Goal: Information Seeking & Learning: Learn about a topic

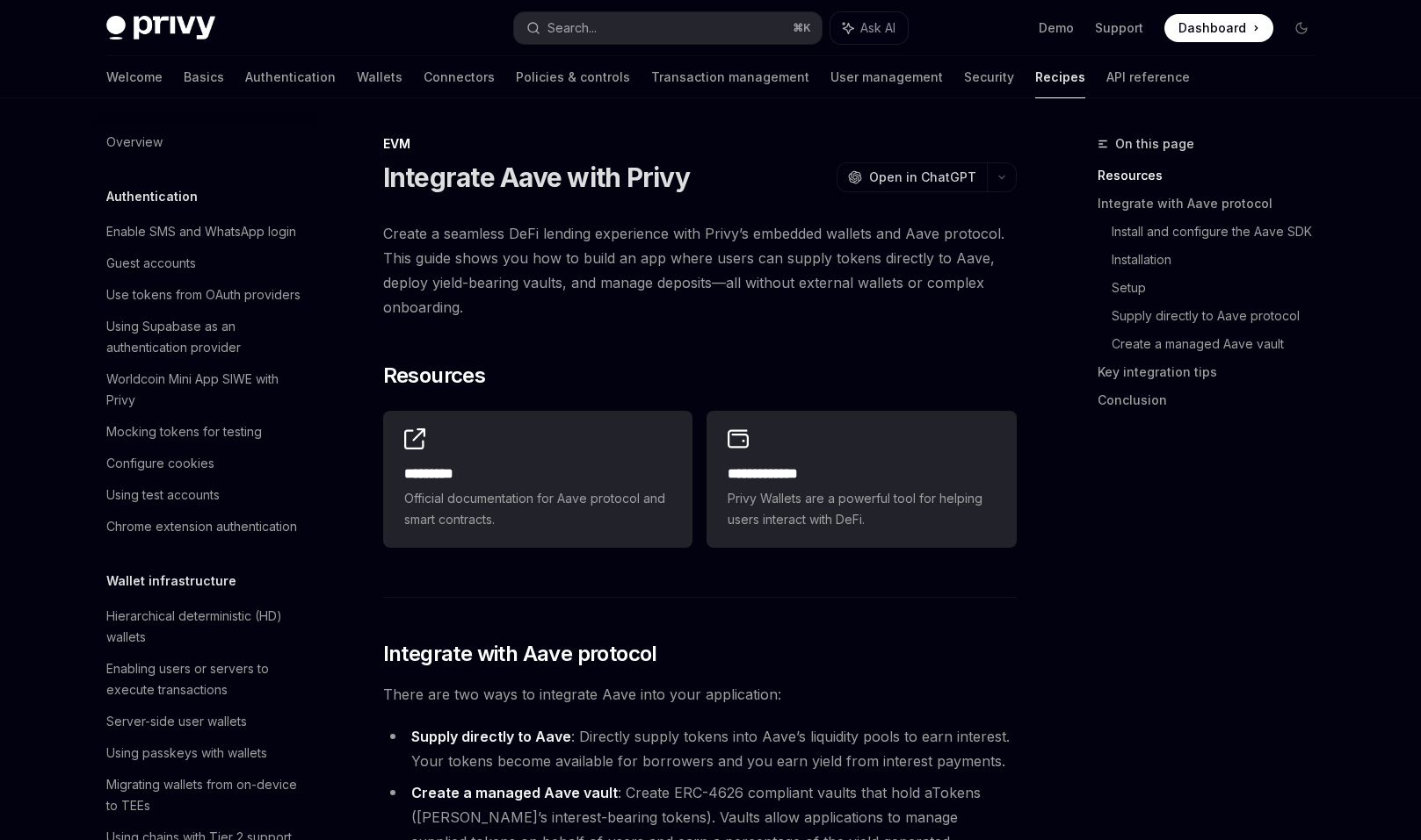
scroll to position [2254, 0]
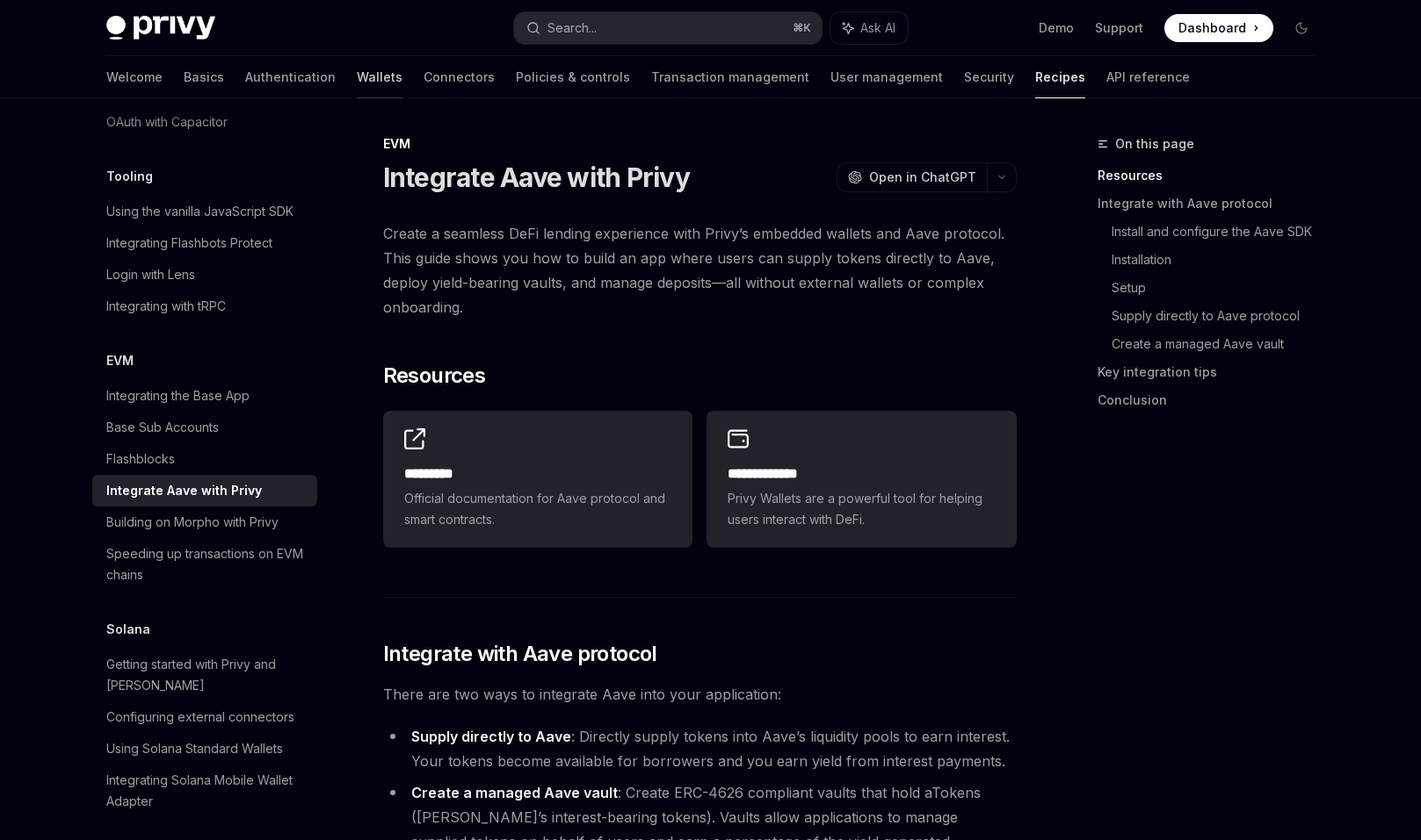
click at [356, 76] on link "Wallets" at bounding box center [379, 77] width 45 height 42
type textarea "*"
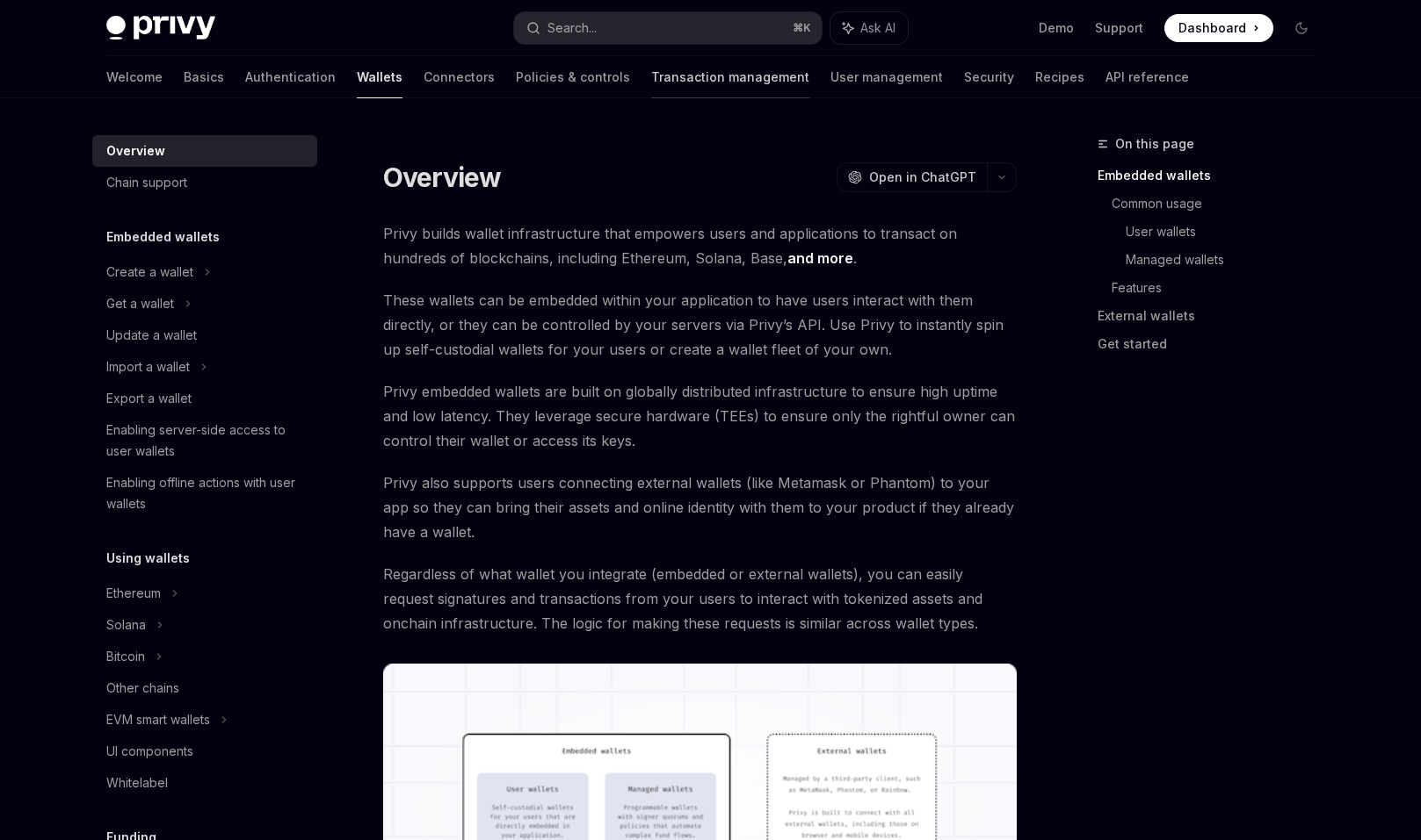
click at [651, 68] on link "Transaction management" at bounding box center [730, 77] width 158 height 42
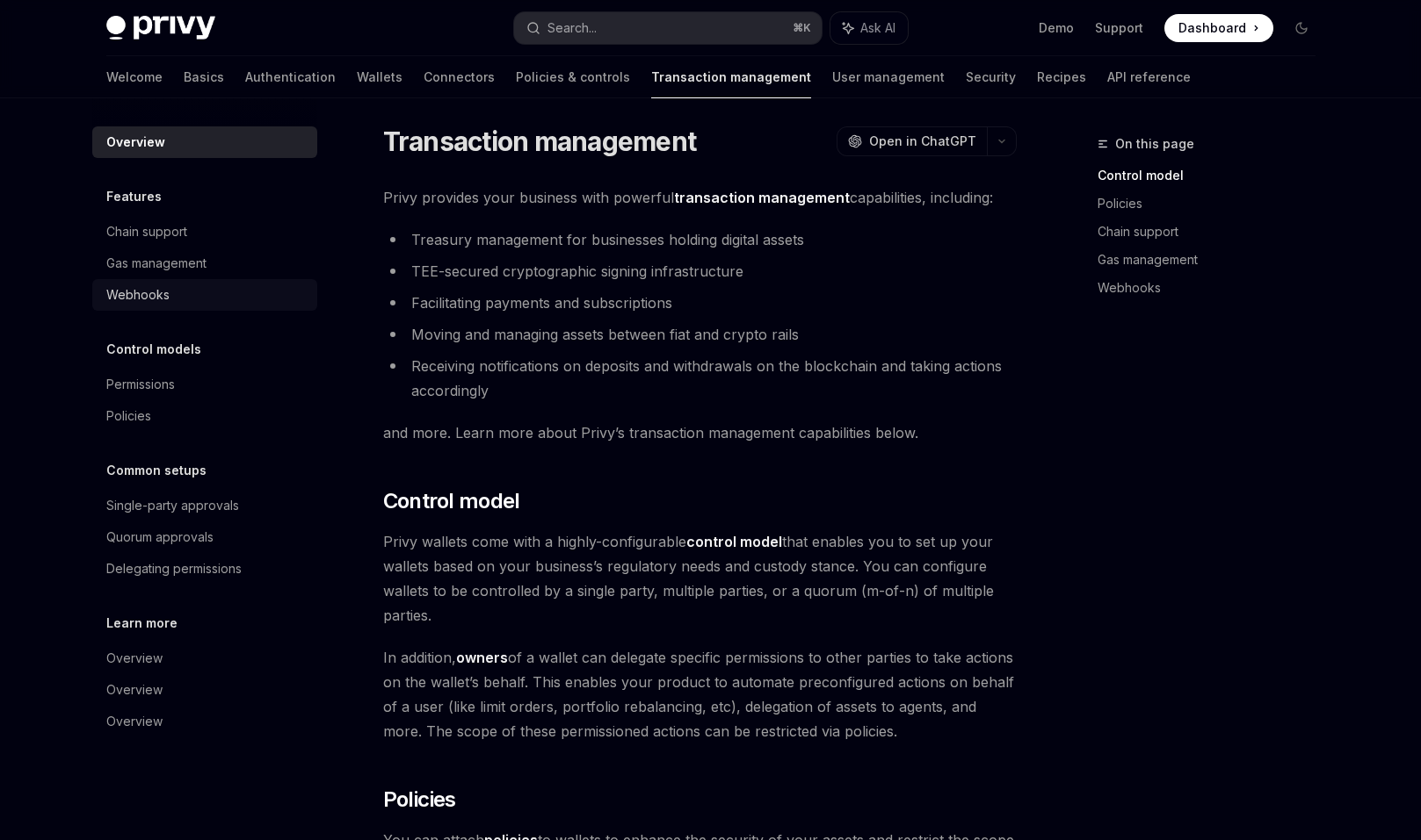
scroll to position [5, 0]
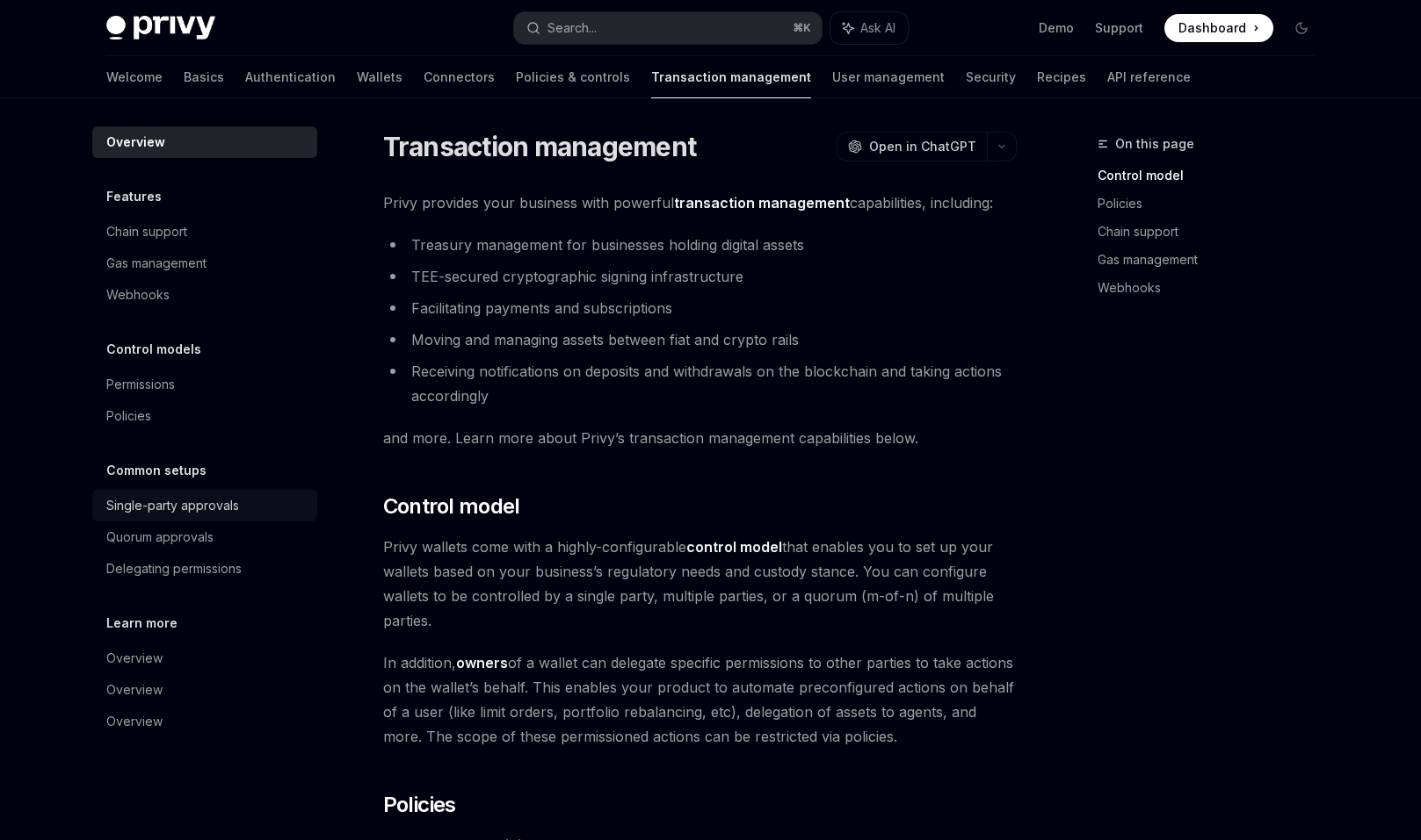
click at [237, 493] on link "Single-party approvals" at bounding box center [204, 505] width 225 height 32
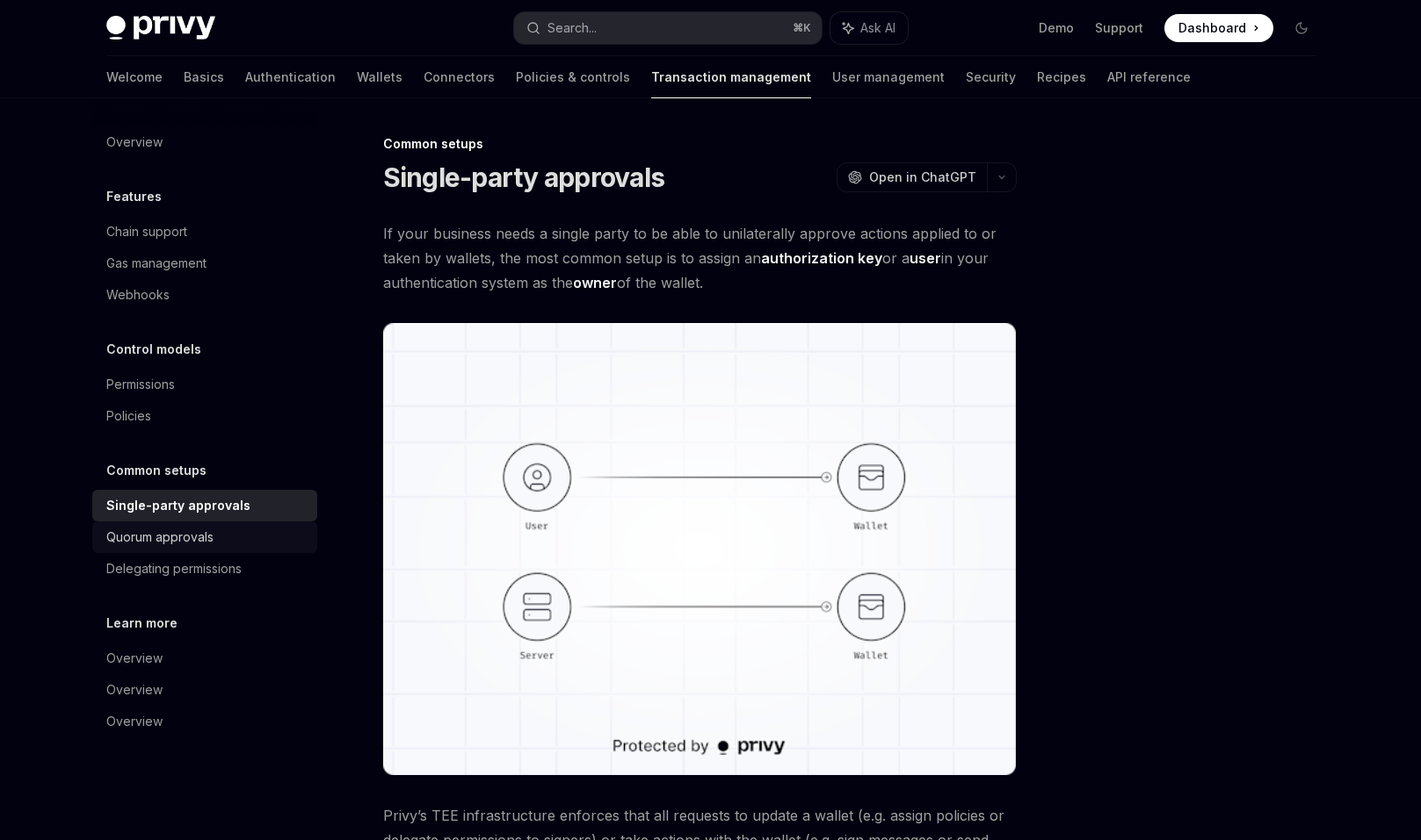
click at [252, 536] on div "Quorum approvals" at bounding box center [206, 538] width 200 height 21
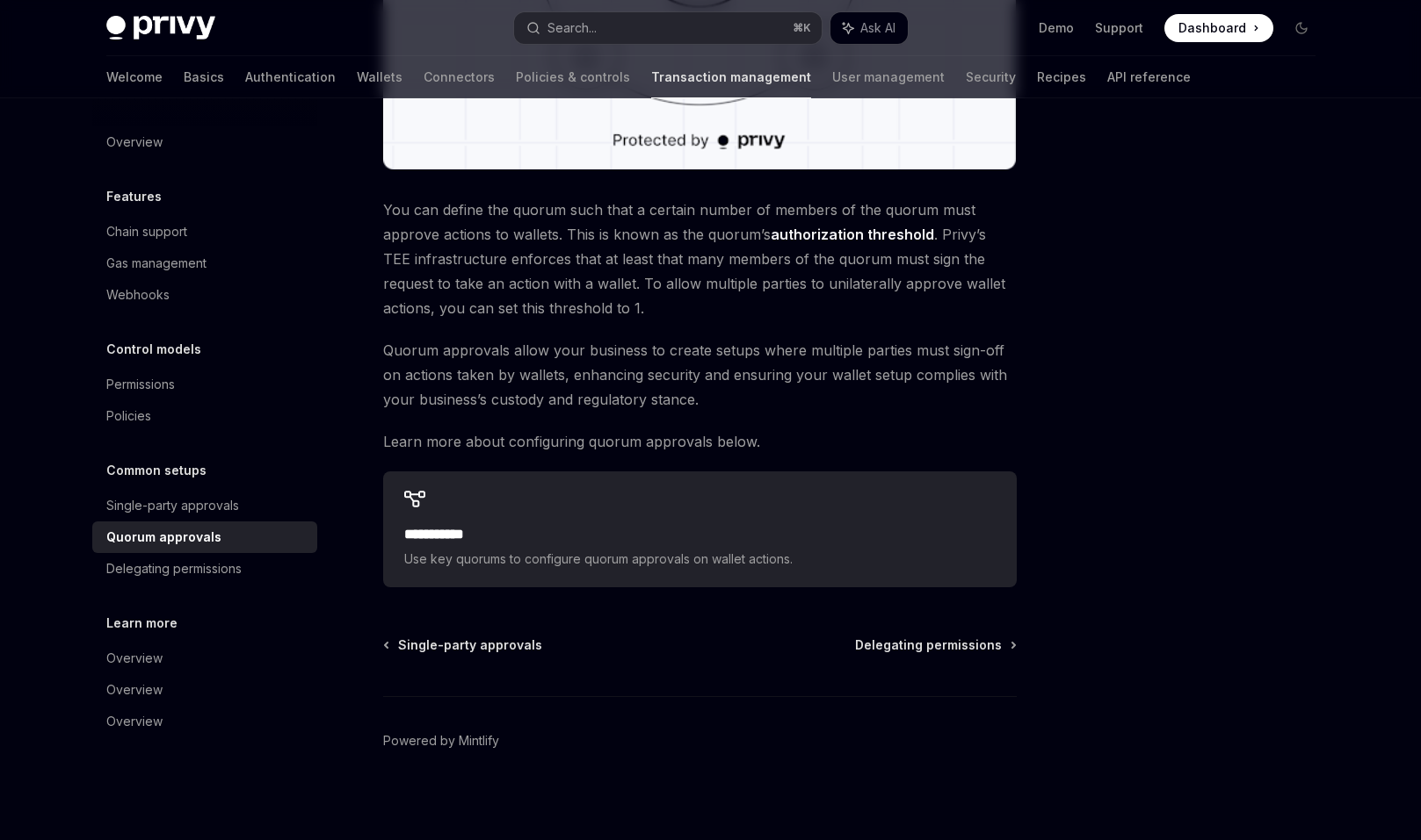
scroll to position [614, 0]
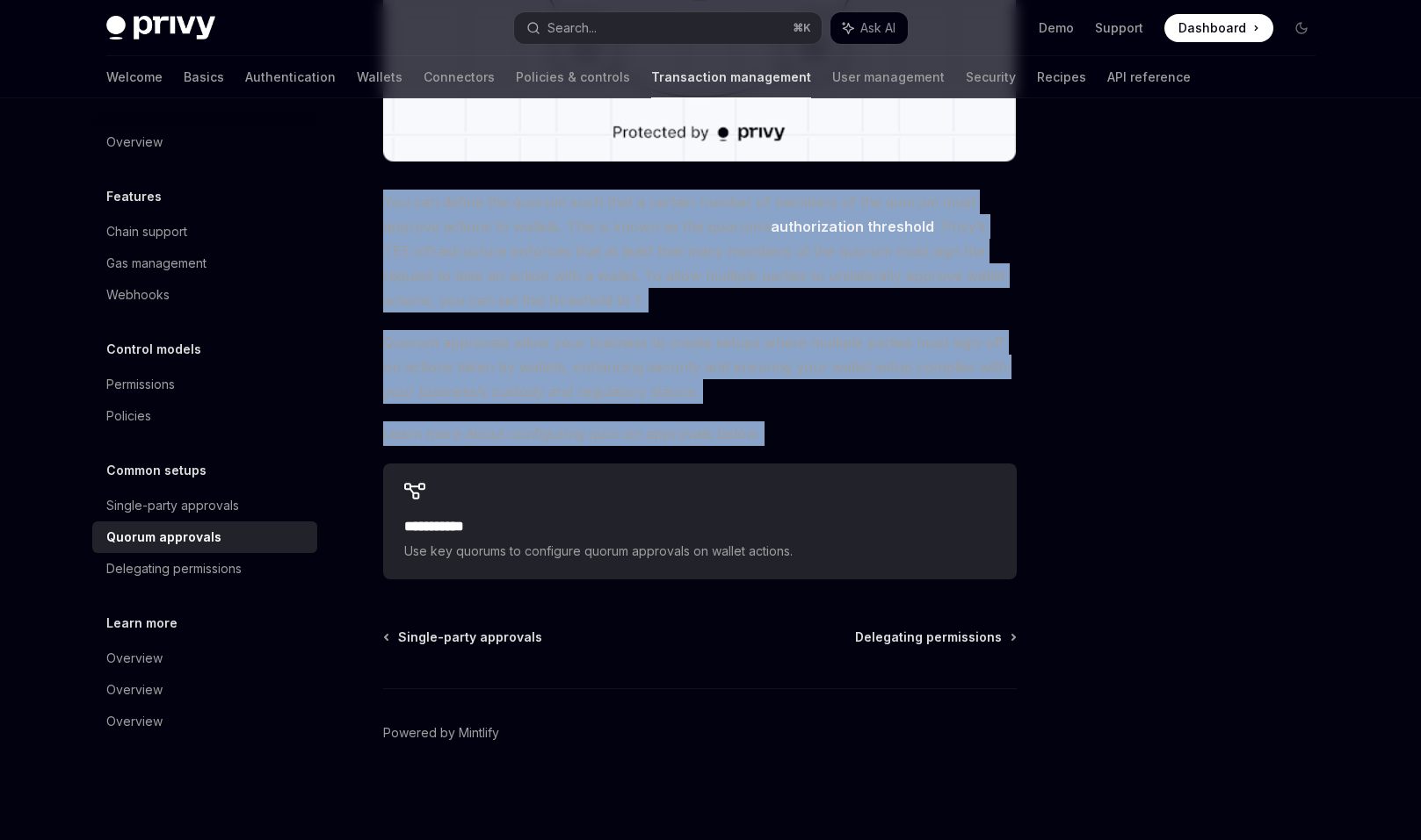
drag, startPoint x: 377, startPoint y: 197, endPoint x: 792, endPoint y: 448, distance: 485.0
click at [792, 448] on div "**********" at bounding box center [535, 181] width 970 height 1321
click at [792, 448] on div "**********" at bounding box center [700, 93] width 634 height 972
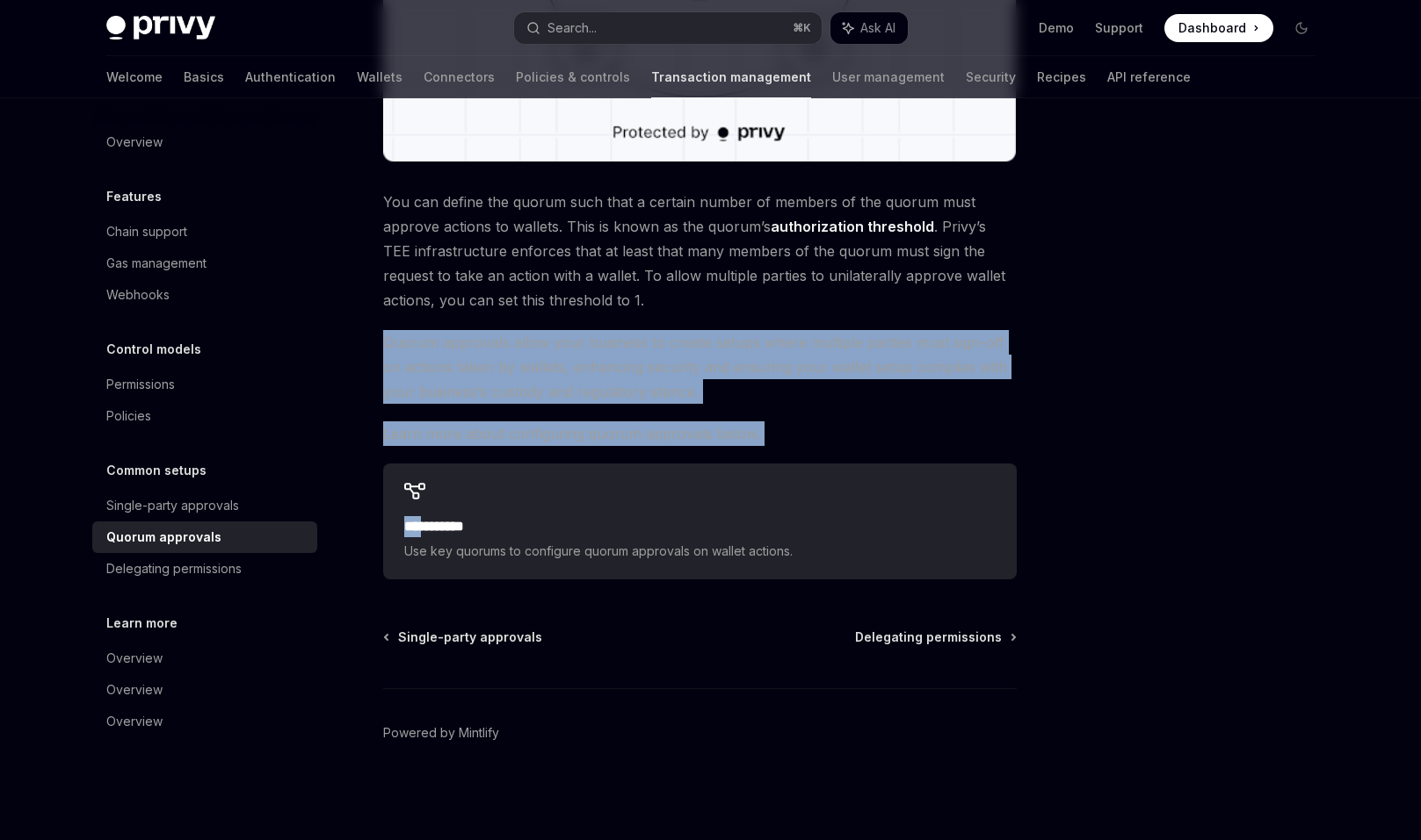
drag, startPoint x: 792, startPoint y: 448, endPoint x: 691, endPoint y: 325, distance: 159.2
click at [691, 325] on div "**********" at bounding box center [700, 93] width 634 height 972
drag, startPoint x: 691, startPoint y: 325, endPoint x: 763, endPoint y: 442, distance: 137.4
click at [763, 442] on div "**********" at bounding box center [700, 93] width 634 height 972
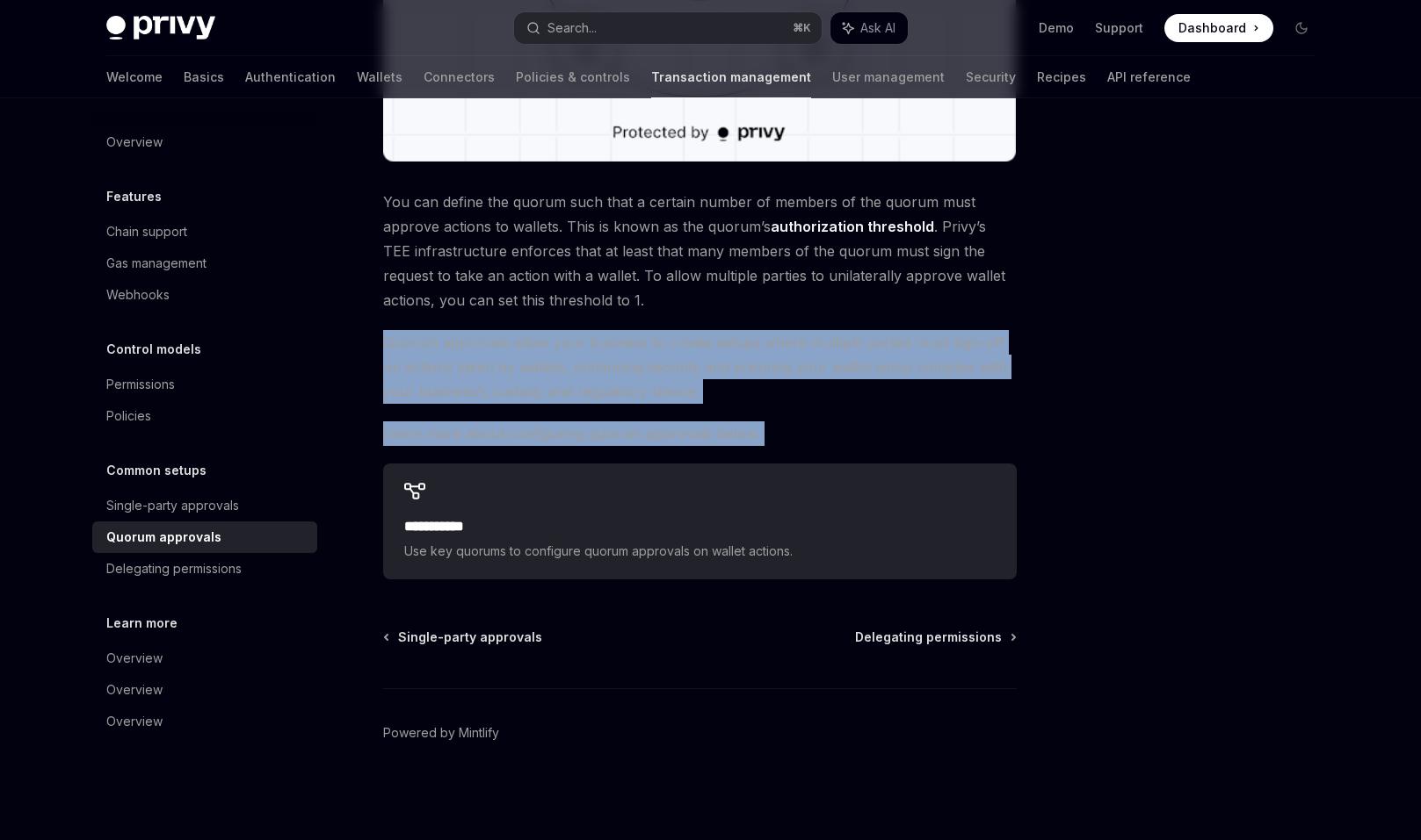
click at [763, 442] on span "Learn more about configuring quorum approvals below." at bounding box center [700, 434] width 634 height 24
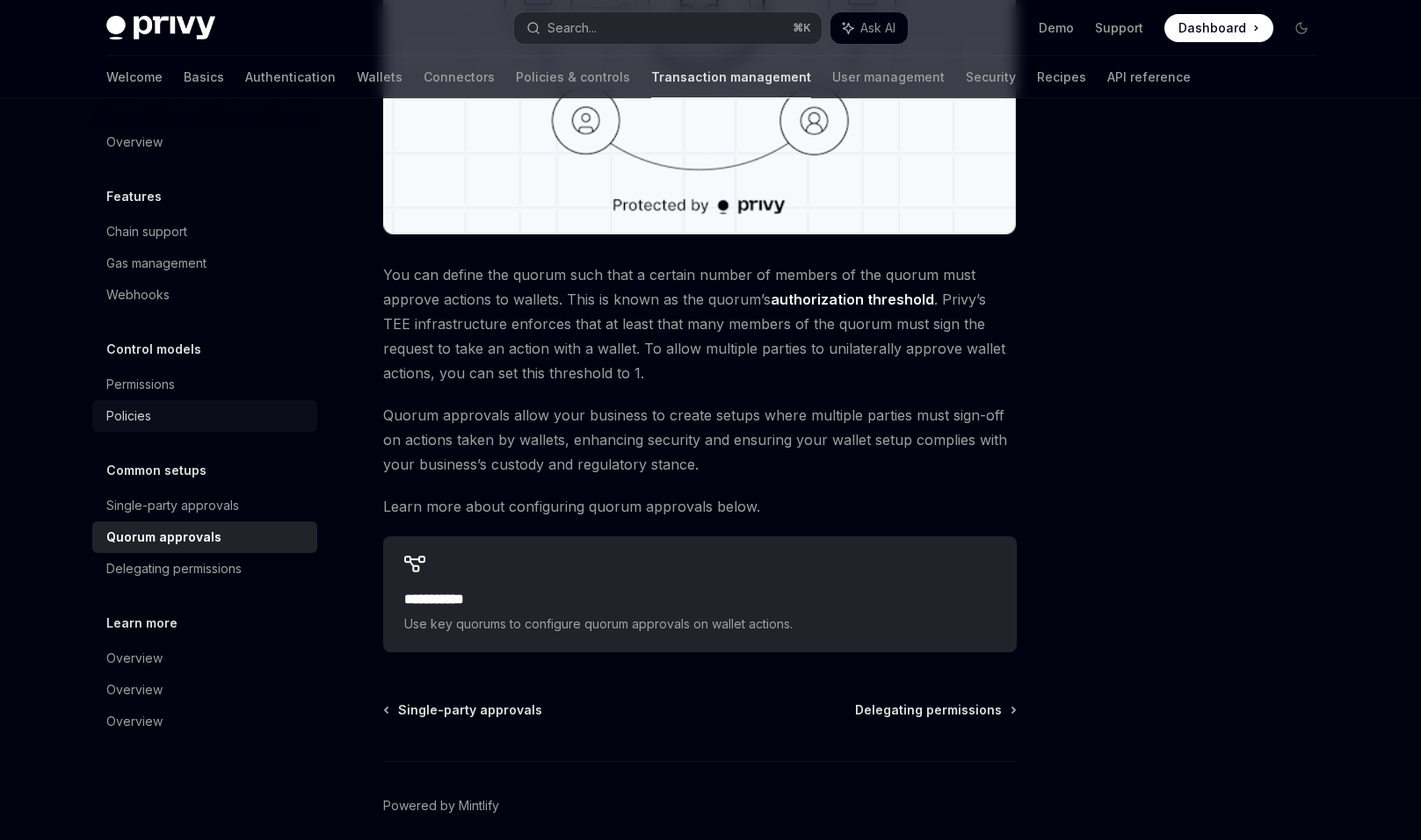
scroll to position [529, 0]
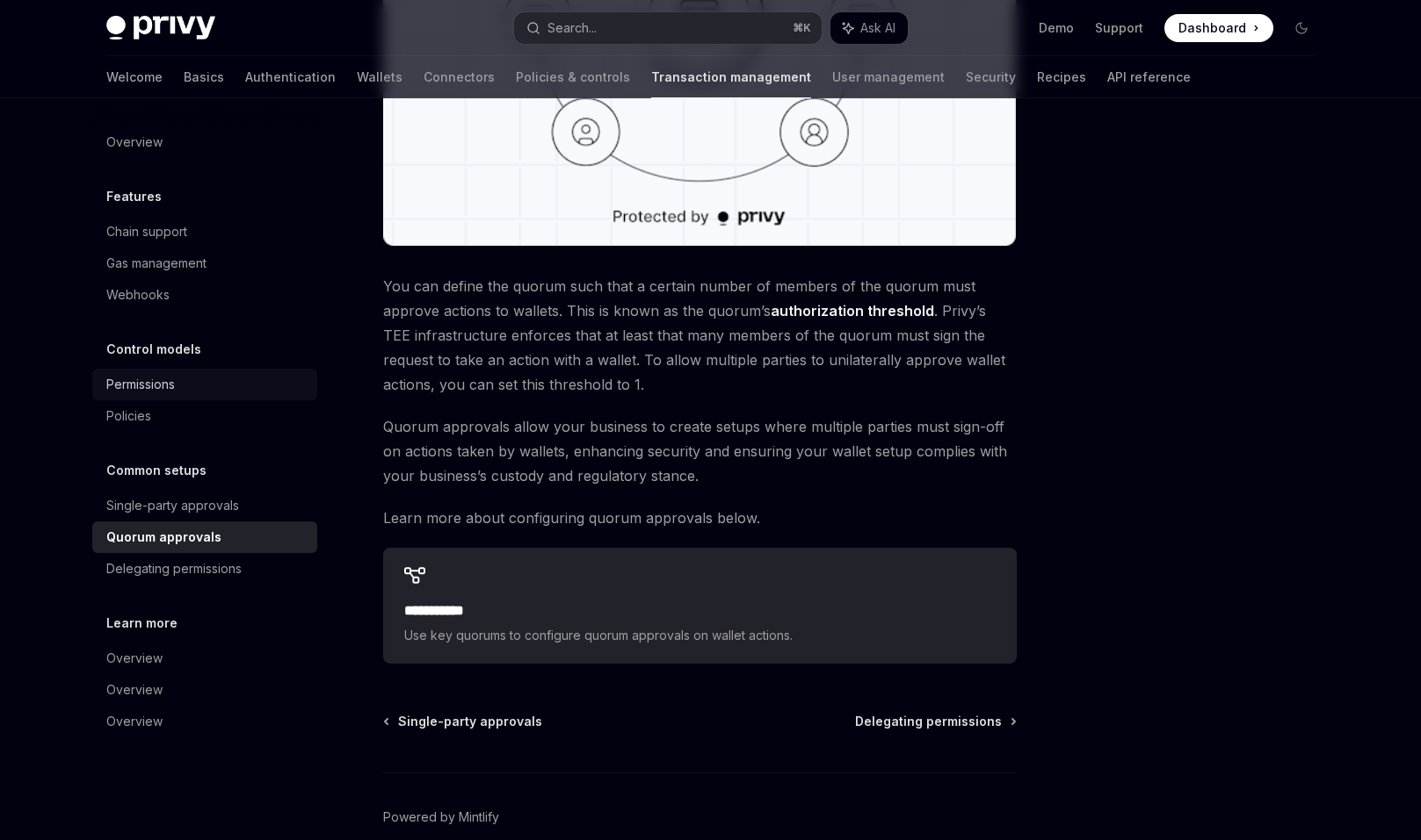
click at [200, 384] on div "Permissions" at bounding box center [206, 384] width 200 height 21
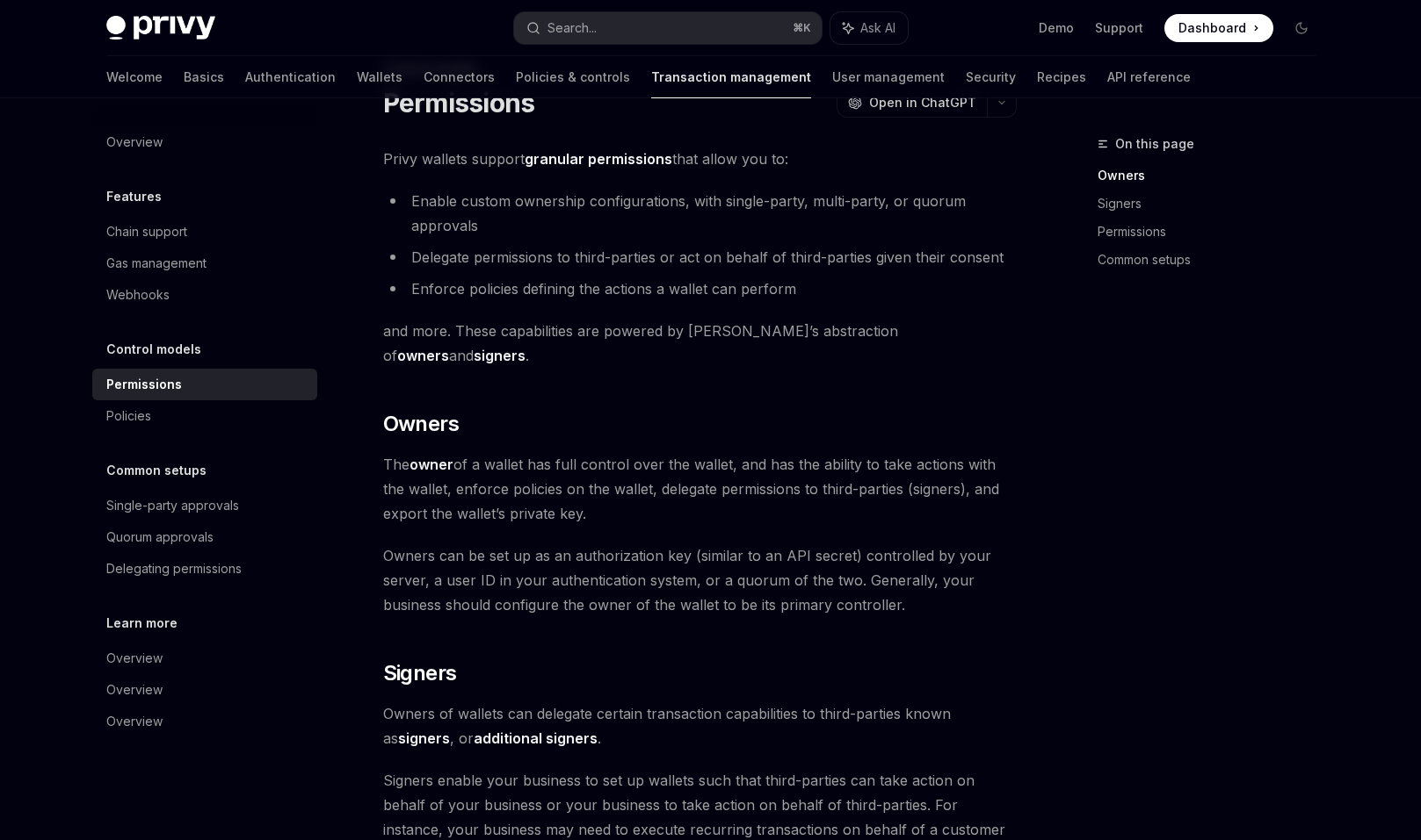
scroll to position [92, 0]
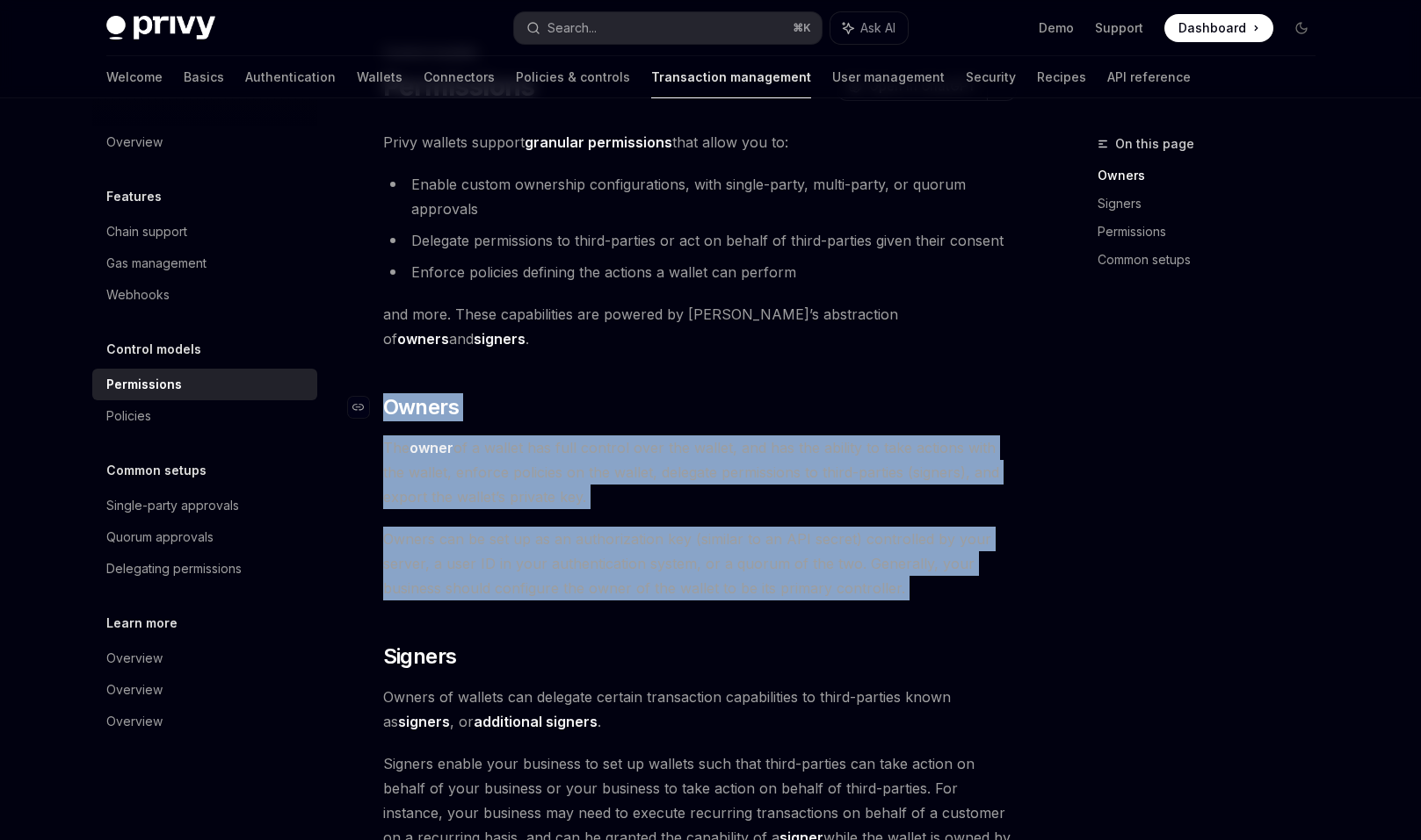
drag, startPoint x: 399, startPoint y: 582, endPoint x: 384, endPoint y: 379, distance: 203.6
click at [391, 436] on span "The owner of a wallet has full control over the wallet, and has the ability to …" at bounding box center [700, 472] width 634 height 73
drag, startPoint x: 377, startPoint y: 415, endPoint x: 575, endPoint y: 588, distance: 262.9
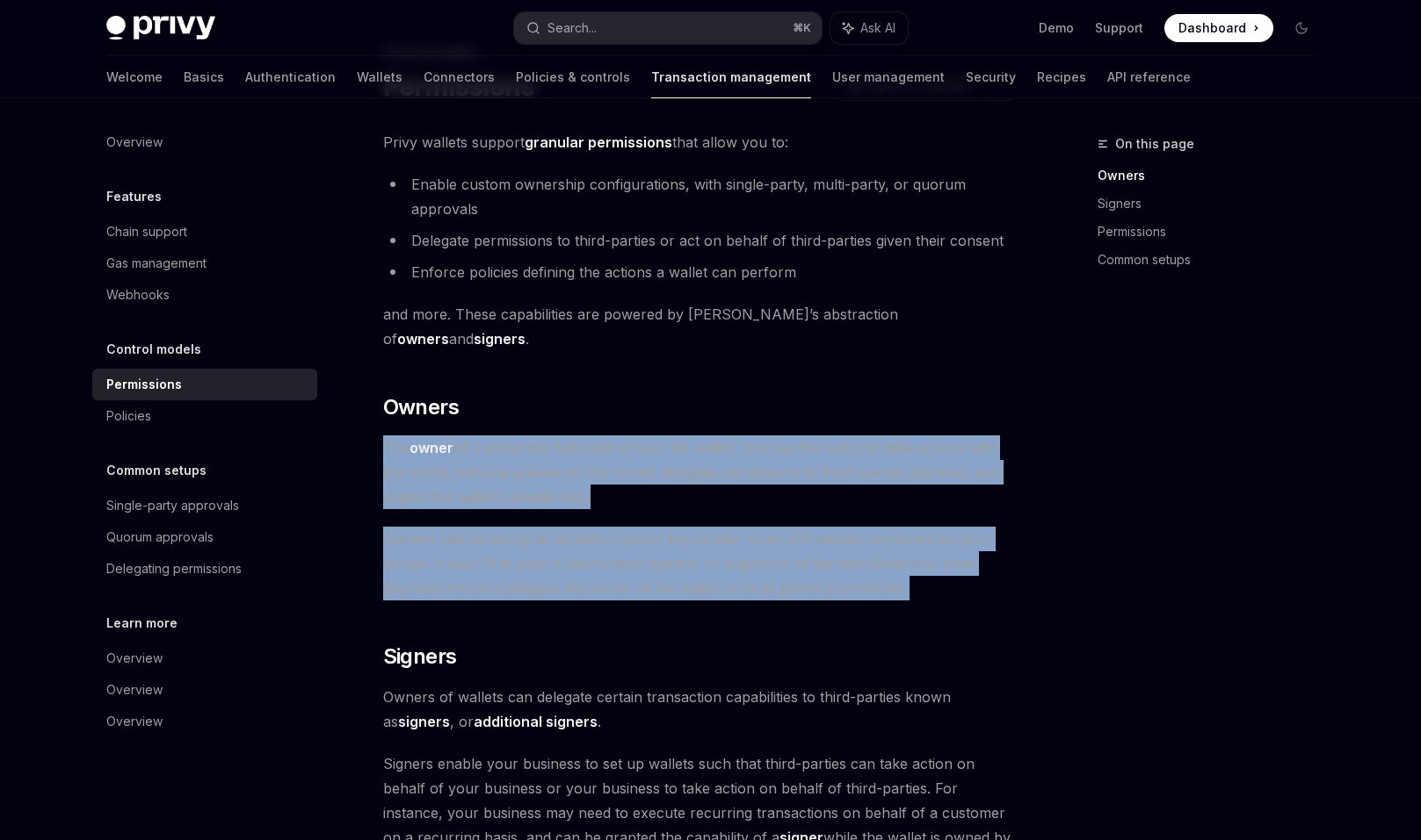
drag, startPoint x: 575, startPoint y: 588, endPoint x: 385, endPoint y: 406, distance: 263.1
drag, startPoint x: 374, startPoint y: 422, endPoint x: 933, endPoint y: 577, distance: 580.1
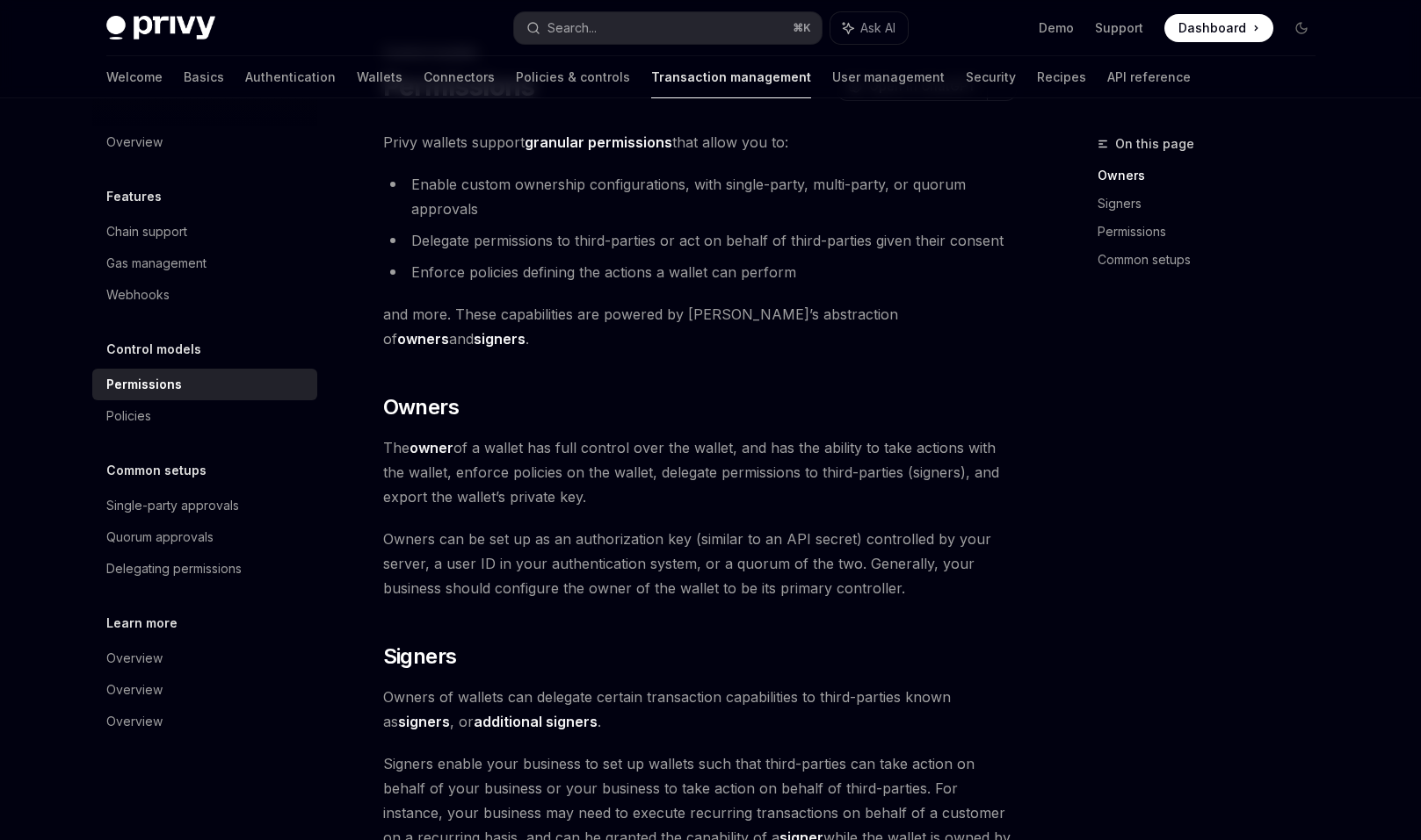
click at [931, 574] on span "Owners can be set up as an authorization key (similar to an API secret) control…" at bounding box center [700, 564] width 634 height 73
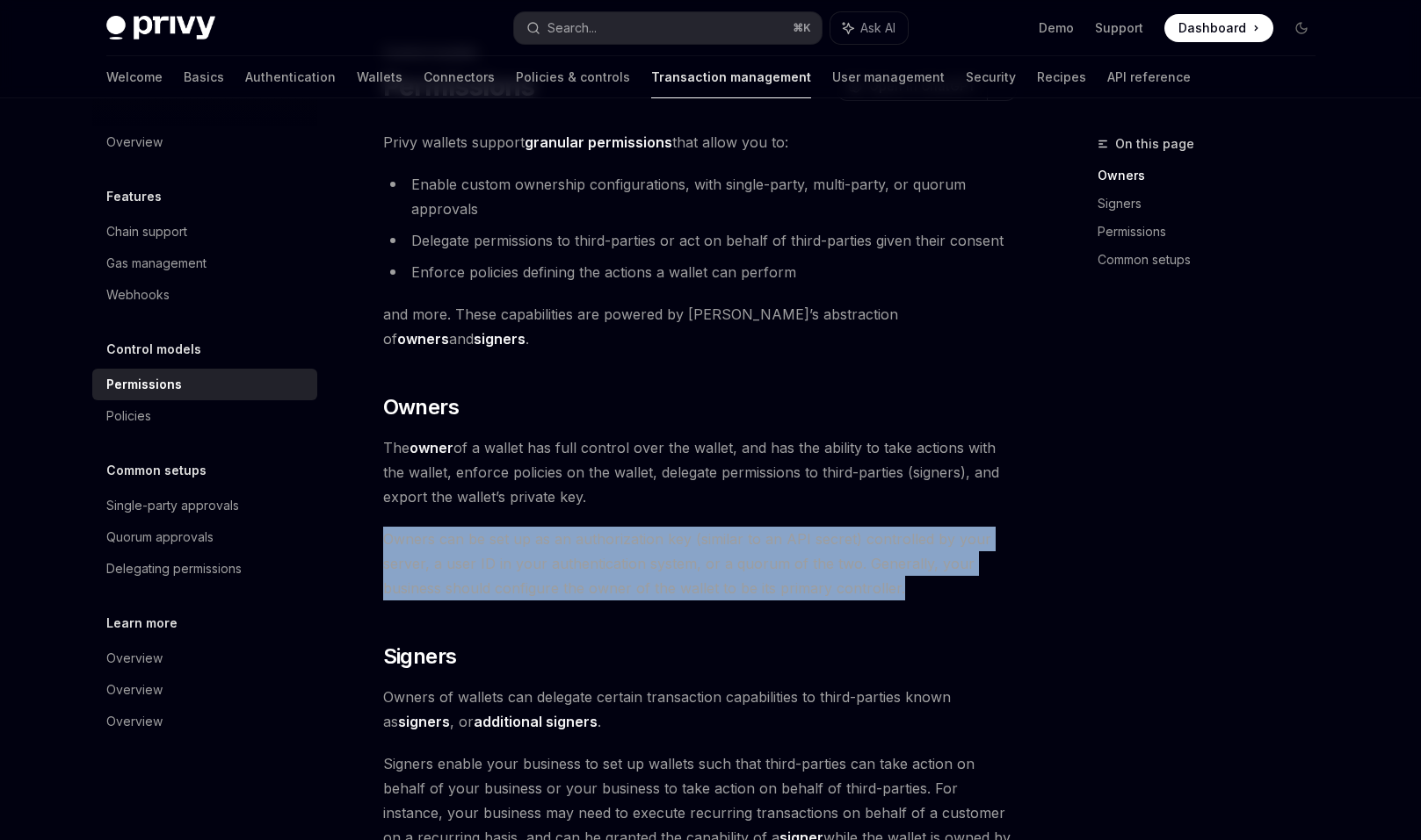
drag, startPoint x: 931, startPoint y: 574, endPoint x: 857, endPoint y: 491, distance: 111.2
drag, startPoint x: 857, startPoint y: 491, endPoint x: 919, endPoint y: 559, distance: 92.0
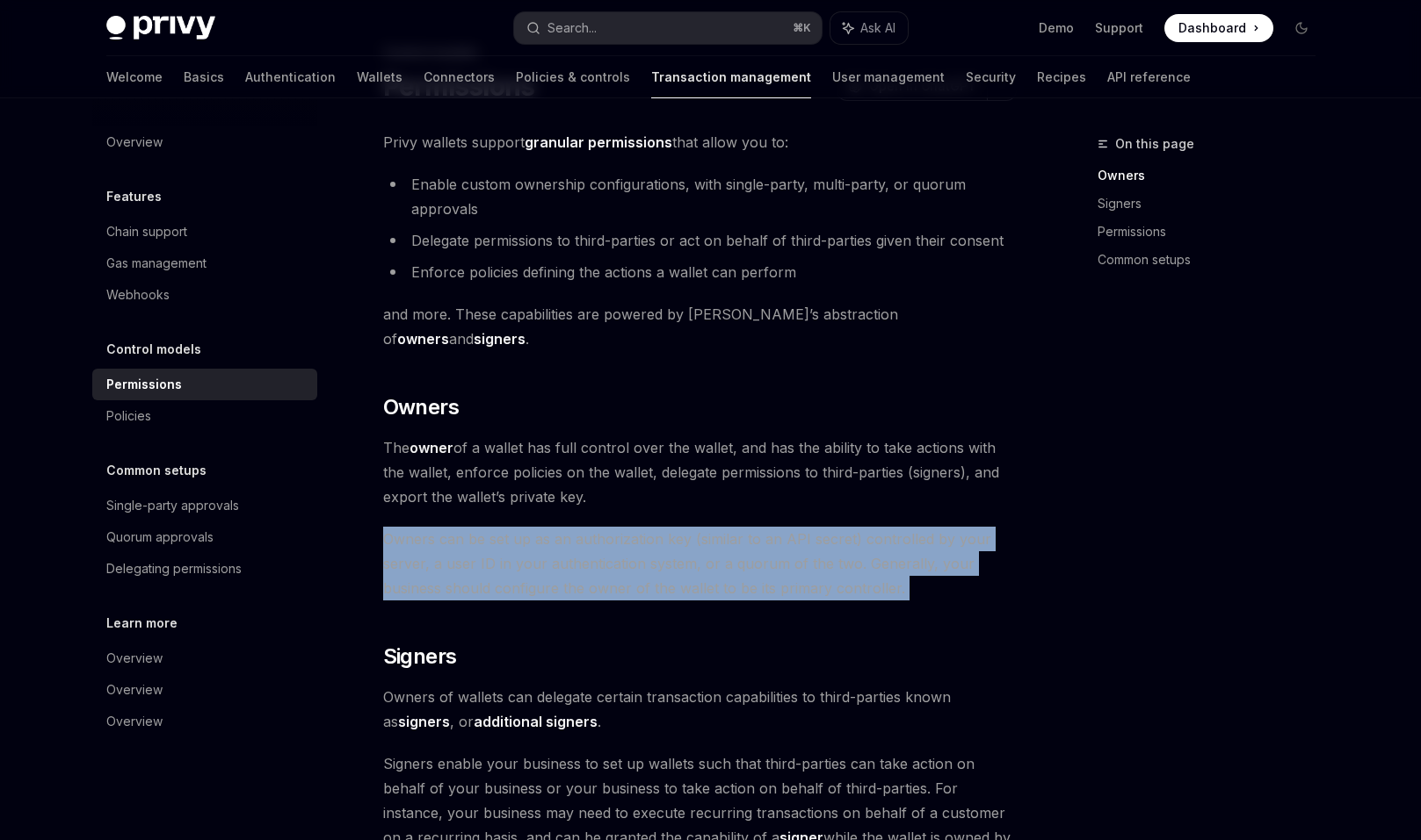
click at [919, 559] on span "Owners can be set up as an authorization key (similar to an API secret) control…" at bounding box center [700, 564] width 634 height 73
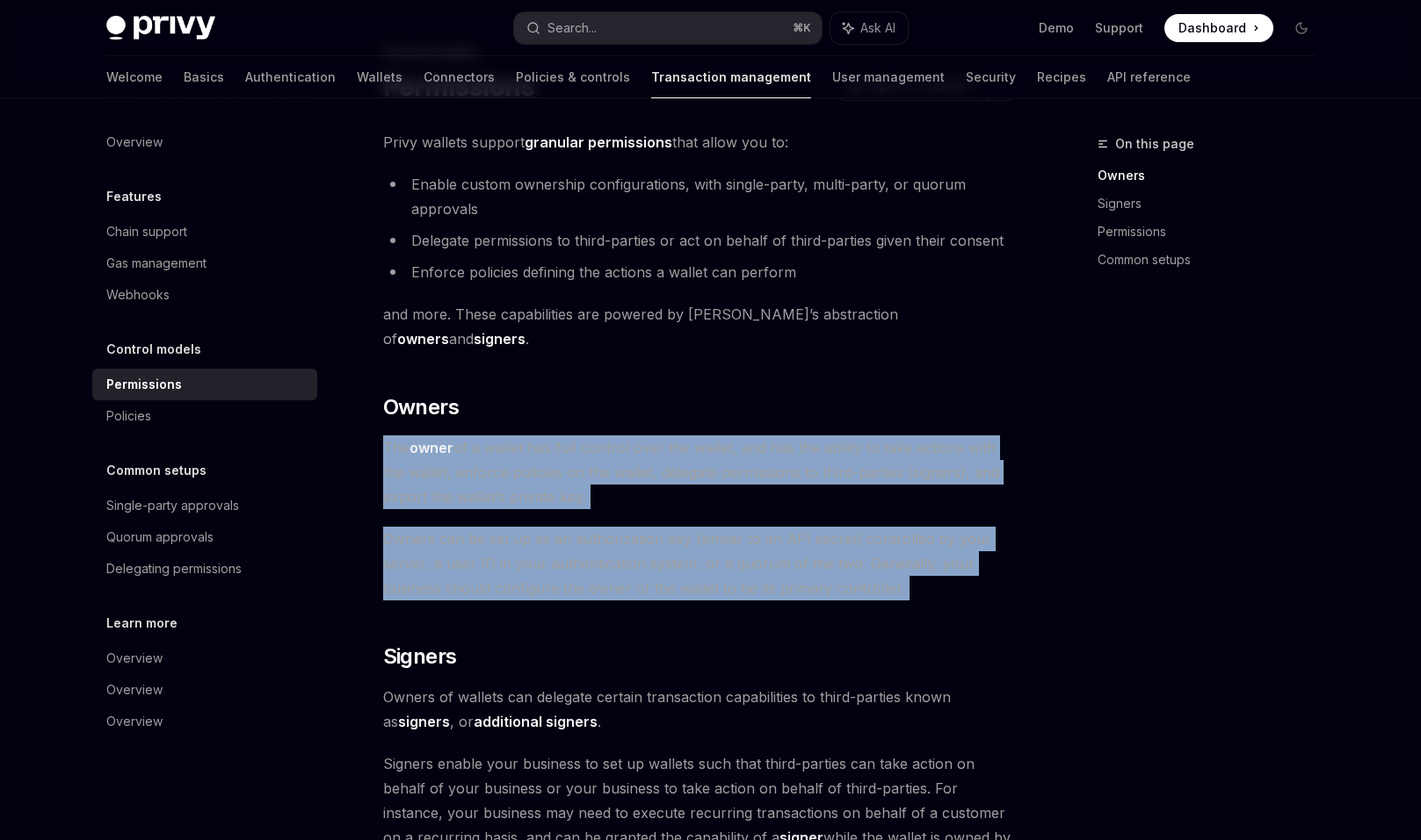
drag, startPoint x: 919, startPoint y: 559, endPoint x: 787, endPoint y: 402, distance: 205.1
drag, startPoint x: 787, startPoint y: 402, endPoint x: 952, endPoint y: 562, distance: 229.8
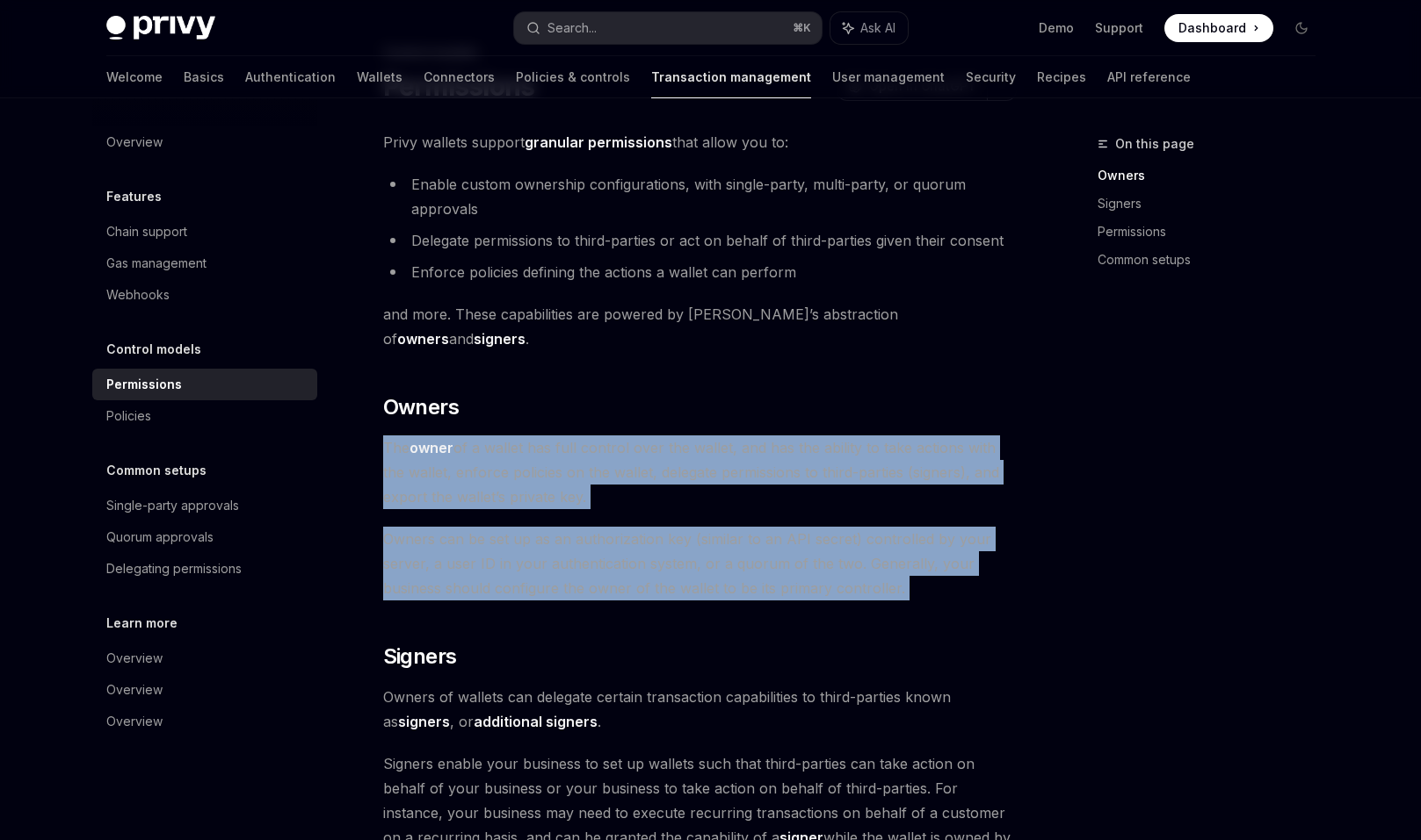
click at [952, 562] on span "Owners can be set up as an authorization key (similar to an API secret) control…" at bounding box center [700, 564] width 634 height 73
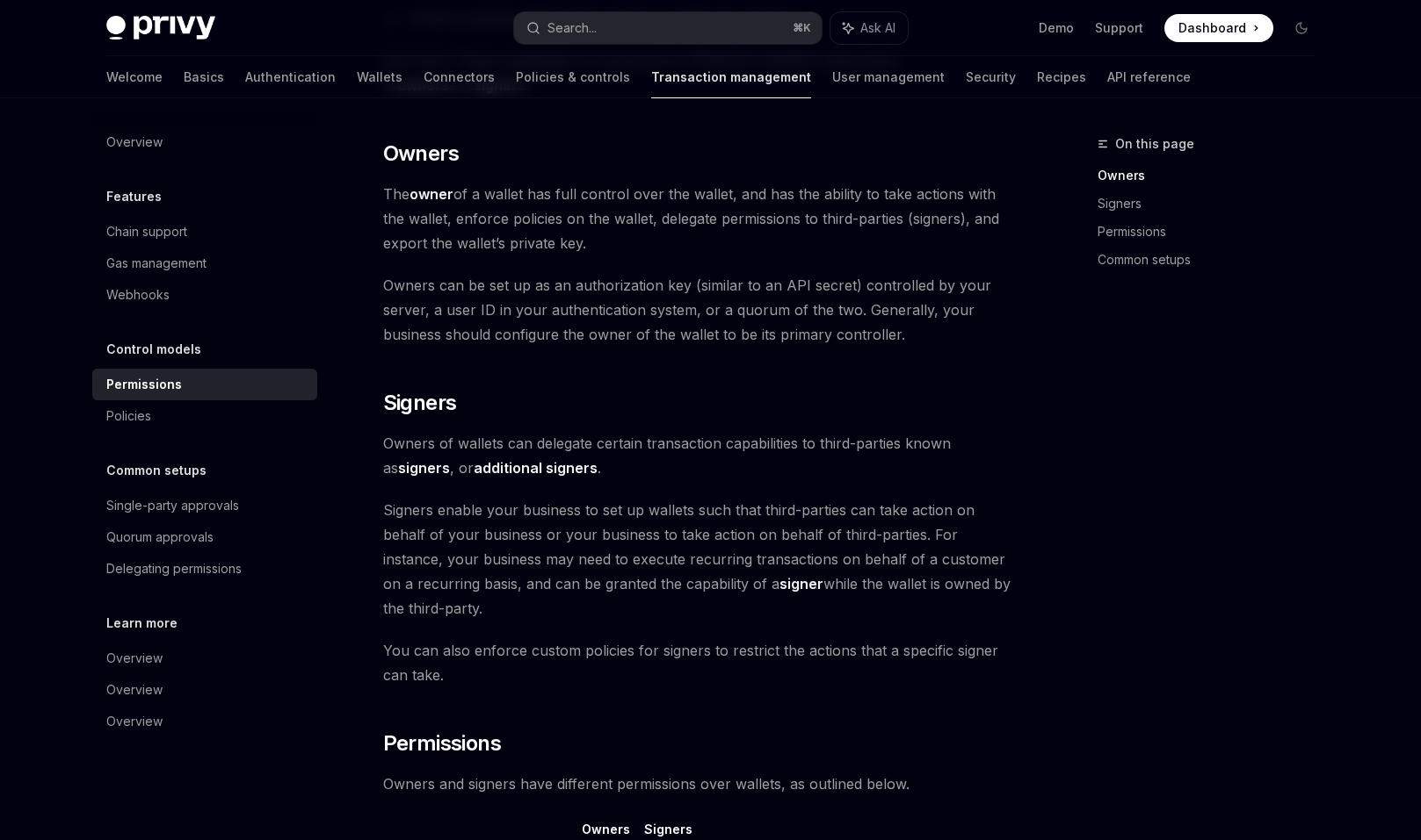
scroll to position [349, 0]
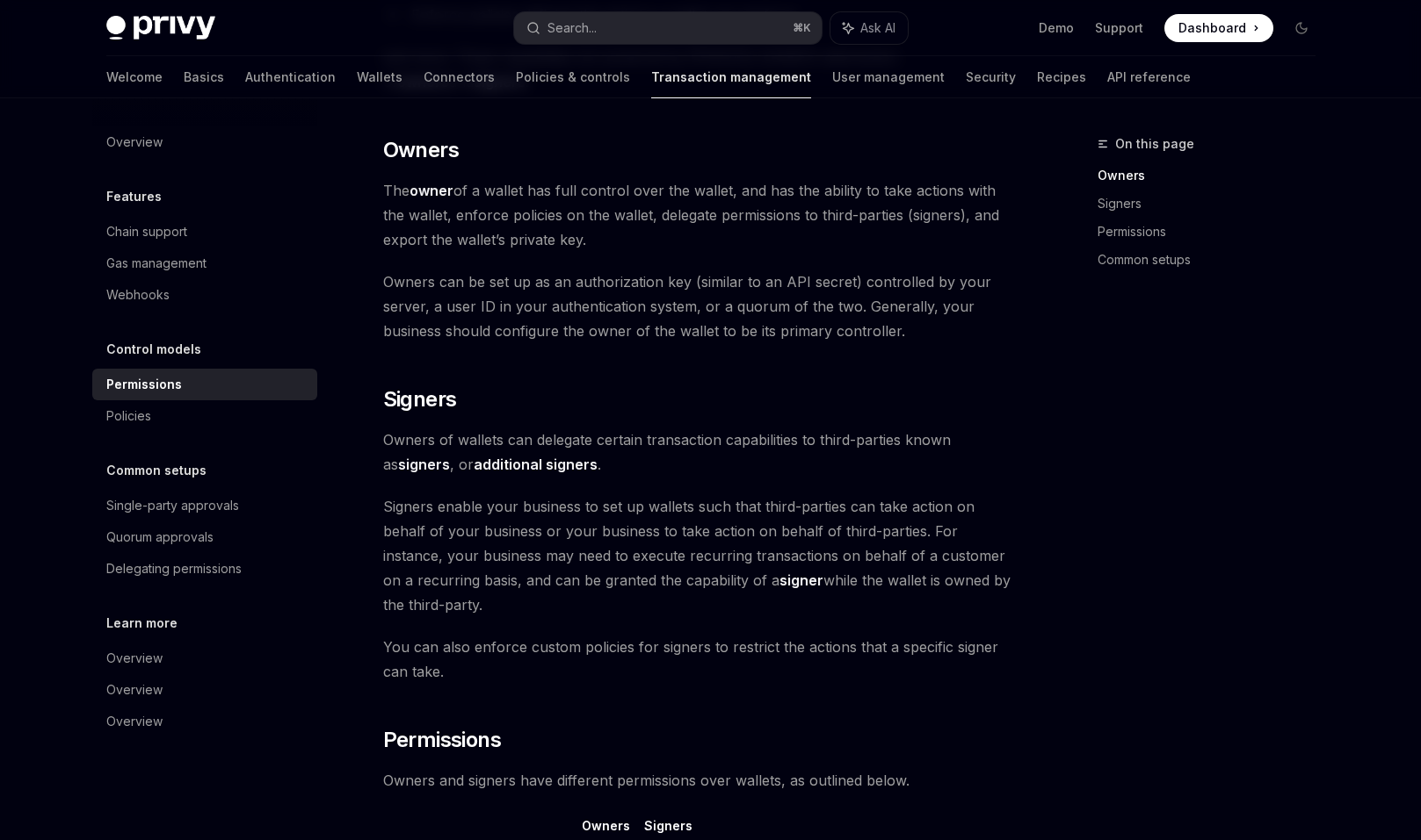
click at [690, 428] on span "Owners of wallets can delegate certain transaction capabilities to third-partie…" at bounding box center [700, 452] width 634 height 49
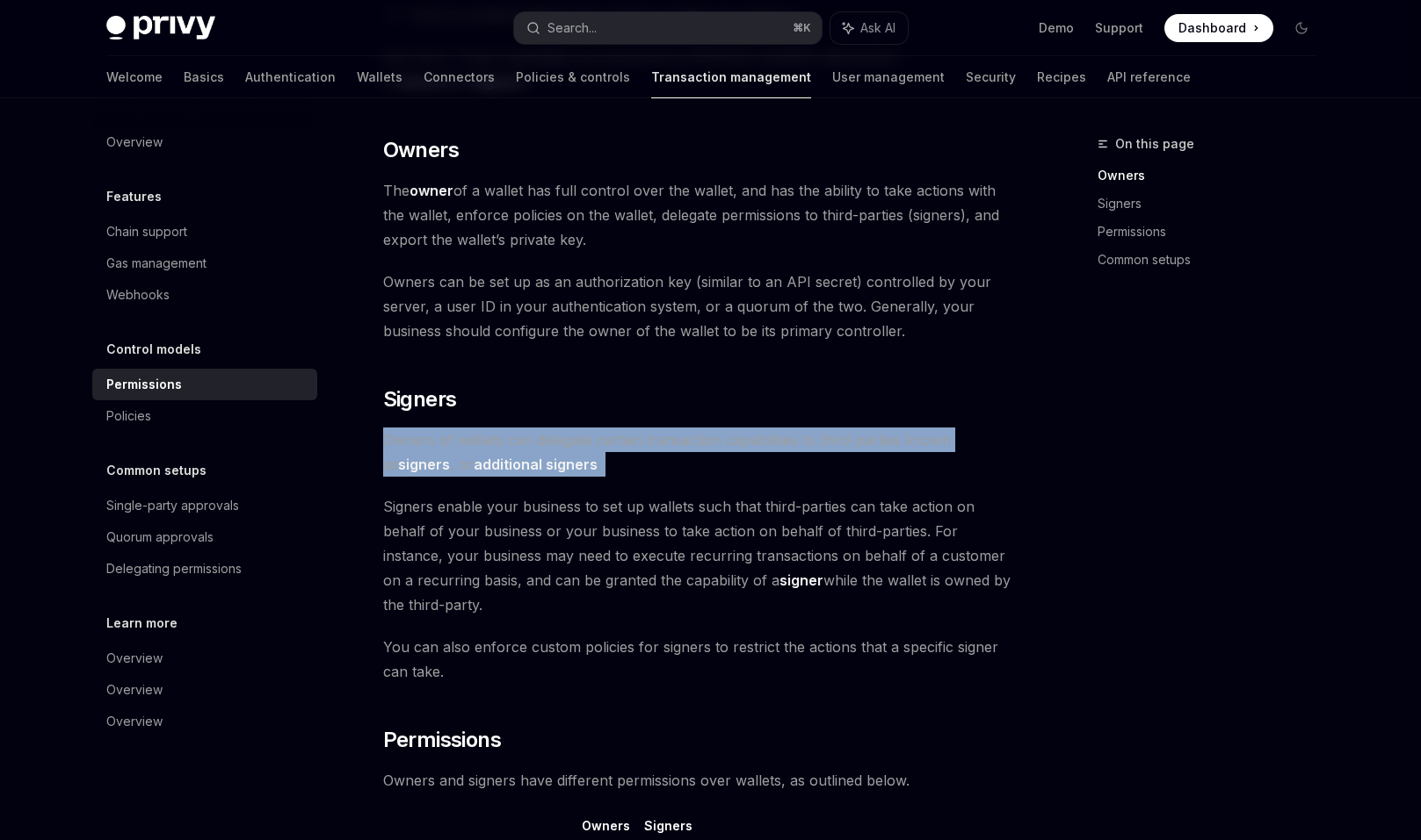
click at [690, 428] on span "Owners of wallets can delegate certain transaction capabilities to third-partie…" at bounding box center [700, 452] width 634 height 49
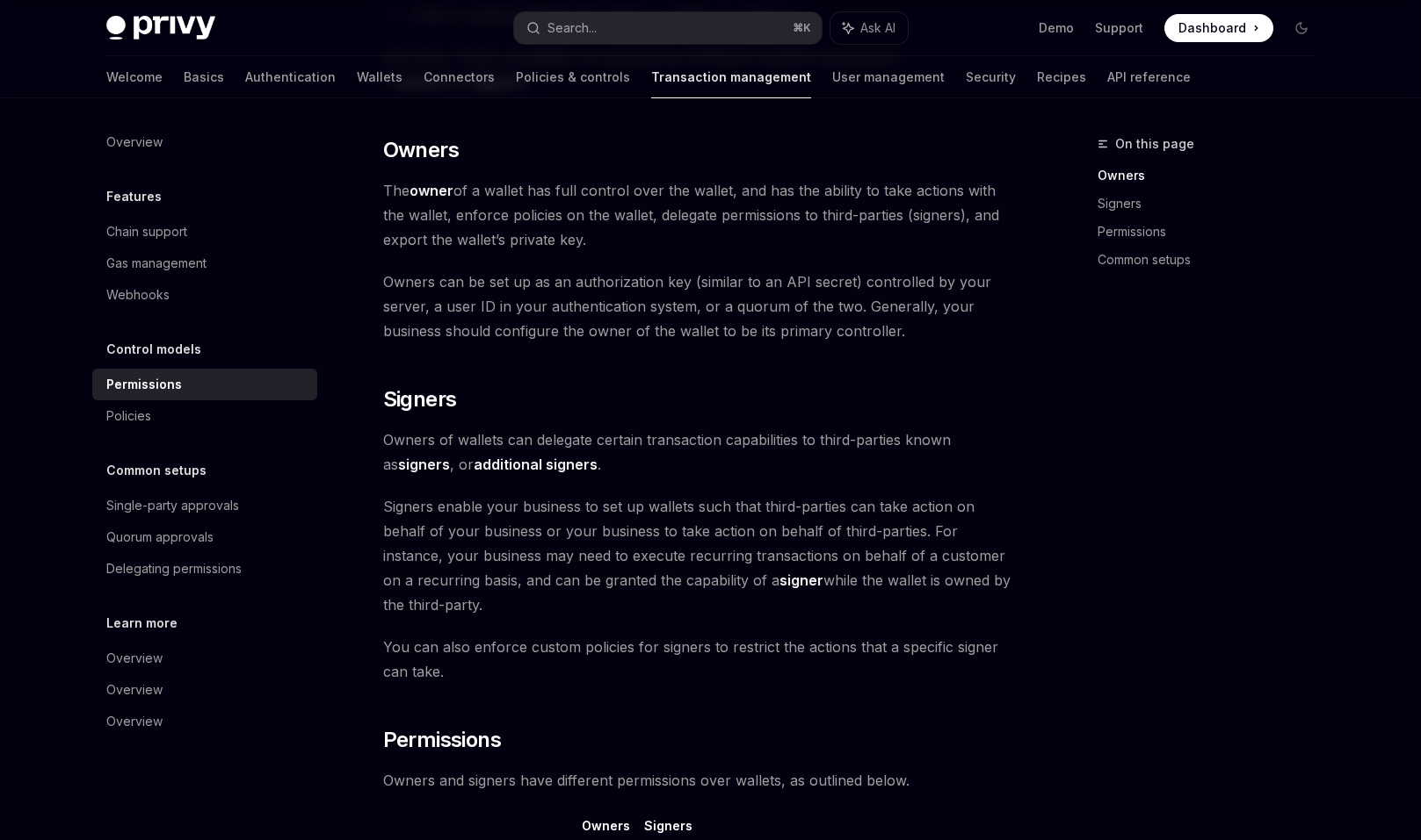
click at [690, 428] on span "Owners of wallets can delegate certain transaction capabilities to third-partie…" at bounding box center [700, 452] width 634 height 49
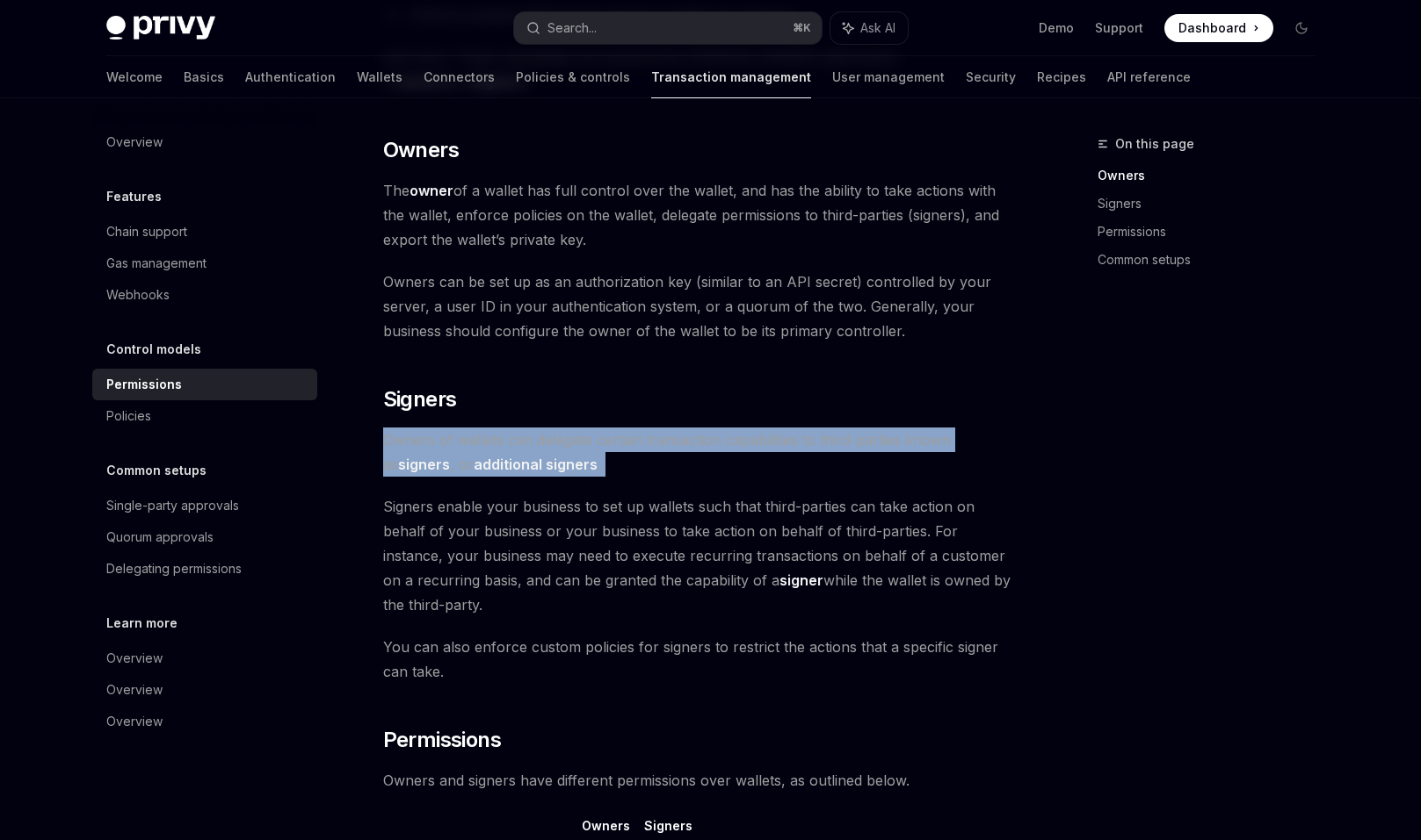
click at [690, 428] on span "Owners of wallets can delegate certain transaction capabilities to third-partie…" at bounding box center [700, 452] width 634 height 49
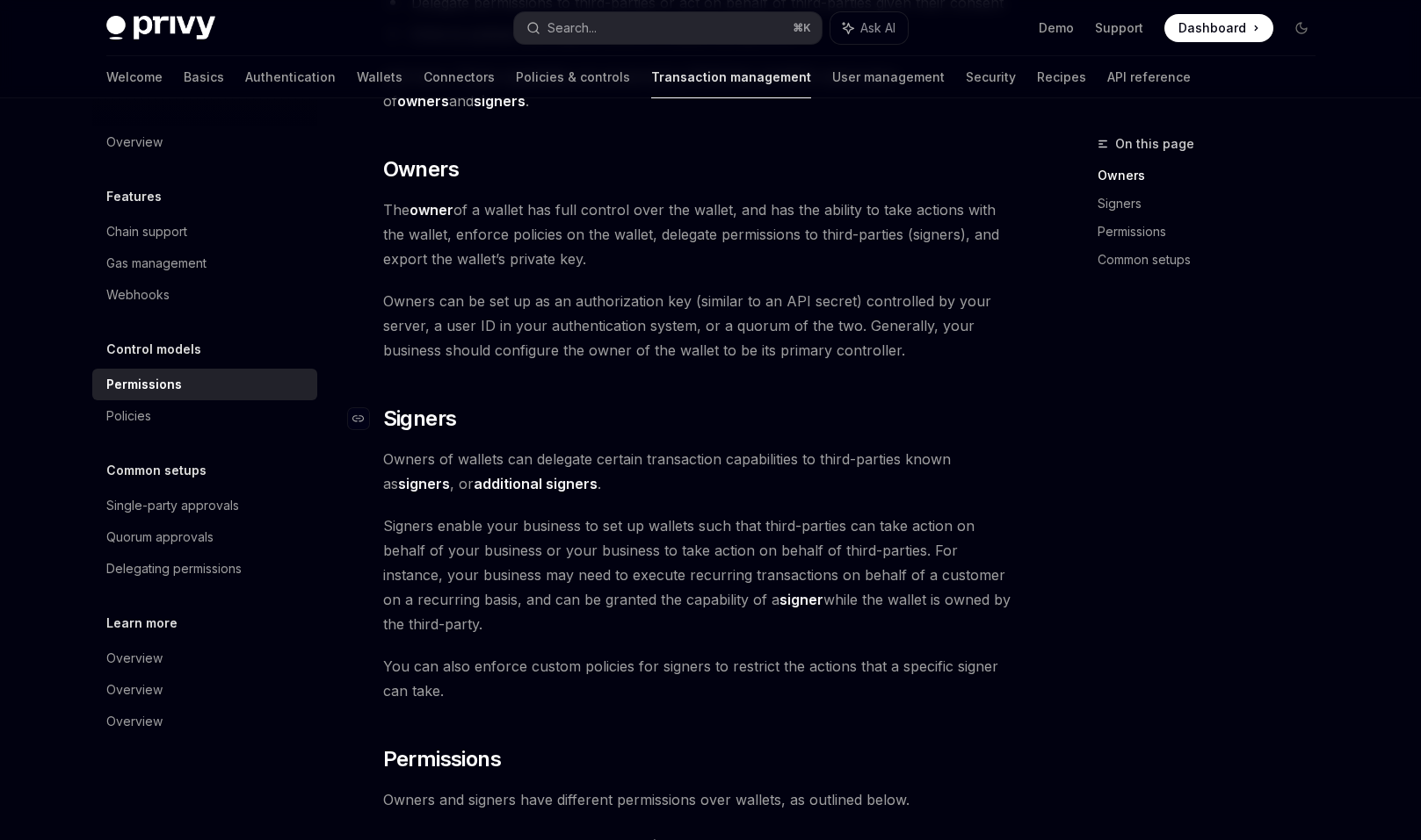
scroll to position [316, 0]
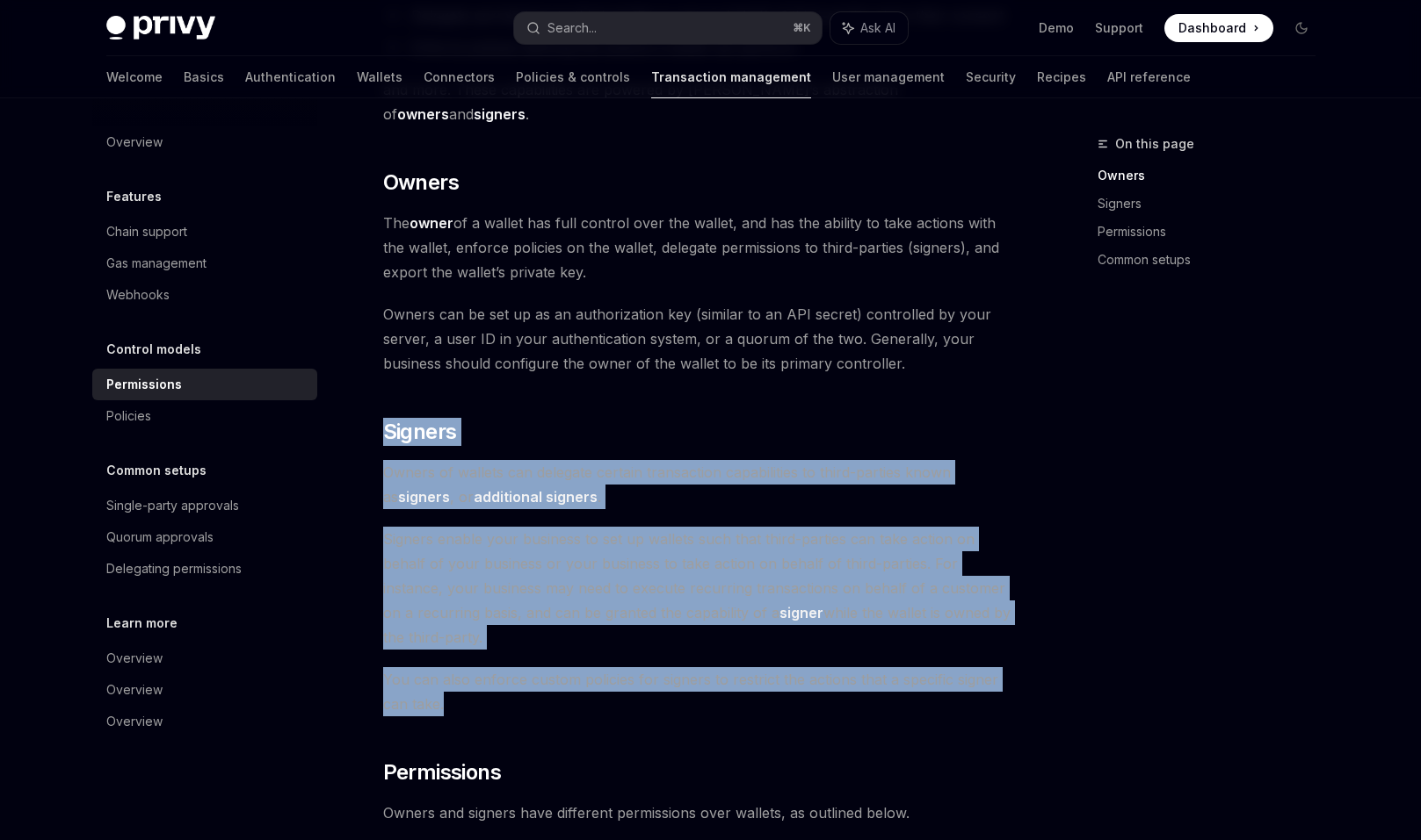
drag, startPoint x: 645, startPoint y: 374, endPoint x: 888, endPoint y: 677, distance: 388.4
click at [888, 677] on div "Privy wallets support granular permissions that allow you to: Enable custom own…" at bounding box center [700, 654] width 634 height 1497
click at [888, 677] on span "You can also enforce custom policies for signers to restrict the actions that a…" at bounding box center [700, 691] width 634 height 49
drag, startPoint x: 888, startPoint y: 677, endPoint x: 742, endPoint y: 390, distance: 322.0
click at [742, 390] on div "Privy wallets support granular permissions that allow you to: Enable custom own…" at bounding box center [700, 654] width 634 height 1497
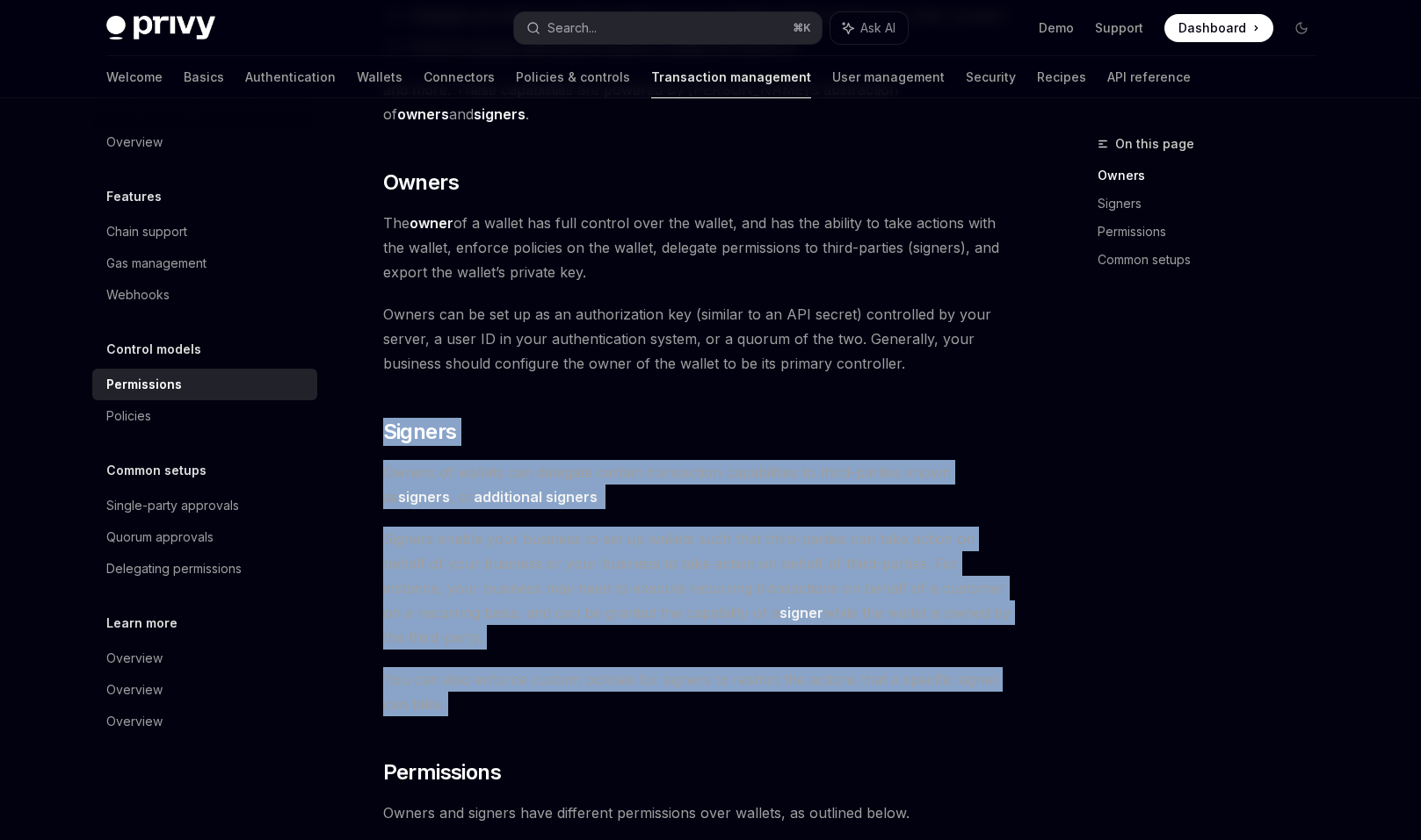
click at [742, 390] on div "Privy wallets support granular permissions that allow you to: Enable custom own…" at bounding box center [700, 654] width 634 height 1497
drag, startPoint x: 742, startPoint y: 390, endPoint x: 945, endPoint y: 668, distance: 344.2
click at [945, 668] on div "Privy wallets support granular permissions that allow you to: Enable custom own…" at bounding box center [700, 654] width 634 height 1497
click at [945, 668] on span "You can also enforce custom policies for signers to restrict the actions that a…" at bounding box center [700, 691] width 634 height 49
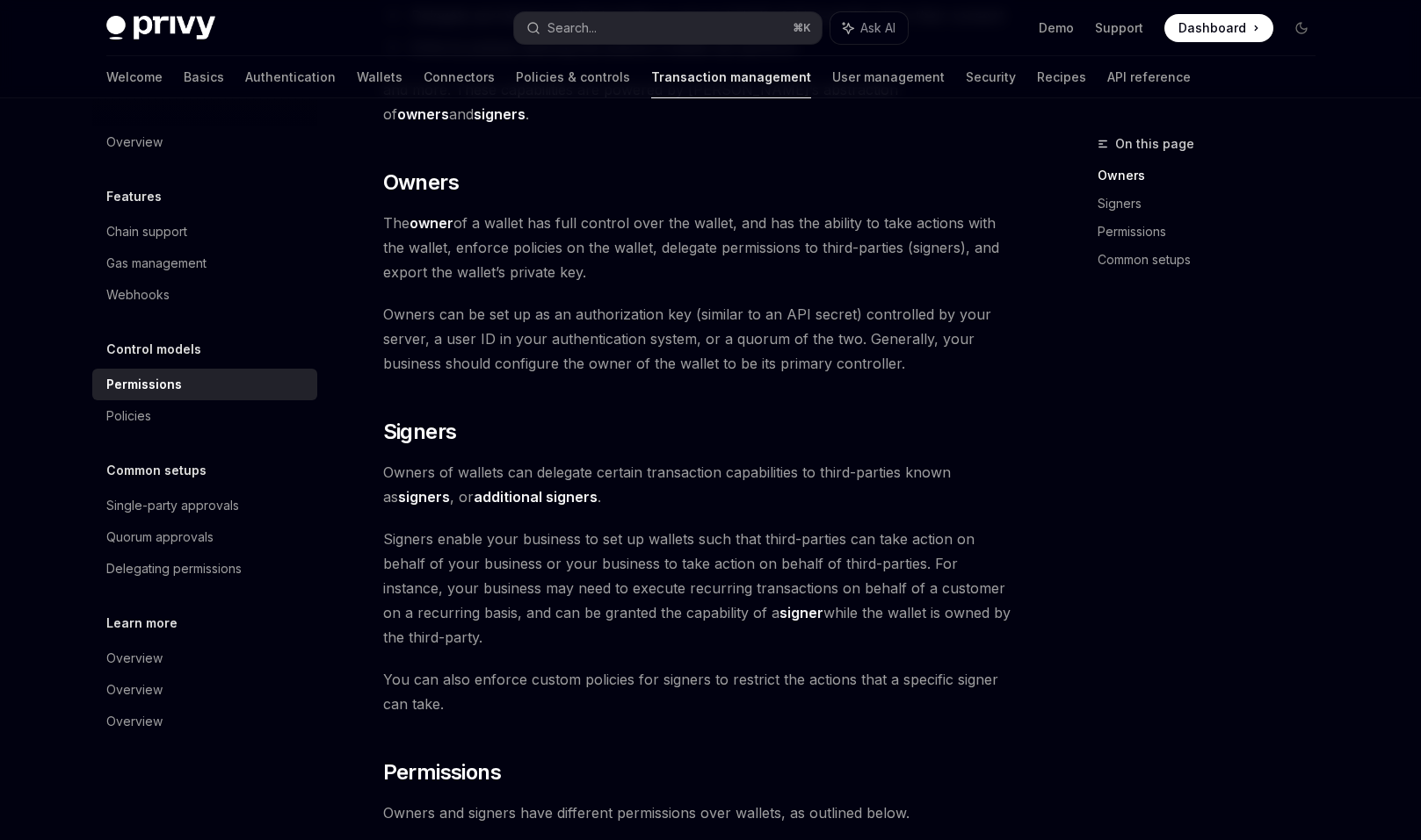
click at [792, 527] on span "Signers enable your business to set up wallets such that third-parties can take…" at bounding box center [700, 588] width 634 height 123
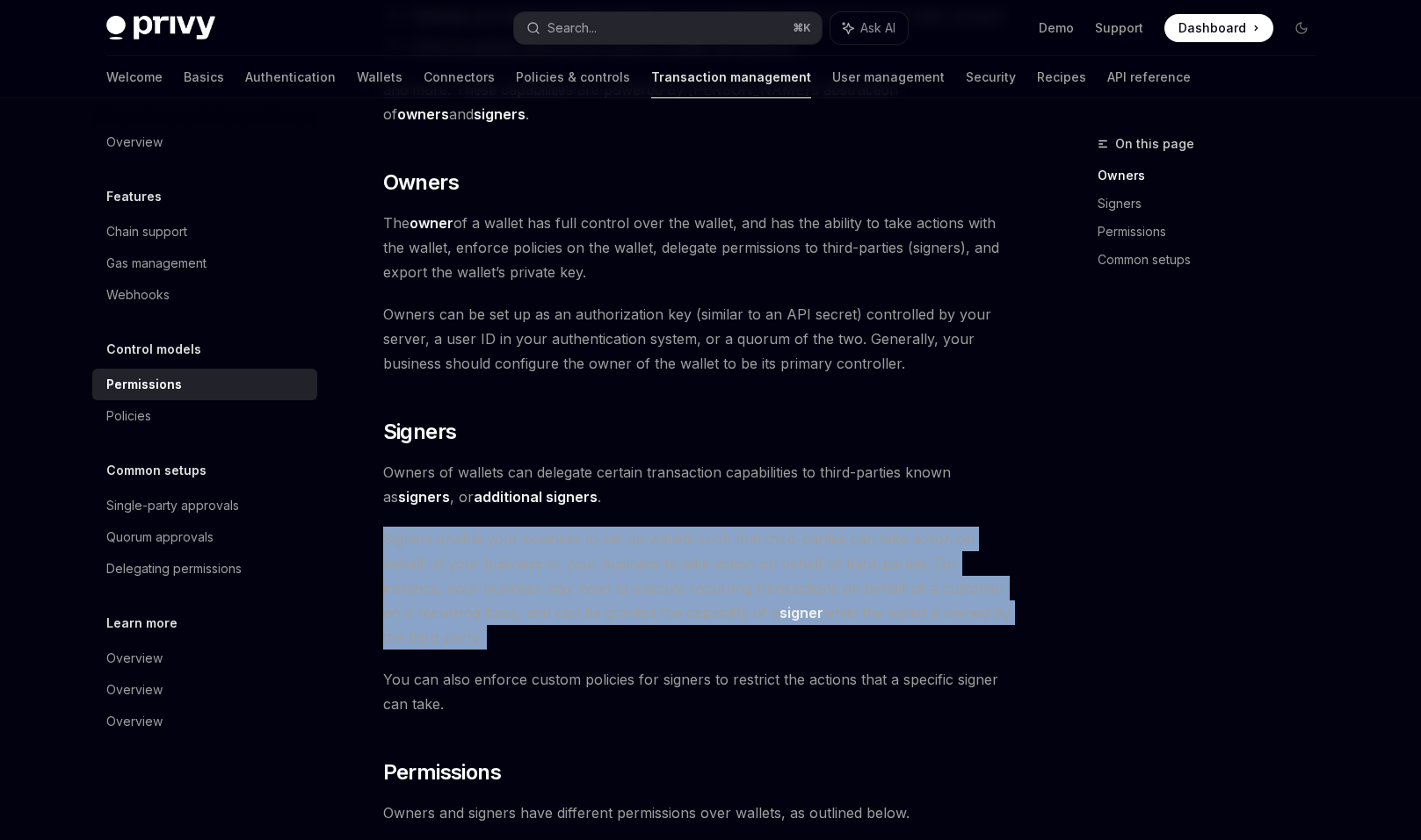
click at [700, 527] on span "Signers enable your business to set up wallets such that third-parties can take…" at bounding box center [700, 588] width 634 height 123
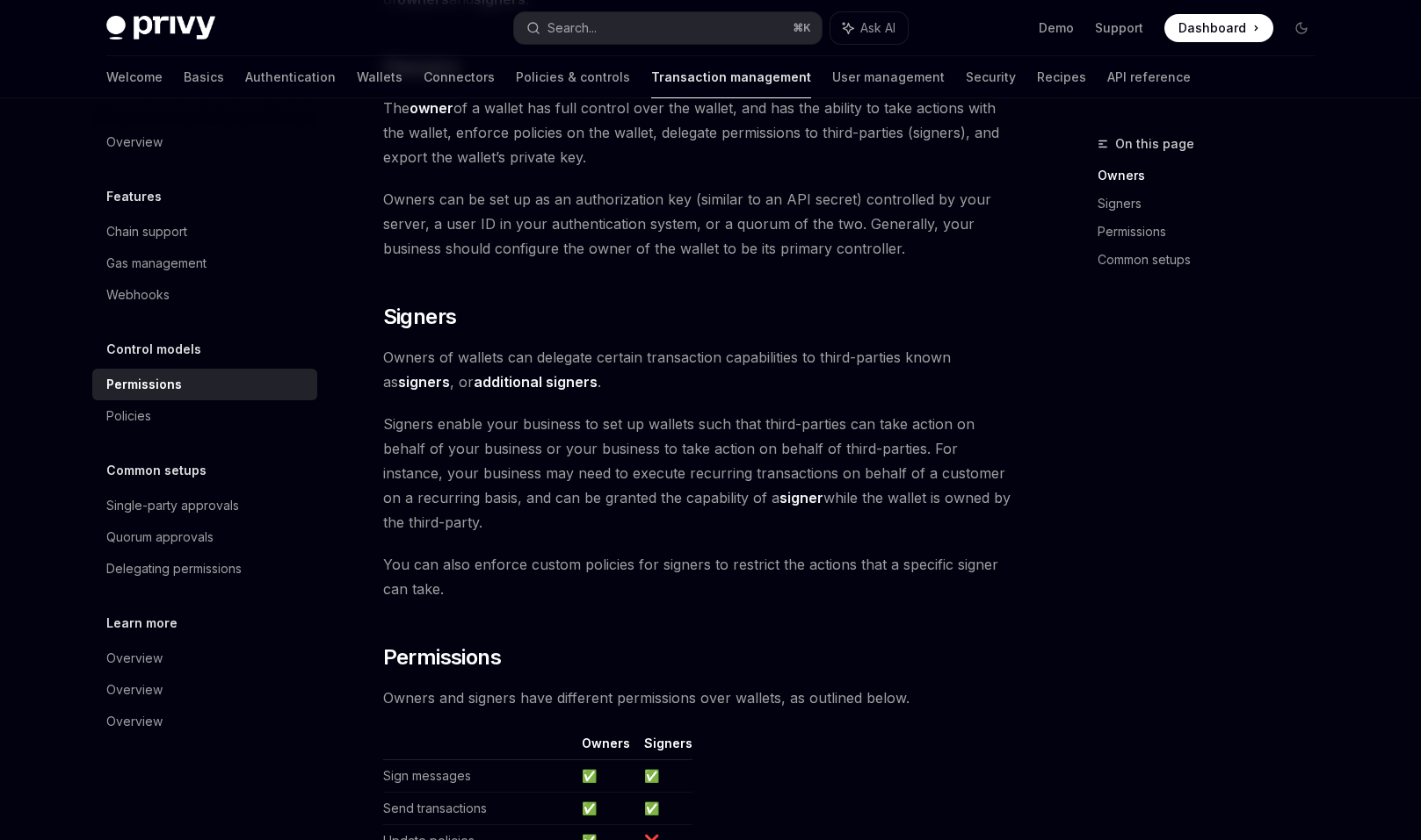
scroll to position [433, 0]
click at [696, 550] on span "You can also enforce custom policies for signers to restrict the actions that a…" at bounding box center [700, 574] width 634 height 49
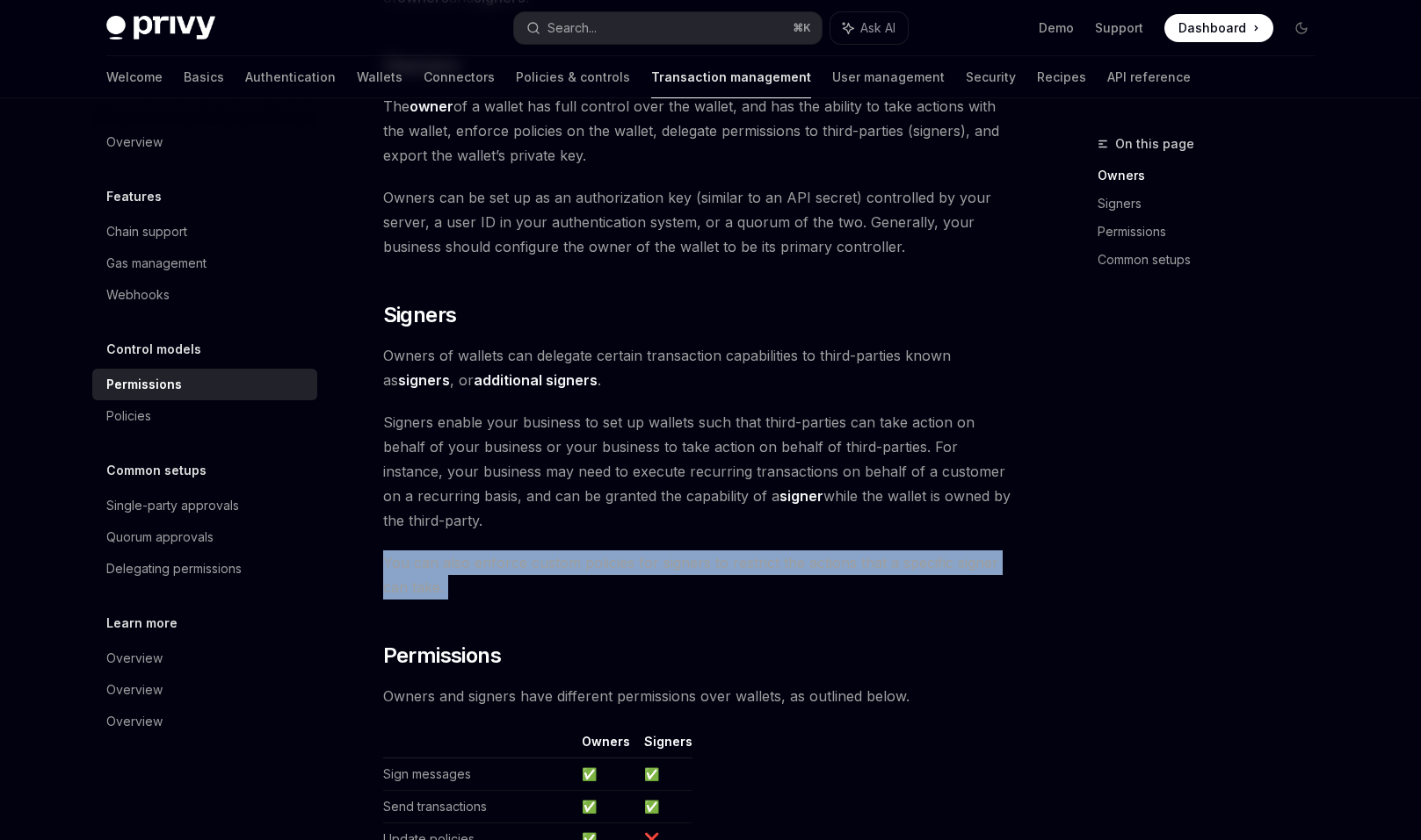
click at [696, 550] on span "You can also enforce custom policies for signers to restrict the actions that a…" at bounding box center [700, 574] width 634 height 49
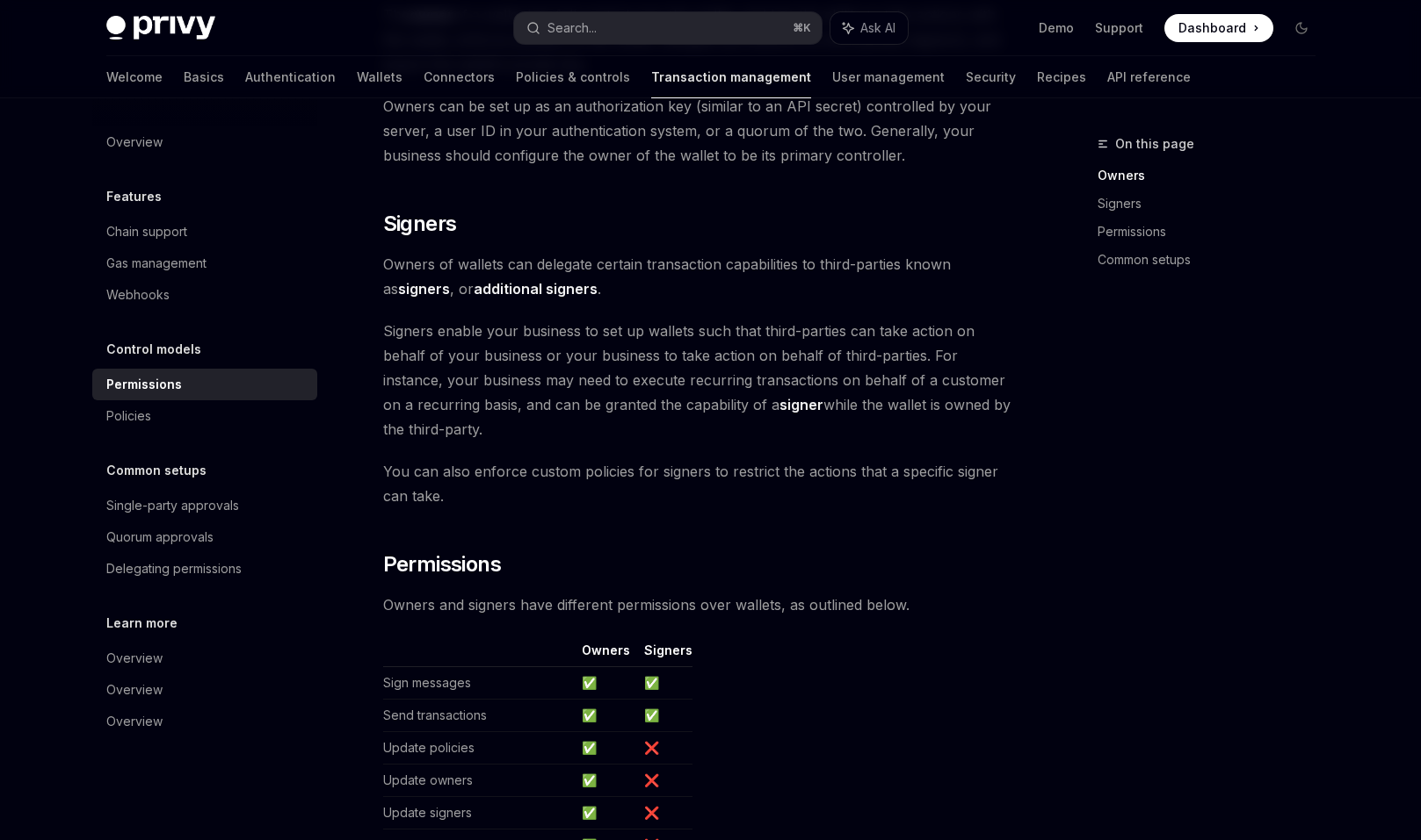
scroll to position [482, 0]
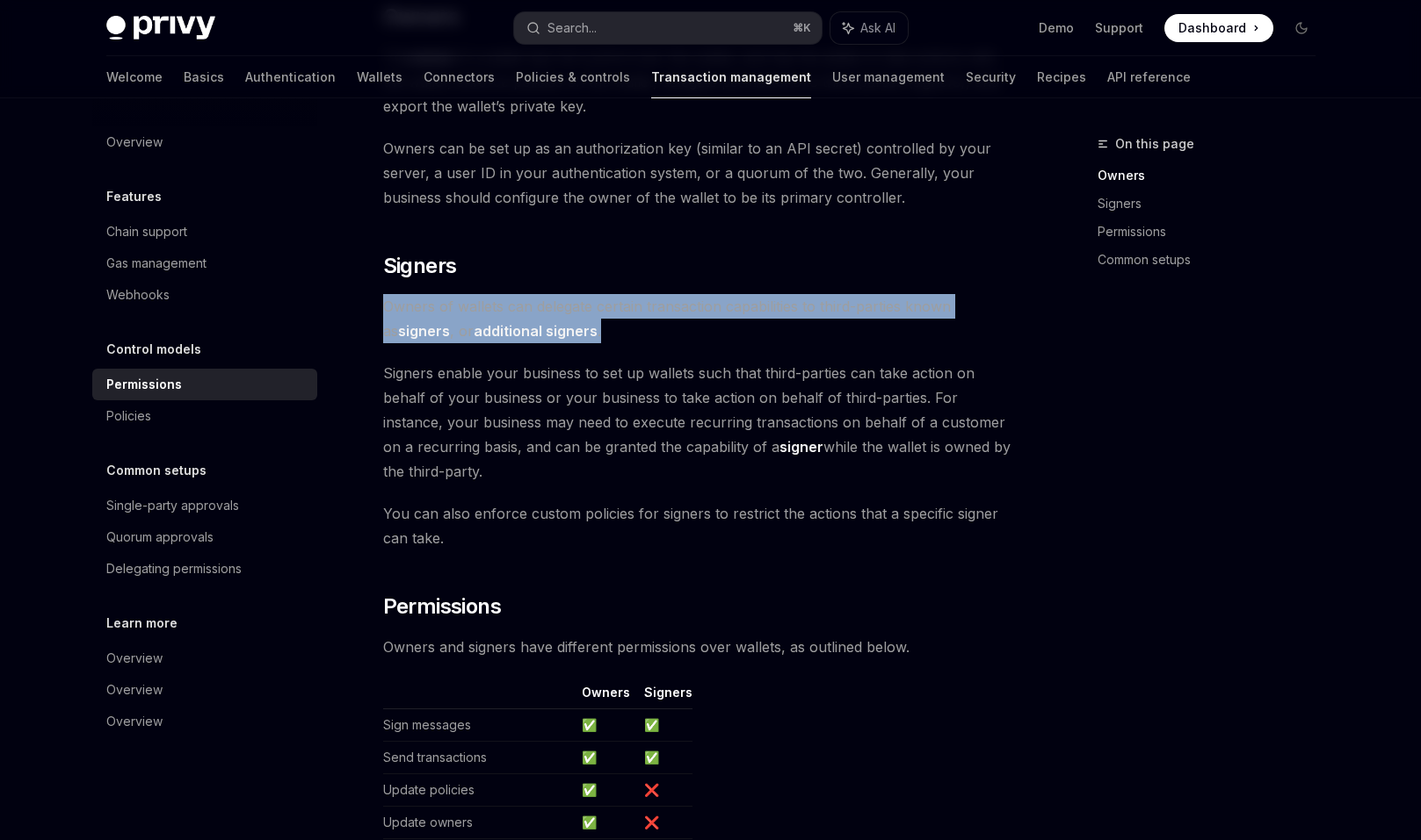
drag, startPoint x: 716, startPoint y: 309, endPoint x: 696, endPoint y: 258, distance: 54.8
click at [696, 258] on div "Privy wallets support granular permissions that allow you to: Enable custom own…" at bounding box center [700, 488] width 634 height 1497
drag, startPoint x: 696, startPoint y: 258, endPoint x: 733, endPoint y: 303, distance: 58.3
click at [733, 303] on div "Privy wallets support granular permissions that allow you to: Enable custom own…" at bounding box center [700, 488] width 634 height 1497
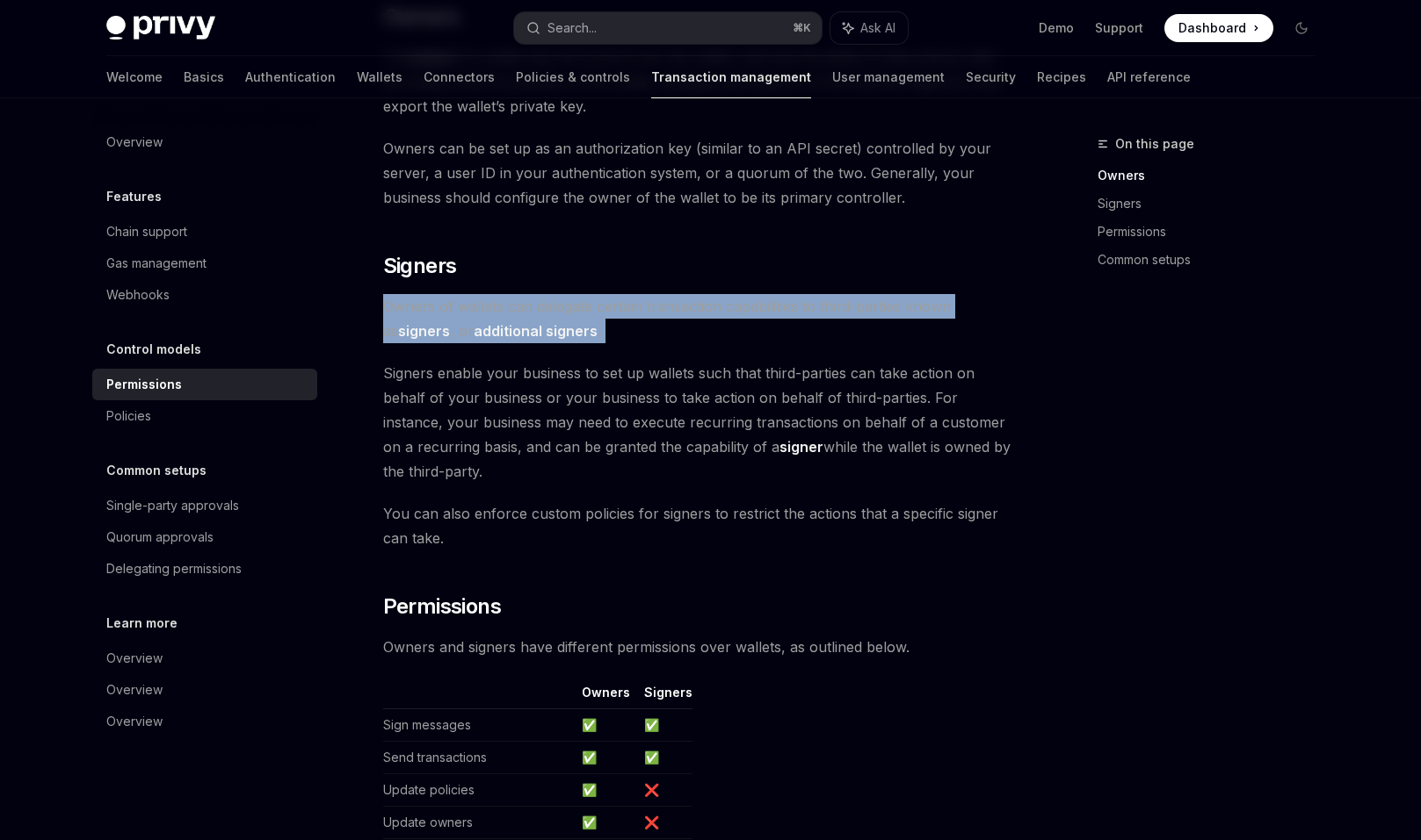
click at [733, 303] on span "Owners of wallets can delegate certain transaction capabilities to third-partie…" at bounding box center [700, 319] width 634 height 49
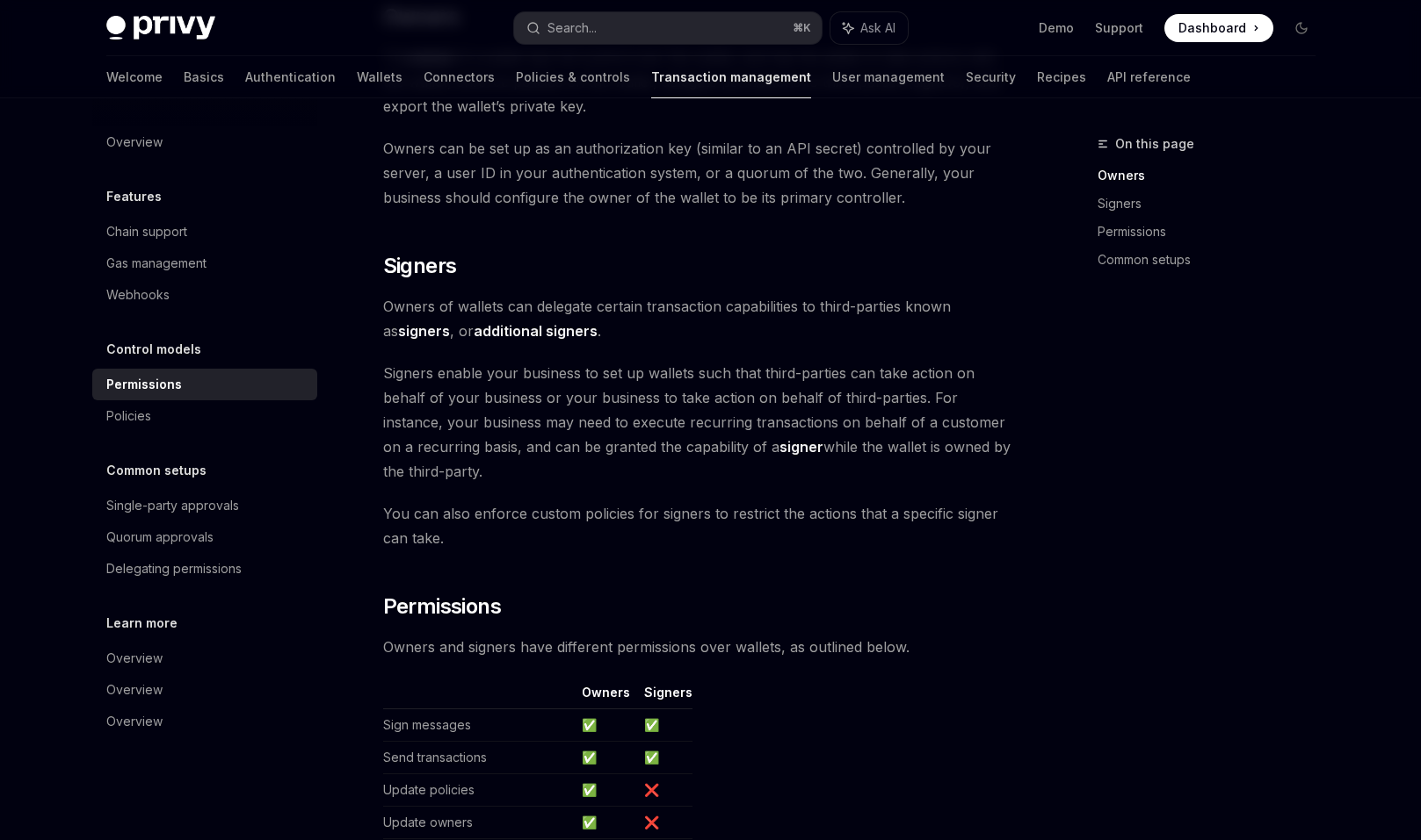
click at [733, 361] on span "Signers enable your business to set up wallets such that third-parties can take…" at bounding box center [700, 422] width 634 height 123
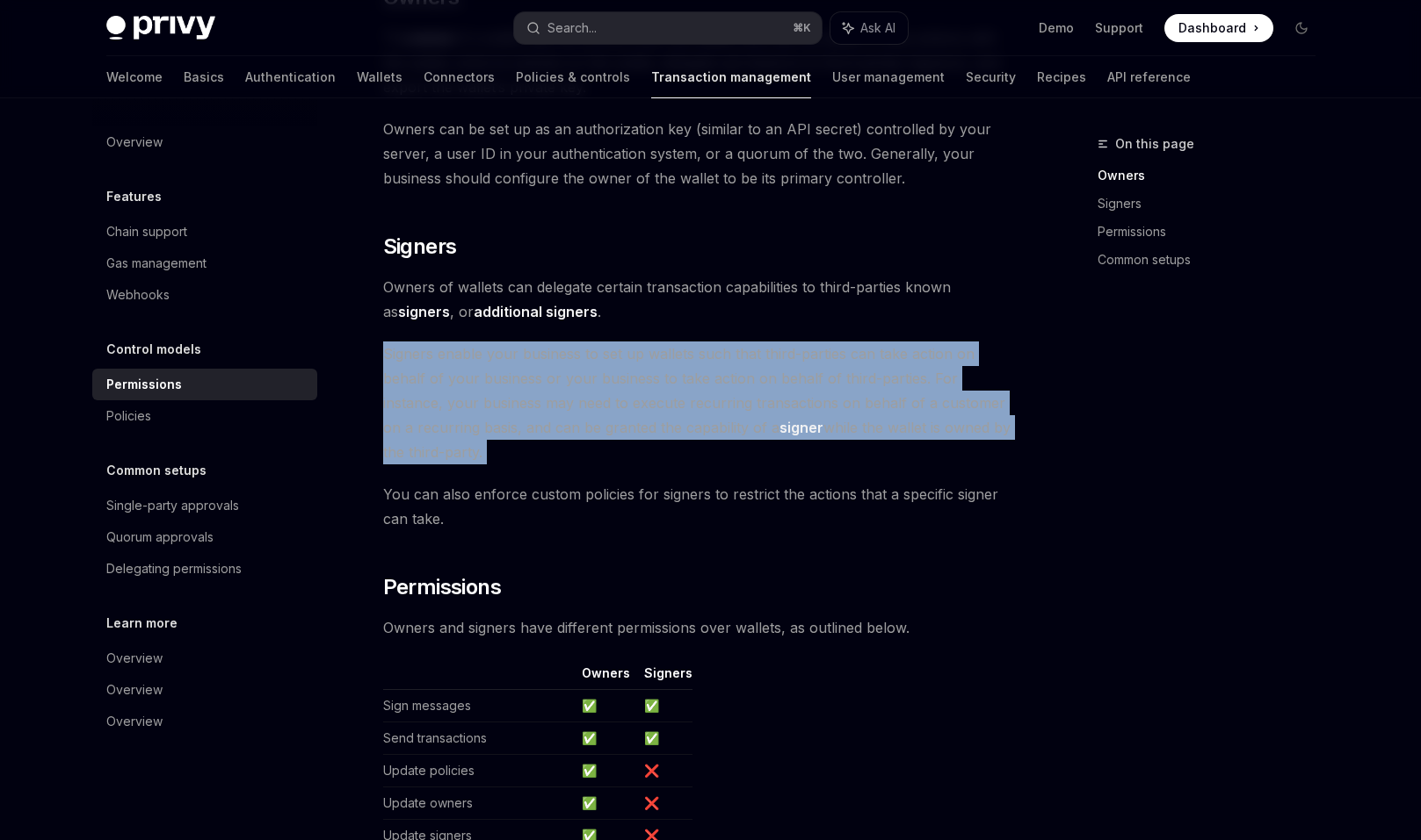
scroll to position [524, 0]
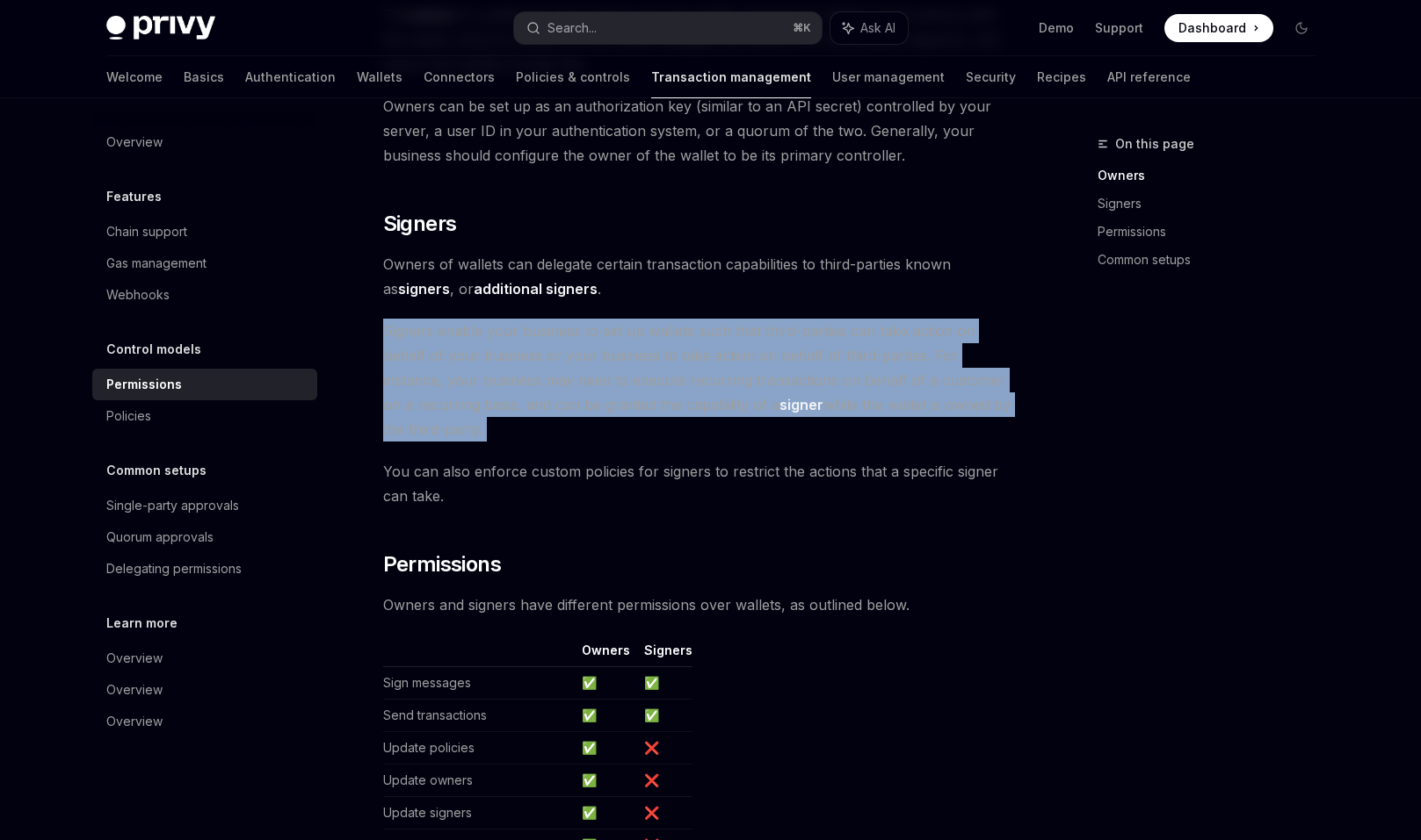
click at [702, 319] on span "Signers enable your business to set up wallets such that third-parties can take…" at bounding box center [700, 379] width 634 height 123
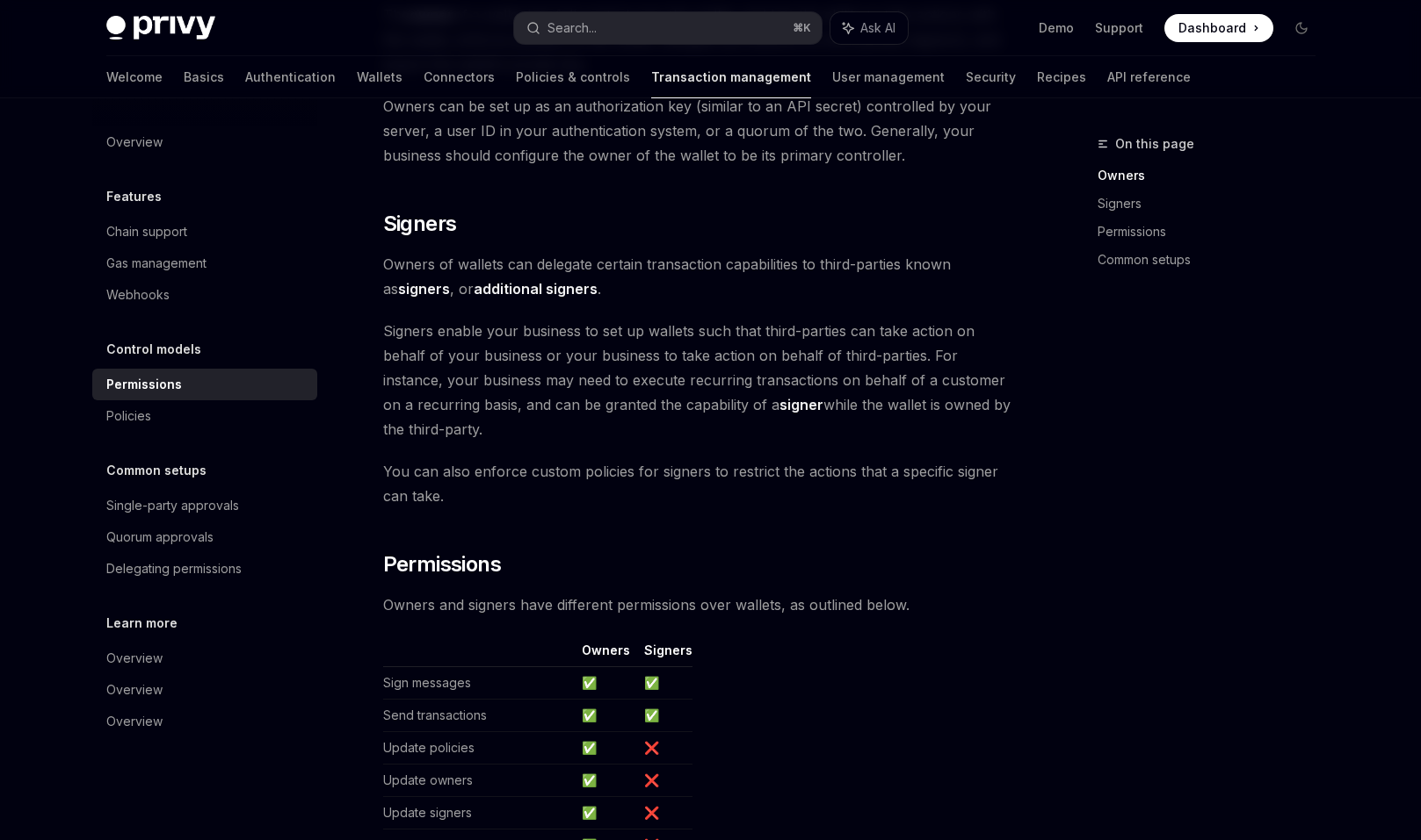
click at [702, 319] on span "Signers enable your business to set up wallets such that third-parties can take…" at bounding box center [700, 379] width 634 height 123
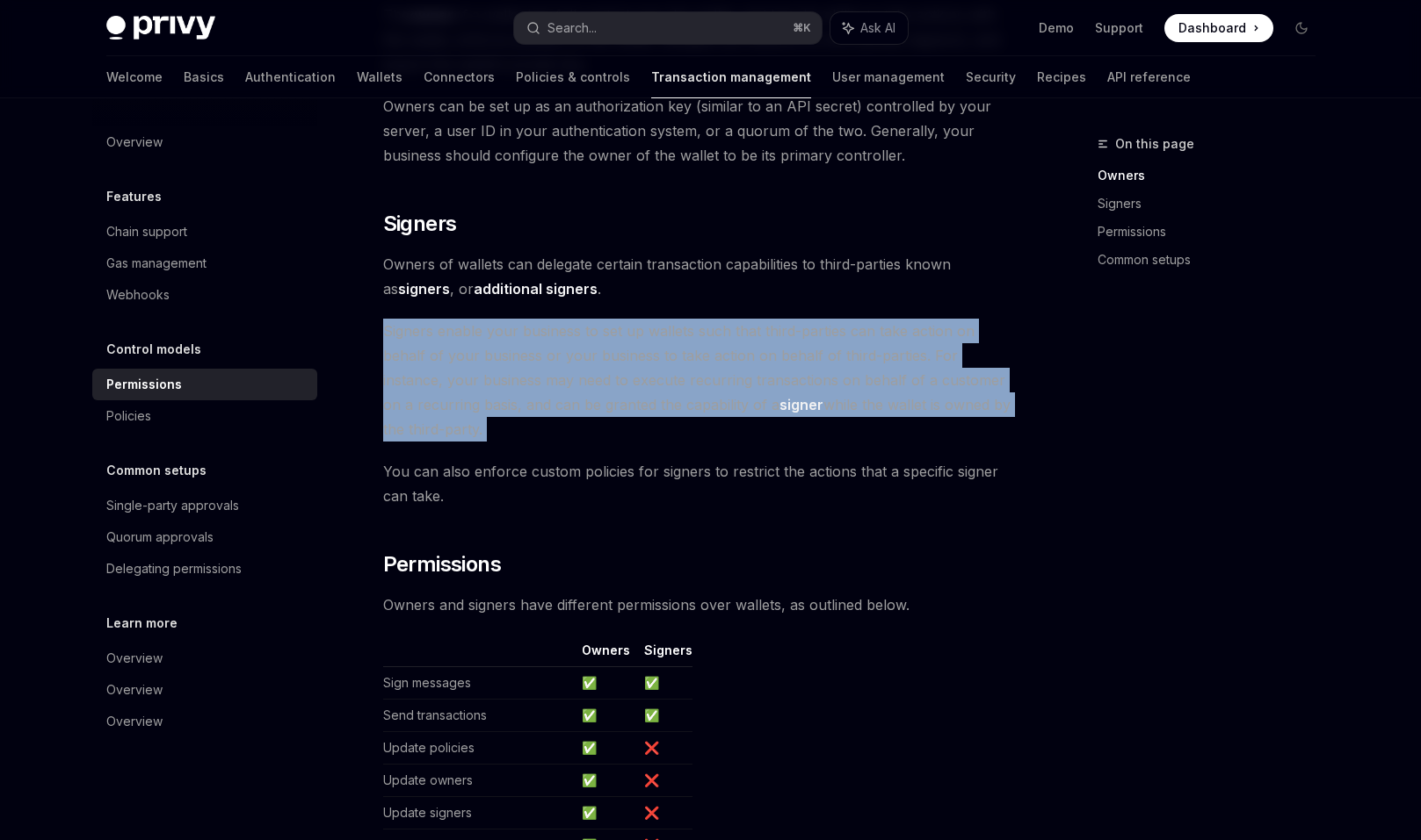
click at [701, 271] on span "Owners of wallets can delegate certain transaction capabilities to third-partie…" at bounding box center [700, 276] width 634 height 49
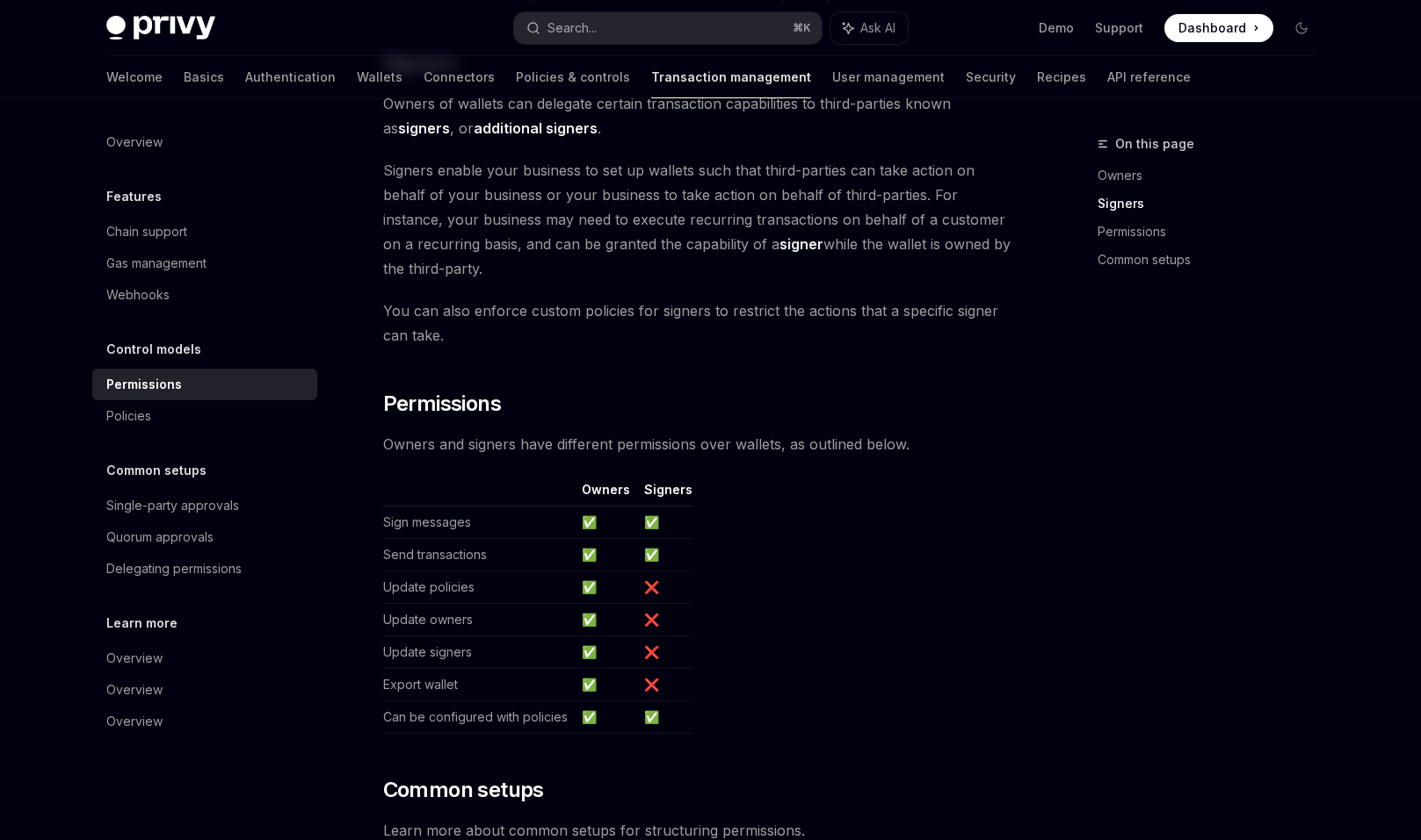
scroll to position [686, 0]
click at [699, 296] on span "You can also enforce custom policies for signers to restrict the actions that a…" at bounding box center [700, 321] width 634 height 49
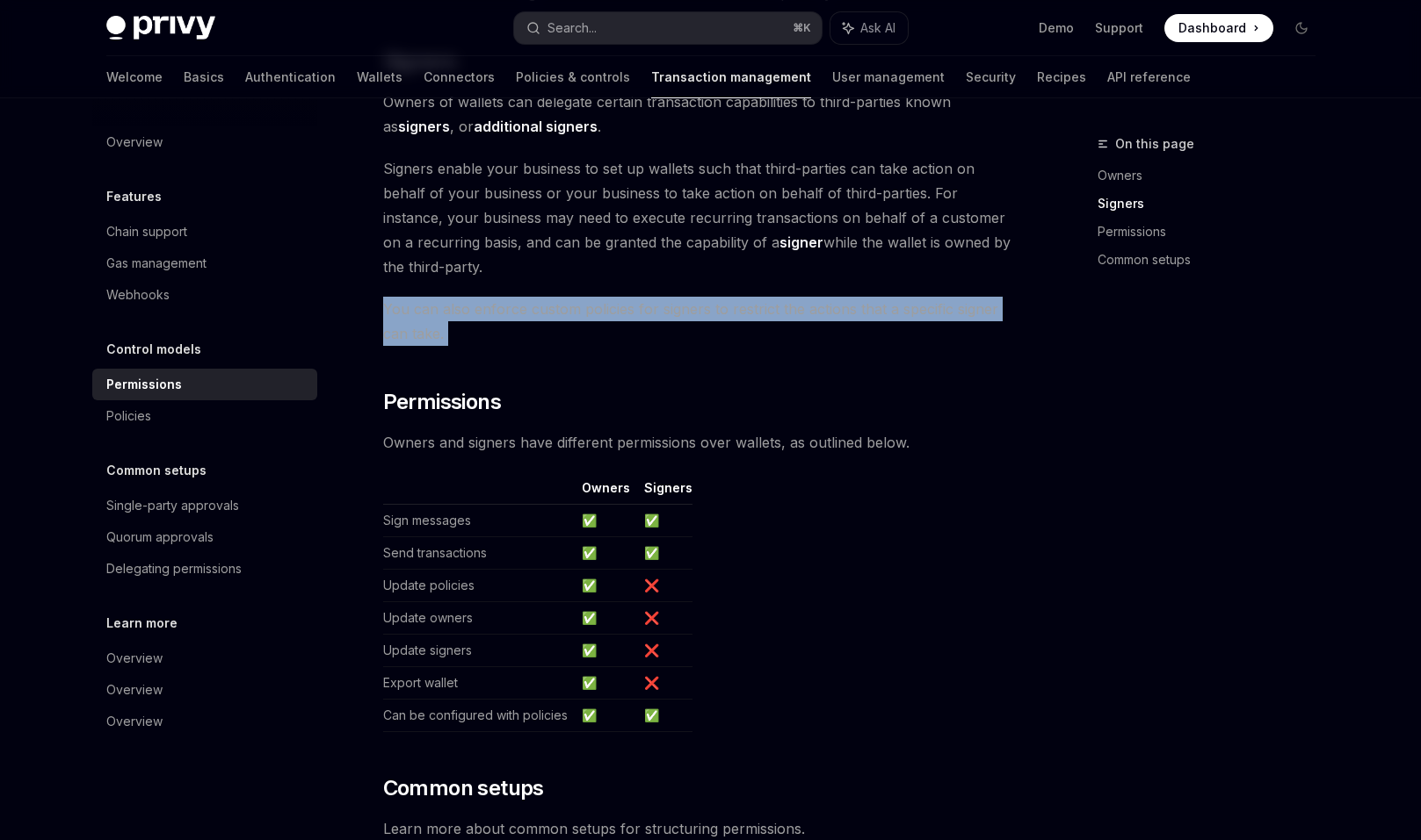
click at [699, 296] on span "You can also enforce custom policies for signers to restrict the actions that a…" at bounding box center [700, 321] width 634 height 49
click at [697, 306] on span "You can also enforce custom policies for signers to restrict the actions that a…" at bounding box center [700, 321] width 634 height 49
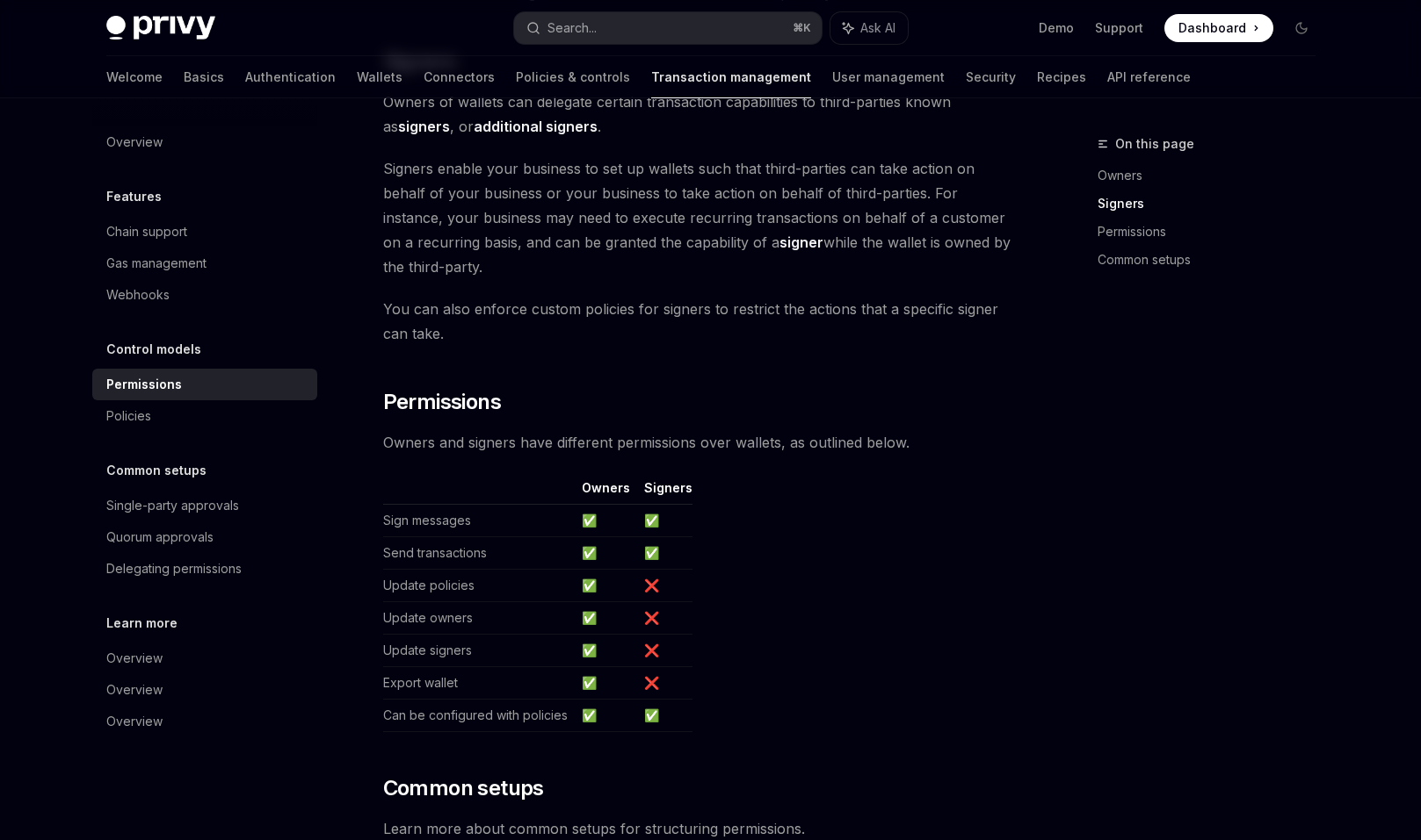
click at [697, 306] on span "You can also enforce custom policies for signers to restrict the actions that a…" at bounding box center [700, 321] width 634 height 49
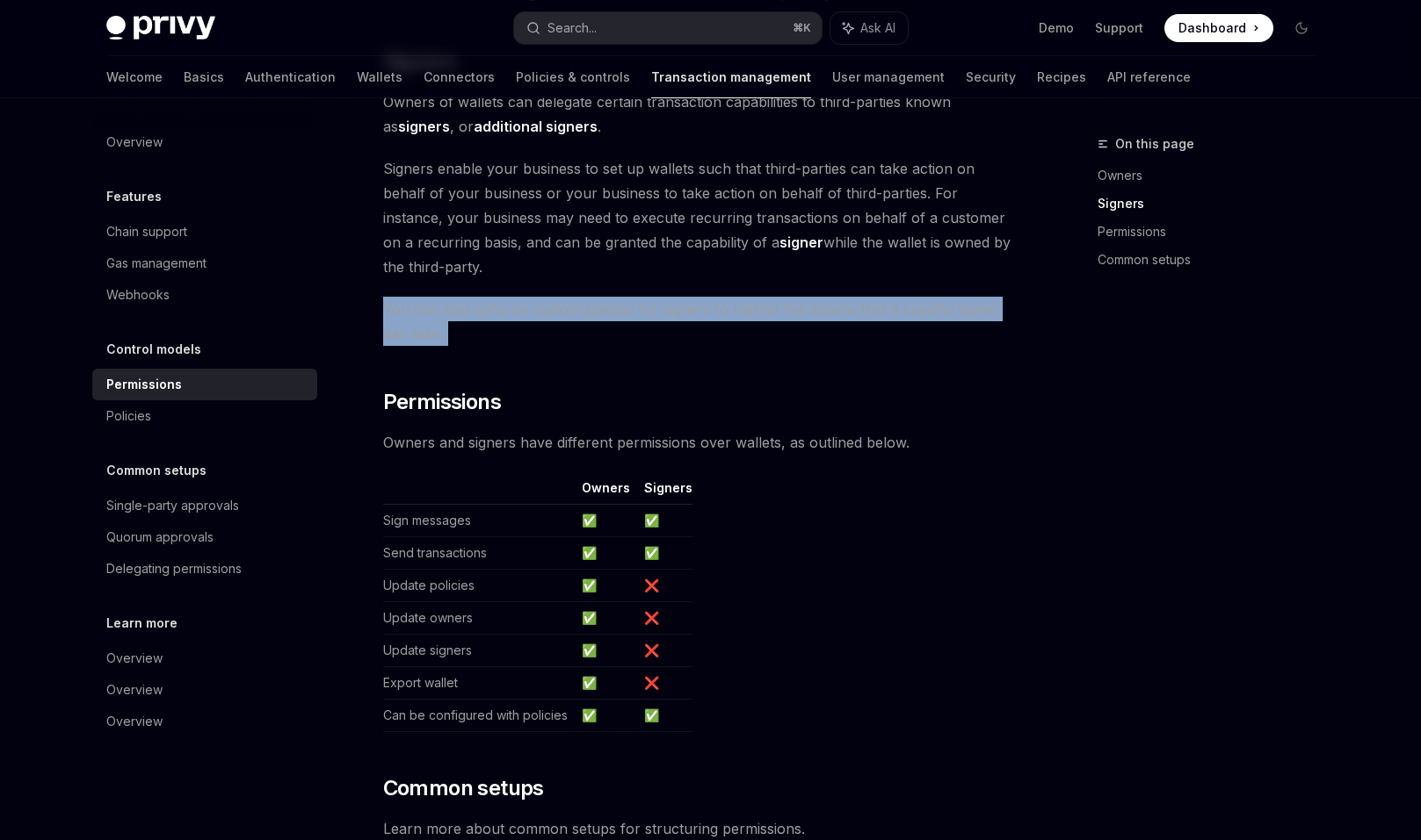
click at [697, 306] on span "You can also enforce custom policies for signers to restrict the actions that a…" at bounding box center [700, 321] width 634 height 49
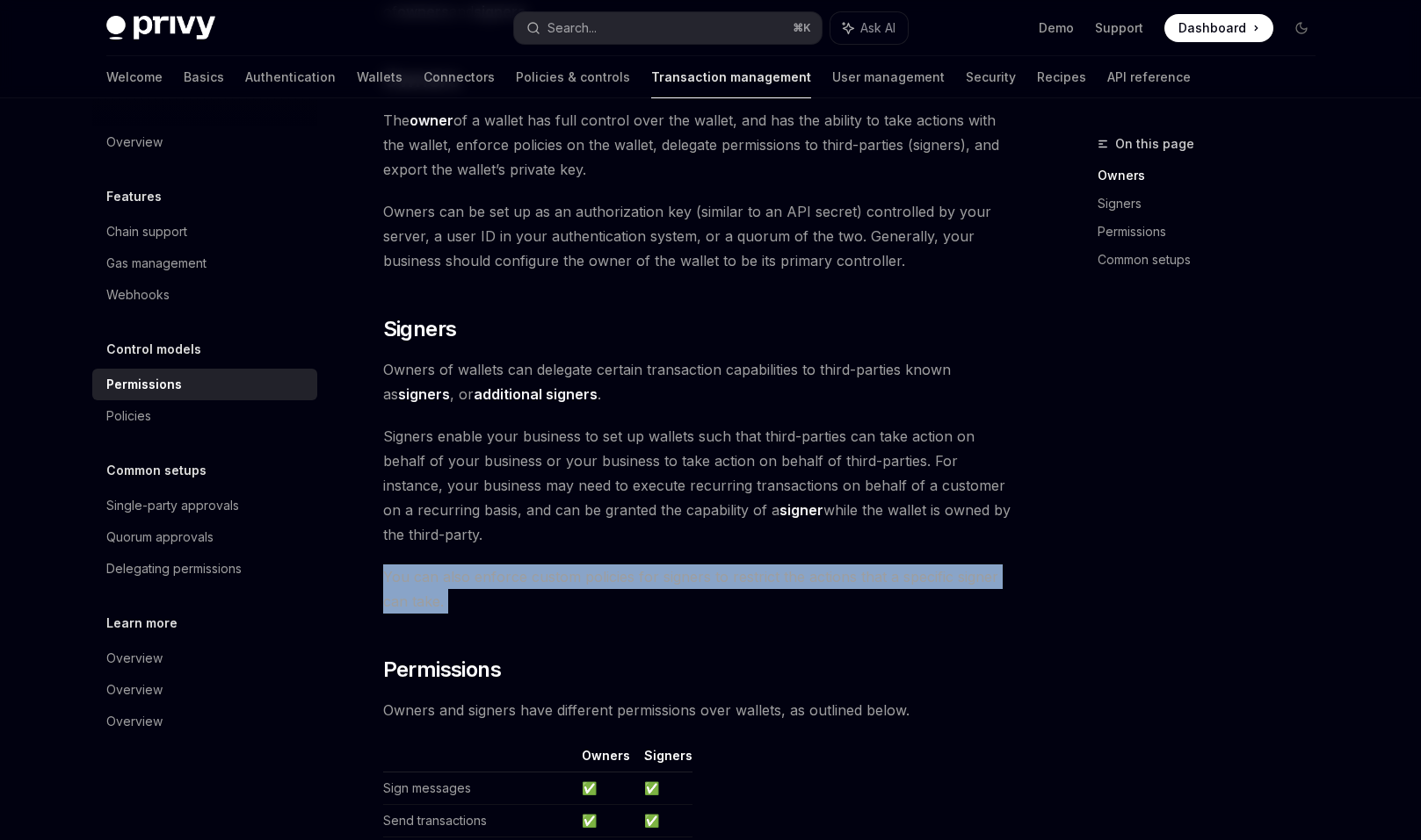
scroll to position [406, 0]
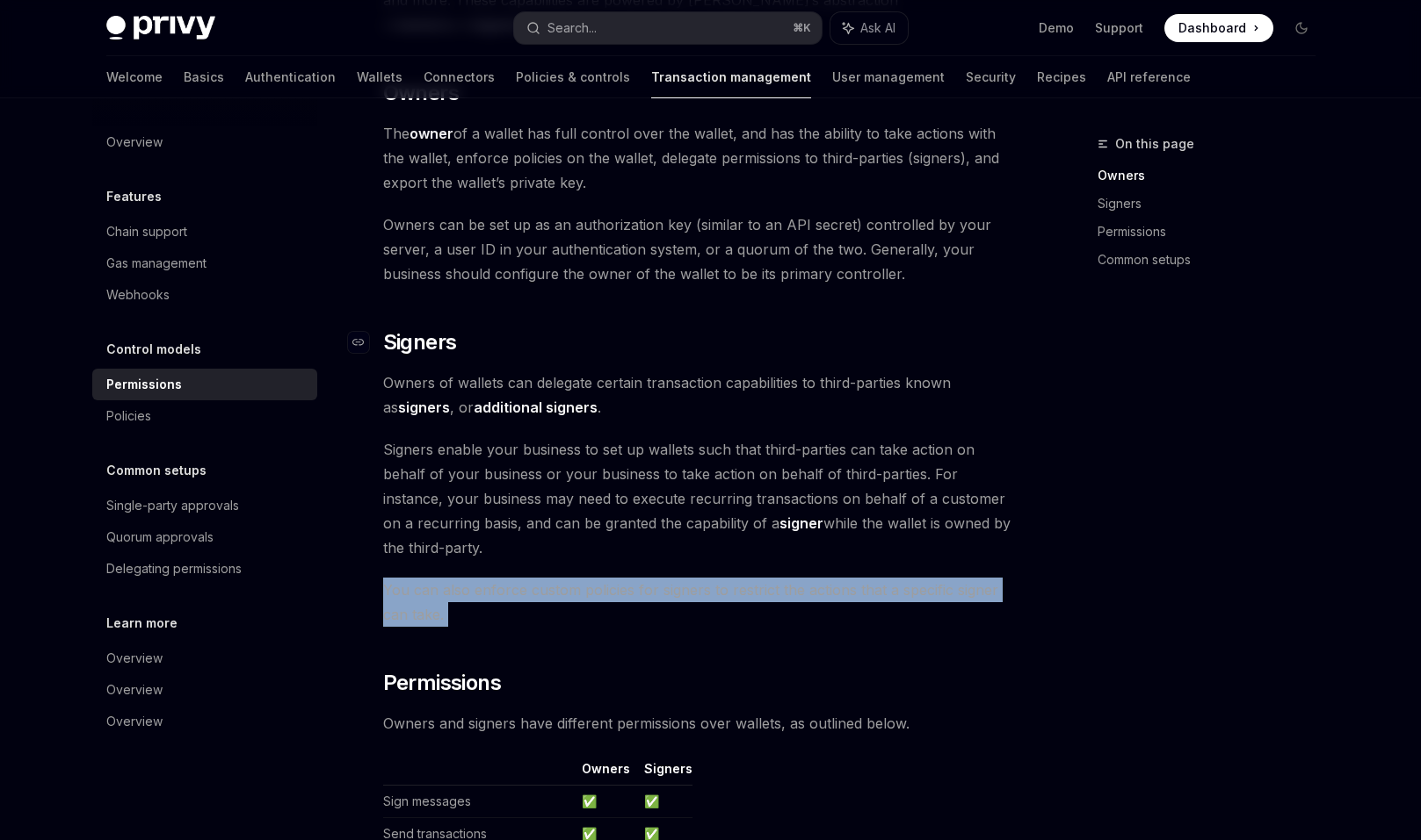
click at [697, 328] on h2 "​ Signers" at bounding box center [700, 342] width 634 height 28
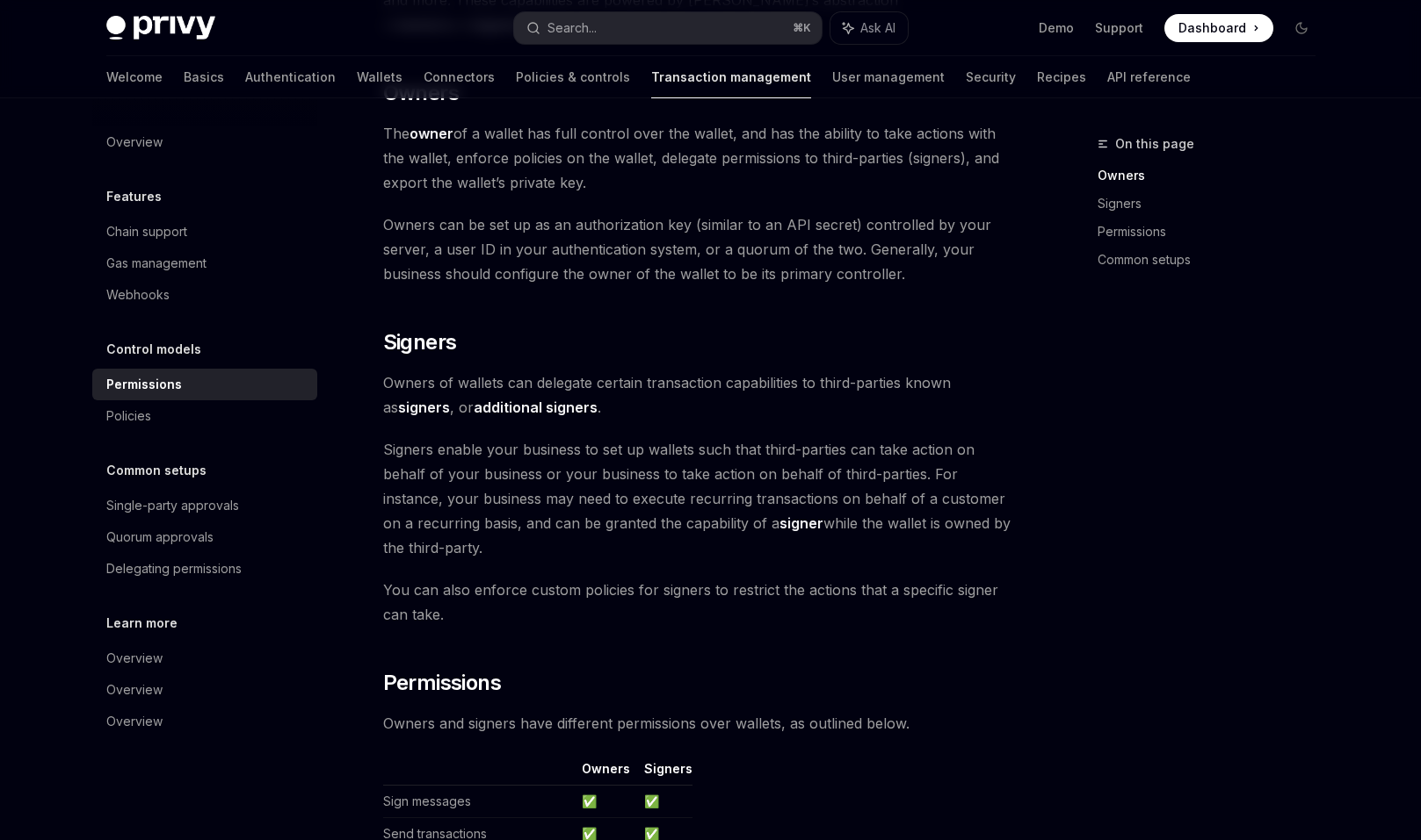
click at [686, 261] on span "Owners can be set up as an authorization key (similar to an API secret) control…" at bounding box center [700, 249] width 634 height 73
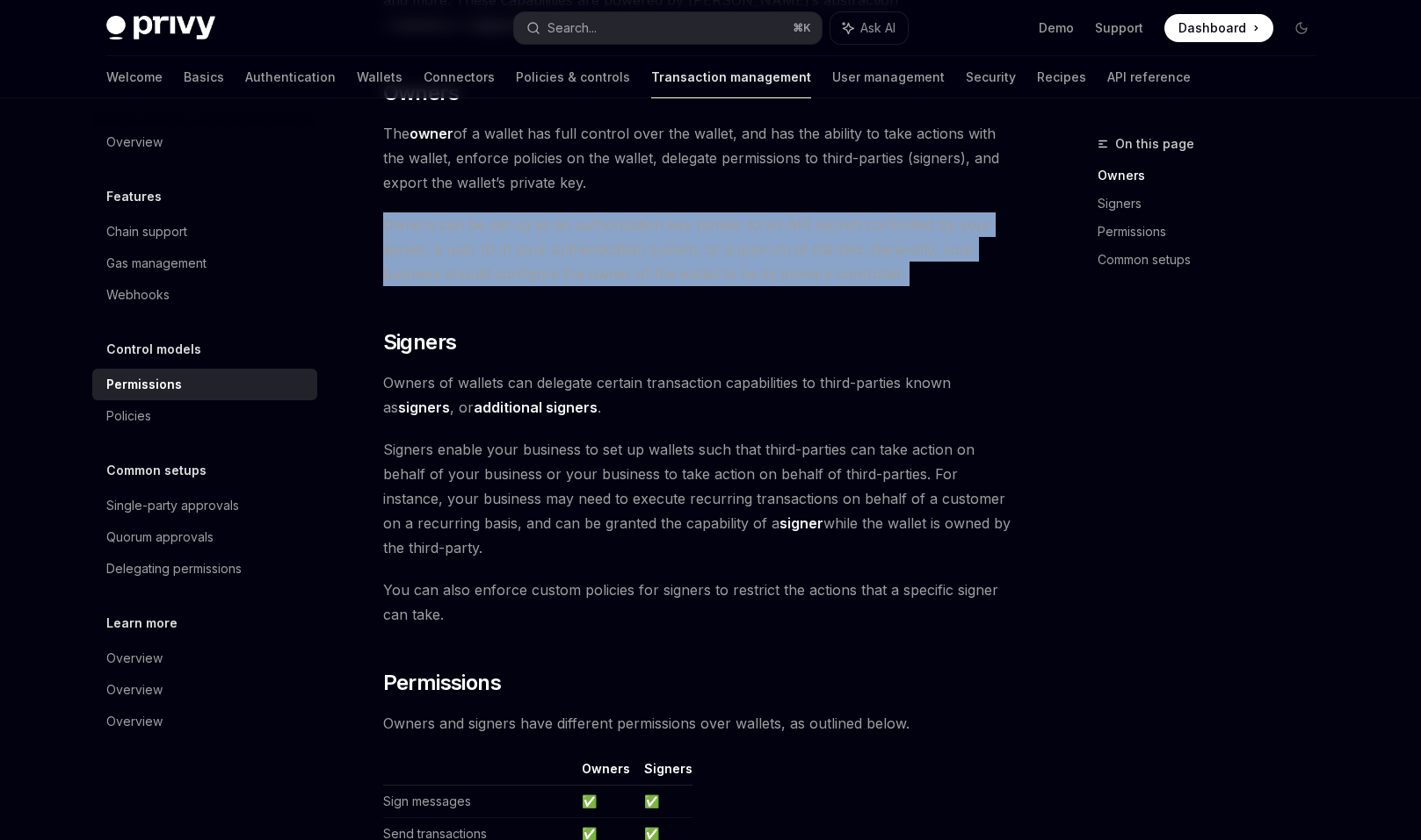
click at [688, 246] on span "Owners can be set up as an authorization key (similar to an API secret) control…" at bounding box center [700, 249] width 634 height 73
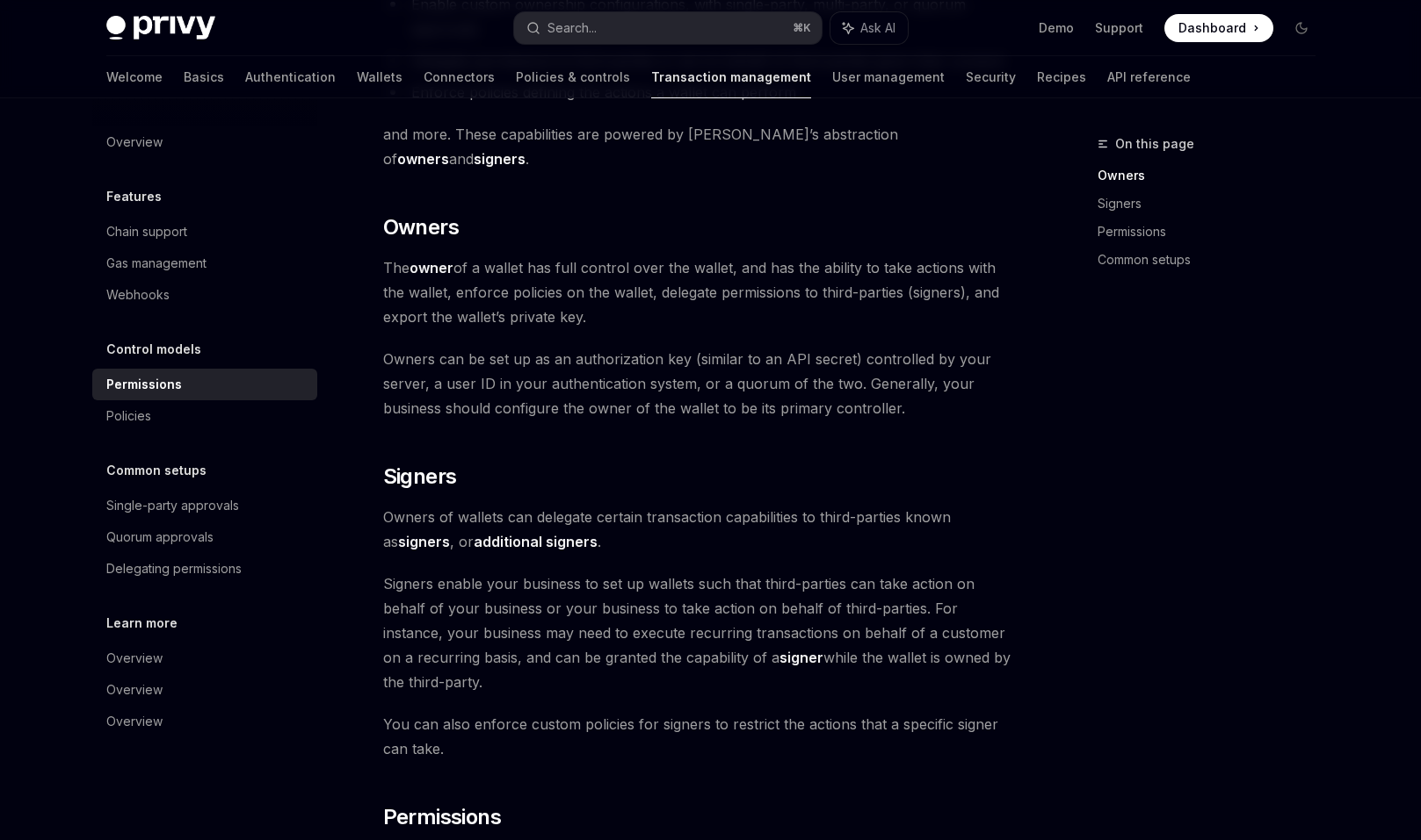
scroll to position [243, 0]
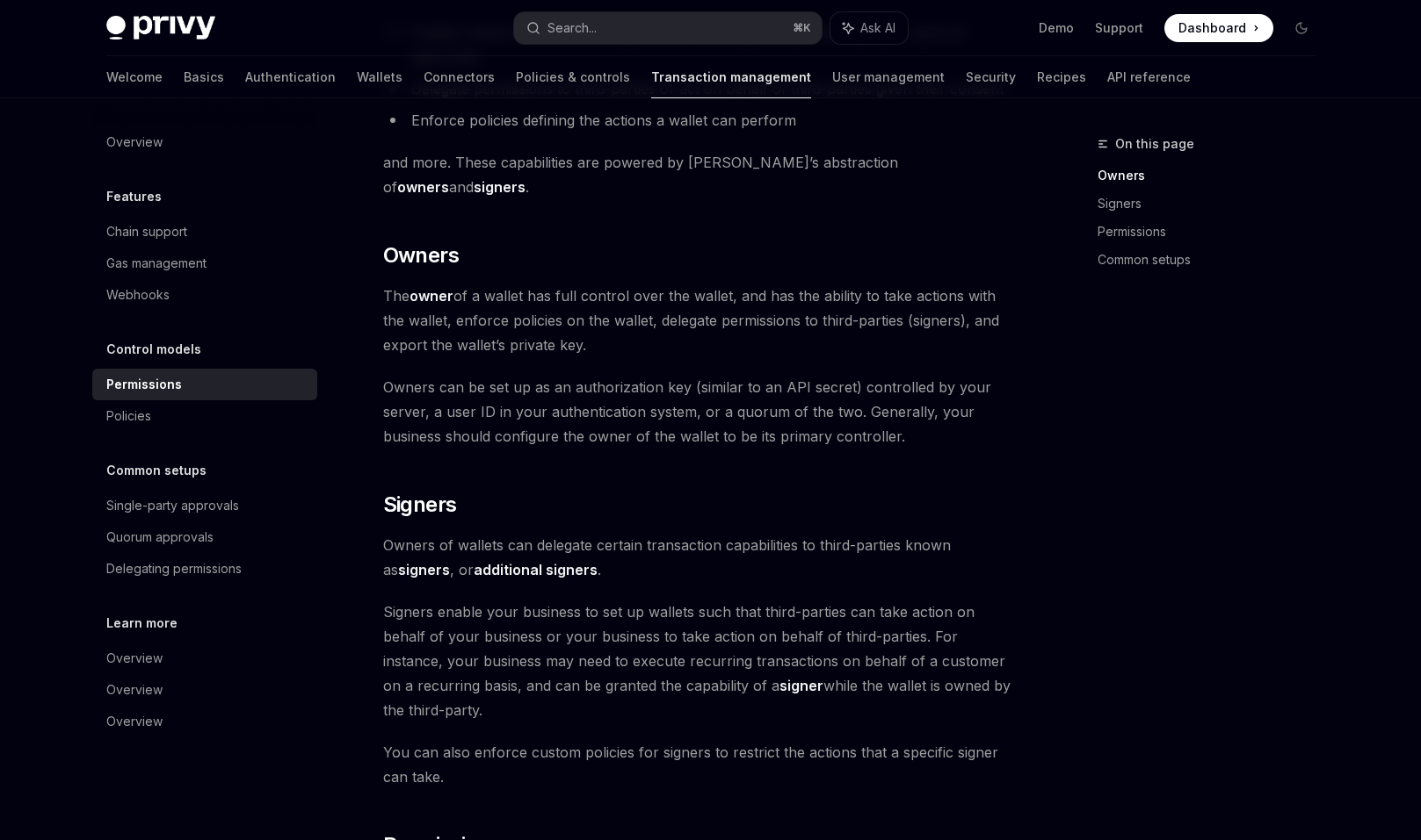
click at [692, 284] on span "The owner of a wallet has full control over the wallet, and has the ability to …" at bounding box center [700, 321] width 634 height 73
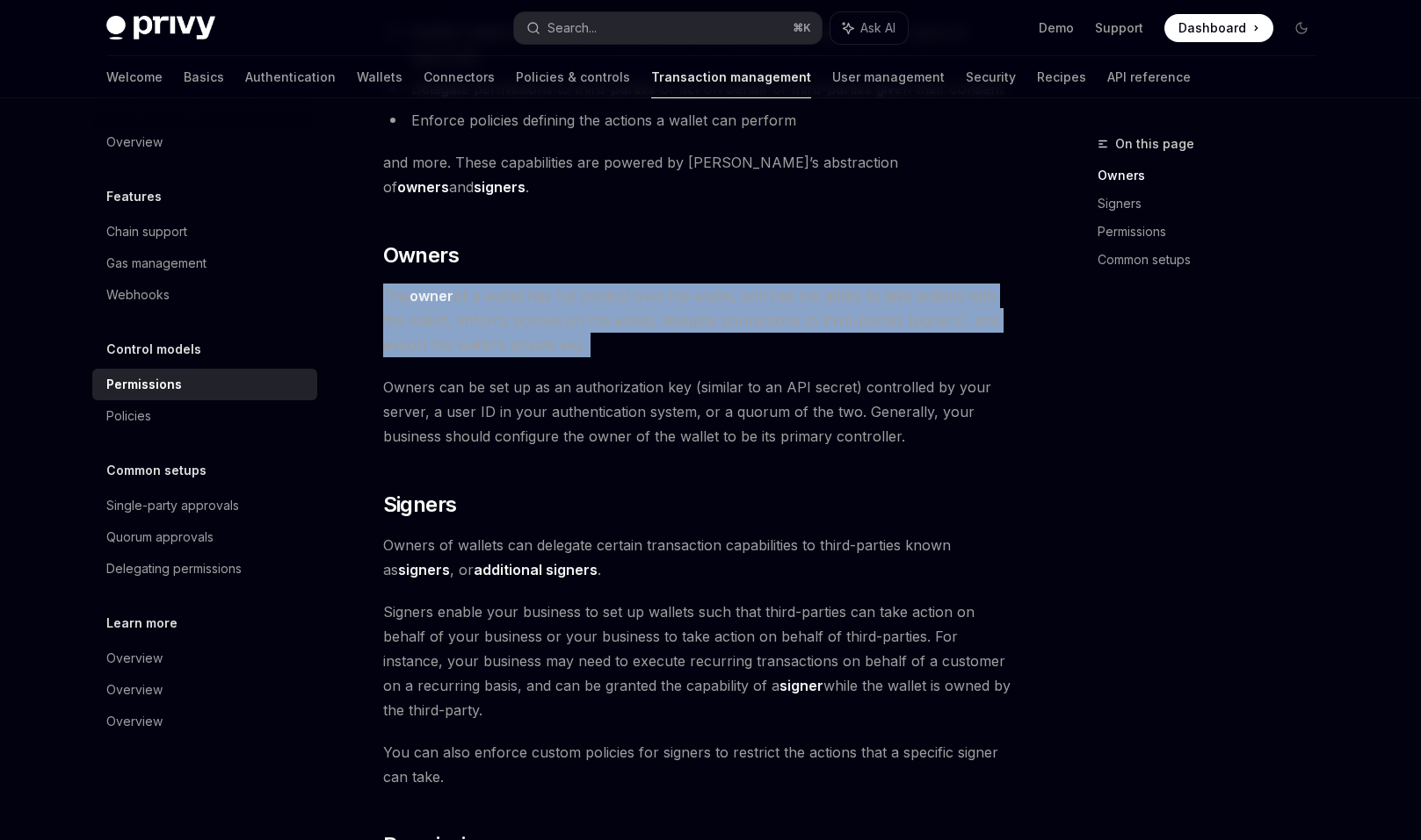
click at [692, 284] on span "The owner of a wallet has full control over the wallet, and has the ability to …" at bounding box center [700, 321] width 634 height 73
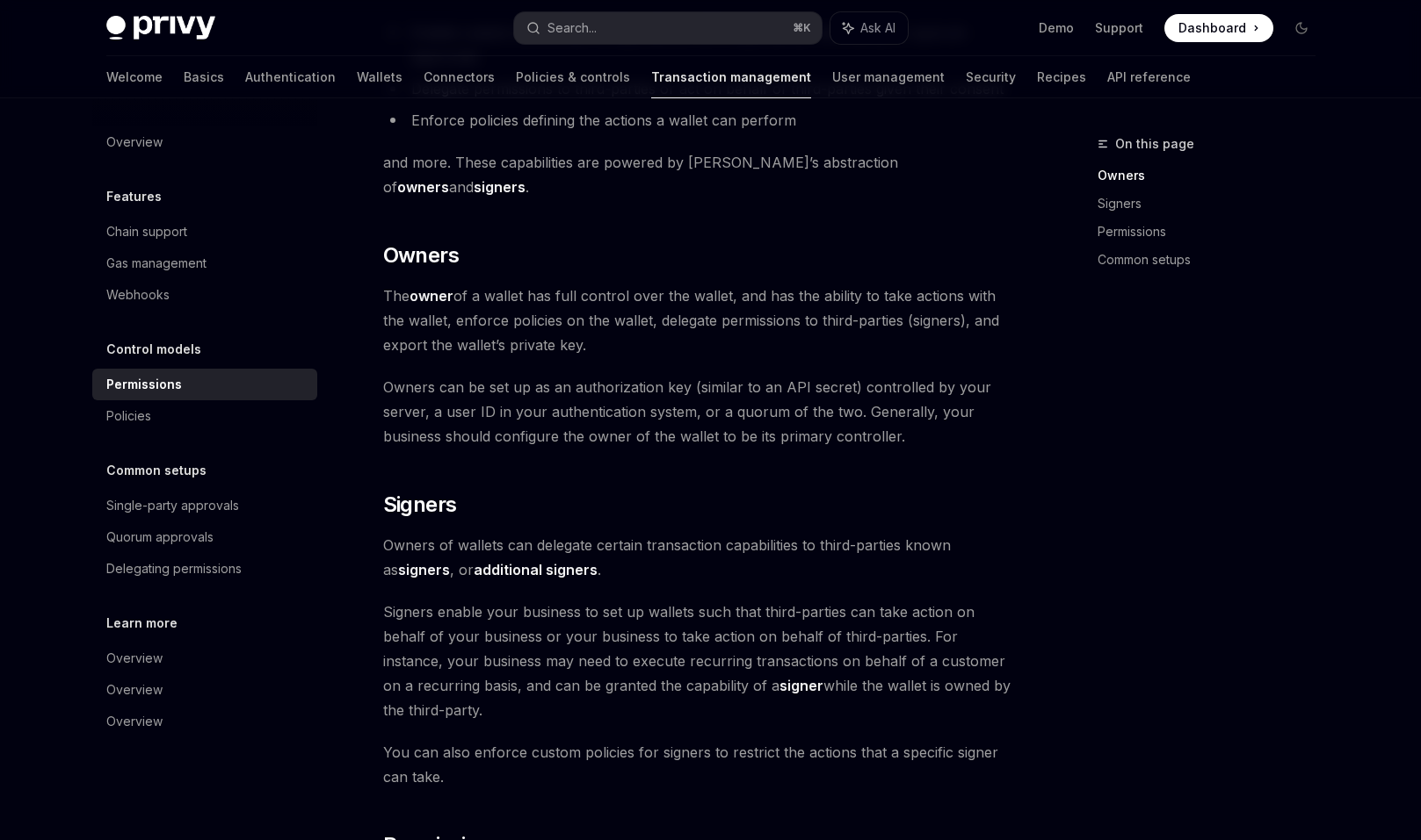
click at [692, 284] on span "The owner of a wallet has full control over the wallet, and has the ability to …" at bounding box center [700, 321] width 634 height 73
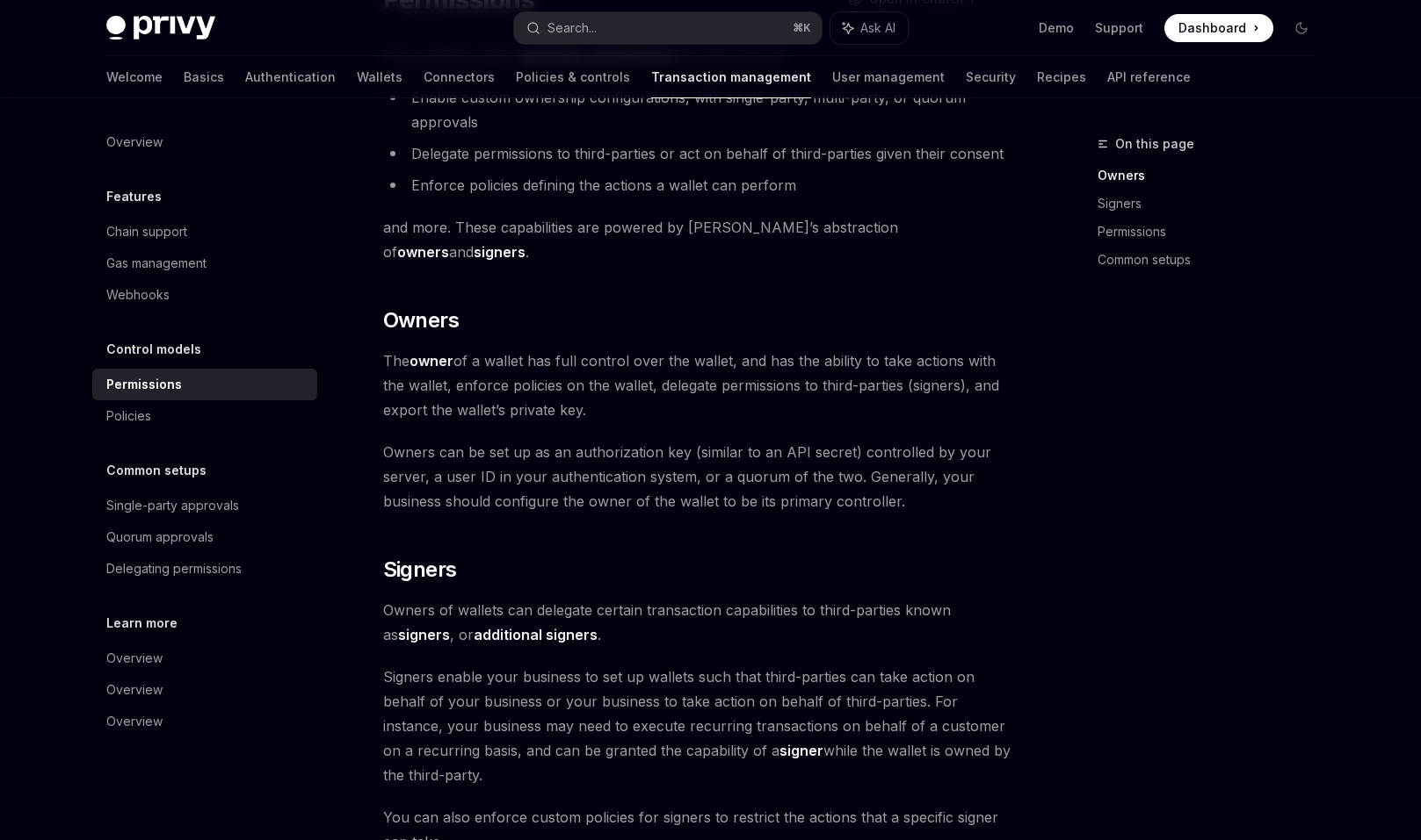
scroll to position [137, 0]
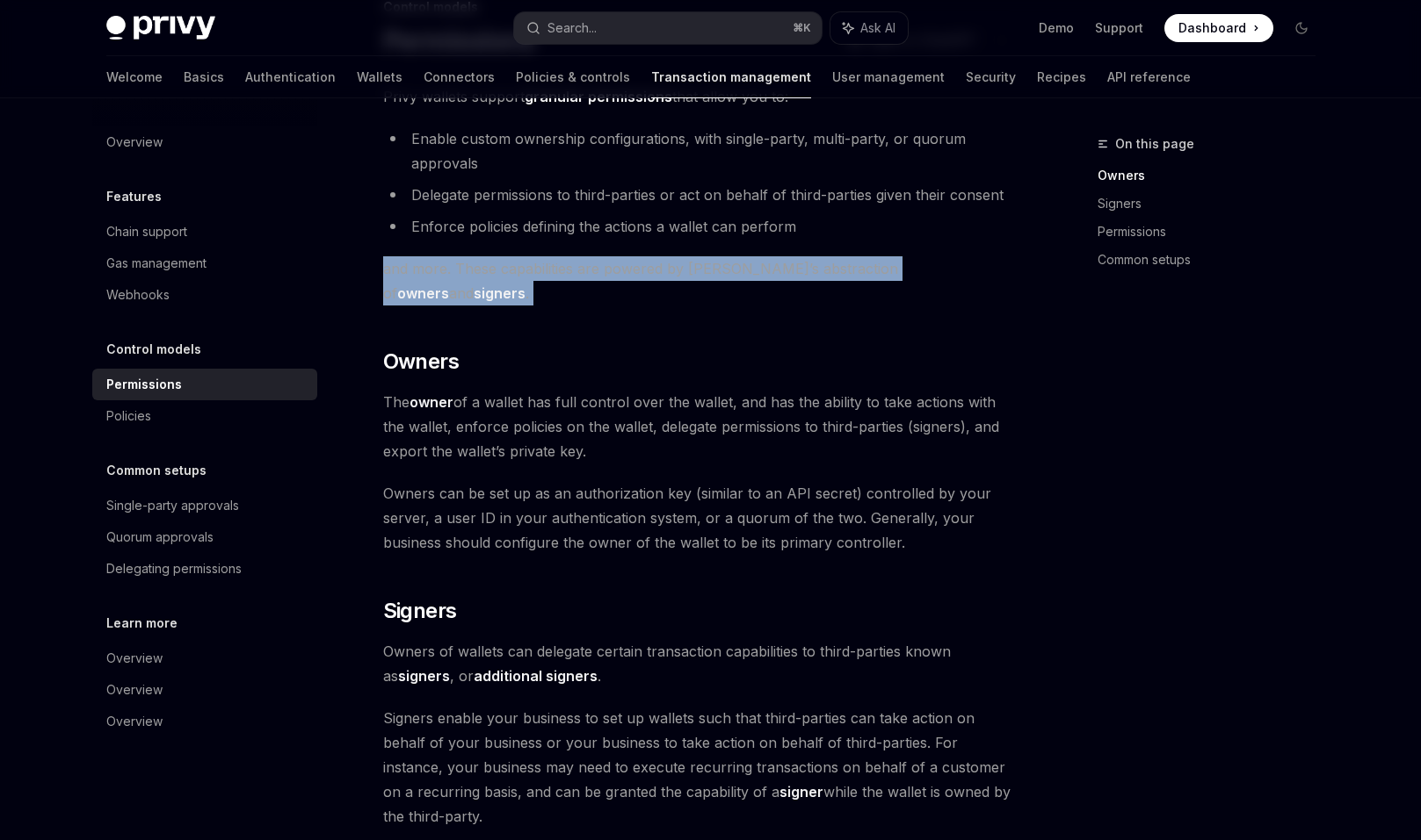
drag, startPoint x: 693, startPoint y: 297, endPoint x: 677, endPoint y: 243, distance: 56.3
click at [677, 243] on div "Privy wallets support granular permissions that allow you to: Enable custom own…" at bounding box center [700, 832] width 634 height 1497
drag, startPoint x: 677, startPoint y: 243, endPoint x: 724, endPoint y: 290, distance: 66.5
click at [724, 290] on div "Privy wallets support granular permissions that allow you to: Enable custom own…" at bounding box center [700, 832] width 634 height 1497
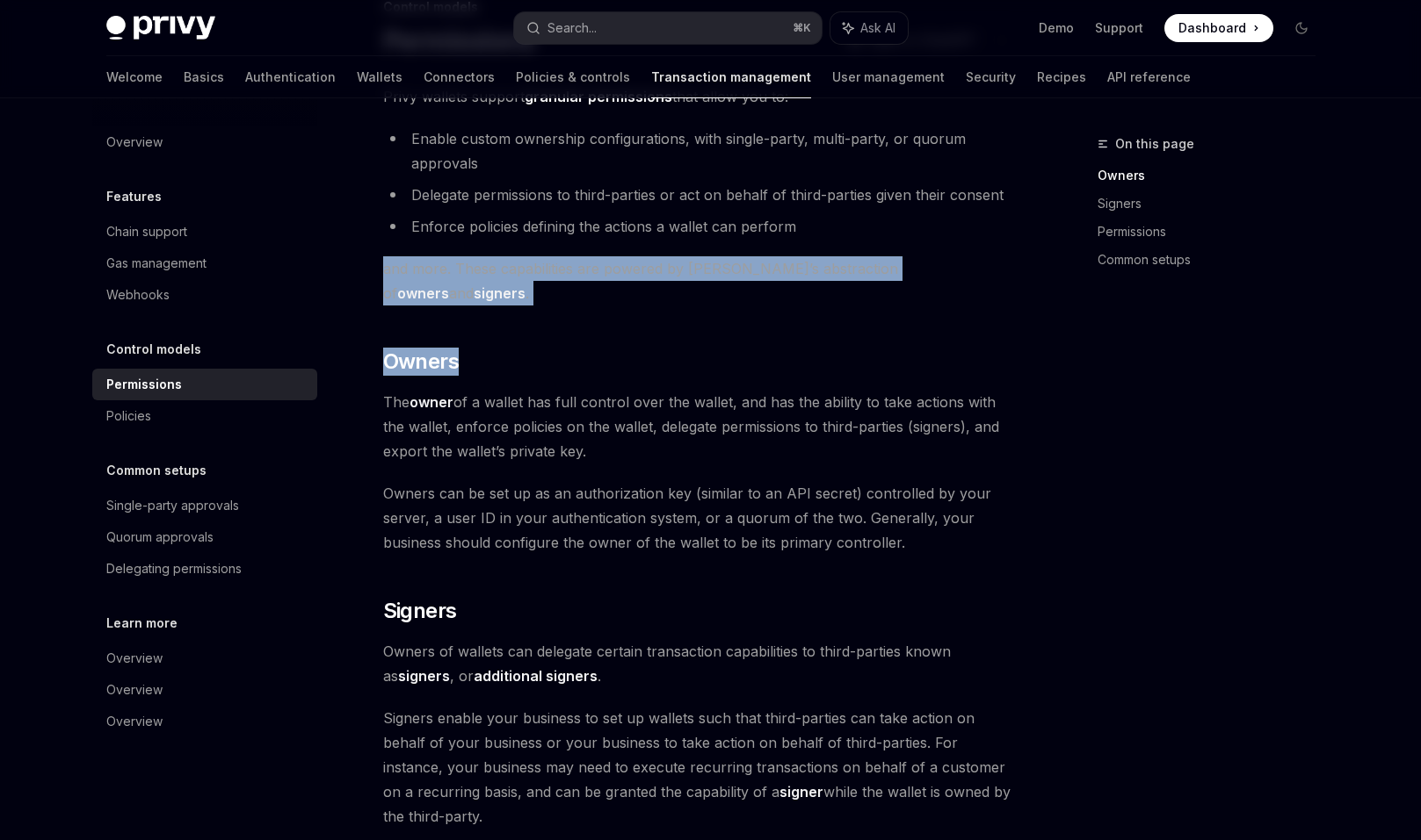
click at [724, 290] on div "Privy wallets support granular permissions that allow you to: Enable custom own…" at bounding box center [700, 832] width 634 height 1497
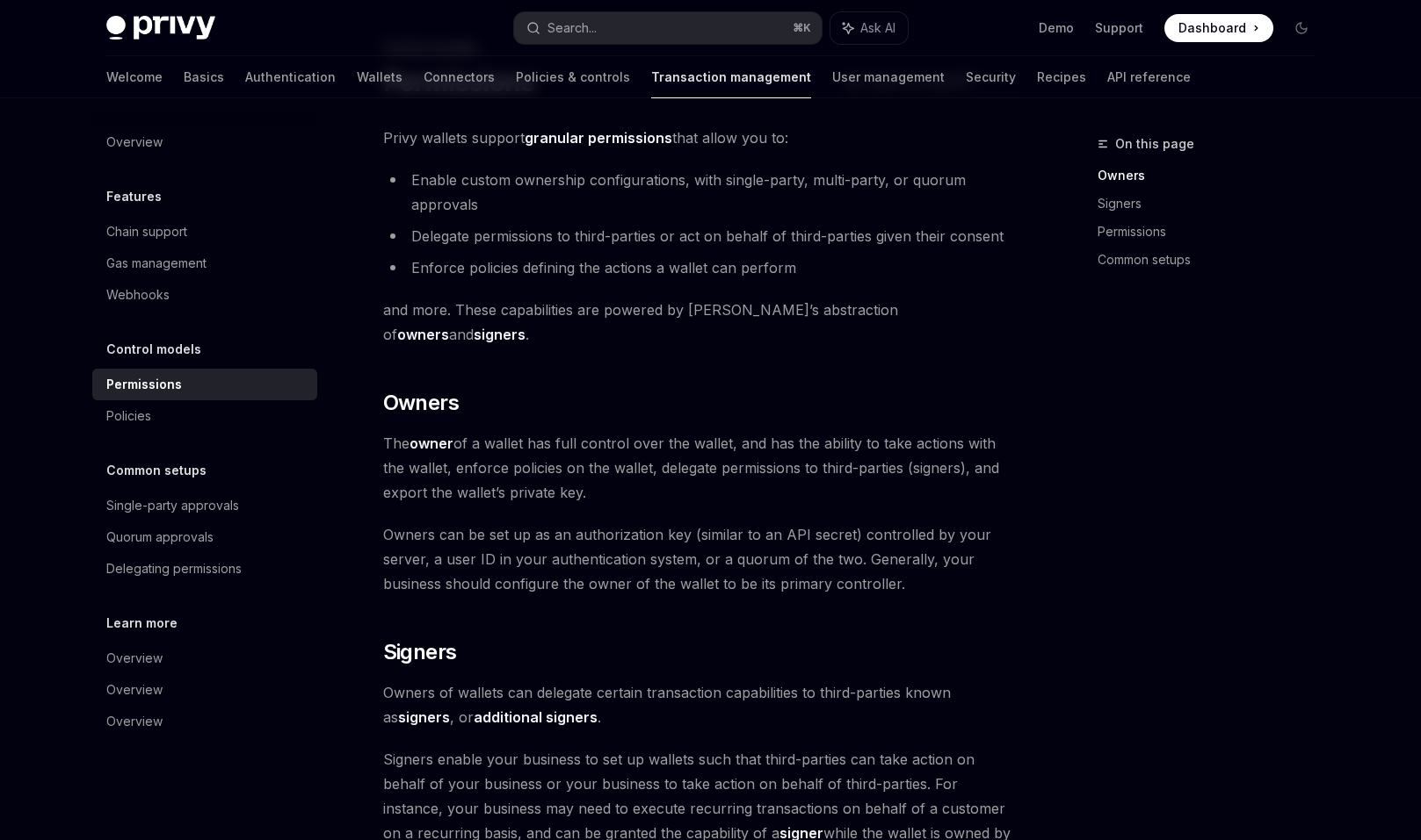
scroll to position [94, 0]
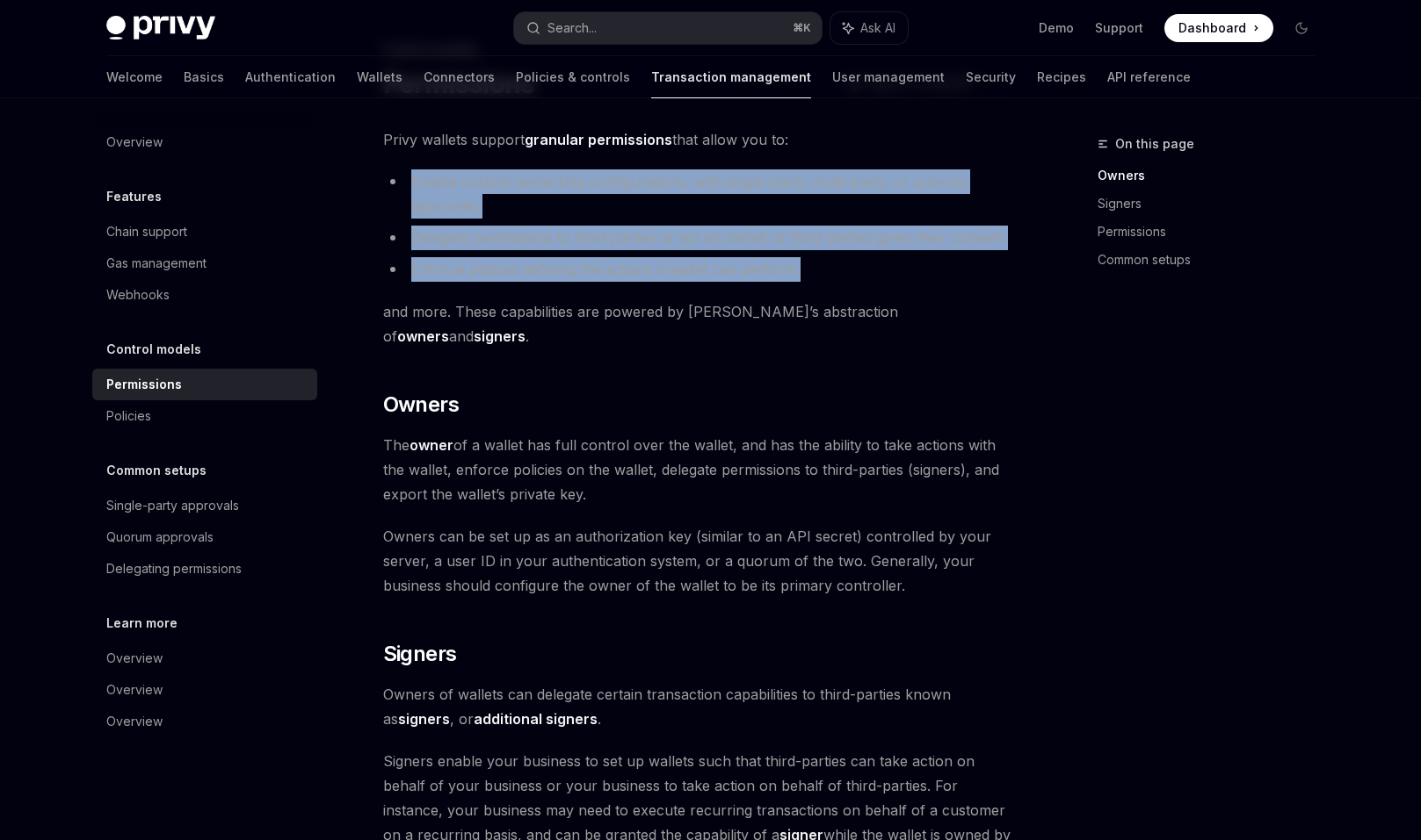
drag, startPoint x: 724, startPoint y: 290, endPoint x: 641, endPoint y: 162, distance: 152.6
drag, startPoint x: 641, startPoint y: 162, endPoint x: 805, endPoint y: 268, distance: 195.3
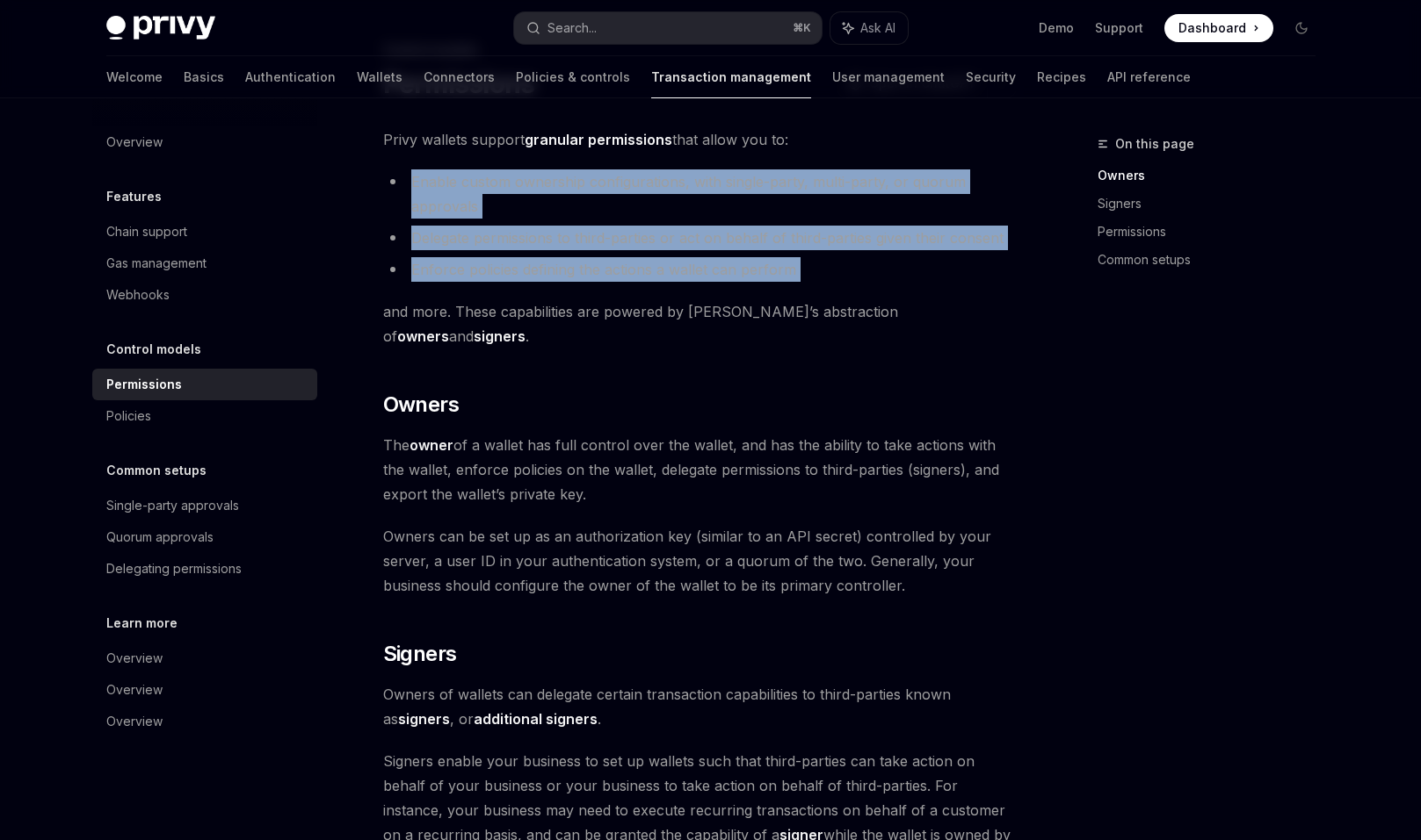
click at [805, 268] on li "Enforce policies defining the actions a wallet can perform" at bounding box center [700, 268] width 634 height 24
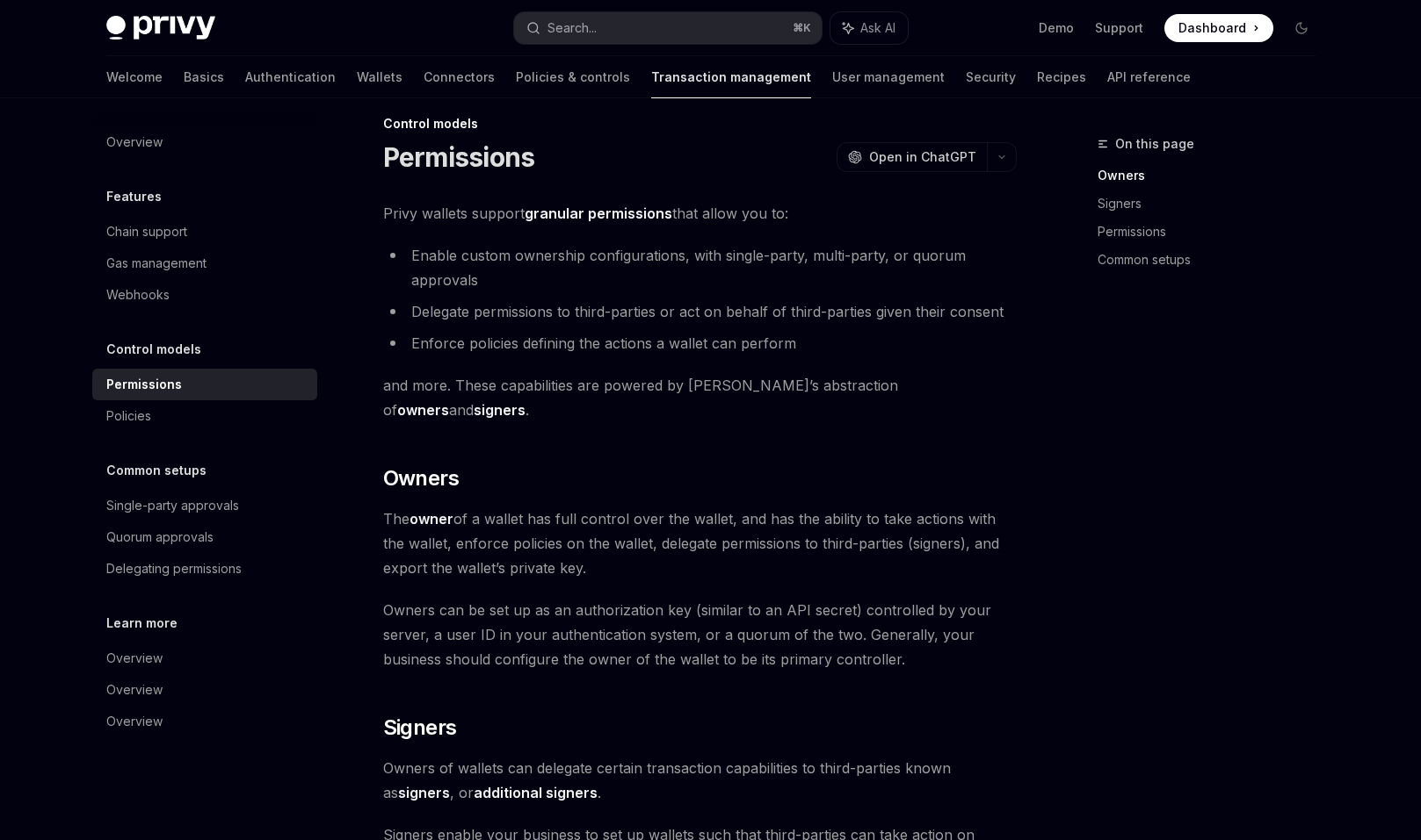
scroll to position [0, 0]
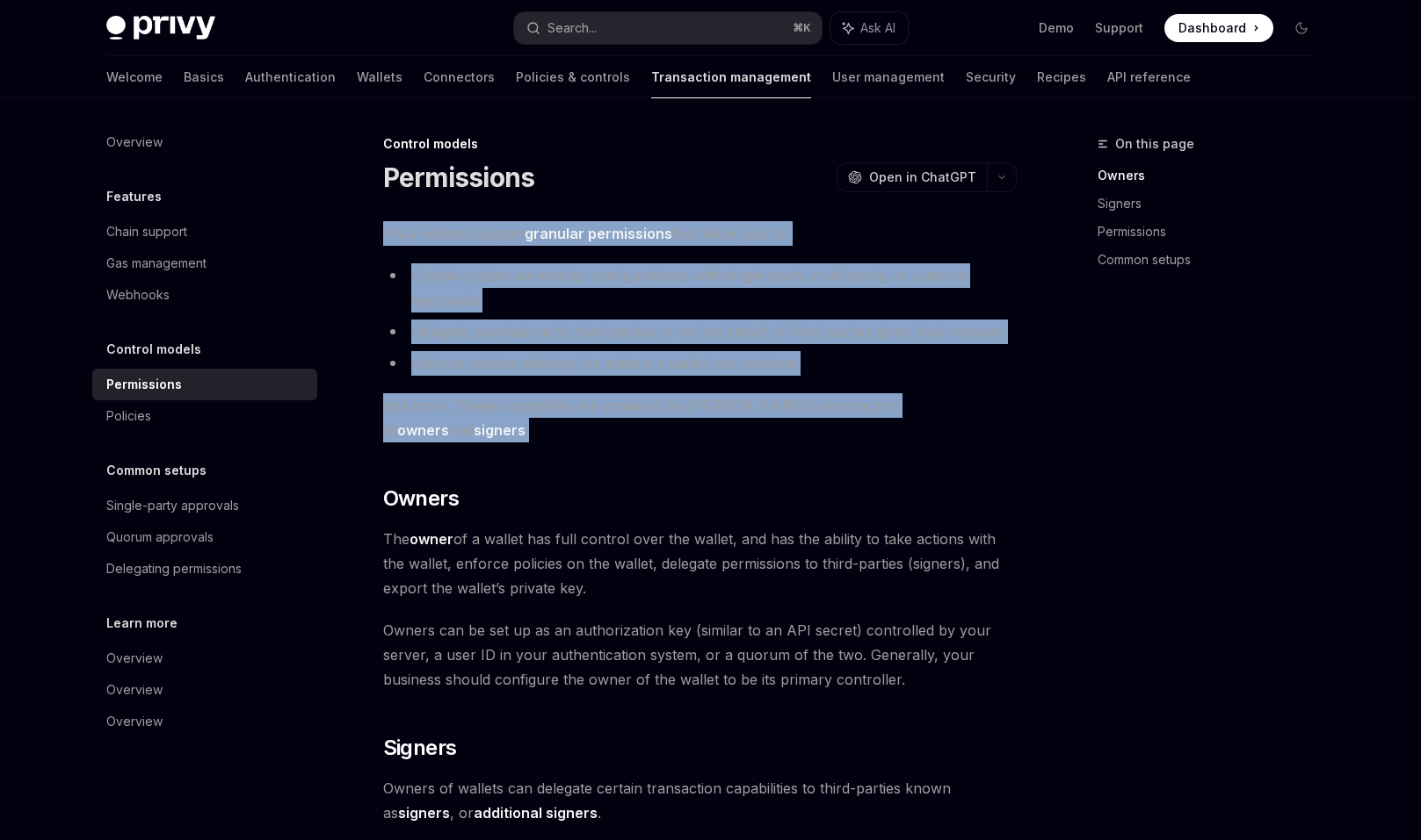
drag, startPoint x: 727, startPoint y: 196, endPoint x: 969, endPoint y: 412, distance: 324.4
click at [970, 412] on span "and more. These capabilities are powered by Privy’s abstraction of owners and s…" at bounding box center [700, 417] width 634 height 49
drag, startPoint x: 970, startPoint y: 412, endPoint x: 754, endPoint y: 205, distance: 299.2
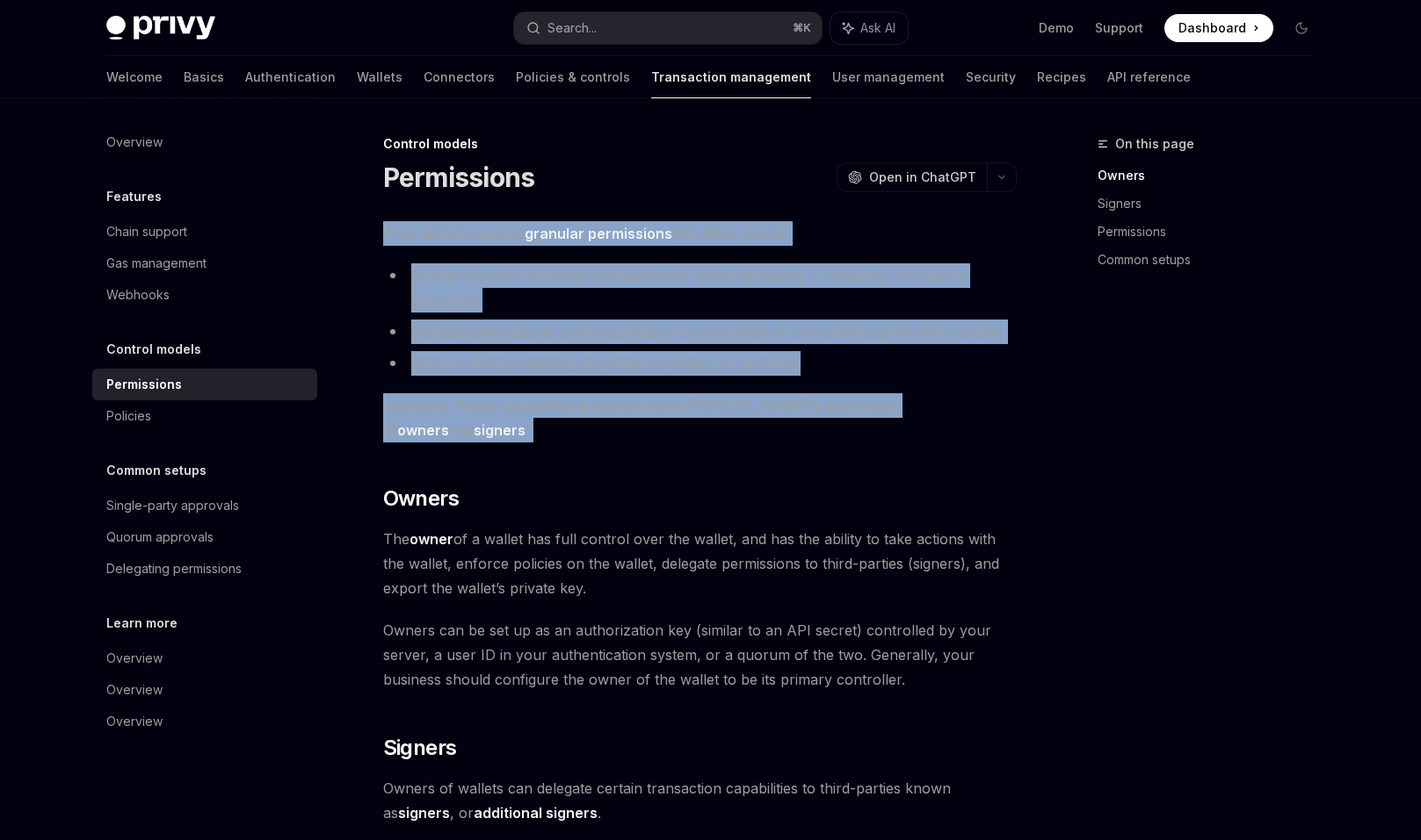
drag, startPoint x: 754, startPoint y: 205, endPoint x: 970, endPoint y: 403, distance: 293.0
click at [970, 403] on span "and more. These capabilities are powered by Privy’s abstraction of owners and s…" at bounding box center [700, 417] width 634 height 49
drag, startPoint x: 970, startPoint y: 403, endPoint x: 779, endPoint y: 207, distance: 273.7
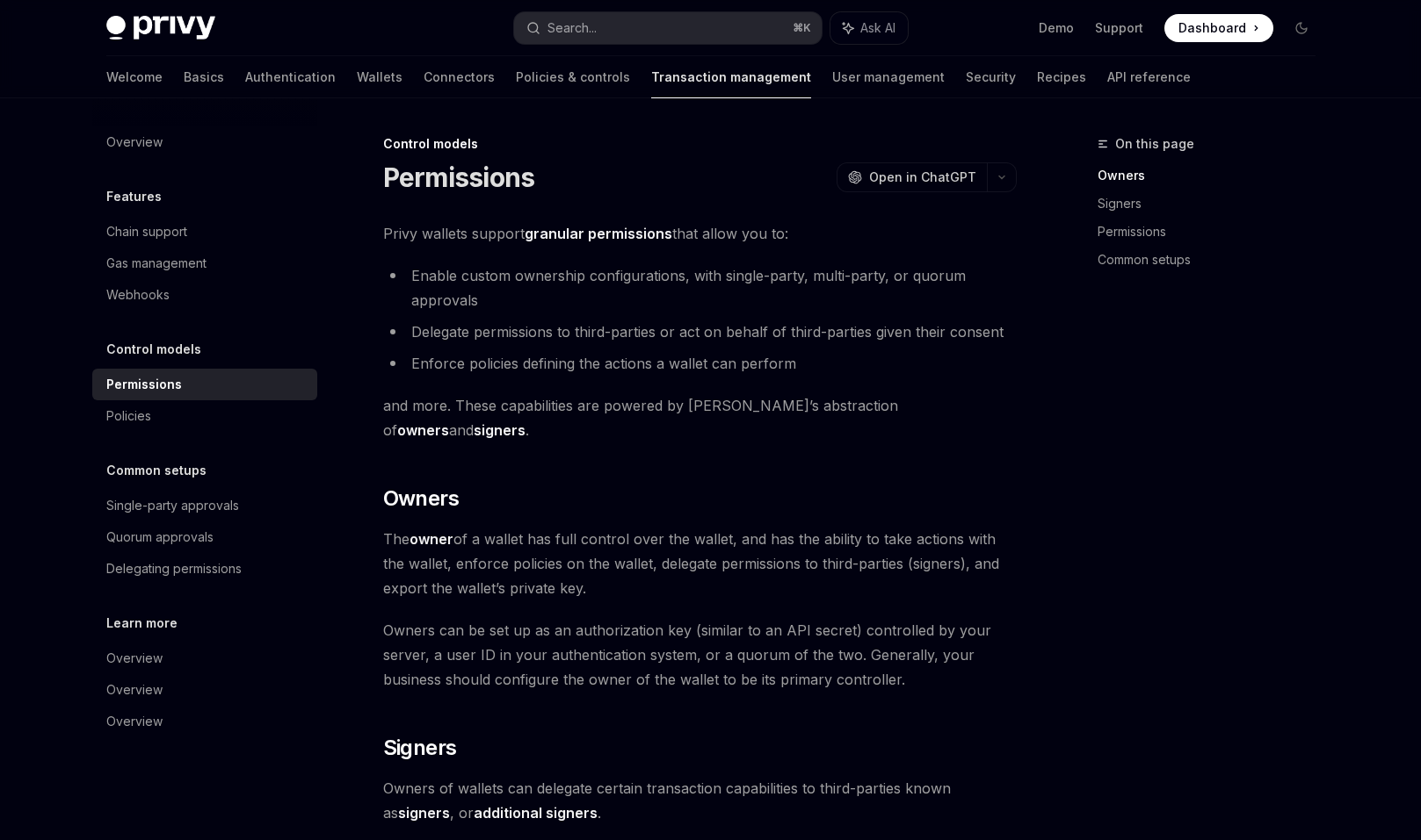
click at [758, 416] on span "and more. These capabilities are powered by Privy’s abstraction of owners and s…" at bounding box center [700, 417] width 634 height 49
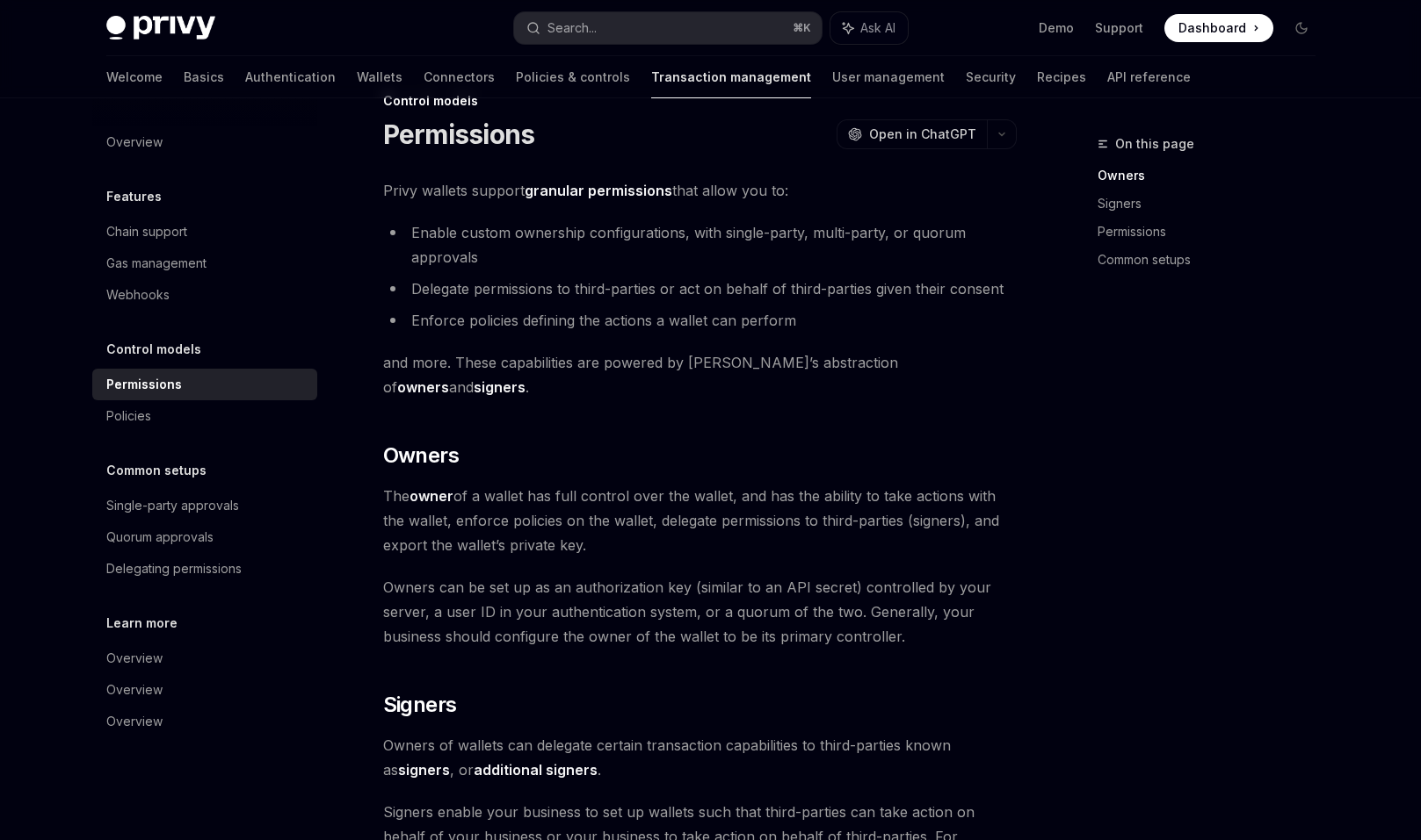
scroll to position [53, 0]
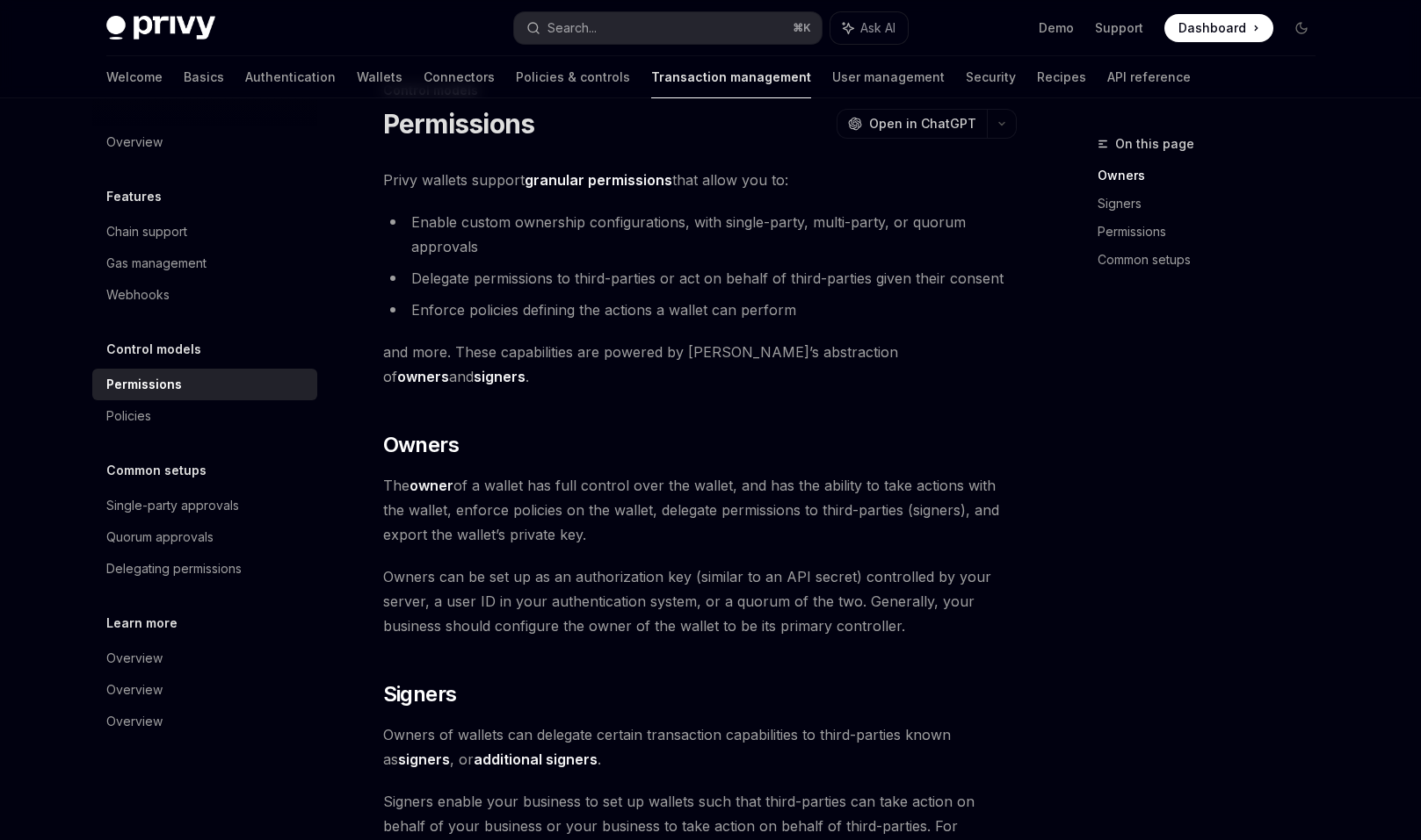
click at [617, 180] on strong "granular permissions" at bounding box center [598, 180] width 148 height 17
click at [1294, 24] on icon "Toggle dark mode" at bounding box center [1301, 28] width 14 height 14
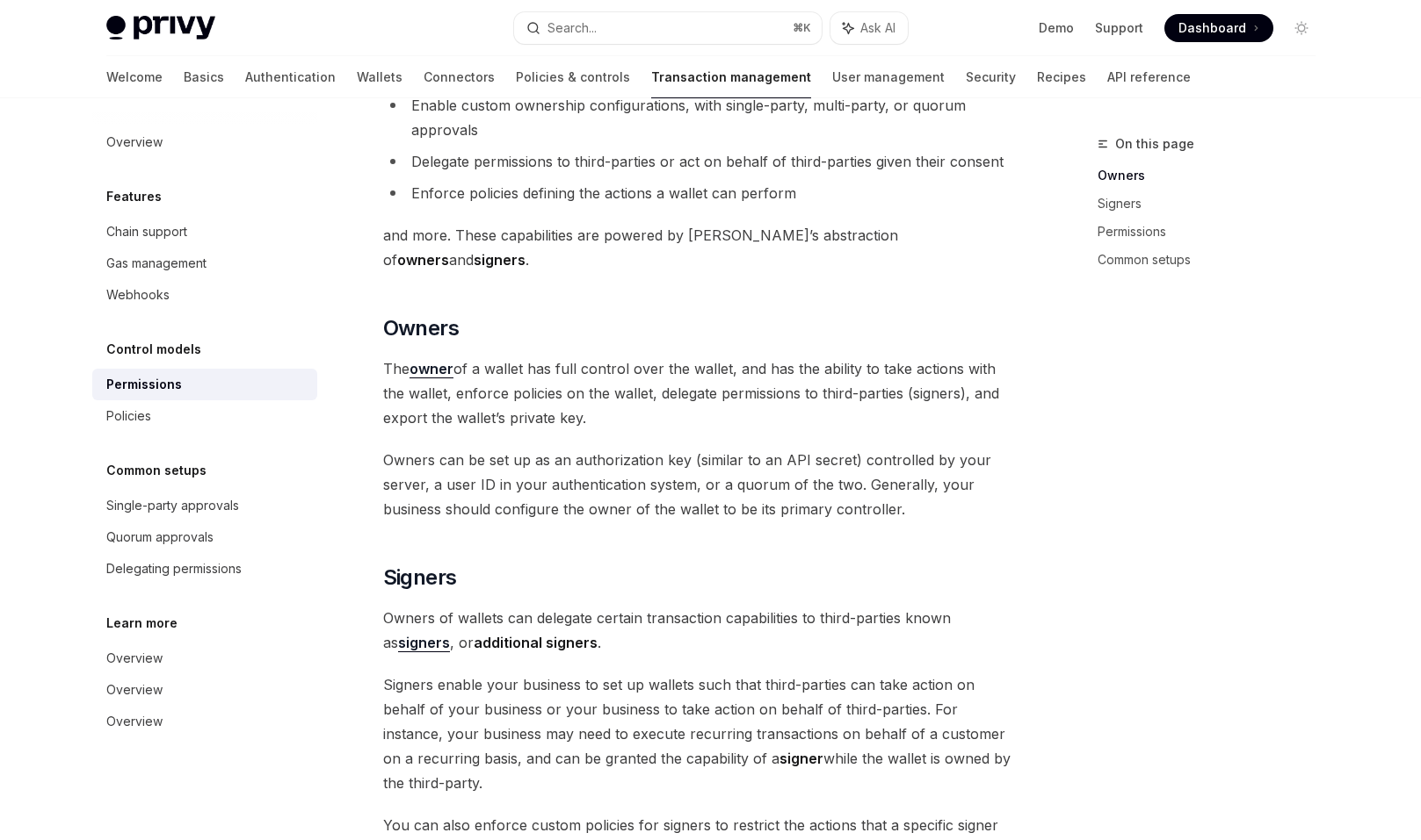
scroll to position [172, 0]
click at [1011, 359] on span "The owner of a wallet has full control over the wallet, and has the ability to …" at bounding box center [700, 391] width 634 height 73
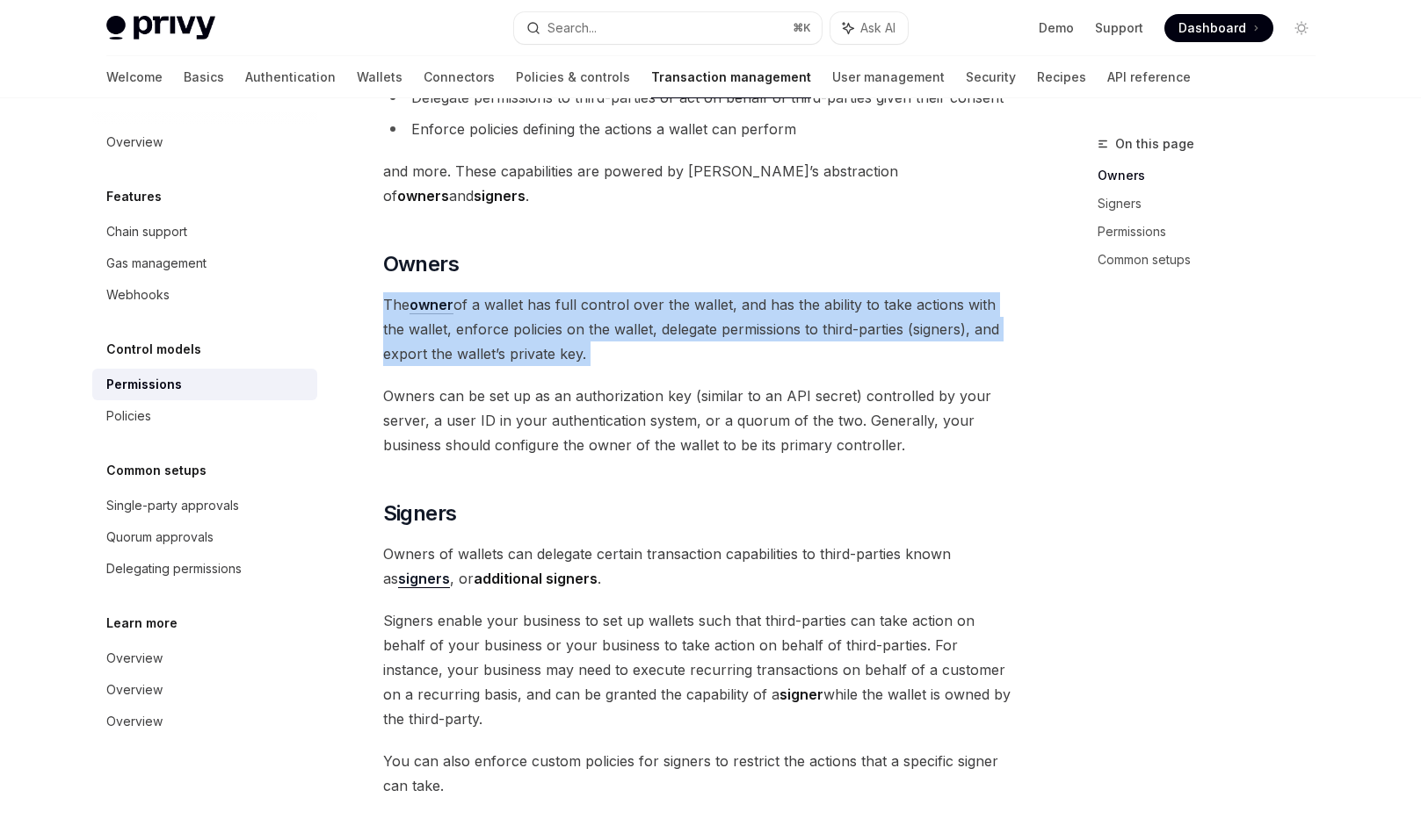
scroll to position [236, 0]
click at [1017, 375] on div "Control models Permissions OpenAI Open in ChatGPT OpenAI Open in ChatGPT Privy …" at bounding box center [535, 821] width 970 height 1845
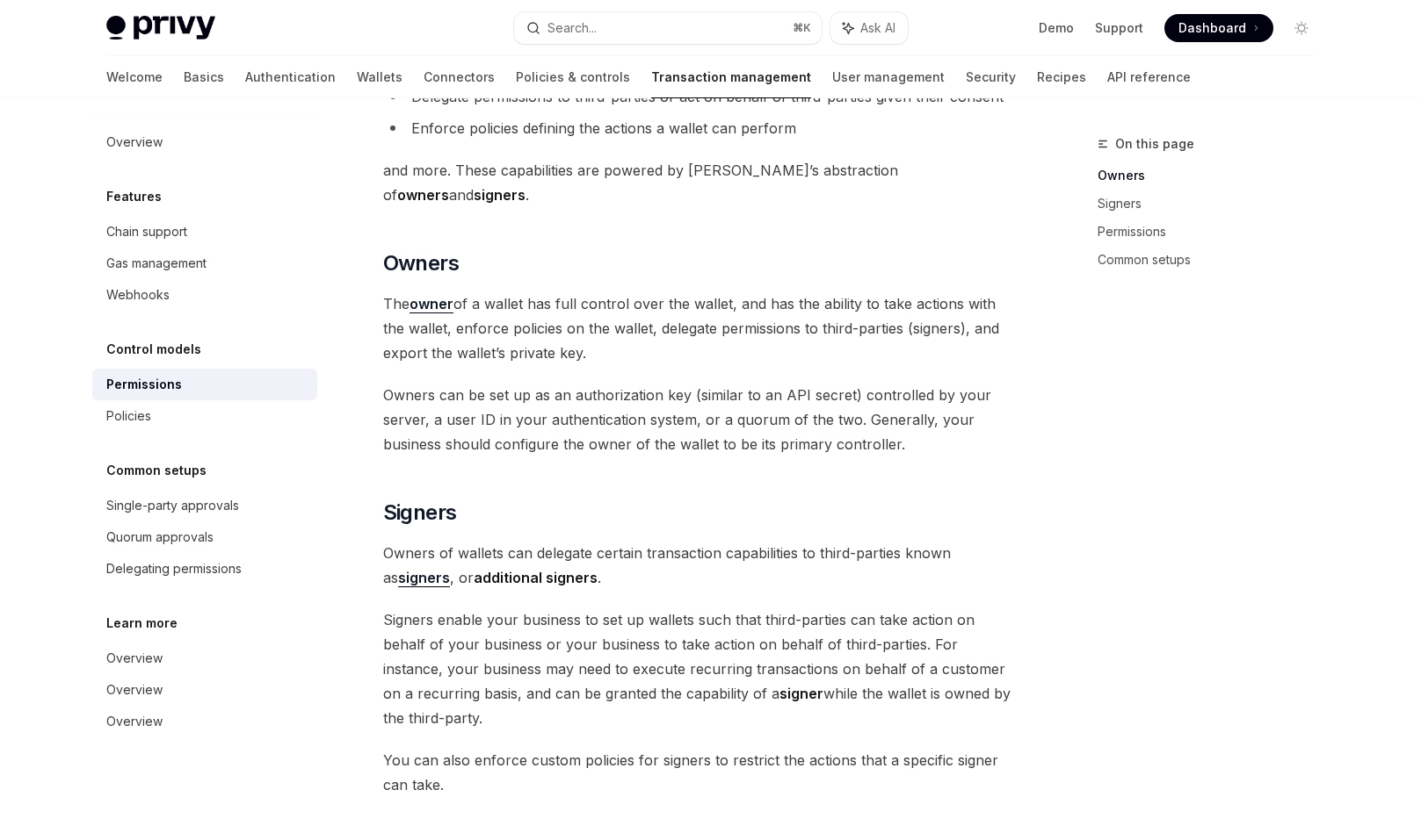
click at [1017, 375] on div "Control models Permissions OpenAI Open in ChatGPT OpenAI Open in ChatGPT Privy …" at bounding box center [535, 821] width 970 height 1845
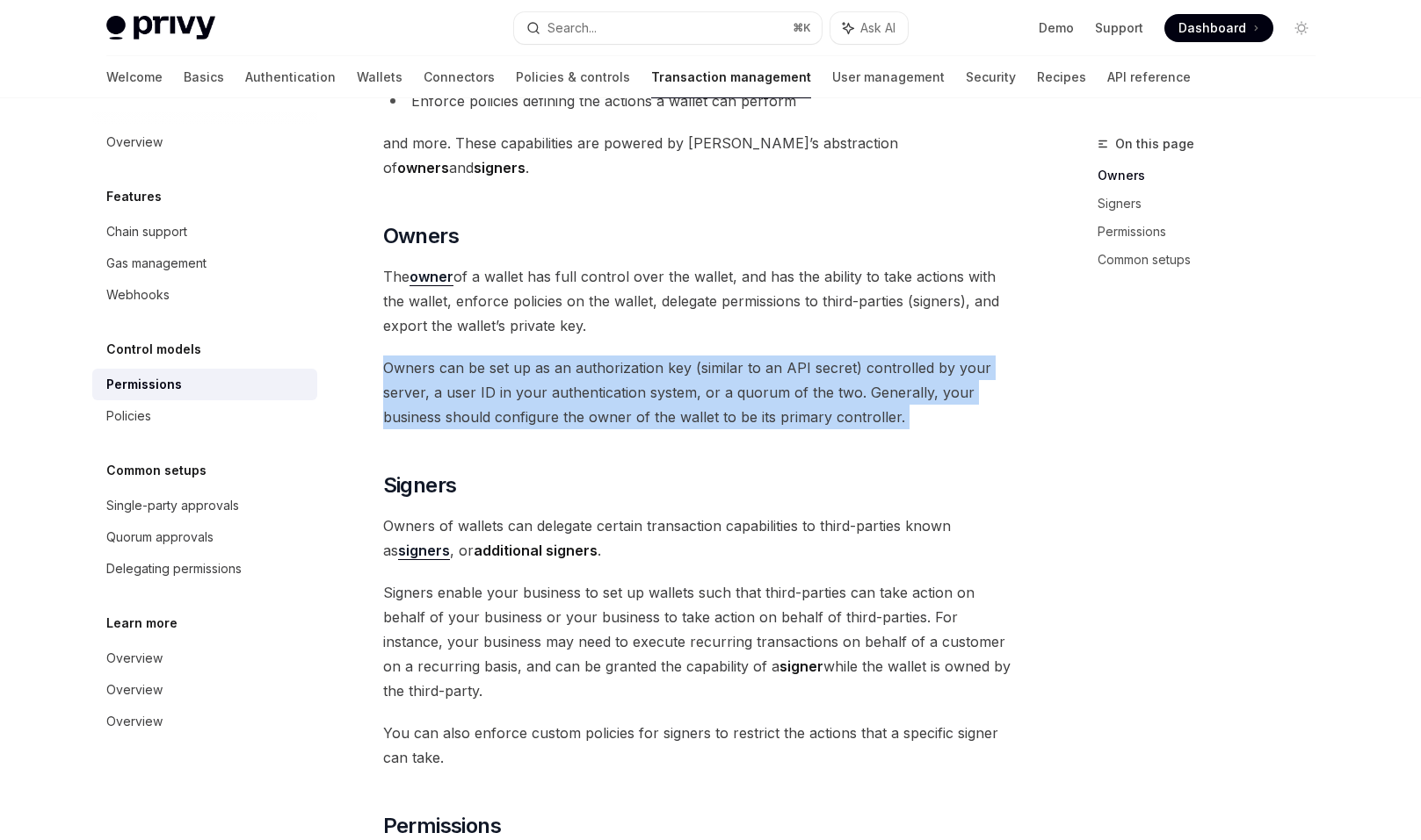
scroll to position [266, 0]
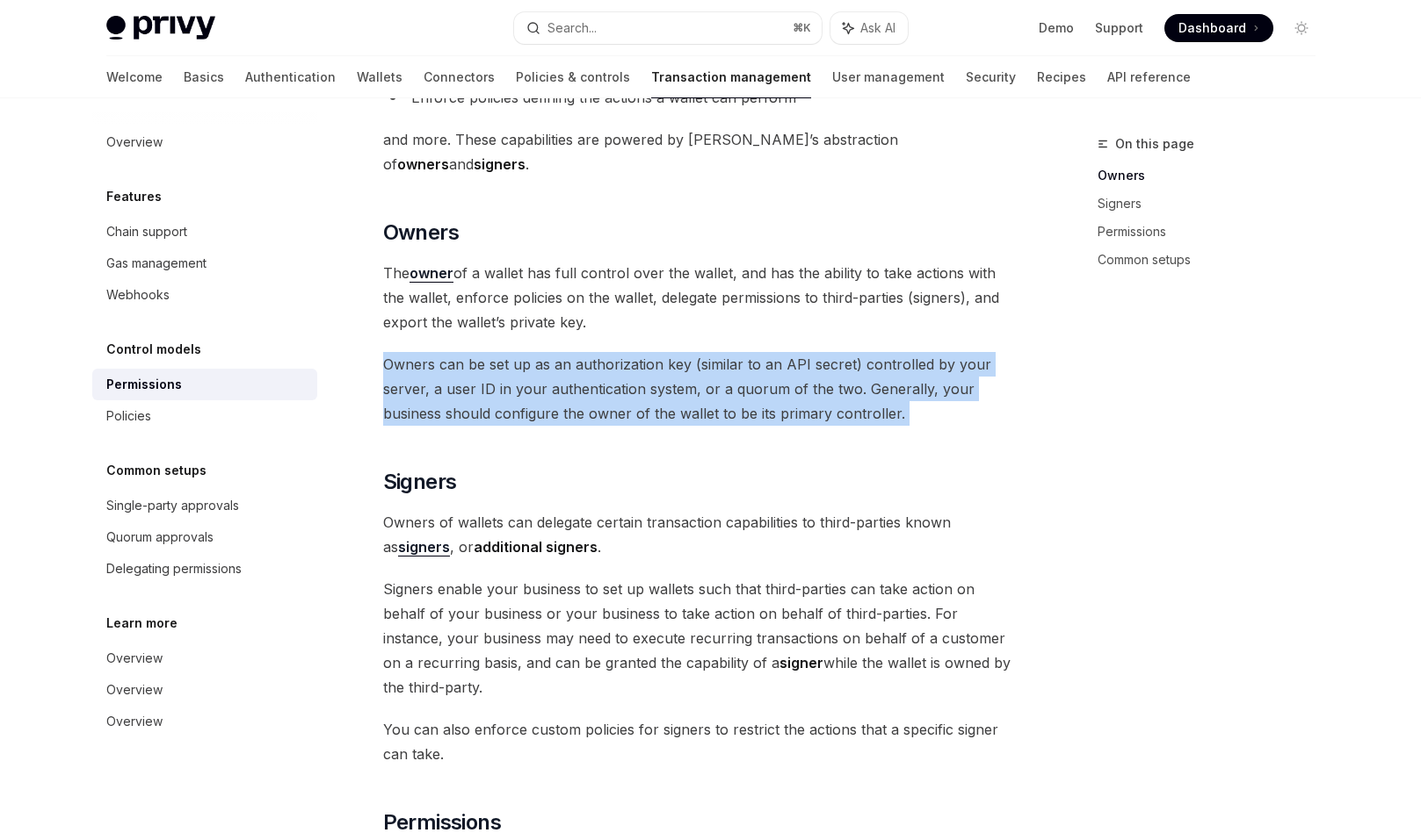
click at [1017, 375] on div "Control models Permissions OpenAI Open in ChatGPT OpenAI Open in ChatGPT Privy …" at bounding box center [535, 790] width 970 height 1845
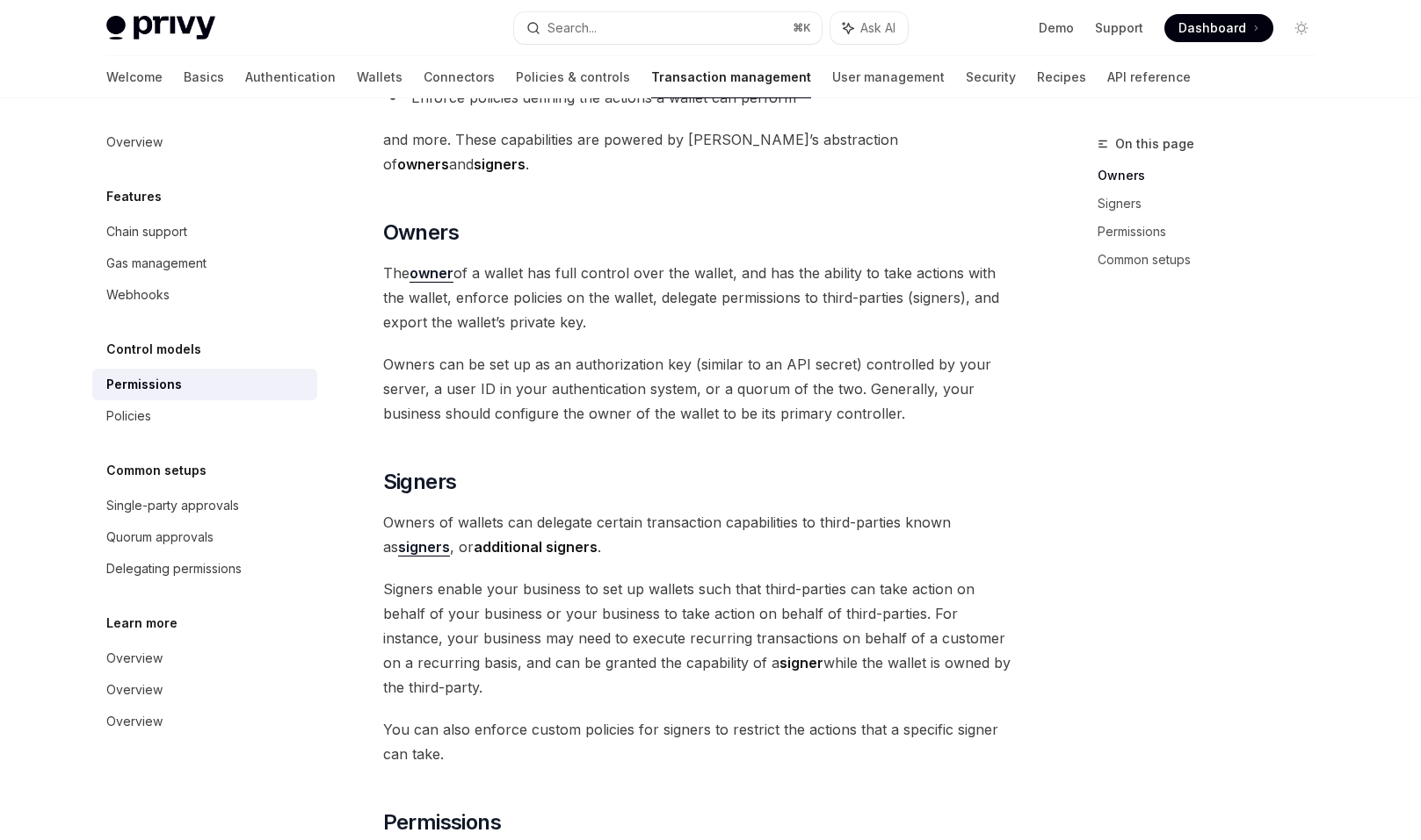
click at [1014, 363] on span "Owners can be set up as an authorization key (similar to an API secret) control…" at bounding box center [700, 389] width 634 height 73
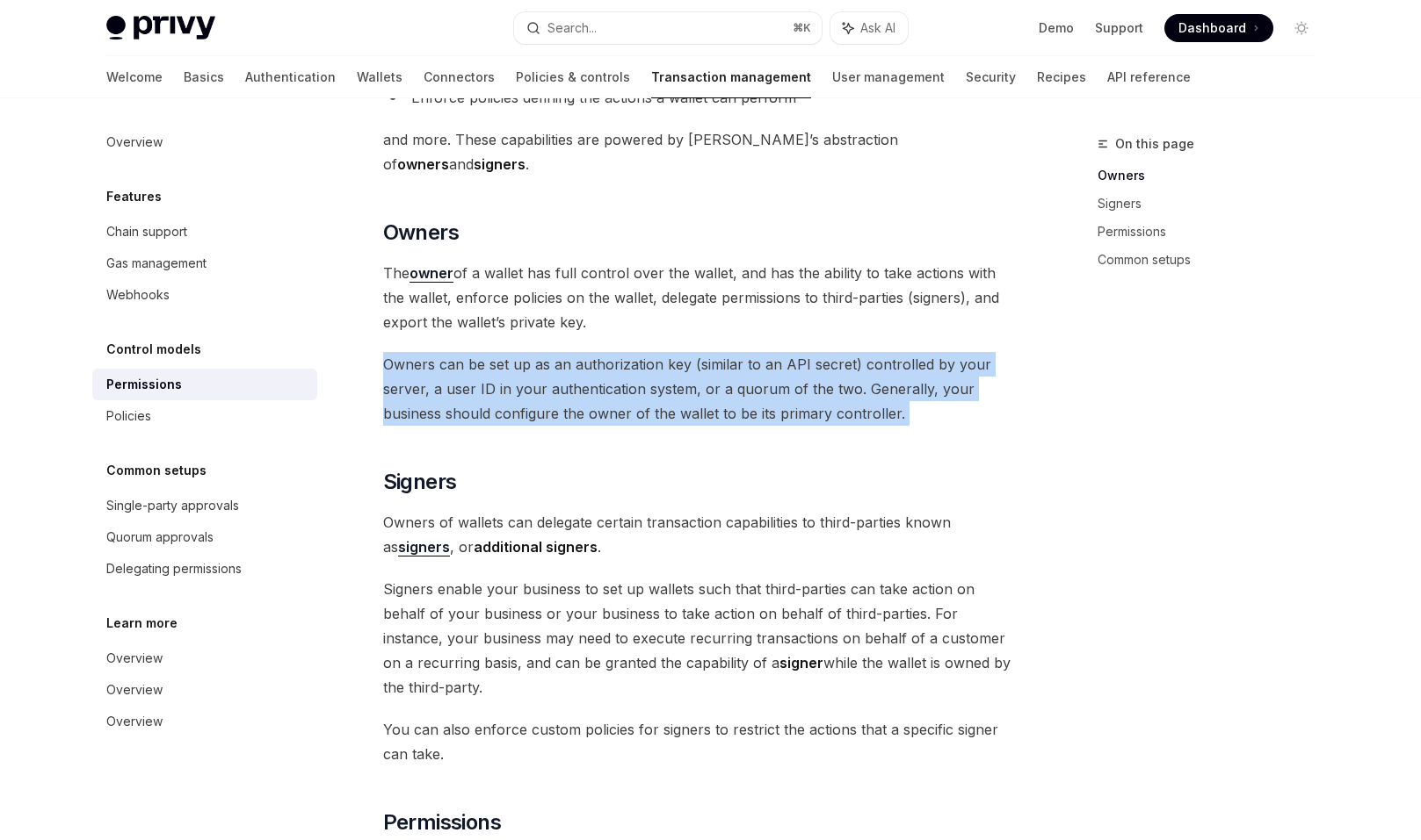
click at [1014, 363] on span "Owners can be set up as an authorization key (similar to an API secret) control…" at bounding box center [700, 389] width 634 height 73
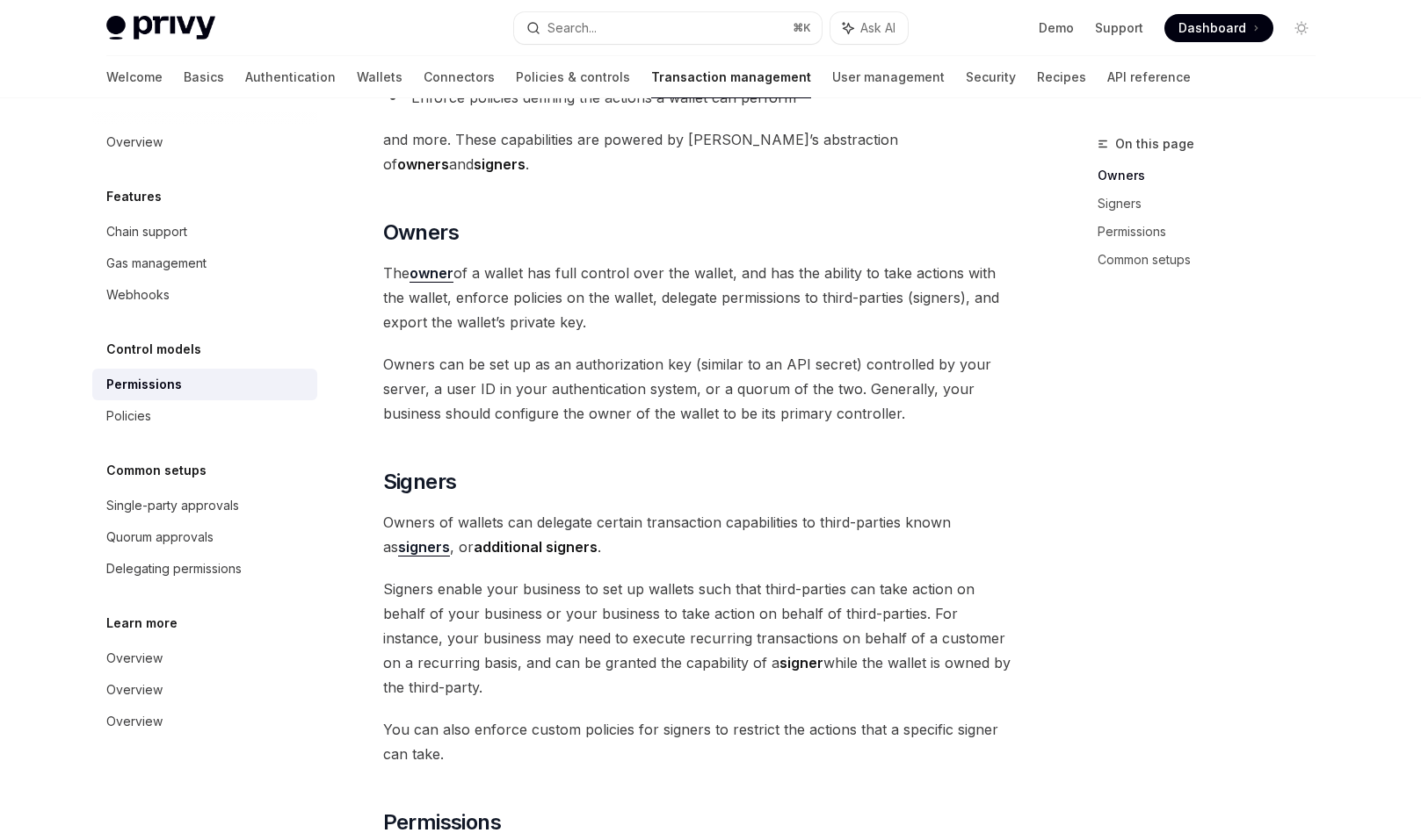
click at [1014, 363] on span "Owners can be set up as an authorization key (similar to an API secret) control…" at bounding box center [700, 389] width 634 height 73
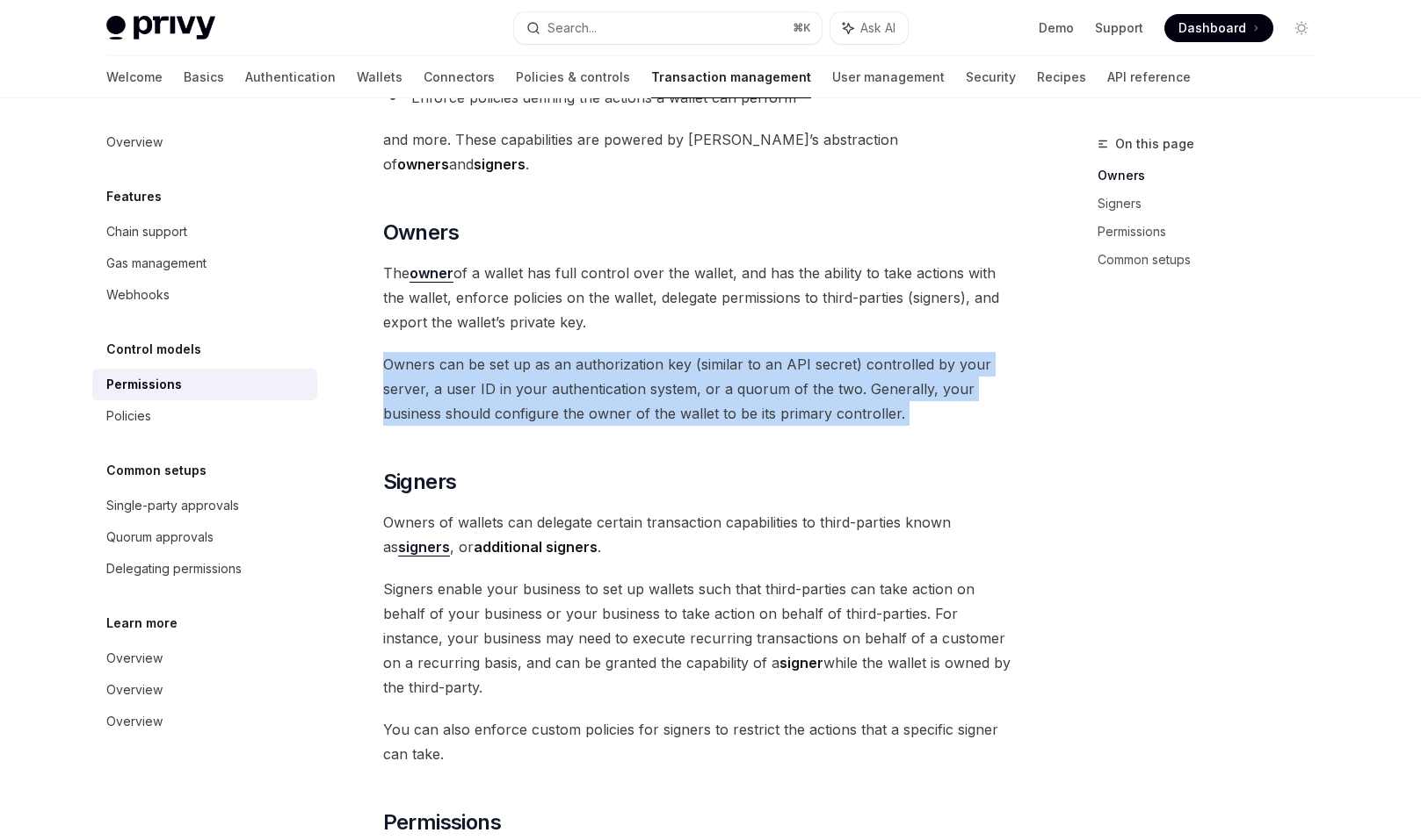
click at [1014, 363] on span "Owners can be set up as an authorization key (similar to an API secret) control…" at bounding box center [700, 389] width 634 height 73
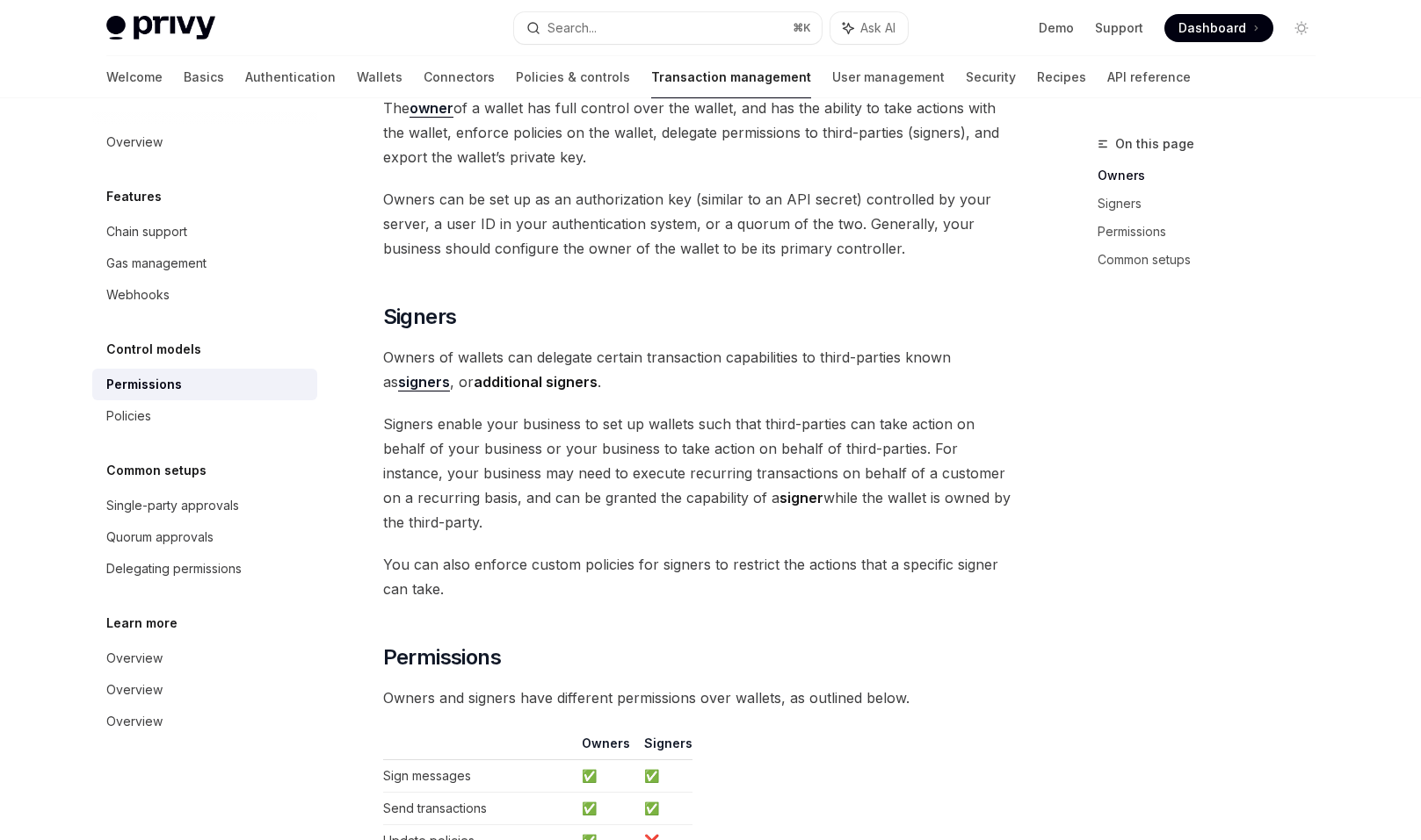
scroll to position [432, 0]
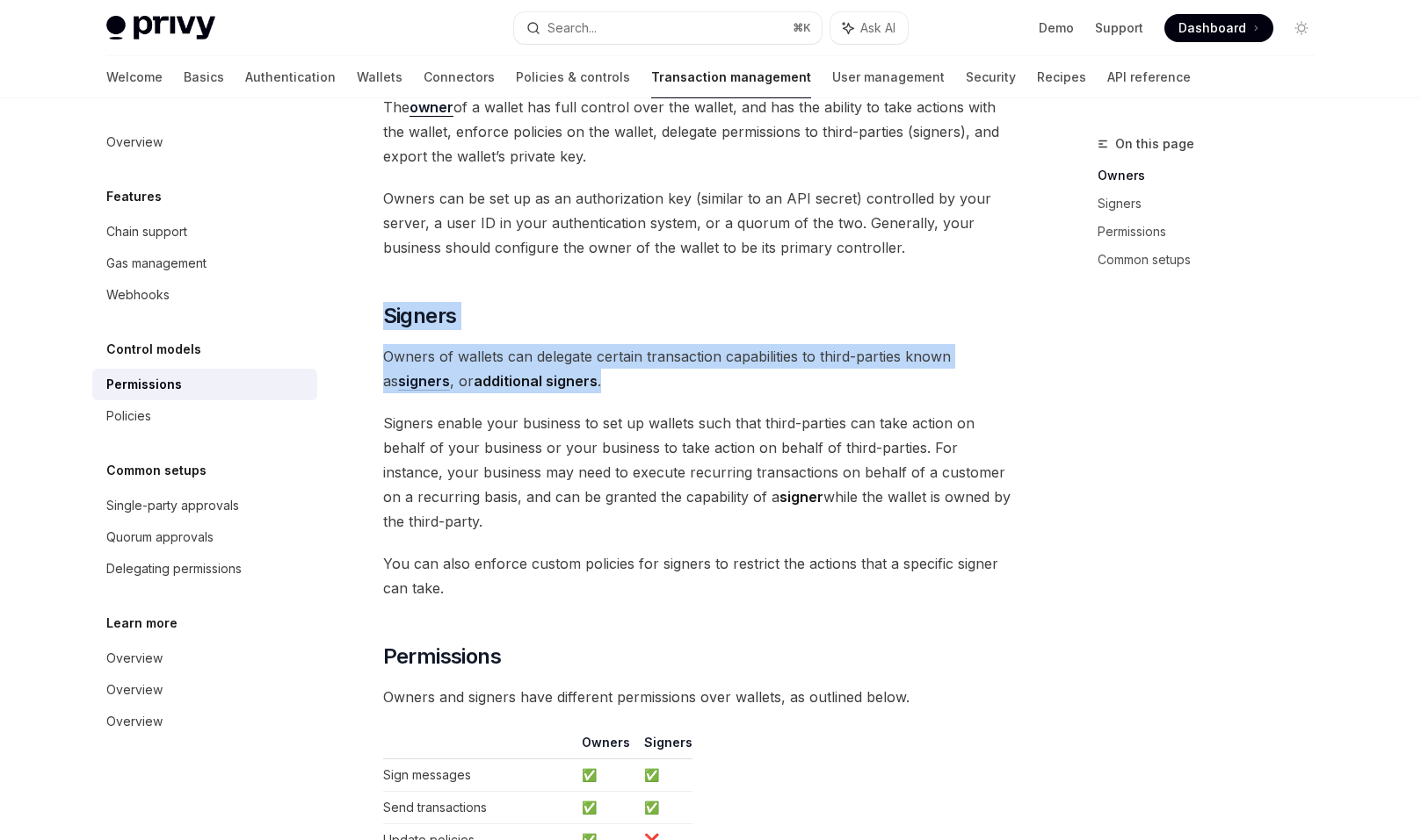
drag, startPoint x: 999, startPoint y: 354, endPoint x: 1013, endPoint y: 267, distance: 88.1
click at [1013, 267] on div "Privy wallets support granular permissions that allow you to: Enable custom own…" at bounding box center [700, 538] width 634 height 1497
drag, startPoint x: 965, startPoint y: 499, endPoint x: 979, endPoint y: 299, distance: 200.5
click at [979, 299] on div "Privy wallets support granular permissions that allow you to: Enable custom own…" at bounding box center [700, 538] width 634 height 1497
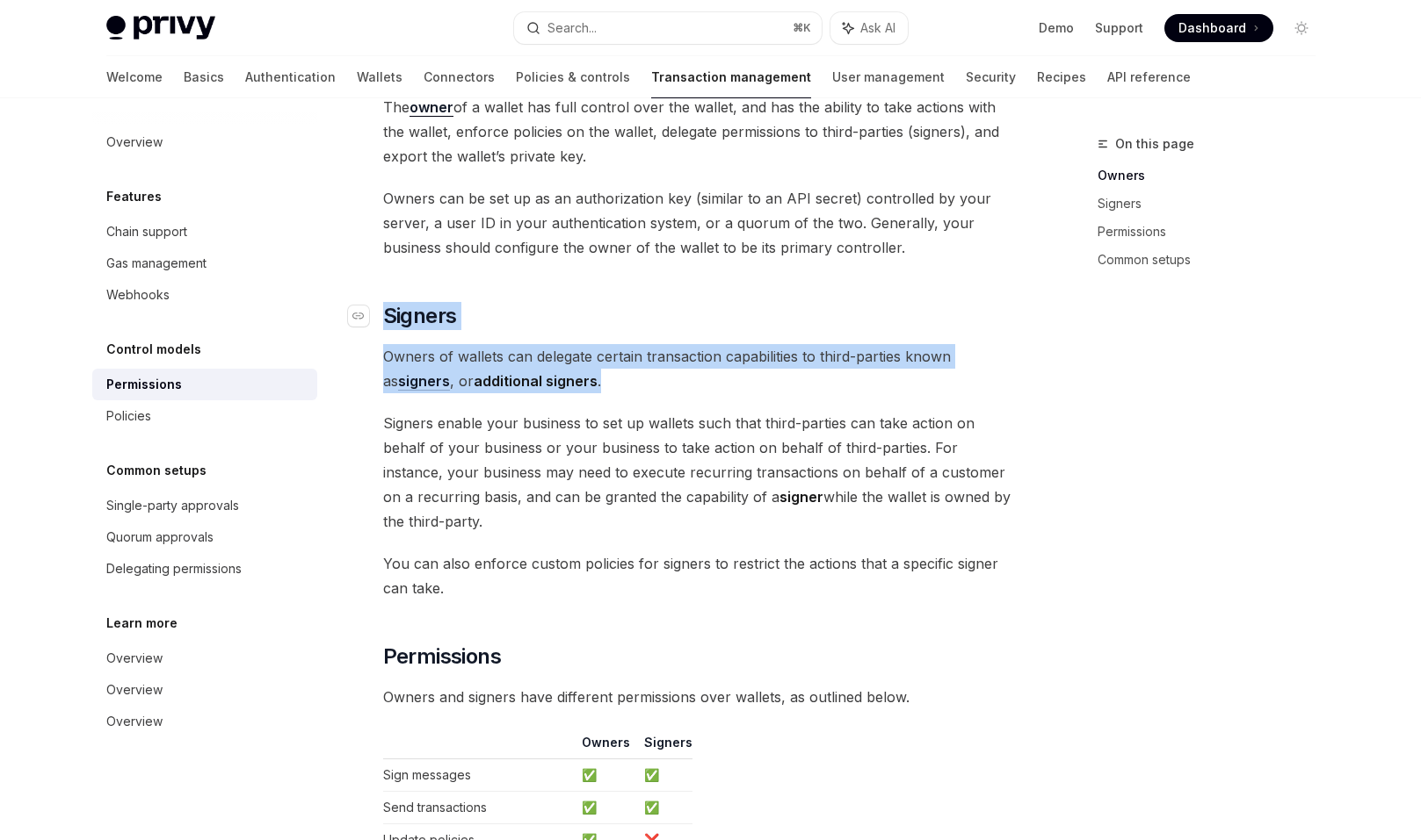
click at [979, 302] on h2 "​ Signers" at bounding box center [700, 316] width 634 height 28
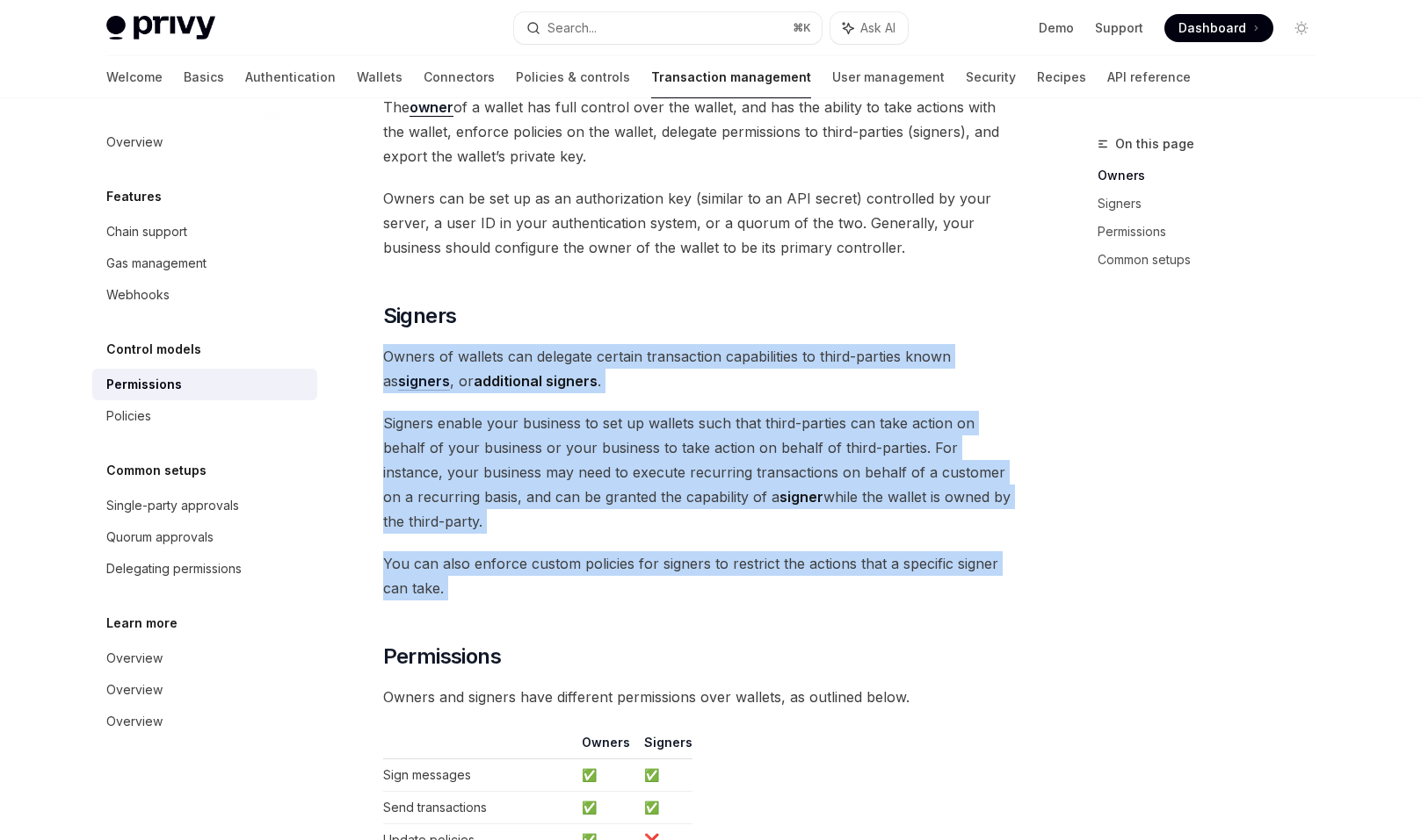
drag, startPoint x: 979, startPoint y: 299, endPoint x: 1019, endPoint y: 558, distance: 262.1
click at [1019, 558] on div "Control models Permissions OpenAI Open in ChatGPT OpenAI Open in ChatGPT Privy …" at bounding box center [535, 624] width 970 height 1845
drag, startPoint x: 1019, startPoint y: 558, endPoint x: 962, endPoint y: 270, distance: 293.6
click at [962, 270] on div "Control models Permissions OpenAI Open in ChatGPT OpenAI Open in ChatGPT Privy …" at bounding box center [535, 624] width 970 height 1845
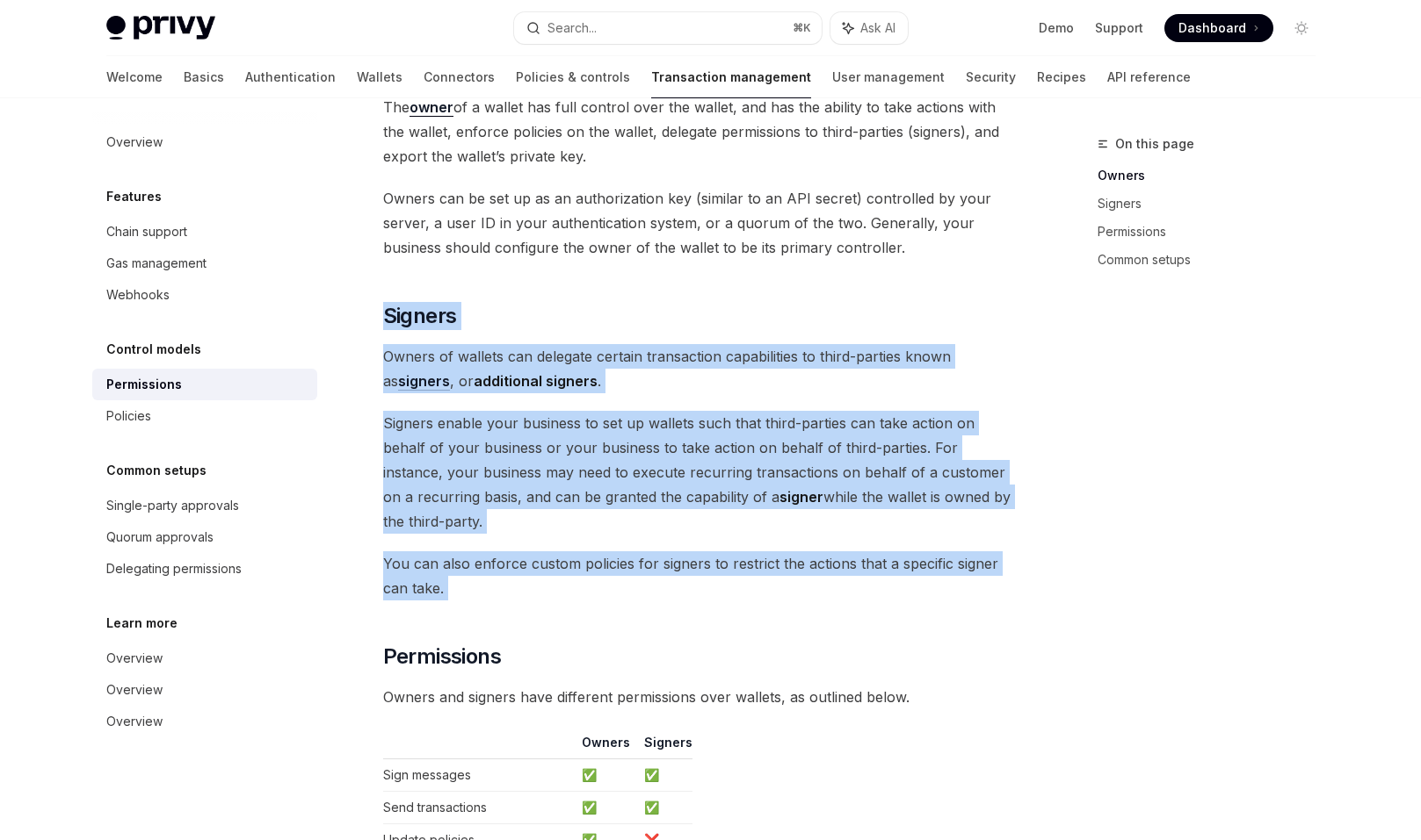
click at [962, 270] on div "Privy wallets support granular permissions that allow you to: Enable custom own…" at bounding box center [700, 538] width 634 height 1497
drag, startPoint x: 962, startPoint y: 270, endPoint x: 959, endPoint y: 549, distance: 279.0
click at [959, 549] on div "Privy wallets support granular permissions that allow you to: Enable custom own…" at bounding box center [700, 538] width 634 height 1497
click at [959, 551] on span "You can also enforce custom policies for signers to restrict the actions that a…" at bounding box center [700, 575] width 634 height 49
drag, startPoint x: 959, startPoint y: 554, endPoint x: 830, endPoint y: 257, distance: 323.8
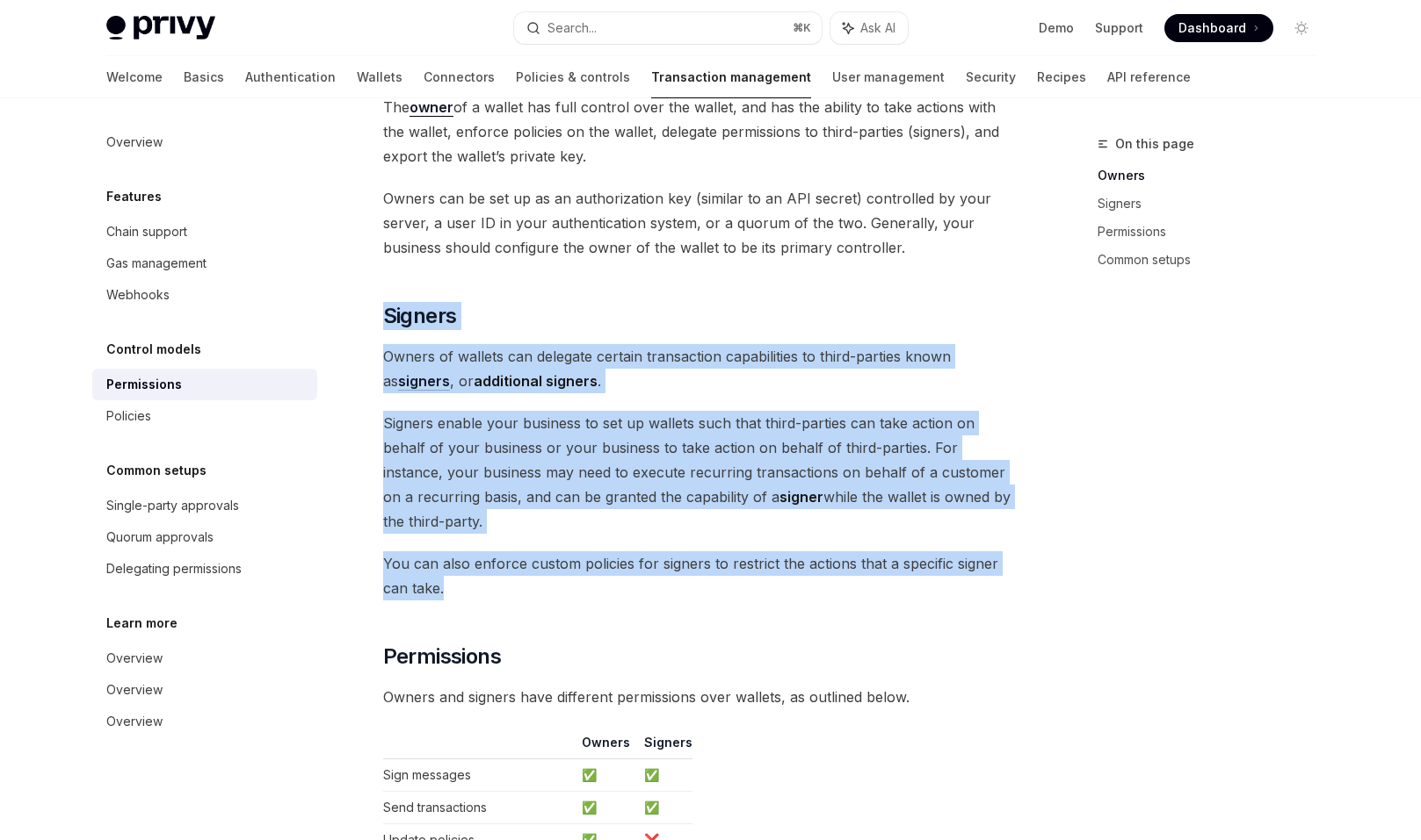
click at [830, 257] on div "Privy wallets support granular permissions that allow you to: Enable custom own…" at bounding box center [700, 538] width 634 height 1497
drag, startPoint x: 830, startPoint y: 257, endPoint x: 960, endPoint y: 562, distance: 331.5
click at [960, 562] on div "Privy wallets support granular permissions that allow you to: Enable custom own…" at bounding box center [700, 538] width 634 height 1497
click at [960, 562] on span "You can also enforce custom policies for signers to restrict the actions that a…" at bounding box center [700, 575] width 634 height 49
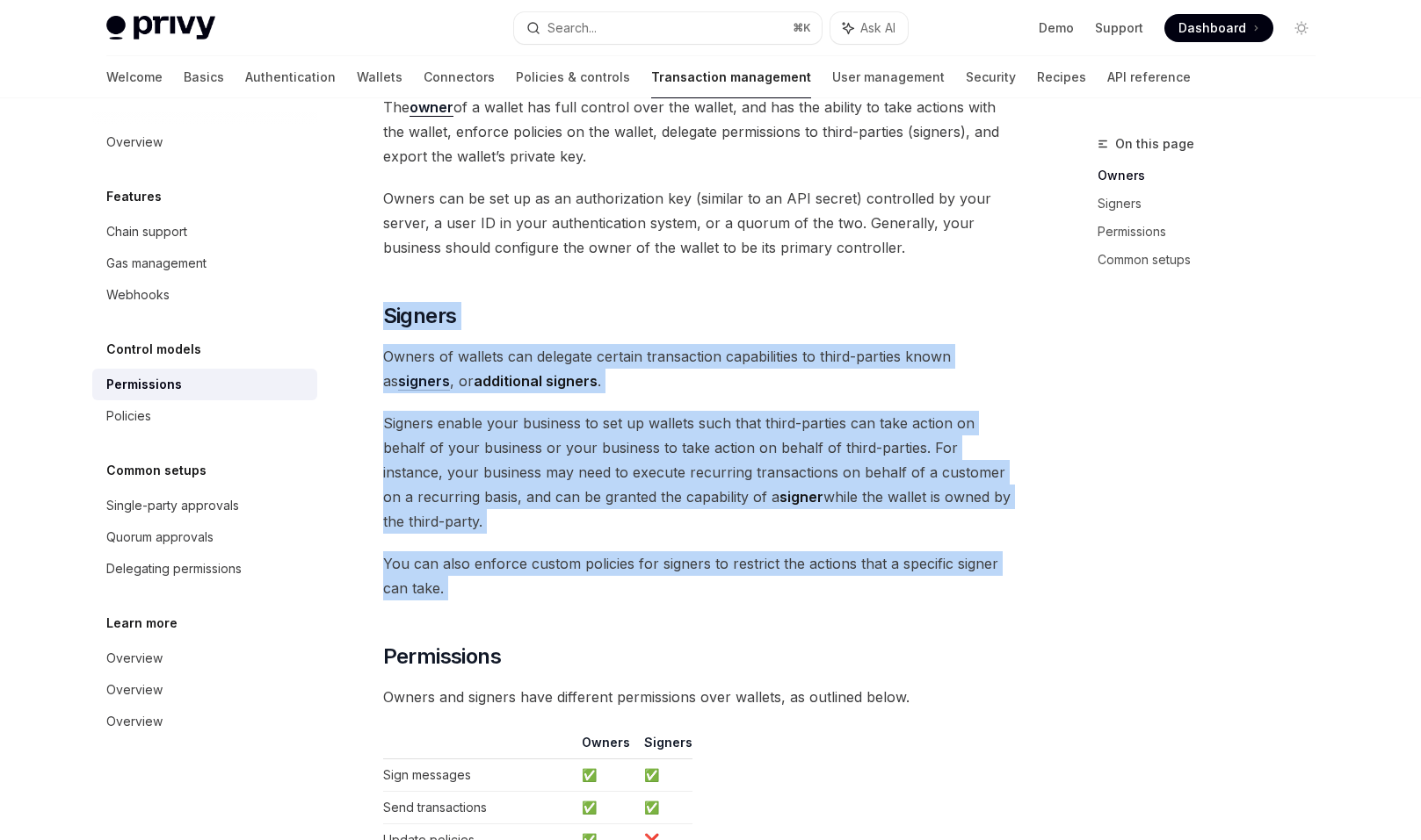
drag, startPoint x: 960, startPoint y: 562, endPoint x: 803, endPoint y: 261, distance: 339.5
click at [803, 261] on div "Privy wallets support granular permissions that allow you to: Enable custom own…" at bounding box center [700, 538] width 634 height 1497
drag, startPoint x: 803, startPoint y: 261, endPoint x: 849, endPoint y: 566, distance: 308.4
click at [849, 566] on div "Privy wallets support granular permissions that allow you to: Enable custom own…" at bounding box center [700, 538] width 634 height 1497
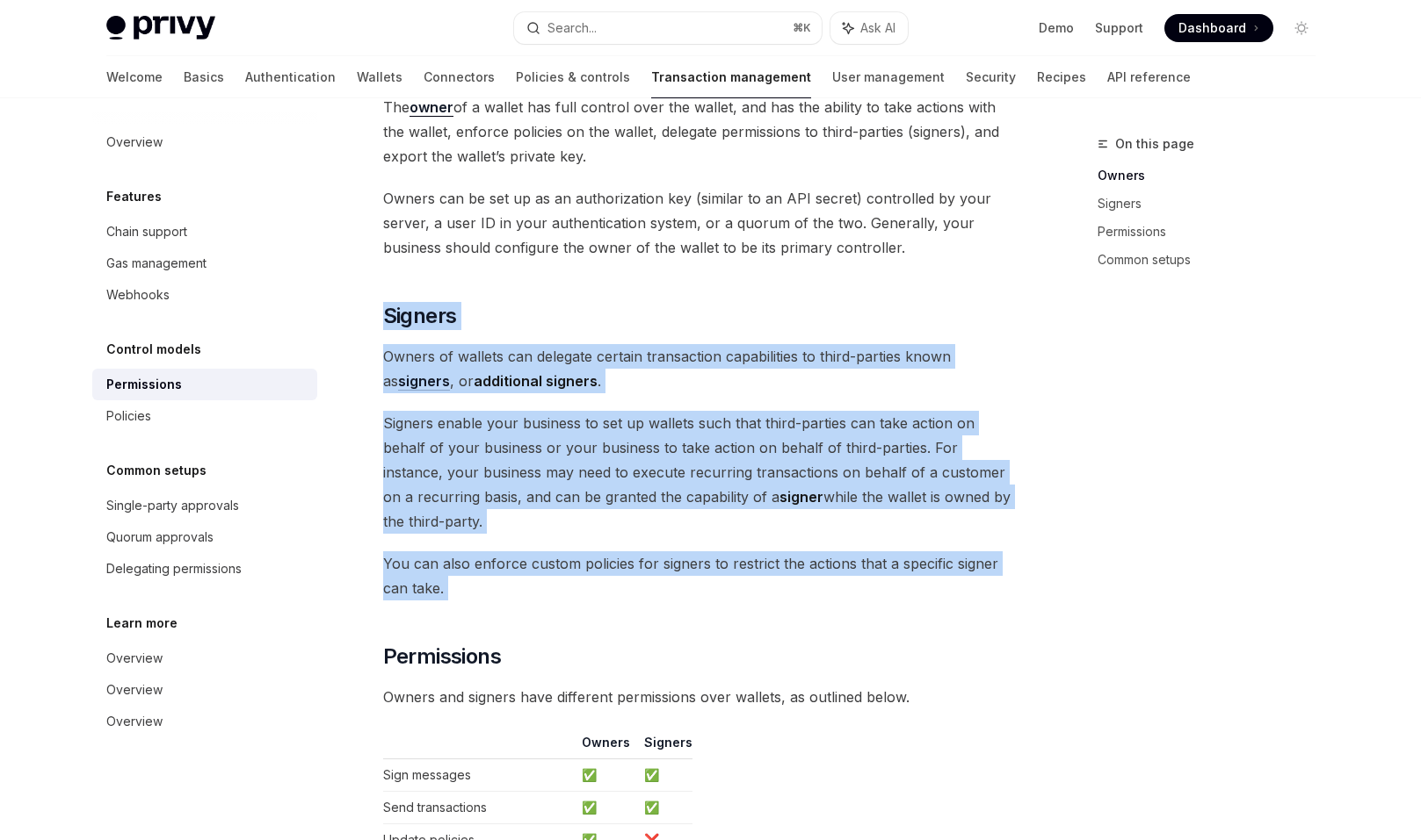
click at [849, 566] on span "You can also enforce custom policies for signers to restrict the actions that a…" at bounding box center [700, 575] width 634 height 49
drag, startPoint x: 843, startPoint y: 572, endPoint x: 716, endPoint y: 263, distance: 334.1
click at [716, 262] on div "Privy wallets support granular permissions that allow you to: Enable custom own…" at bounding box center [700, 538] width 634 height 1497
click at [716, 263] on div "Privy wallets support granular permissions that allow you to: Enable custom own…" at bounding box center [700, 538] width 634 height 1497
drag, startPoint x: 716, startPoint y: 263, endPoint x: 816, endPoint y: 575, distance: 327.6
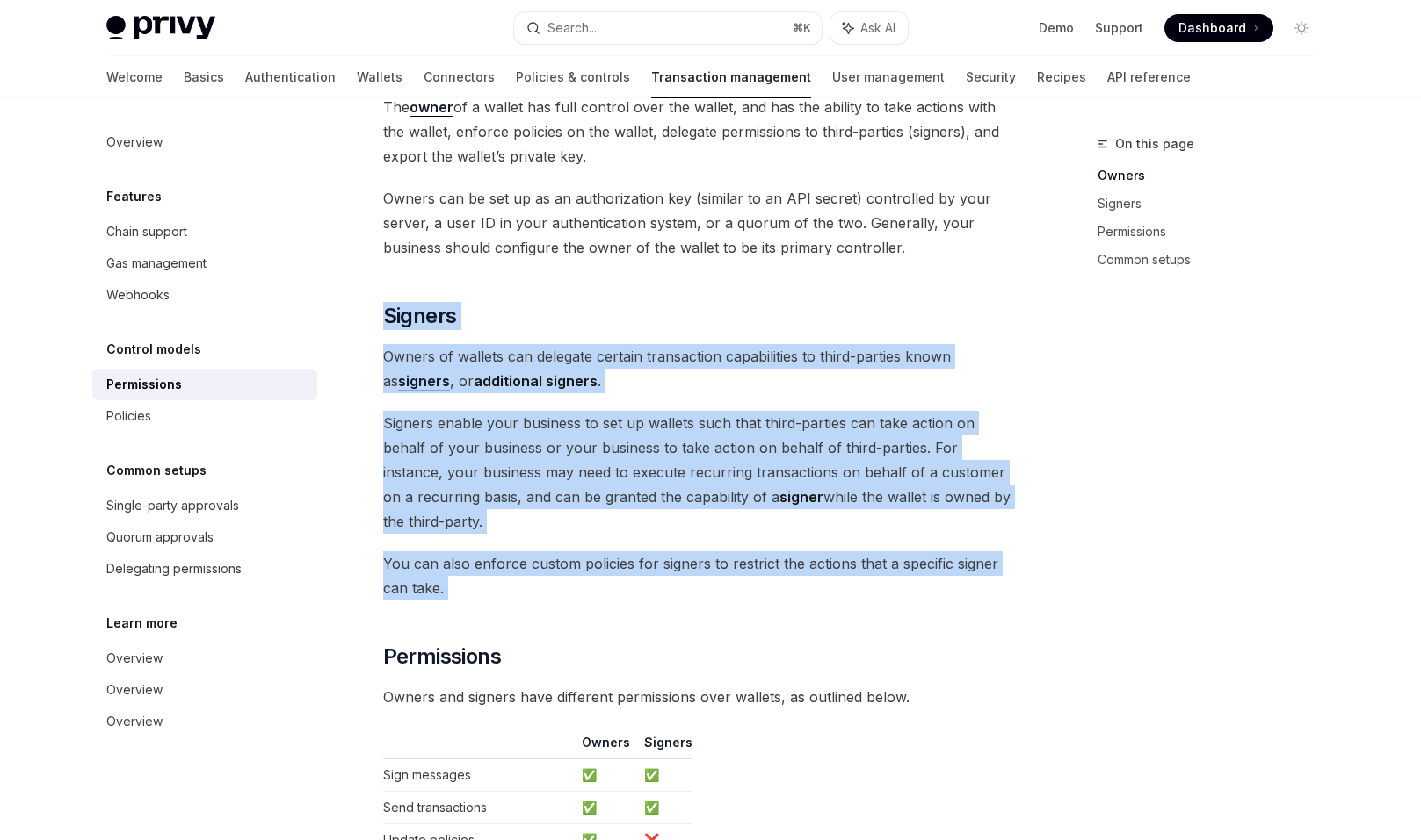
click at [816, 575] on div "Privy wallets support granular permissions that allow you to: Enable custom own…" at bounding box center [700, 538] width 634 height 1497
click at [816, 575] on span "You can also enforce custom policies for signers to restrict the actions that a…" at bounding box center [700, 575] width 634 height 49
drag, startPoint x: 987, startPoint y: 577, endPoint x: 992, endPoint y: 261, distance: 316.0
click at [992, 261] on div "Privy wallets support granular permissions that allow you to: Enable custom own…" at bounding box center [700, 538] width 634 height 1497
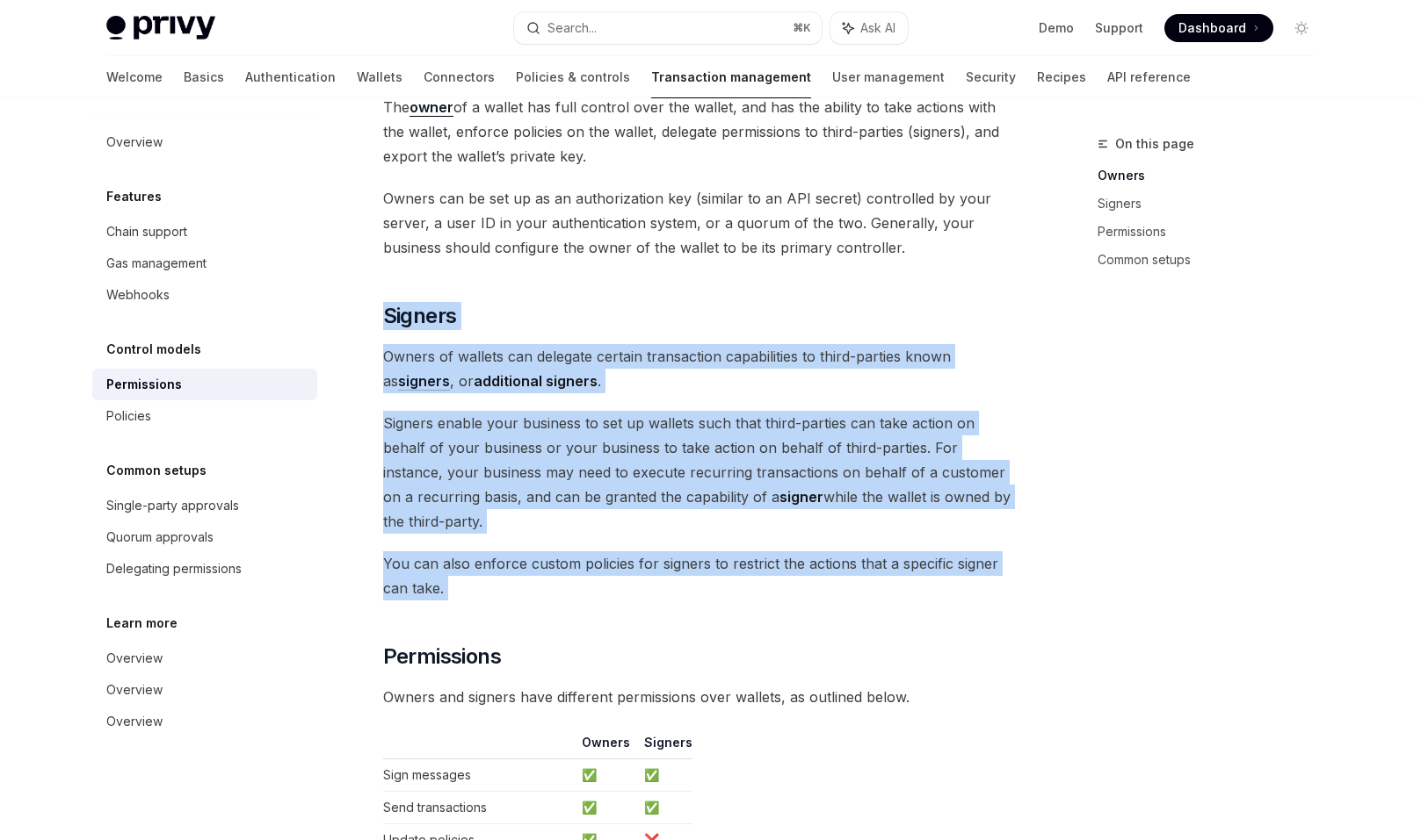
drag, startPoint x: 992, startPoint y: 261, endPoint x: 1032, endPoint y: 557, distance: 298.7
click at [1032, 557] on div "On this page Owners Signers Permissions Common setups Control models Permission…" at bounding box center [710, 605] width 1237 height 1880
drag, startPoint x: 1031, startPoint y: 563, endPoint x: 925, endPoint y: 272, distance: 309.7
click at [925, 272] on div "On this page Owners Signers Permissions Common setups Control models Permission…" at bounding box center [710, 605] width 1237 height 1880
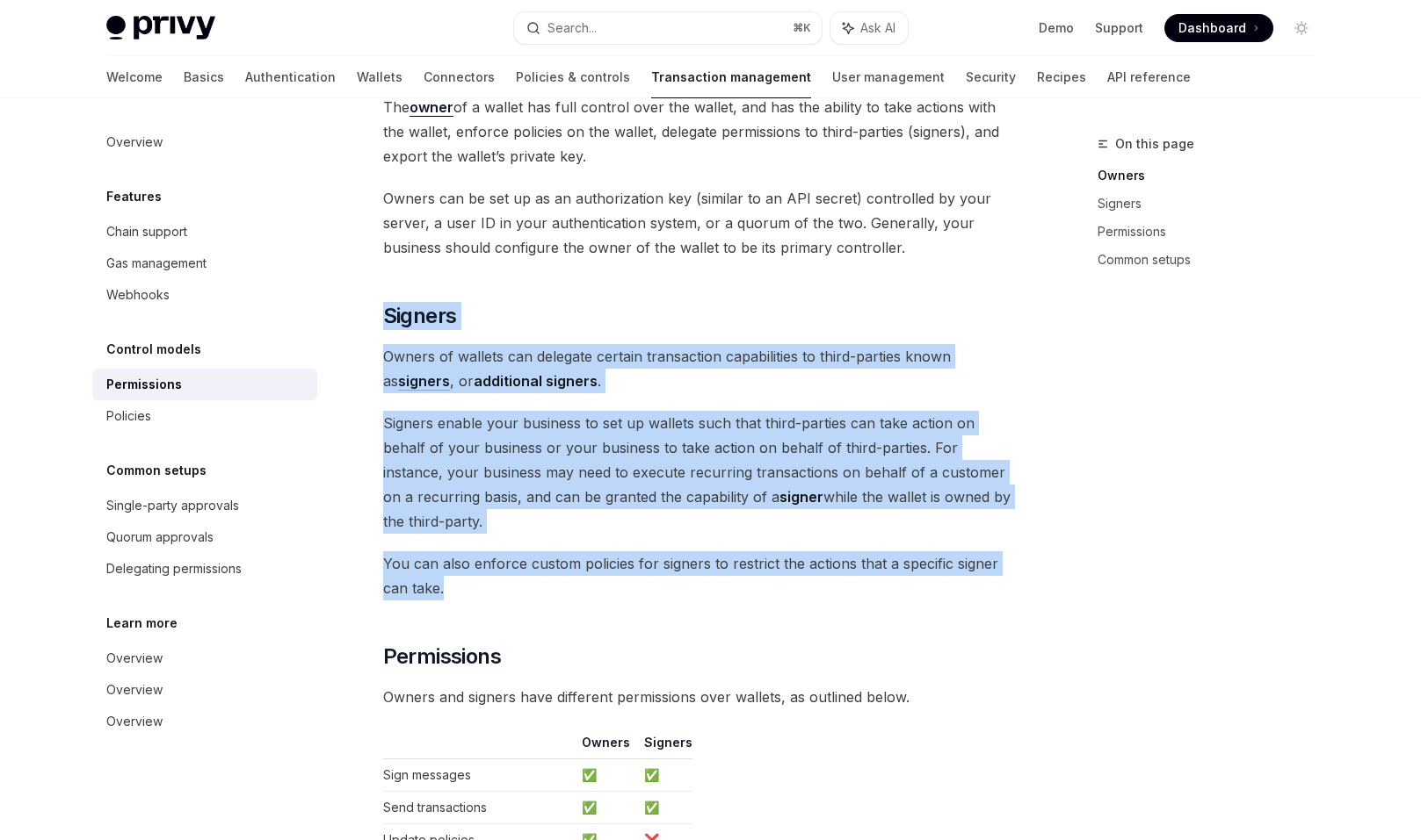
click at [925, 272] on div "Privy wallets support granular permissions that allow you to: Enable custom own…" at bounding box center [700, 538] width 634 height 1497
drag, startPoint x: 925, startPoint y: 272, endPoint x: 991, endPoint y: 558, distance: 293.5
click at [991, 558] on div "Privy wallets support granular permissions that allow you to: Enable custom own…" at bounding box center [700, 538] width 634 height 1497
click at [991, 558] on span "You can also enforce custom policies for signers to restrict the actions that a…" at bounding box center [700, 575] width 634 height 49
drag, startPoint x: 991, startPoint y: 558, endPoint x: 861, endPoint y: 262, distance: 323.3
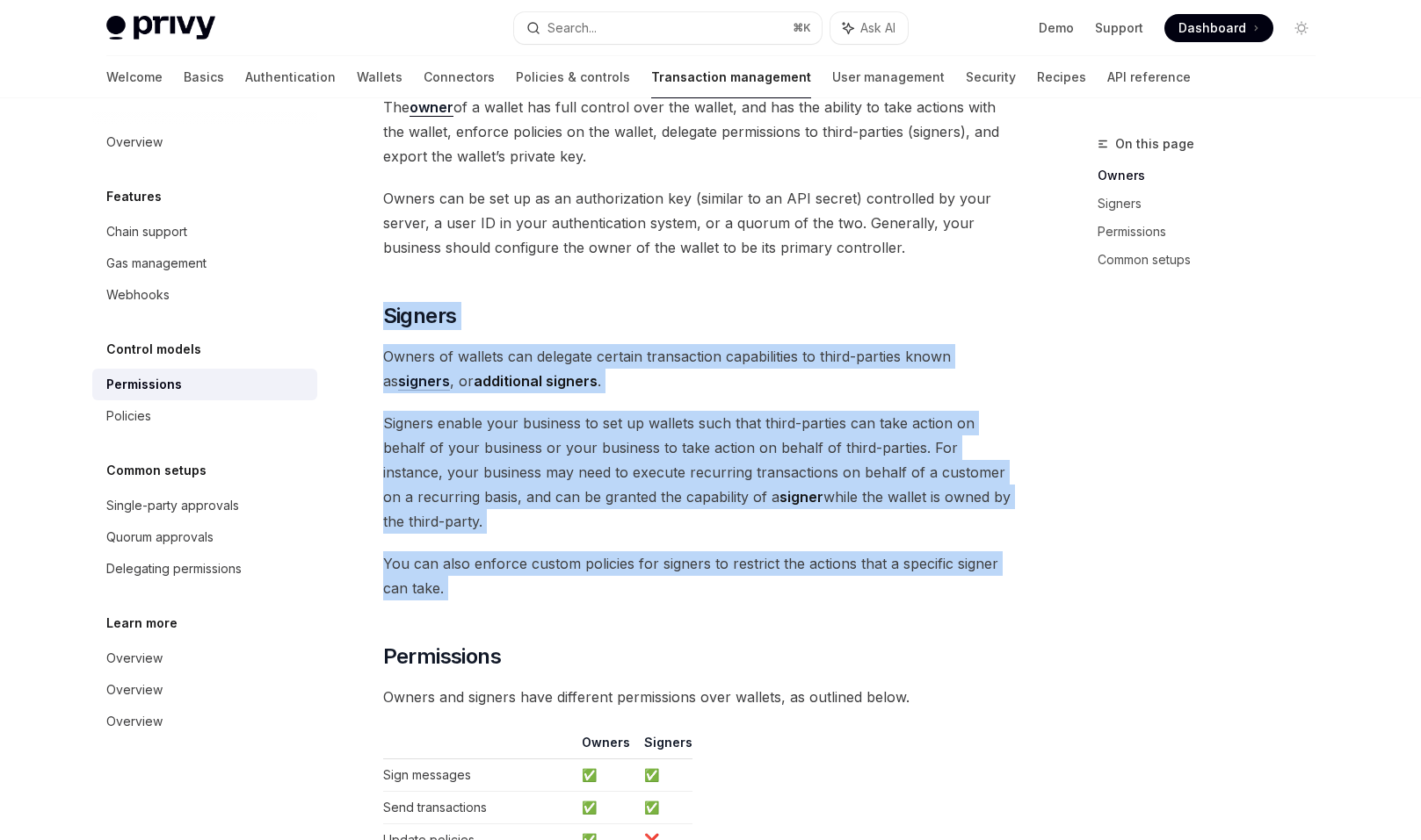
click at [861, 262] on div "Privy wallets support granular permissions that allow you to: Enable custom own…" at bounding box center [700, 538] width 634 height 1497
drag, startPoint x: 861, startPoint y: 262, endPoint x: 951, endPoint y: 553, distance: 304.6
click at [951, 553] on div "Privy wallets support granular permissions that allow you to: Enable custom own…" at bounding box center [700, 538] width 634 height 1497
click at [951, 553] on span "You can also enforce custom policies for signers to restrict the actions that a…" at bounding box center [700, 575] width 634 height 49
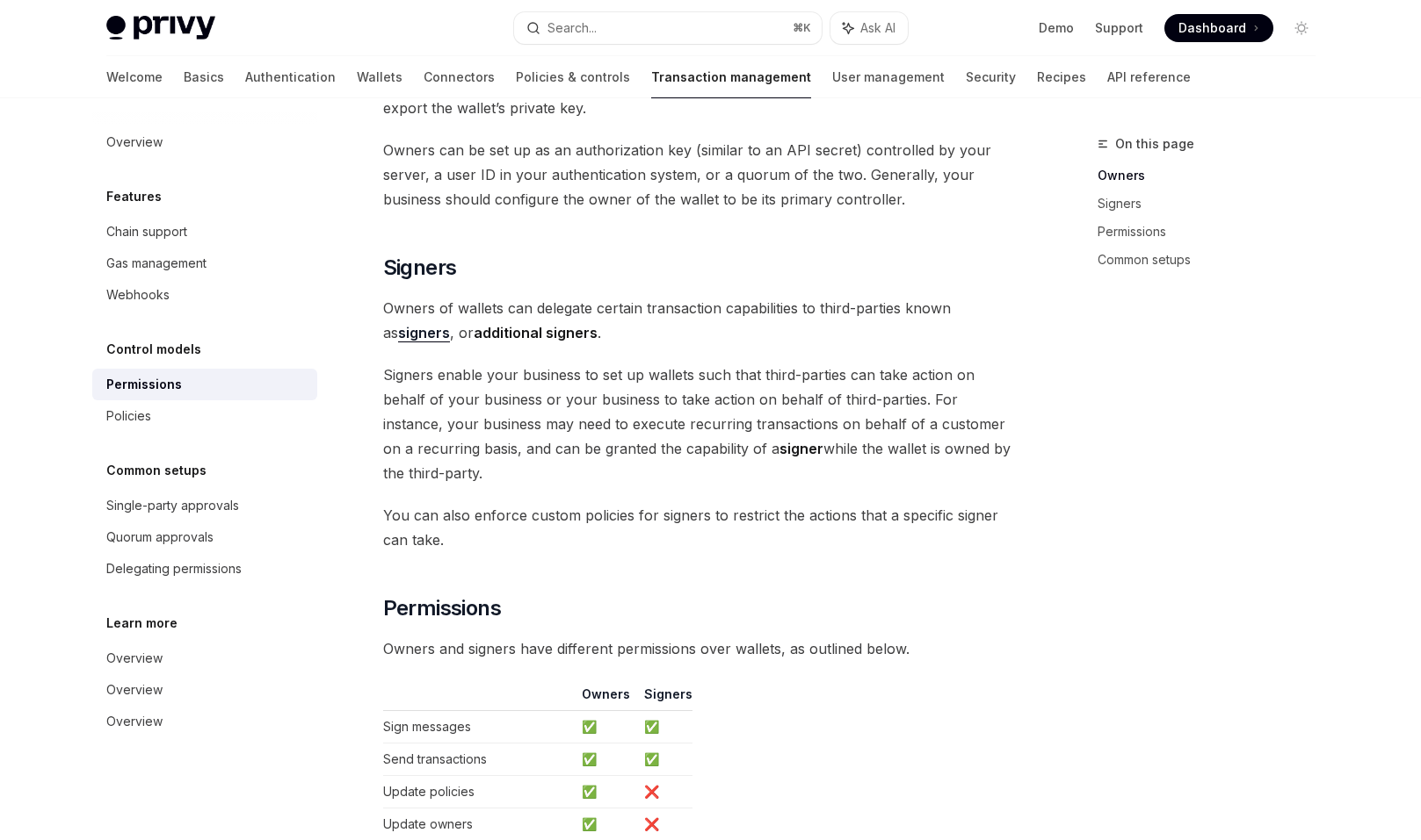
scroll to position [491, 0]
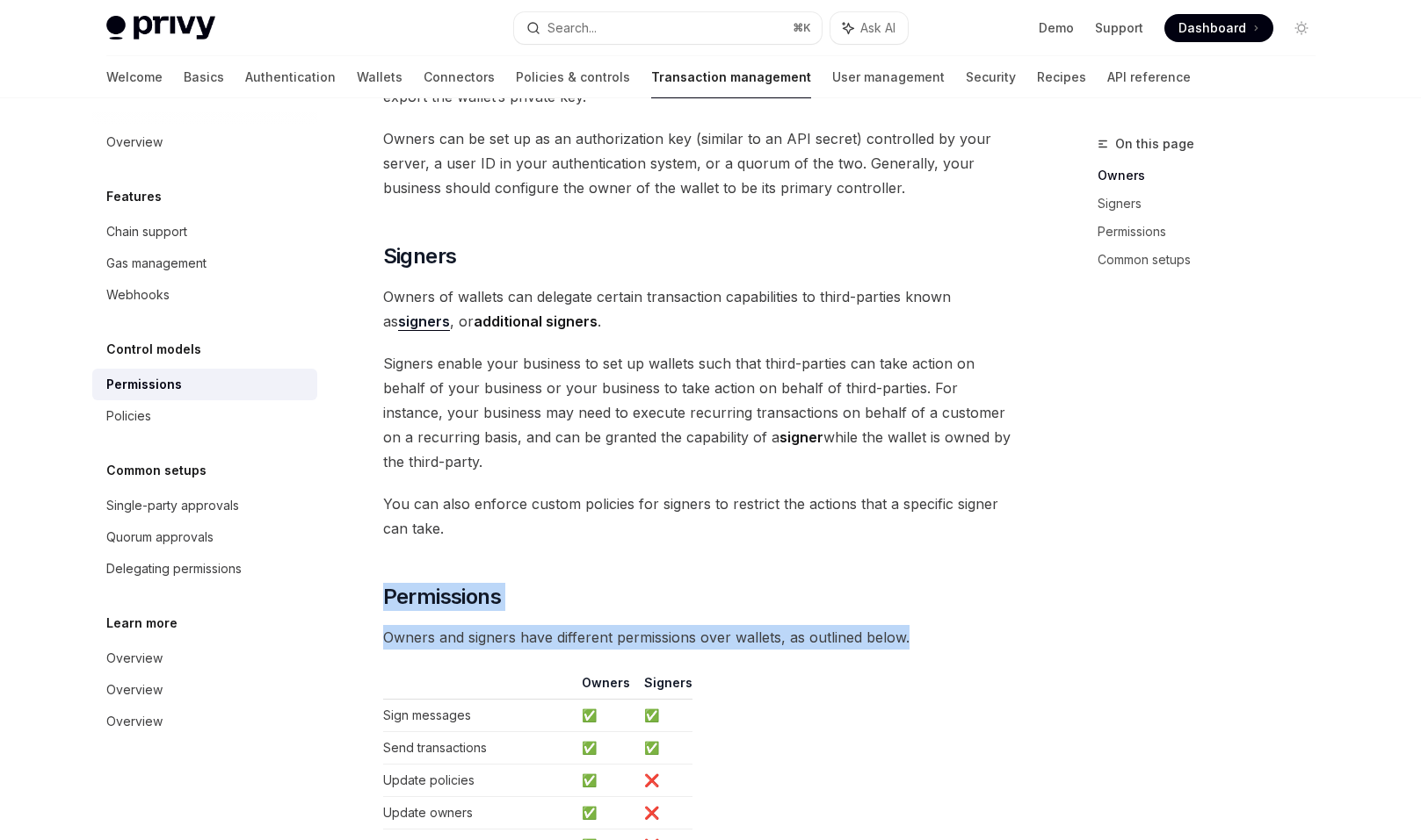
drag, startPoint x: 934, startPoint y: 622, endPoint x: 921, endPoint y: 551, distance: 72.2
click at [921, 551] on div "Privy wallets support granular permissions that allow you to: Enable custom own…" at bounding box center [700, 478] width 634 height 1497
drag, startPoint x: 921, startPoint y: 551, endPoint x: 939, endPoint y: 611, distance: 62.6
click at [939, 611] on div "Privy wallets support granular permissions that allow you to: Enable custom own…" at bounding box center [700, 478] width 634 height 1497
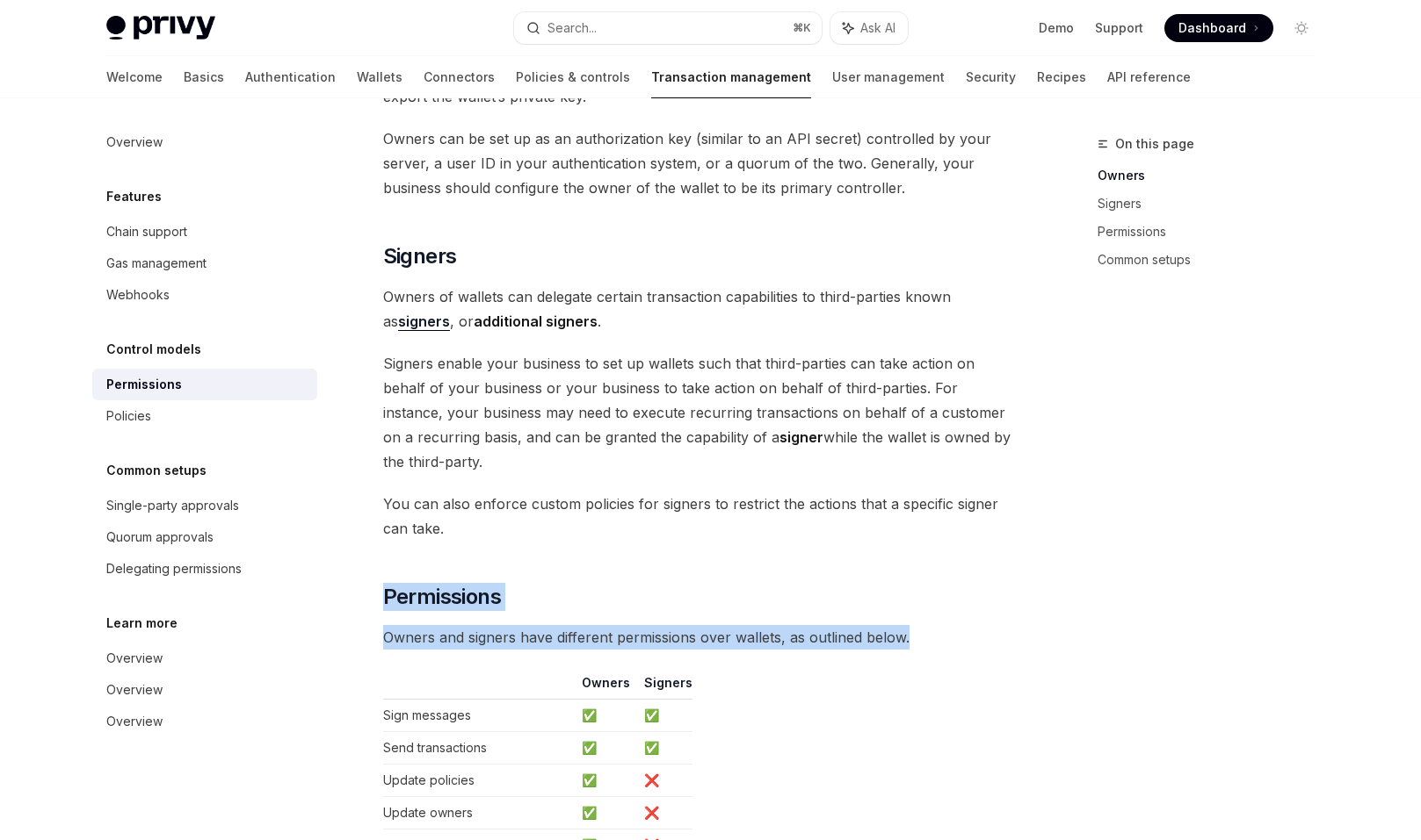
click at [939, 626] on span "Owners and signers have different permissions over wallets, as outlined below." at bounding box center [700, 637] width 634 height 24
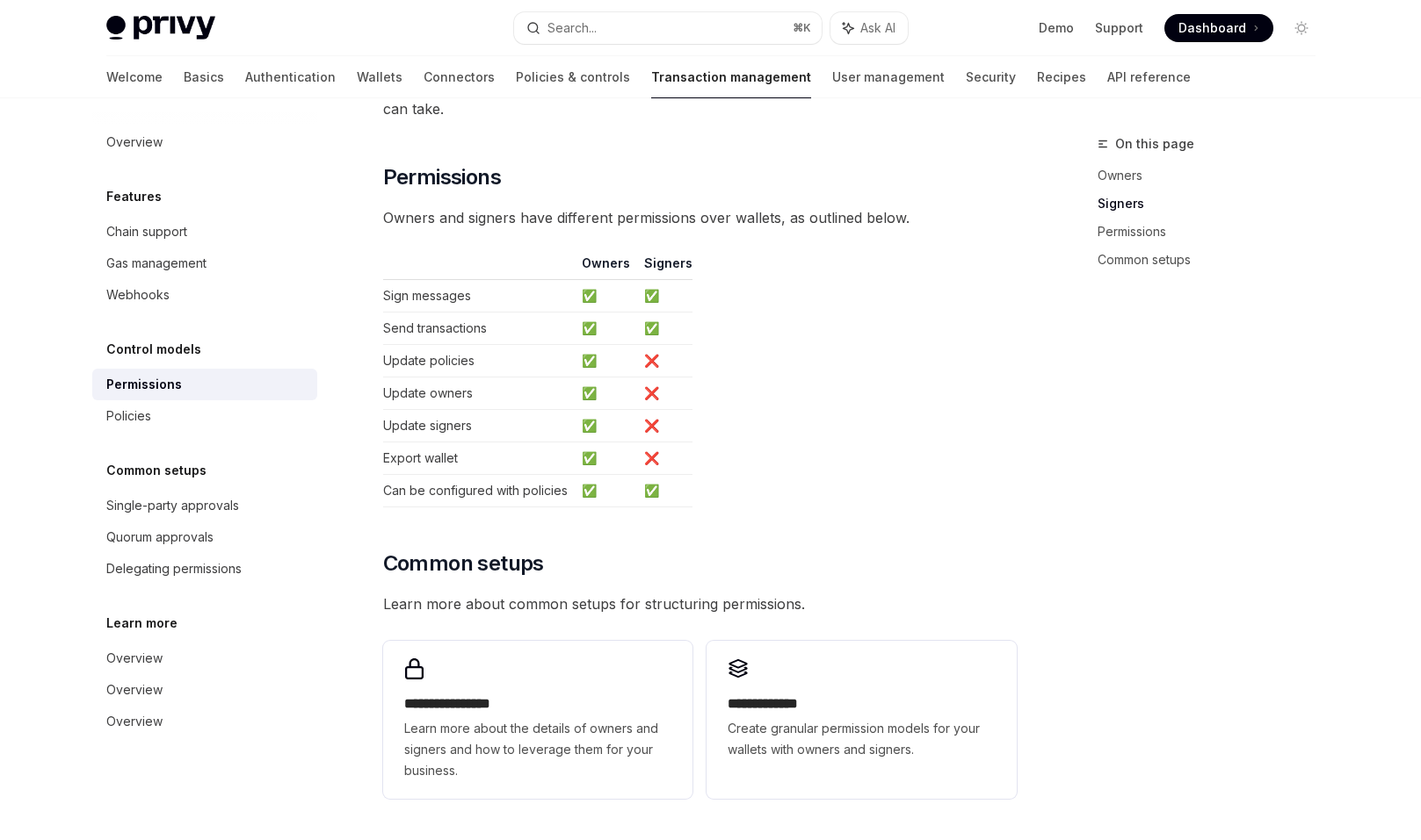
scroll to position [903, 0]
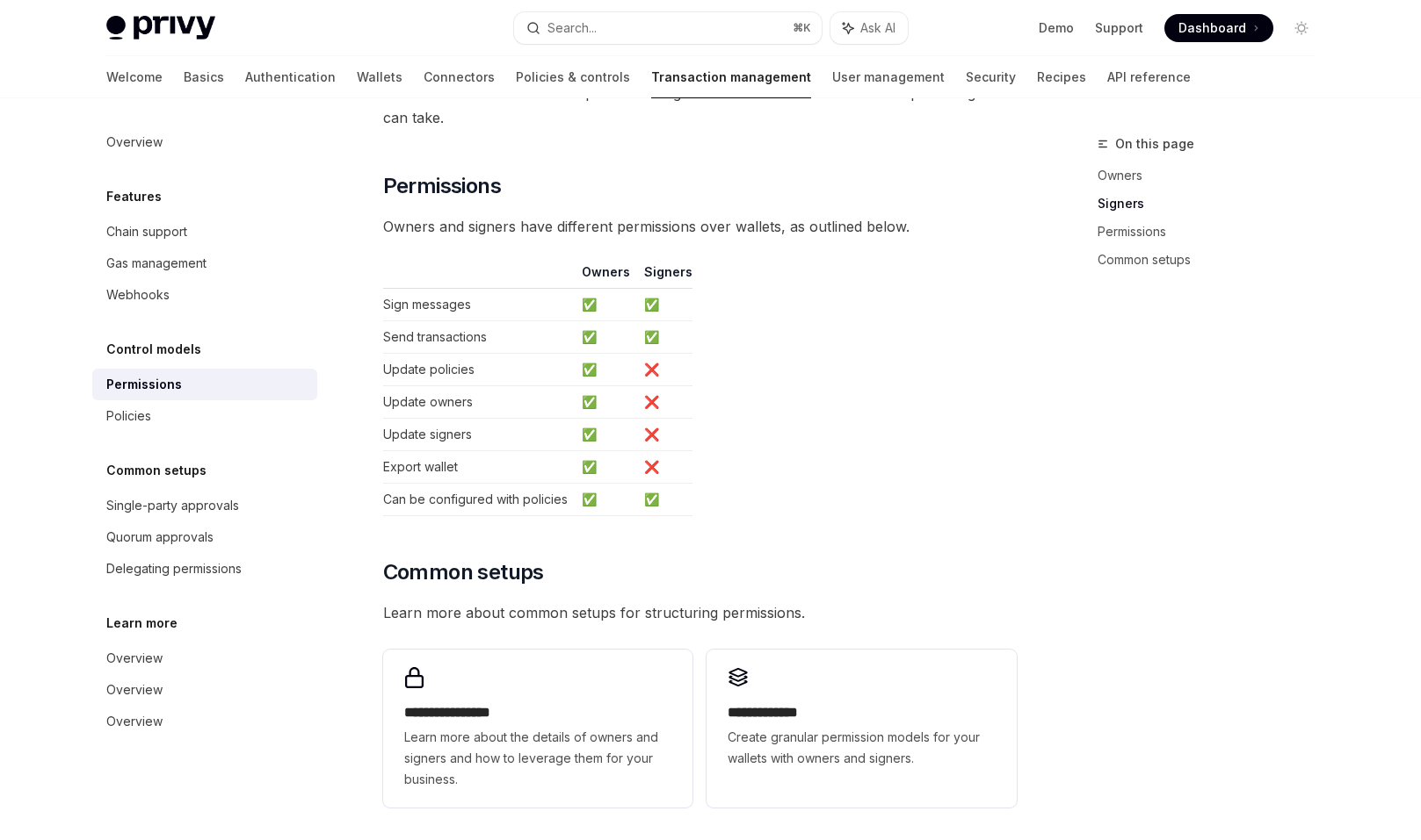
click at [668, 601] on span "Learn more about common setups for structuring permissions." at bounding box center [700, 612] width 634 height 24
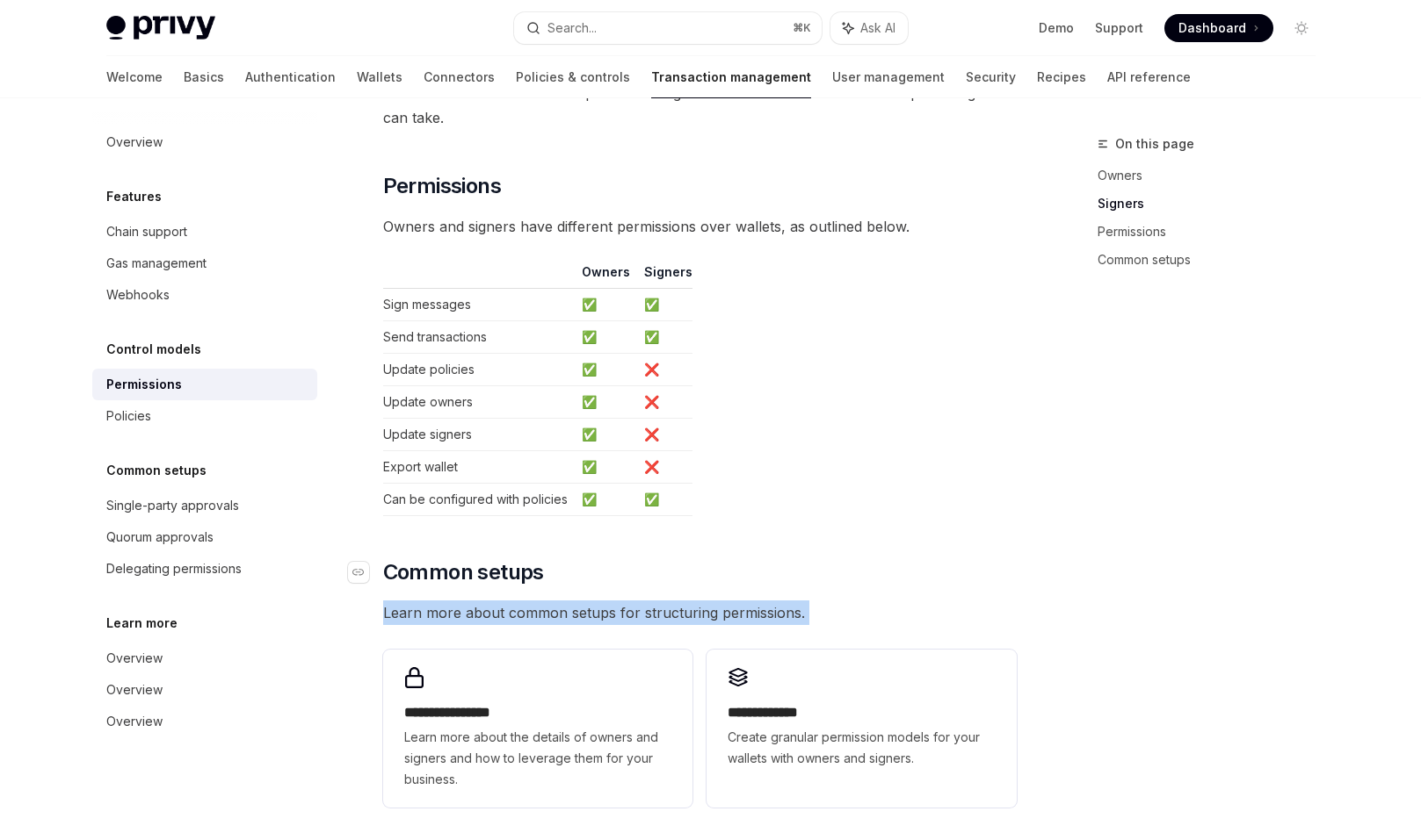
click at [686, 558] on h2 "​ Common setups" at bounding box center [700, 572] width 634 height 28
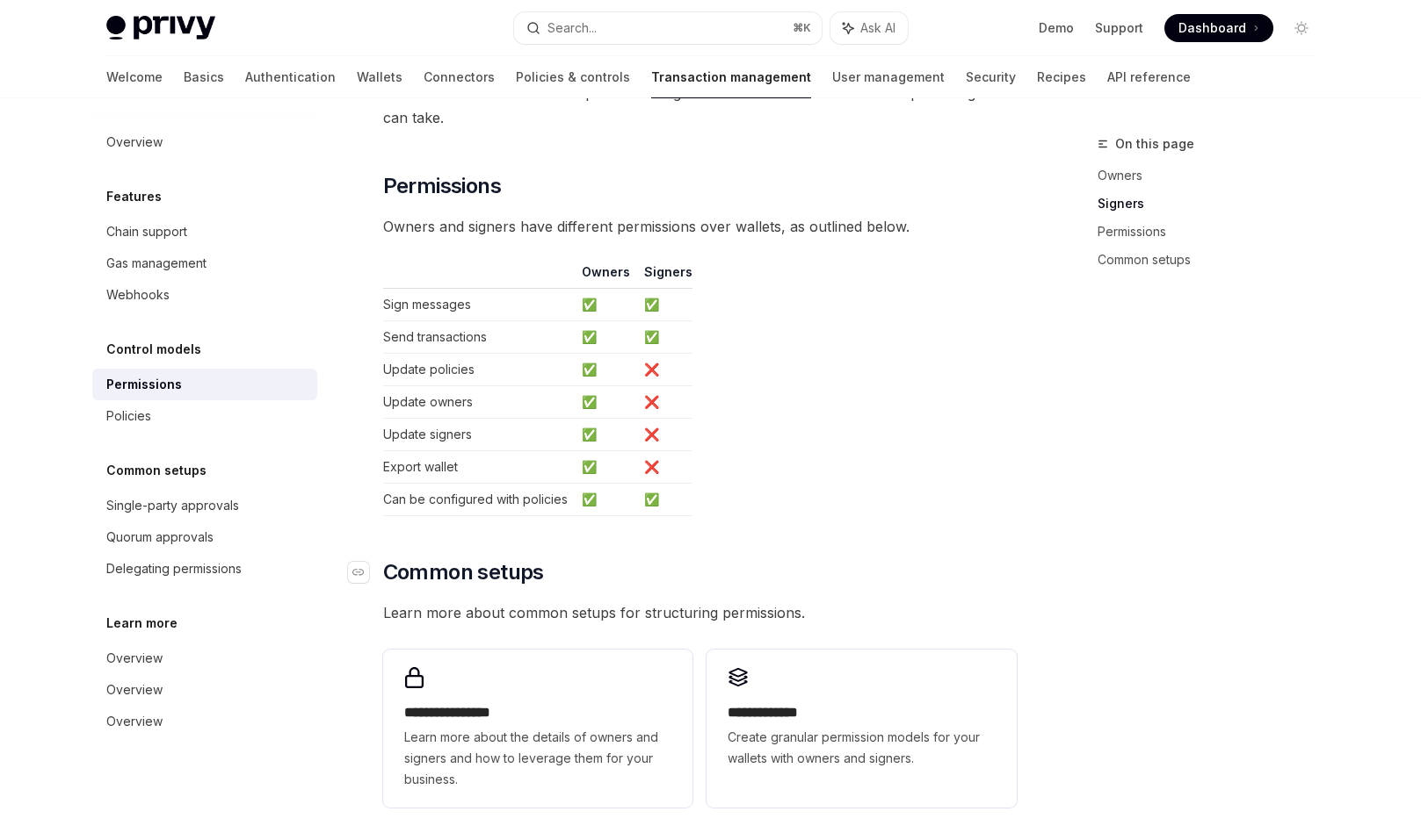
click at [686, 558] on h2 "​ Common setups" at bounding box center [700, 572] width 634 height 28
click at [707, 483] on table "Owners Signers Sign messages ✅ ✅ Send transactions ✅ ✅ Update policies ✅ ❌ Upda…" at bounding box center [700, 390] width 634 height 253
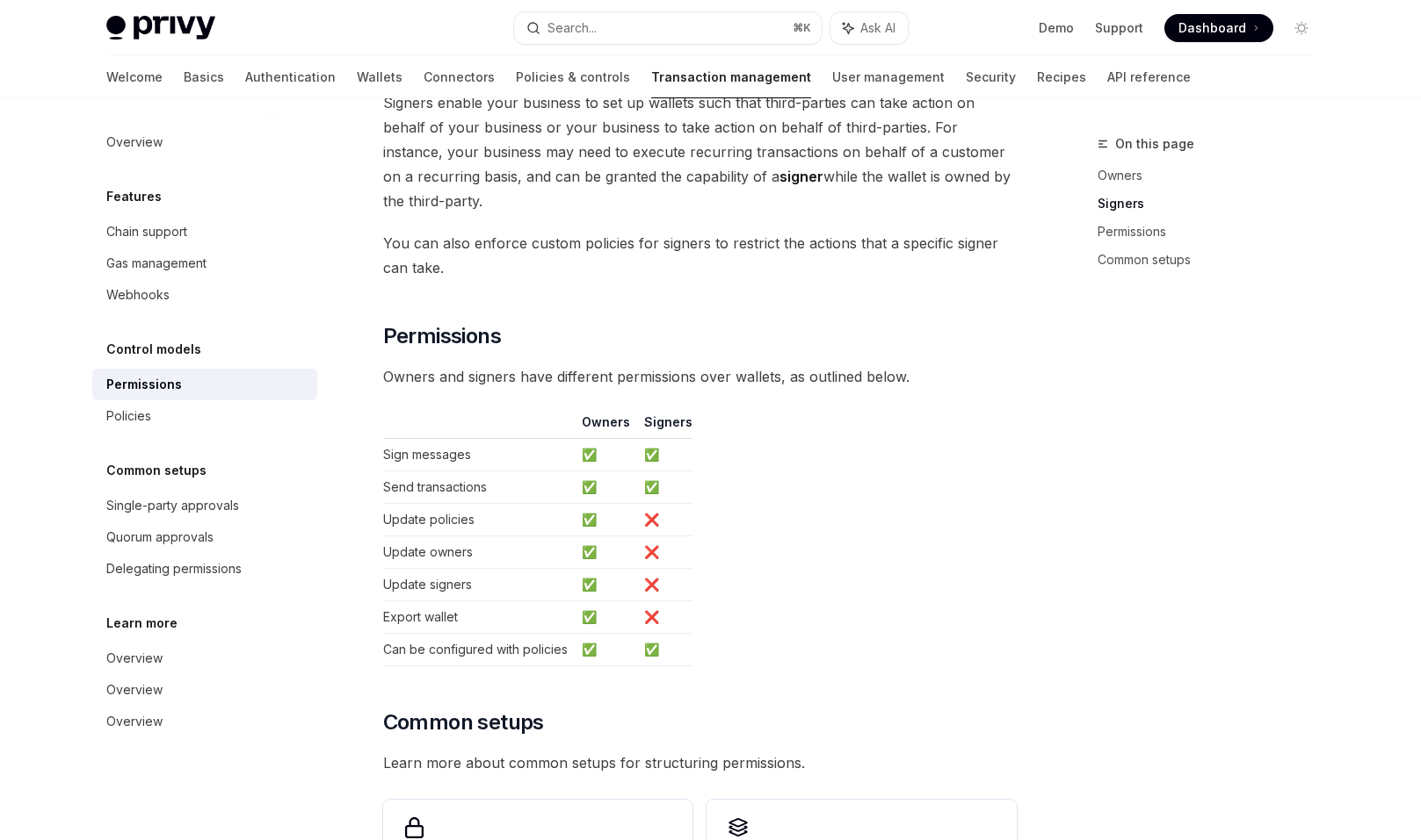
scroll to position [713, 0]
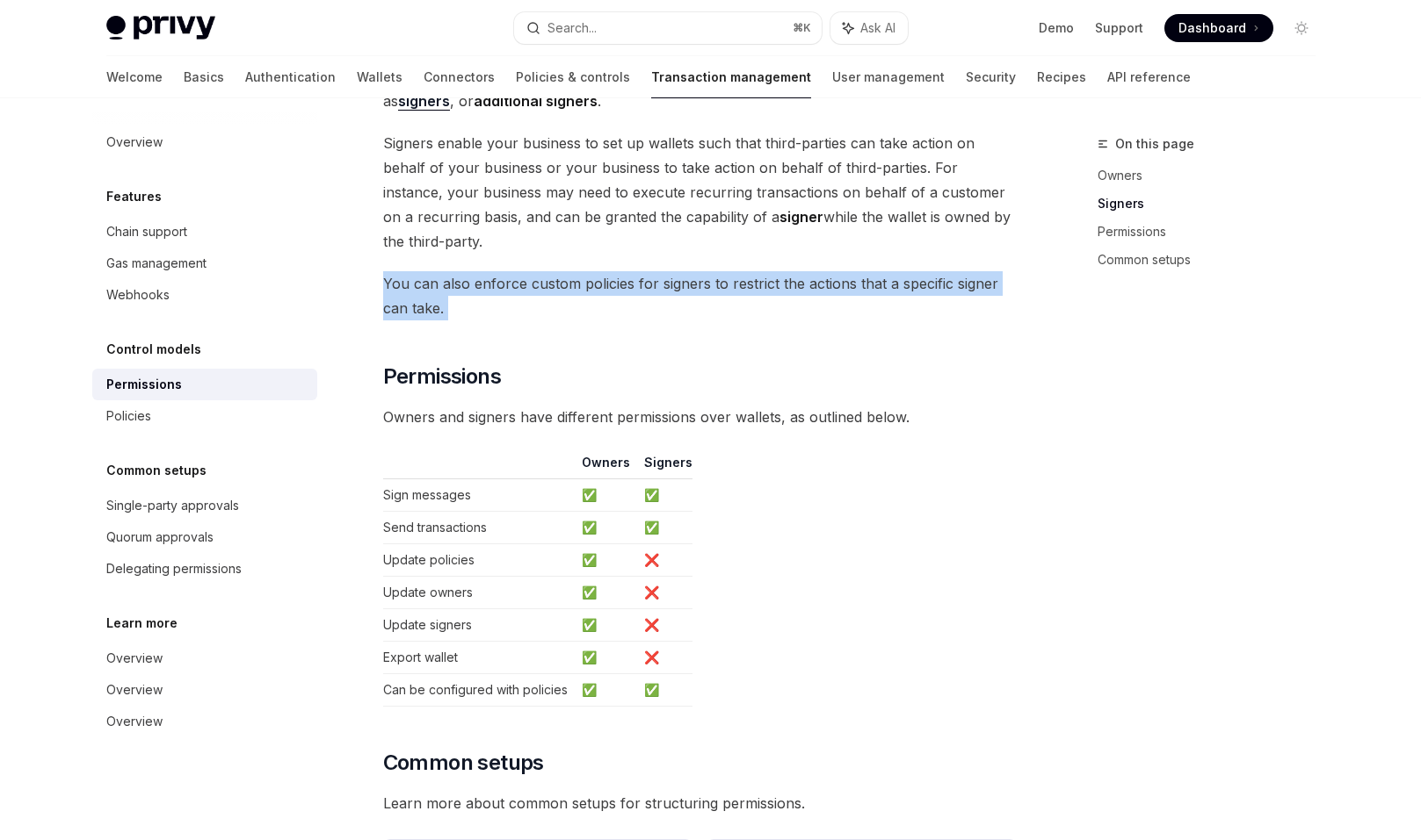
drag, startPoint x: 685, startPoint y: 296, endPoint x: 659, endPoint y: 232, distance: 69.1
click at [659, 232] on div "Privy wallets support granular permissions that allow you to: Enable custom own…" at bounding box center [700, 258] width 634 height 1497
drag, startPoint x: 659, startPoint y: 232, endPoint x: 684, endPoint y: 294, distance: 66.9
click at [684, 294] on div "Privy wallets support granular permissions that allow you to: Enable custom own…" at bounding box center [700, 258] width 634 height 1497
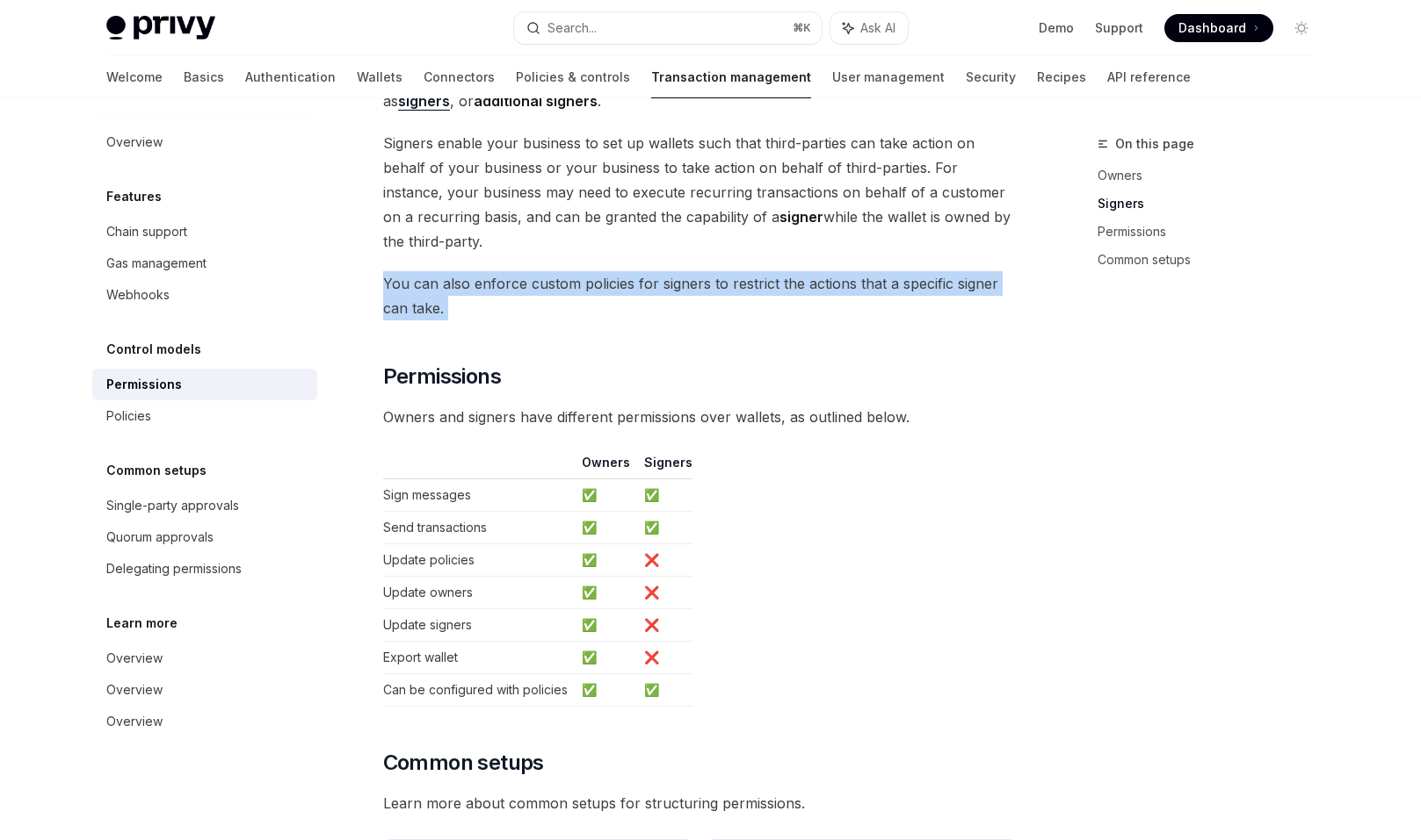
click at [684, 294] on span "You can also enforce custom policies for signers to restrict the actions that a…" at bounding box center [700, 295] width 634 height 49
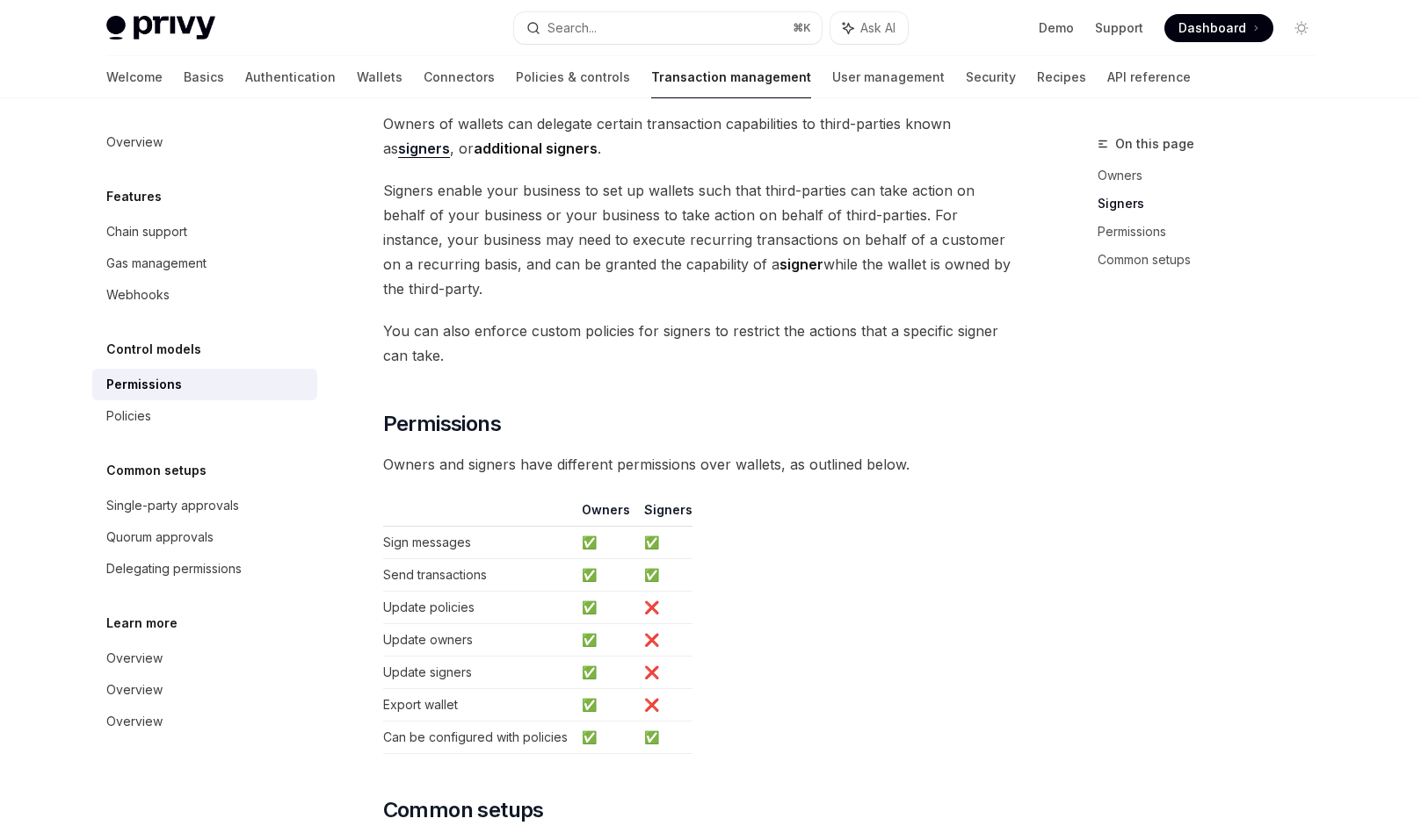
scroll to position [663, 0]
drag, startPoint x: 636, startPoint y: 244, endPoint x: 635, endPoint y: 136, distance: 108.0
click at [635, 136] on div "Privy wallets support granular permissions that allow you to: Enable custom own…" at bounding box center [700, 307] width 634 height 1497
click at [635, 136] on span "Owners of wallets can delegate certain transaction capabilities to third-partie…" at bounding box center [700, 137] width 634 height 49
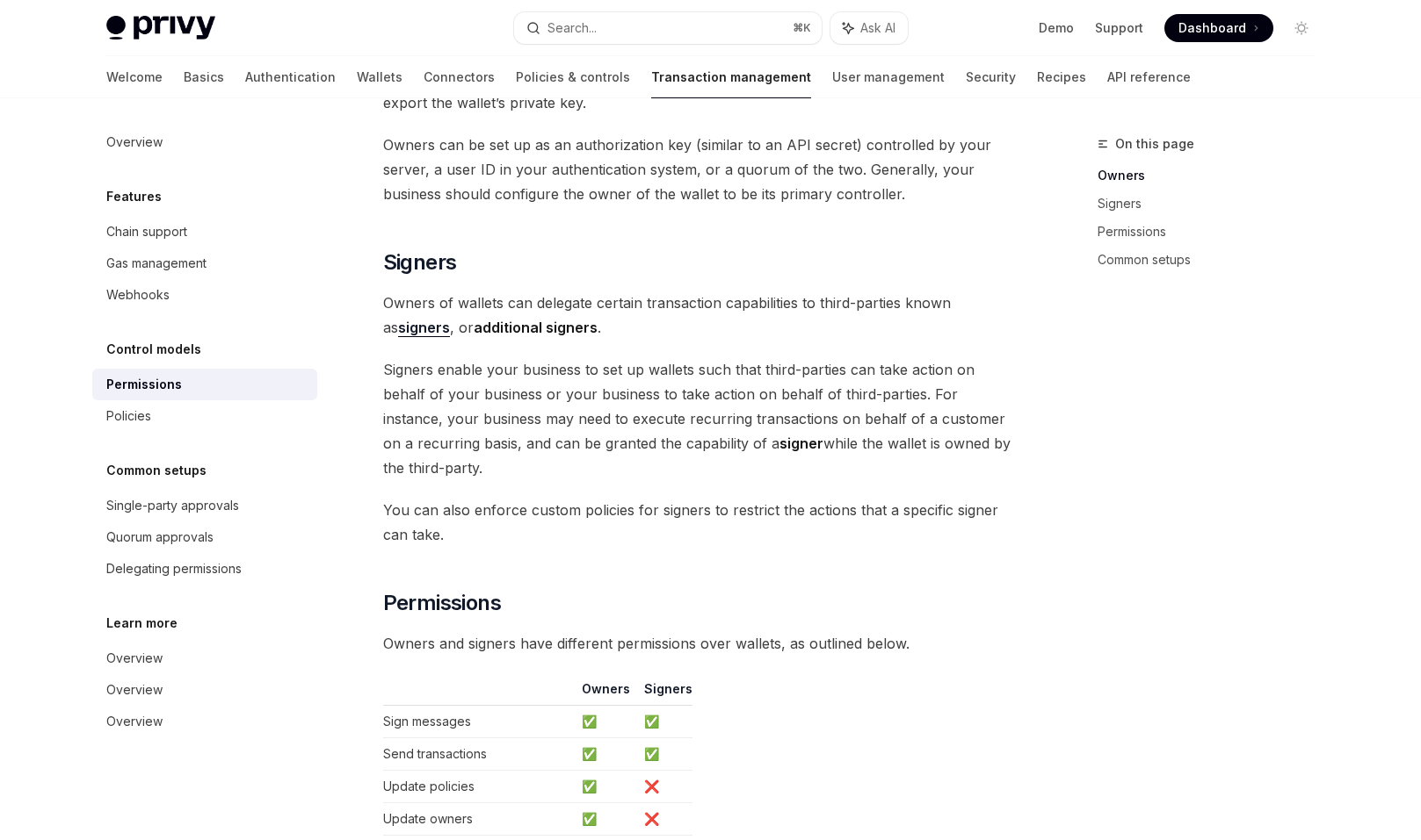
scroll to position [484, 0]
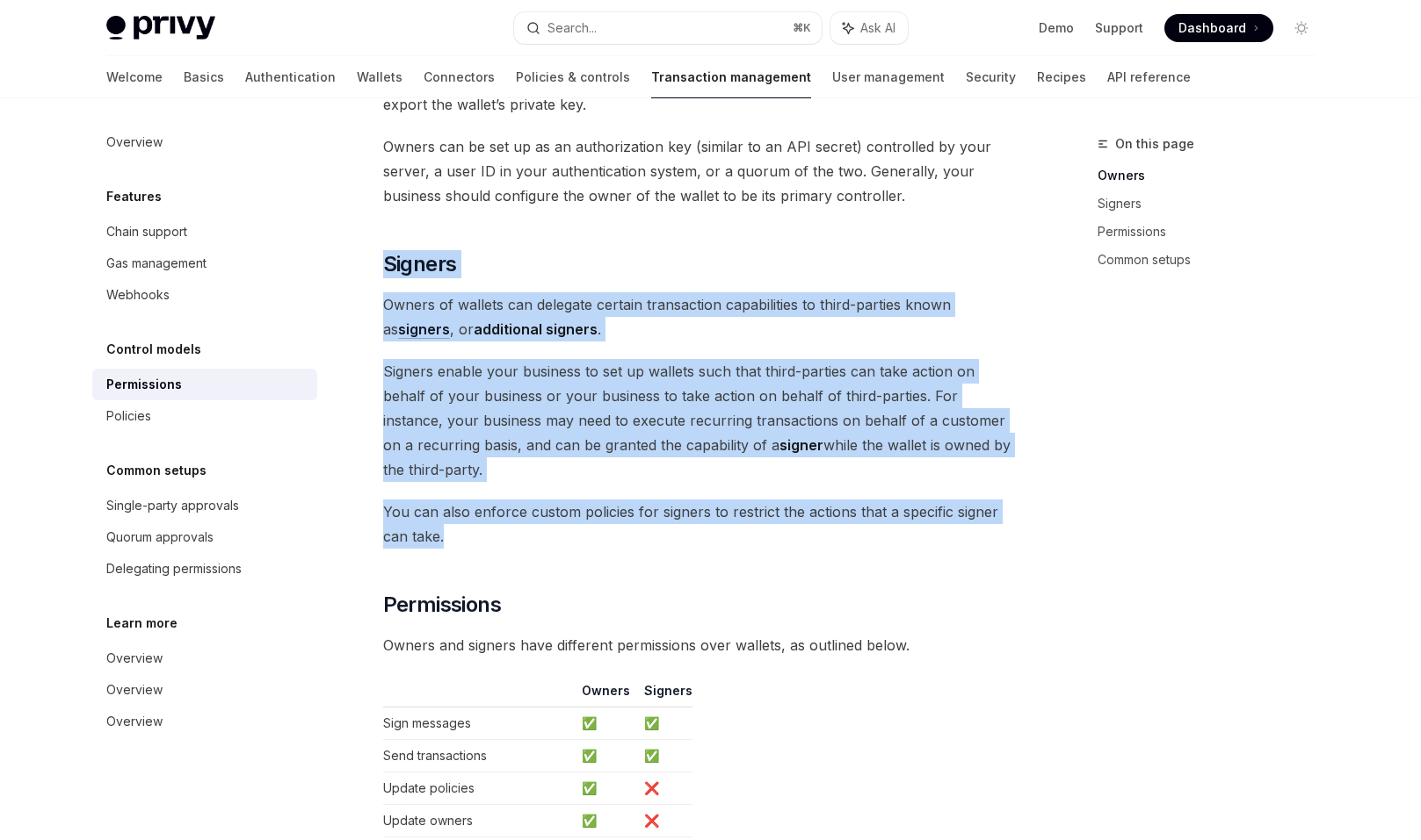
drag, startPoint x: 587, startPoint y: 200, endPoint x: 833, endPoint y: 517, distance: 401.3
click at [833, 517] on div "Privy wallets support granular permissions that allow you to: Enable custom own…" at bounding box center [700, 486] width 634 height 1497
click at [833, 517] on span "You can also enforce custom policies for signers to restrict the actions that a…" at bounding box center [700, 523] width 634 height 49
drag, startPoint x: 833, startPoint y: 517, endPoint x: 617, endPoint y: 210, distance: 375.4
click at [617, 210] on div "Privy wallets support granular permissions that allow you to: Enable custom own…" at bounding box center [700, 486] width 634 height 1497
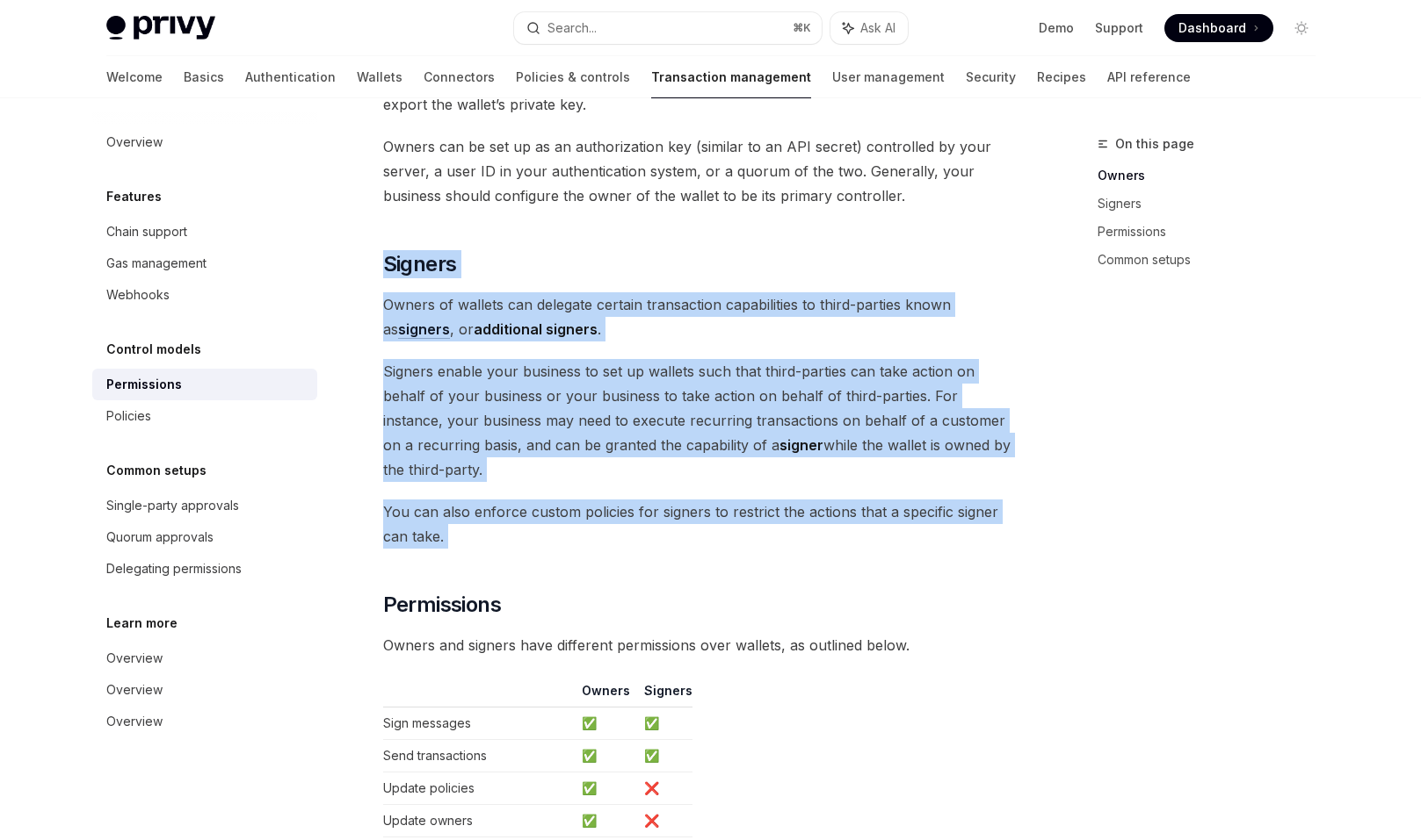
click at [617, 210] on div "Privy wallets support granular permissions that allow you to: Enable custom own…" at bounding box center [700, 486] width 634 height 1497
drag, startPoint x: 617, startPoint y: 210, endPoint x: 825, endPoint y: 516, distance: 370.0
click at [825, 516] on div "Privy wallets support granular permissions that allow you to: Enable custom own…" at bounding box center [700, 486] width 634 height 1497
click at [825, 516] on span "You can also enforce custom policies for signers to restrict the actions that a…" at bounding box center [700, 523] width 634 height 49
drag, startPoint x: 825, startPoint y: 516, endPoint x: 673, endPoint y: 234, distance: 320.4
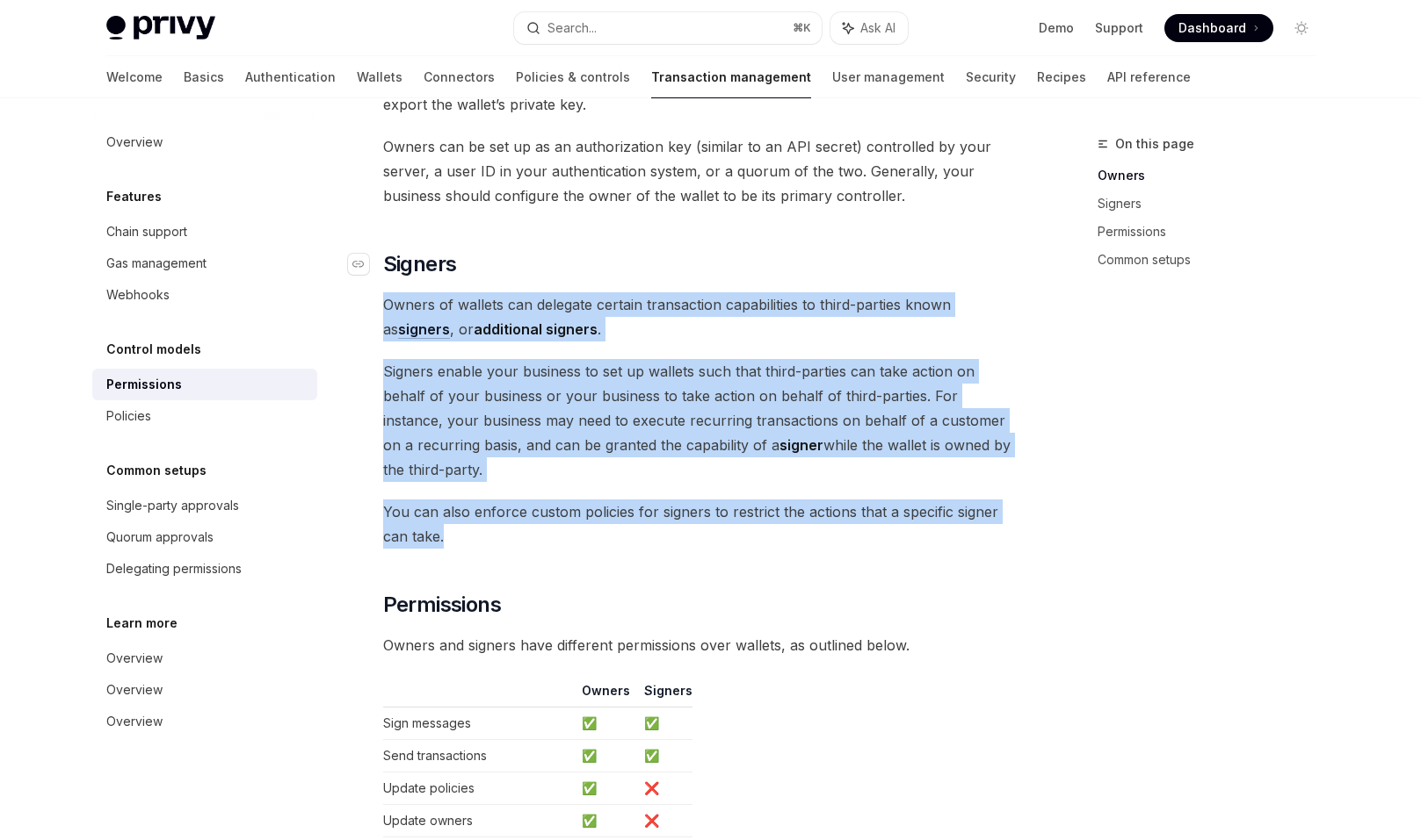
click at [673, 234] on div "Privy wallets support granular permissions that allow you to: Enable custom own…" at bounding box center [700, 486] width 634 height 1497
click at [673, 250] on h2 "​ Signers" at bounding box center [700, 264] width 634 height 28
drag, startPoint x: 797, startPoint y: 393, endPoint x: 899, endPoint y: 506, distance: 152.2
click at [899, 506] on div "Privy wallets support granular permissions that allow you to: Enable custom own…" at bounding box center [700, 486] width 634 height 1497
click at [899, 506] on span "You can also enforce custom policies for signers to restrict the actions that a…" at bounding box center [700, 523] width 634 height 49
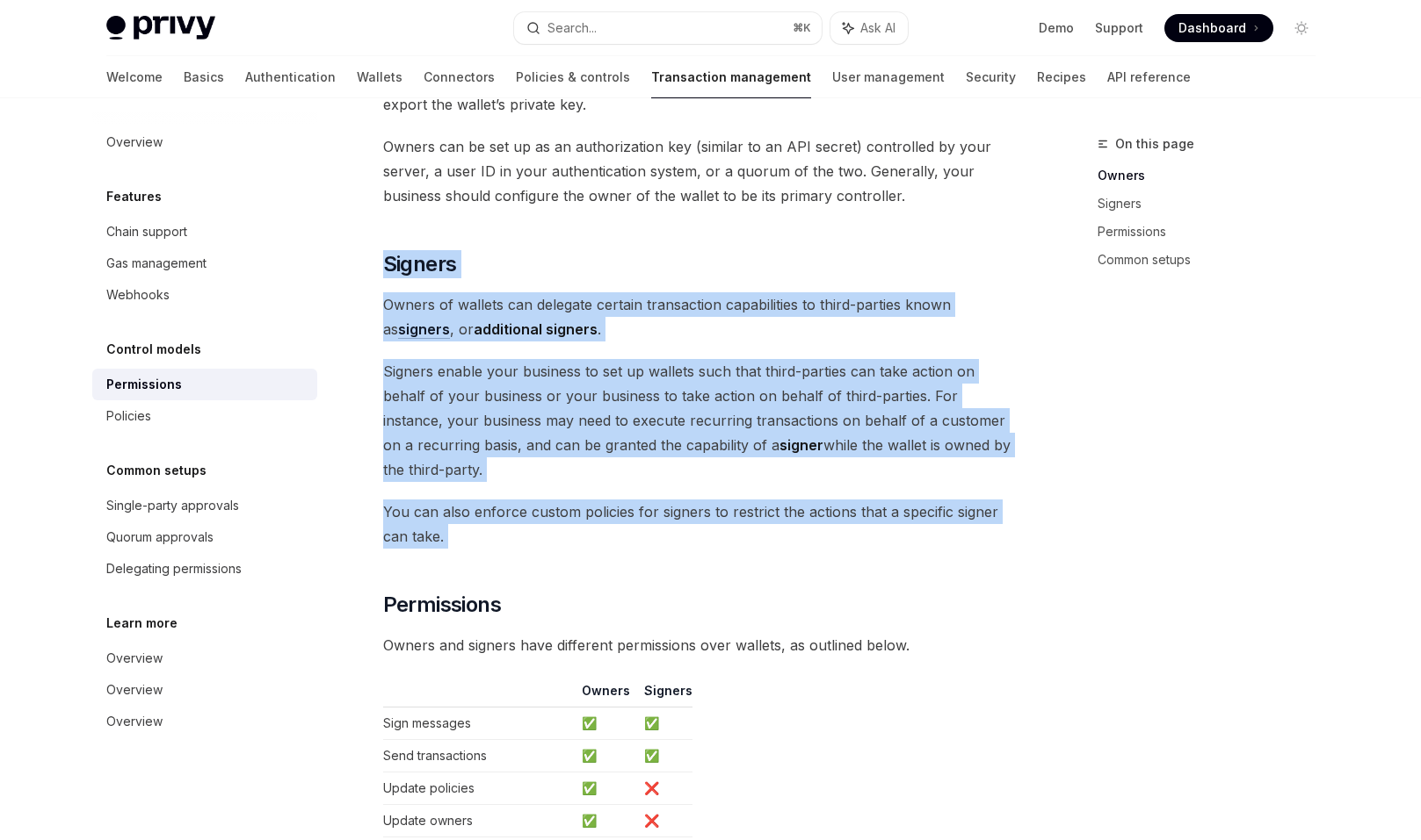
drag, startPoint x: 899, startPoint y: 506, endPoint x: 730, endPoint y: 212, distance: 339.1
click at [730, 212] on div "Privy wallets support granular permissions that allow you to: Enable custom own…" at bounding box center [700, 486] width 634 height 1497
click at [779, 359] on span "Signers enable your business to set up wallets such that third-parties can take…" at bounding box center [700, 420] width 634 height 123
drag, startPoint x: 818, startPoint y: 519, endPoint x: 744, endPoint y: 209, distance: 318.7
click at [744, 209] on div "Privy wallets support granular permissions that allow you to: Enable custom own…" at bounding box center [700, 486] width 634 height 1497
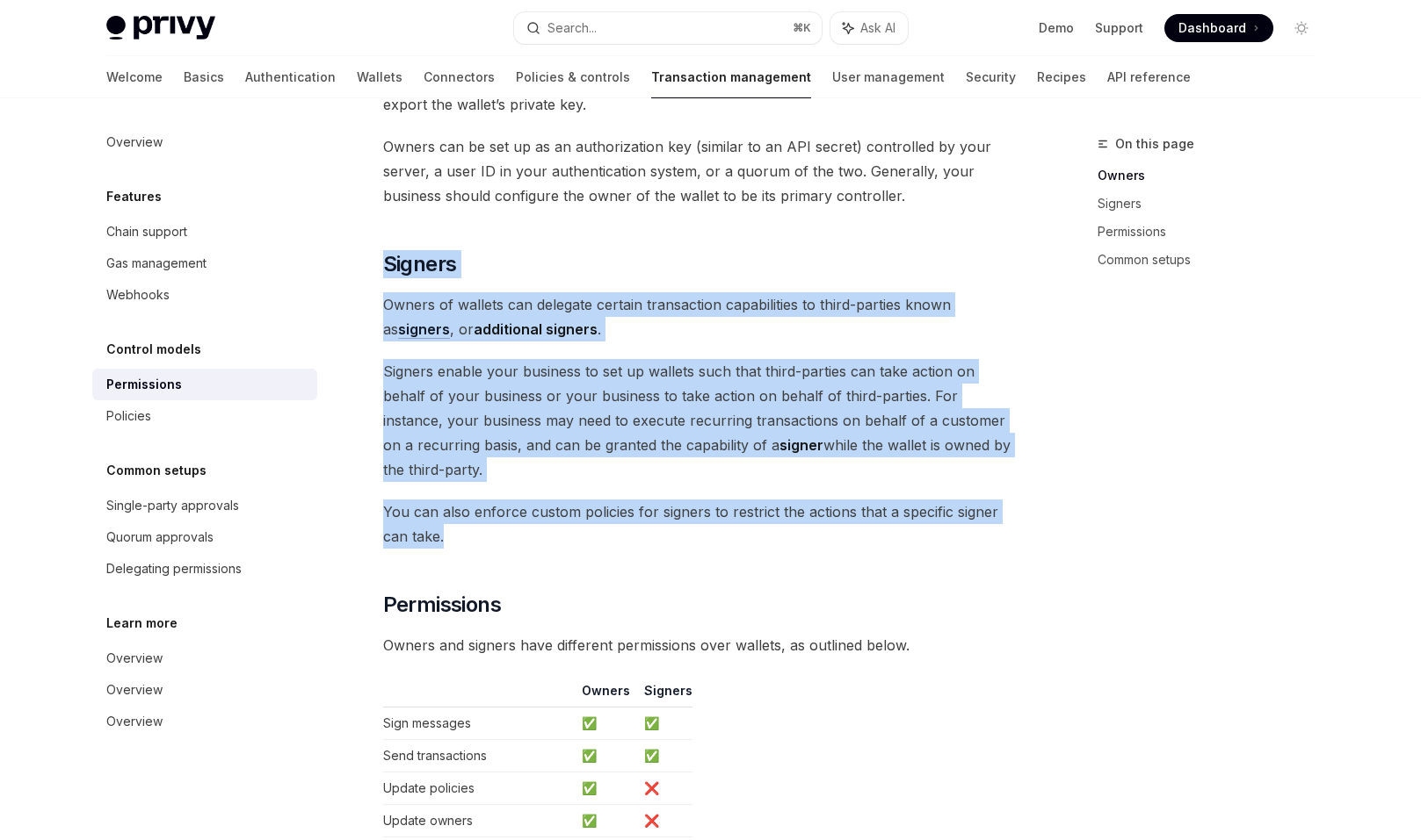
click at [744, 209] on div "Privy wallets support granular permissions that allow you to: Enable custom own…" at bounding box center [700, 486] width 634 height 1497
drag, startPoint x: 743, startPoint y: 232, endPoint x: 790, endPoint y: 503, distance: 275.0
click at [790, 503] on div "Privy wallets support granular permissions that allow you to: Enable custom own…" at bounding box center [700, 486] width 634 height 1497
click at [790, 503] on span "You can also enforce custom policies for signers to restrict the actions that a…" at bounding box center [700, 523] width 634 height 49
drag, startPoint x: 719, startPoint y: 508, endPoint x: 695, endPoint y: 206, distance: 303.0
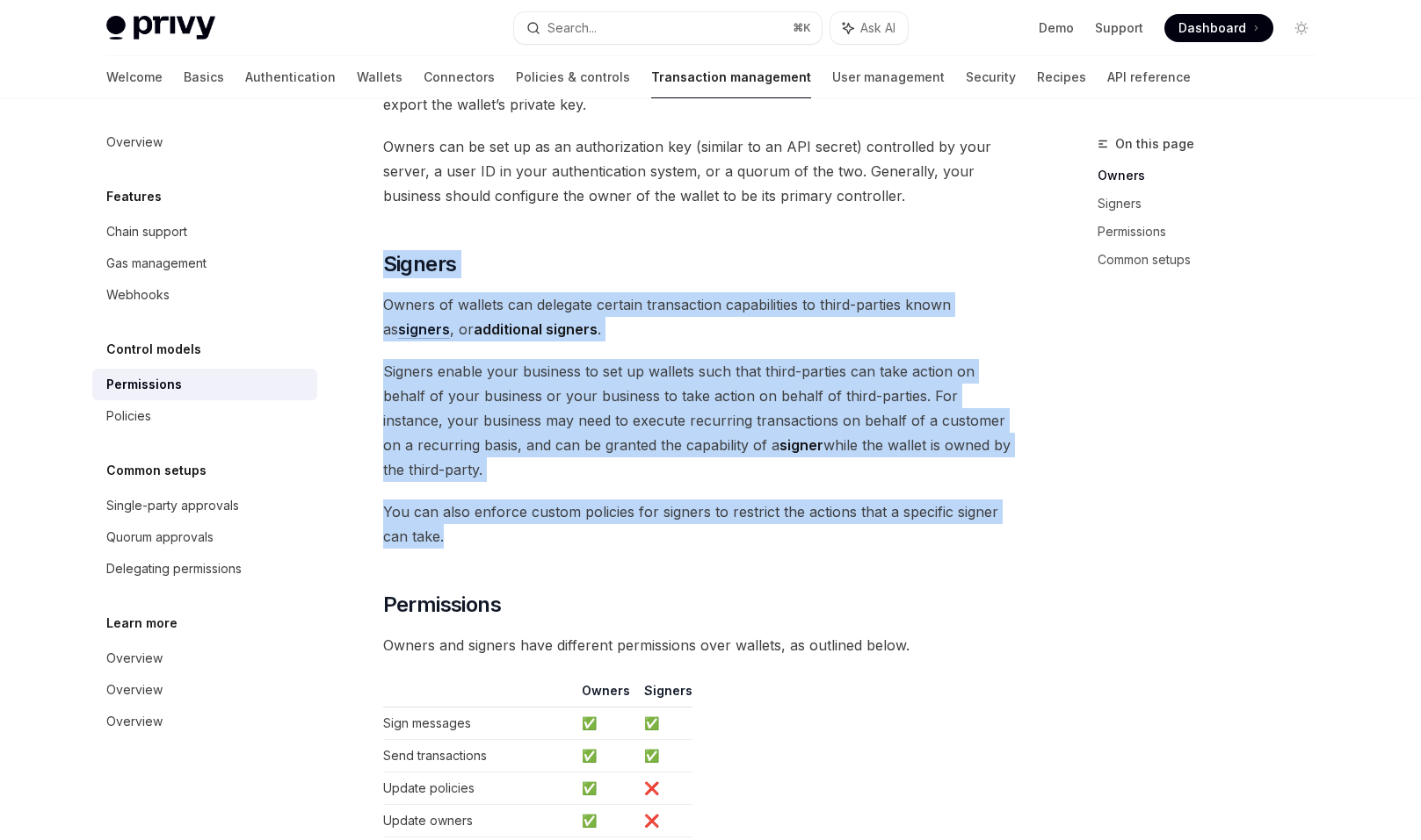
click at [695, 206] on div "Privy wallets support granular permissions that allow you to: Enable custom own…" at bounding box center [700, 486] width 634 height 1497
drag, startPoint x: 695, startPoint y: 205, endPoint x: 888, endPoint y: 503, distance: 355.0
click at [888, 503] on div "Privy wallets support granular permissions that allow you to: Enable custom own…" at bounding box center [700, 486] width 634 height 1497
click at [888, 503] on span "You can also enforce custom policies for signers to restrict the actions that a…" at bounding box center [700, 523] width 634 height 49
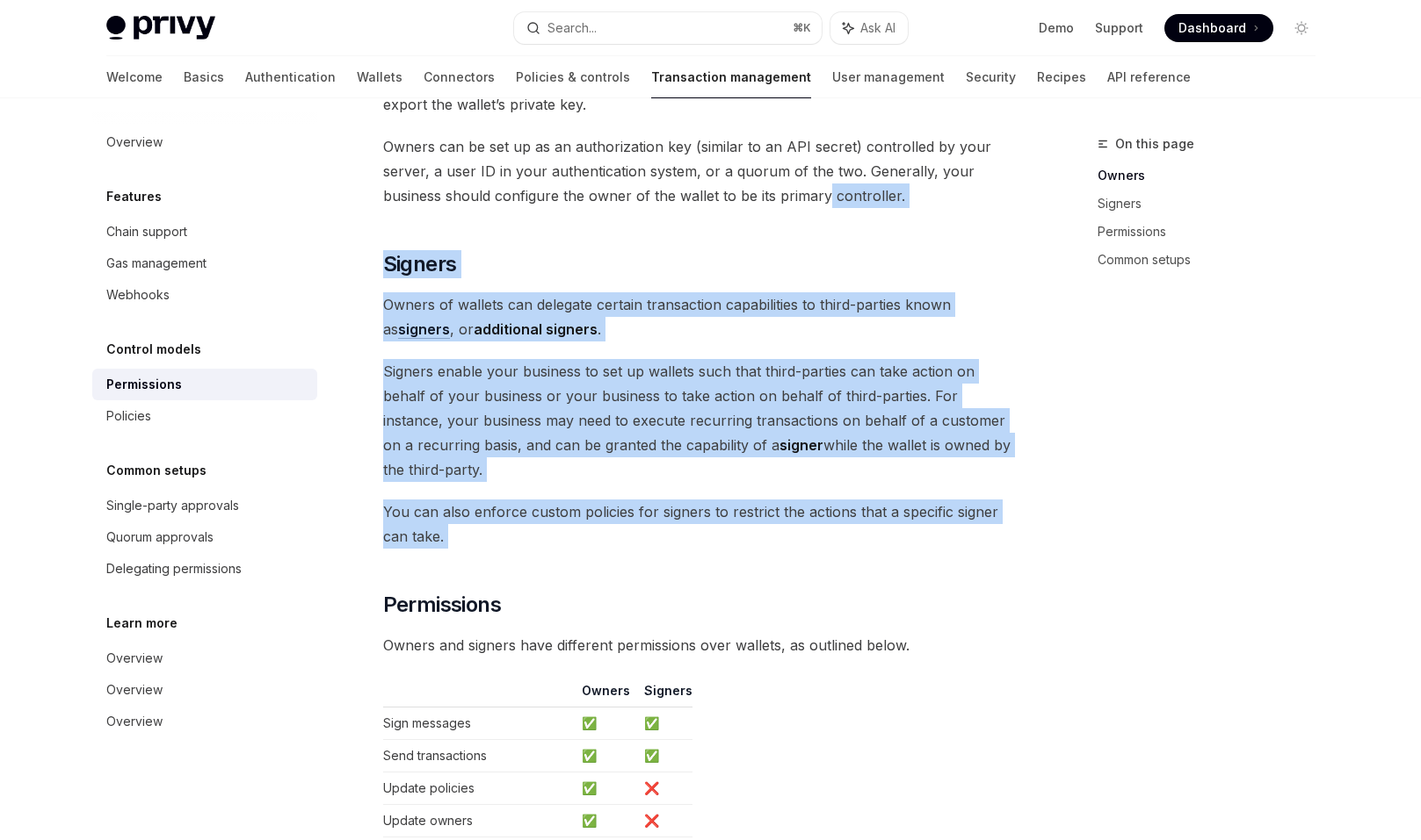
drag, startPoint x: 888, startPoint y: 503, endPoint x: 823, endPoint y: 175, distance: 334.4
click at [823, 175] on div "Privy wallets support granular permissions that allow you to: Enable custom own…" at bounding box center [700, 486] width 634 height 1497
click at [817, 204] on div "Privy wallets support granular permissions that allow you to: Enable custom own…" at bounding box center [700, 486] width 634 height 1497
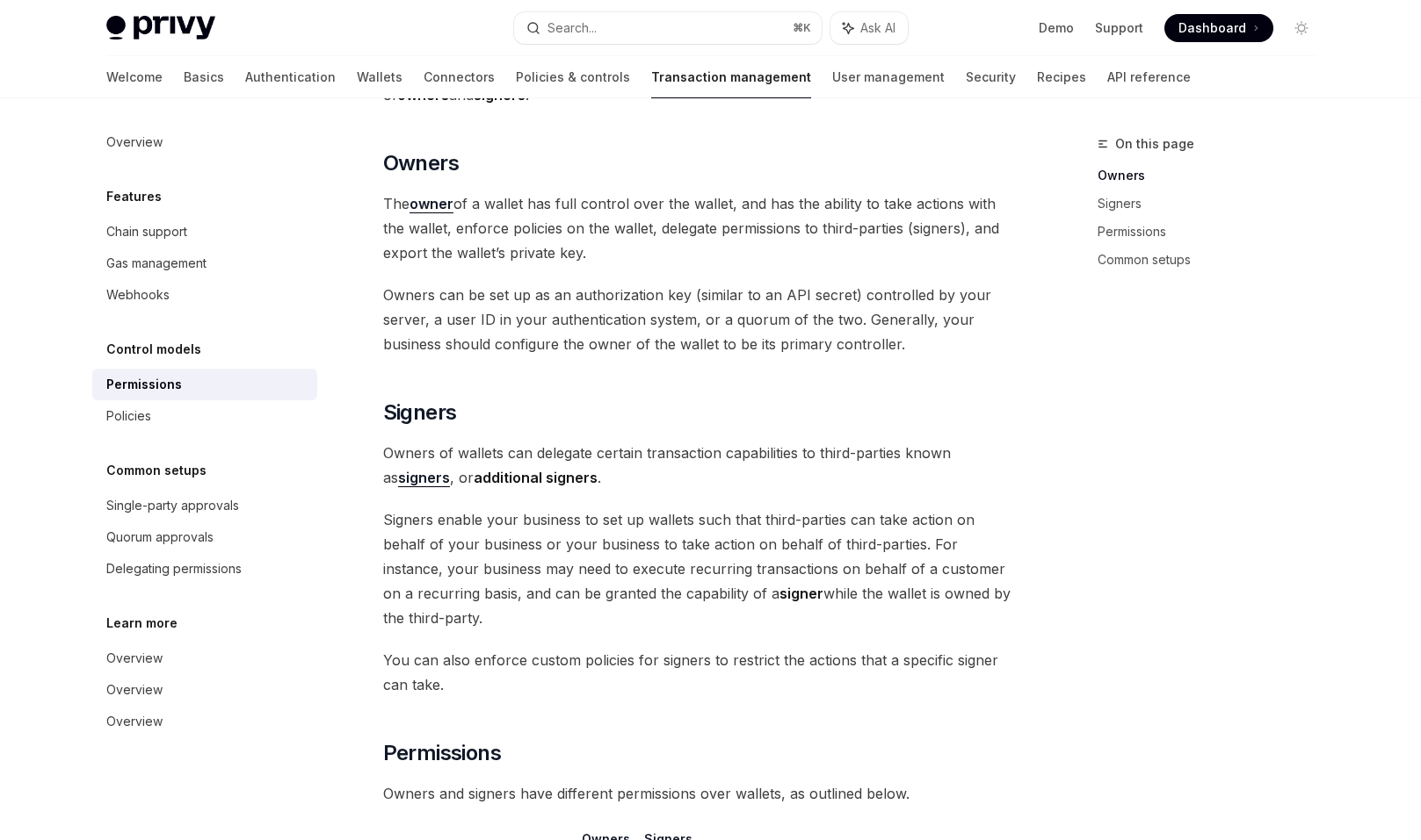
scroll to position [322, 0]
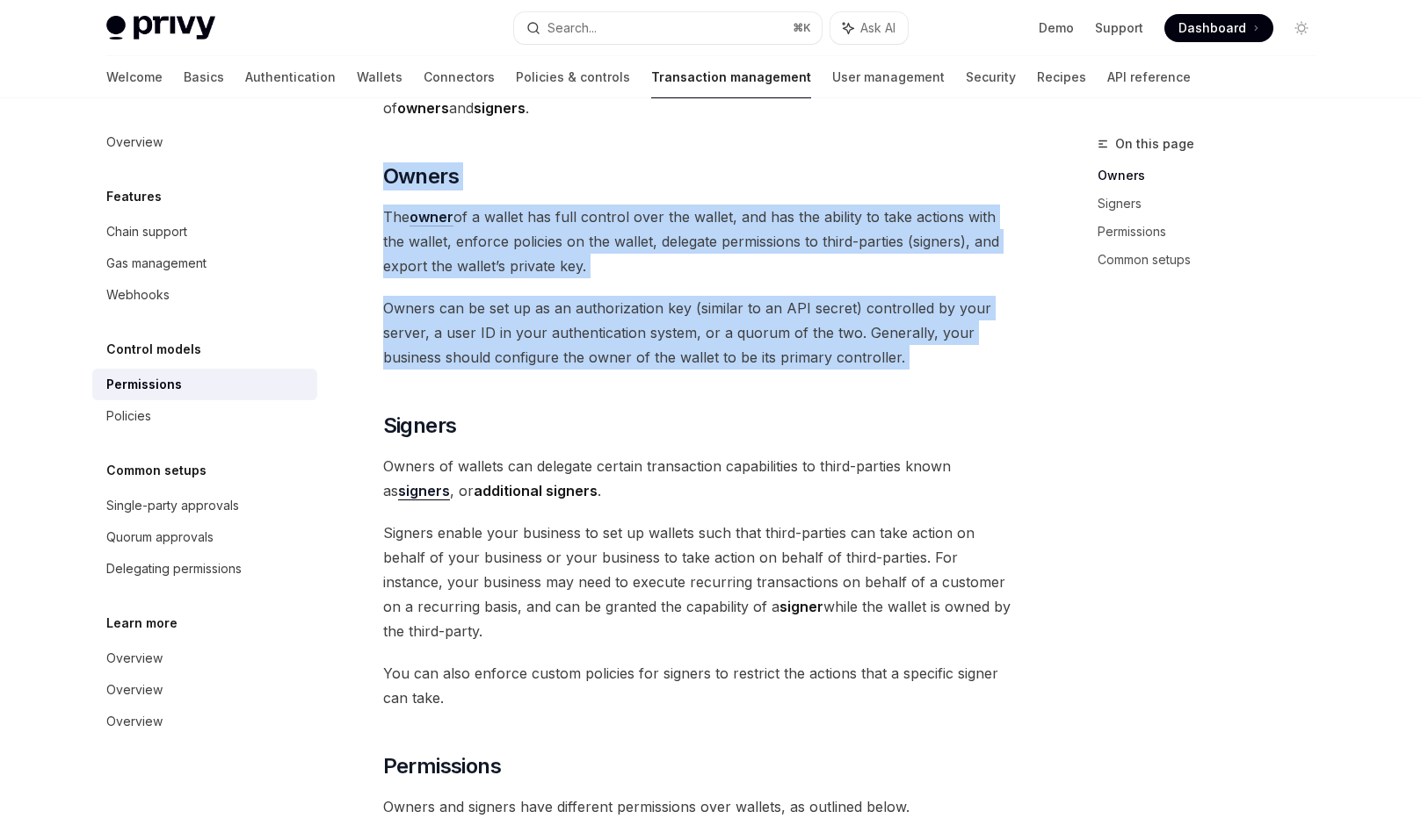
drag, startPoint x: 942, startPoint y: 357, endPoint x: 768, endPoint y: 132, distance: 284.4
click at [768, 132] on div "Privy wallets support granular permissions that allow you to: Enable custom own…" at bounding box center [700, 647] width 634 height 1497
click at [768, 131] on div "Privy wallets support granular permissions that allow you to: Enable custom own…" at bounding box center [700, 647] width 634 height 1497
drag, startPoint x: 768, startPoint y: 130, endPoint x: 938, endPoint y: 345, distance: 274.1
click at [938, 345] on div "Privy wallets support granular permissions that allow you to: Enable custom own…" at bounding box center [700, 647] width 634 height 1497
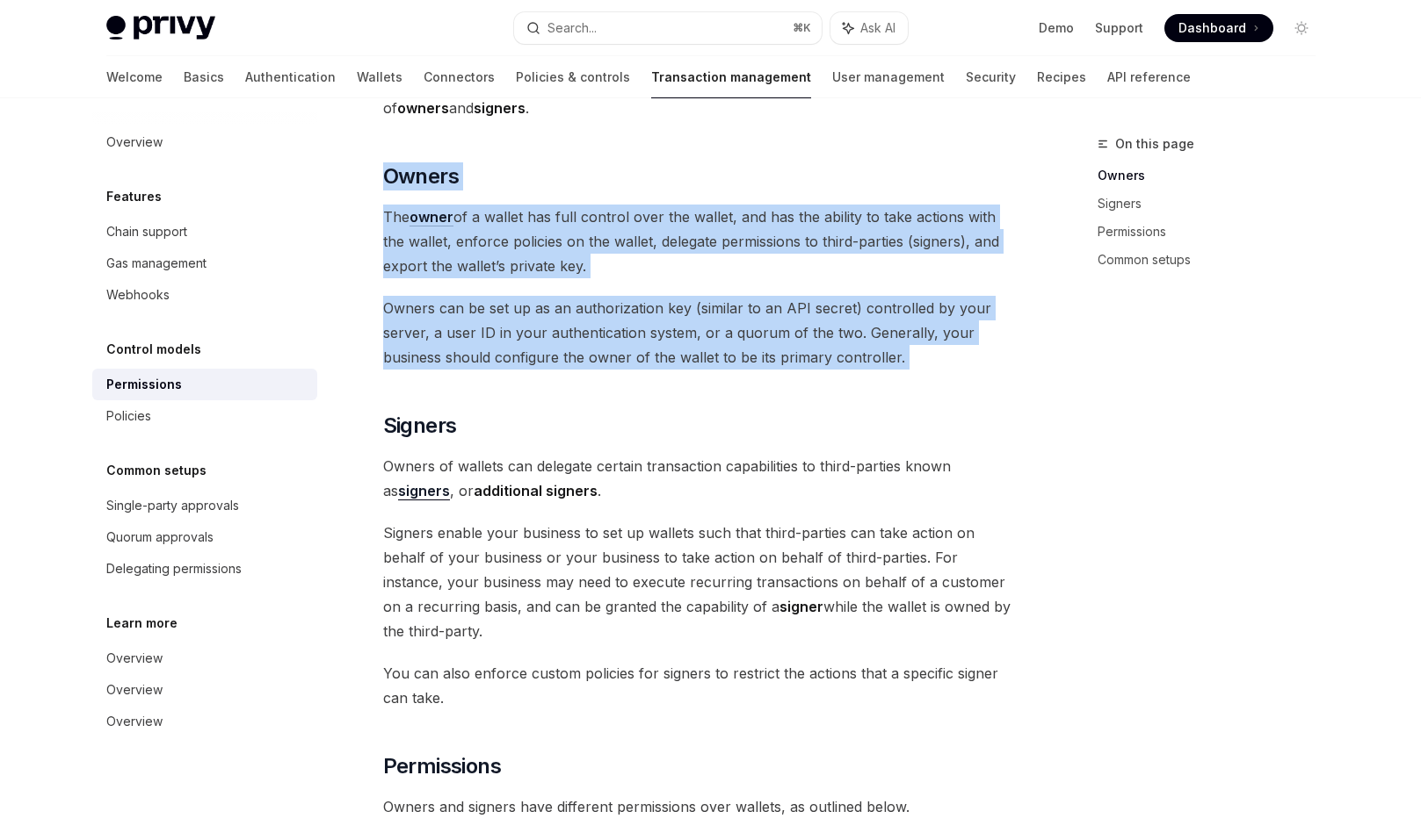
click at [938, 344] on span "Owners can be set up as an authorization key (similar to an API secret) control…" at bounding box center [700, 332] width 634 height 73
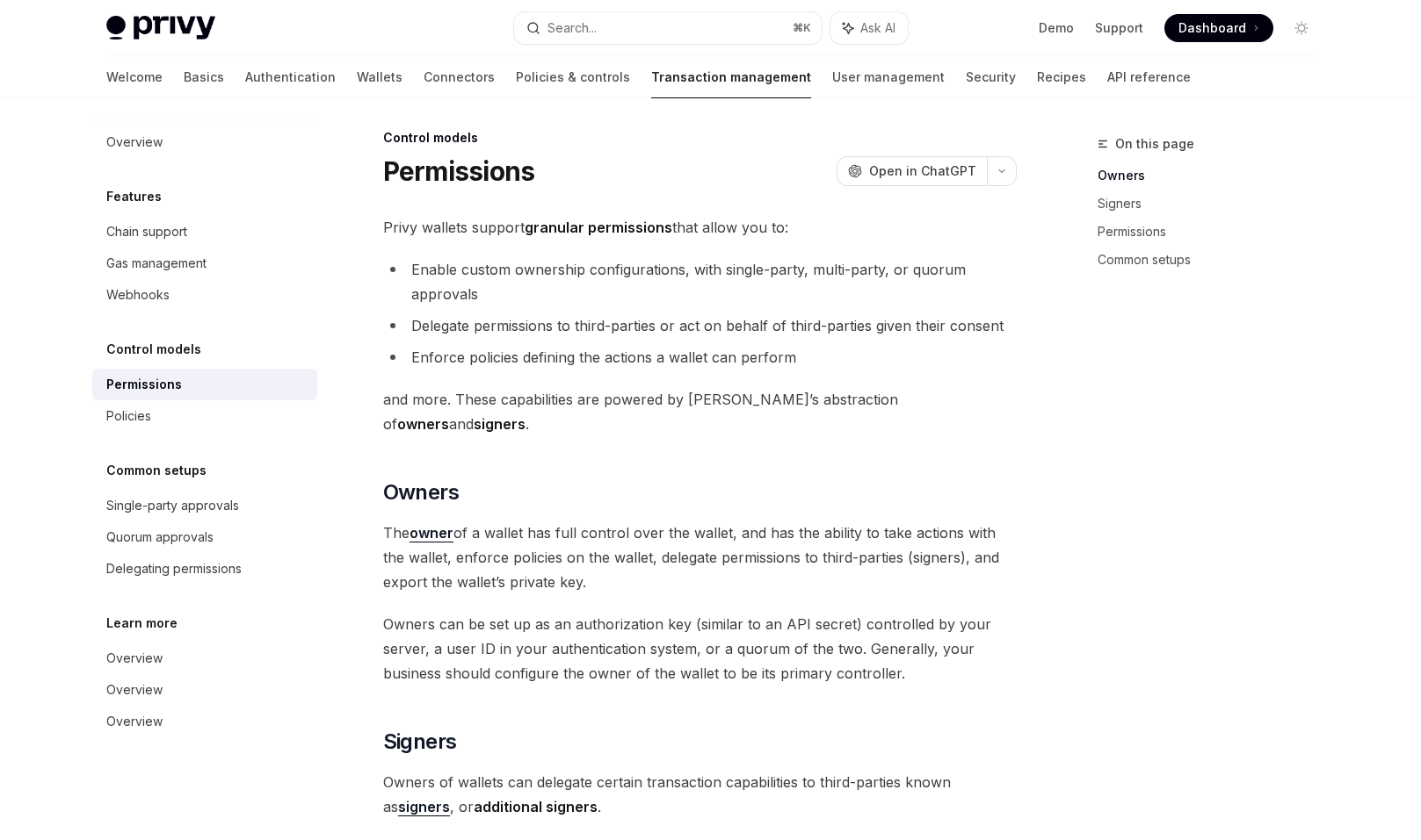
scroll to position [0, 0]
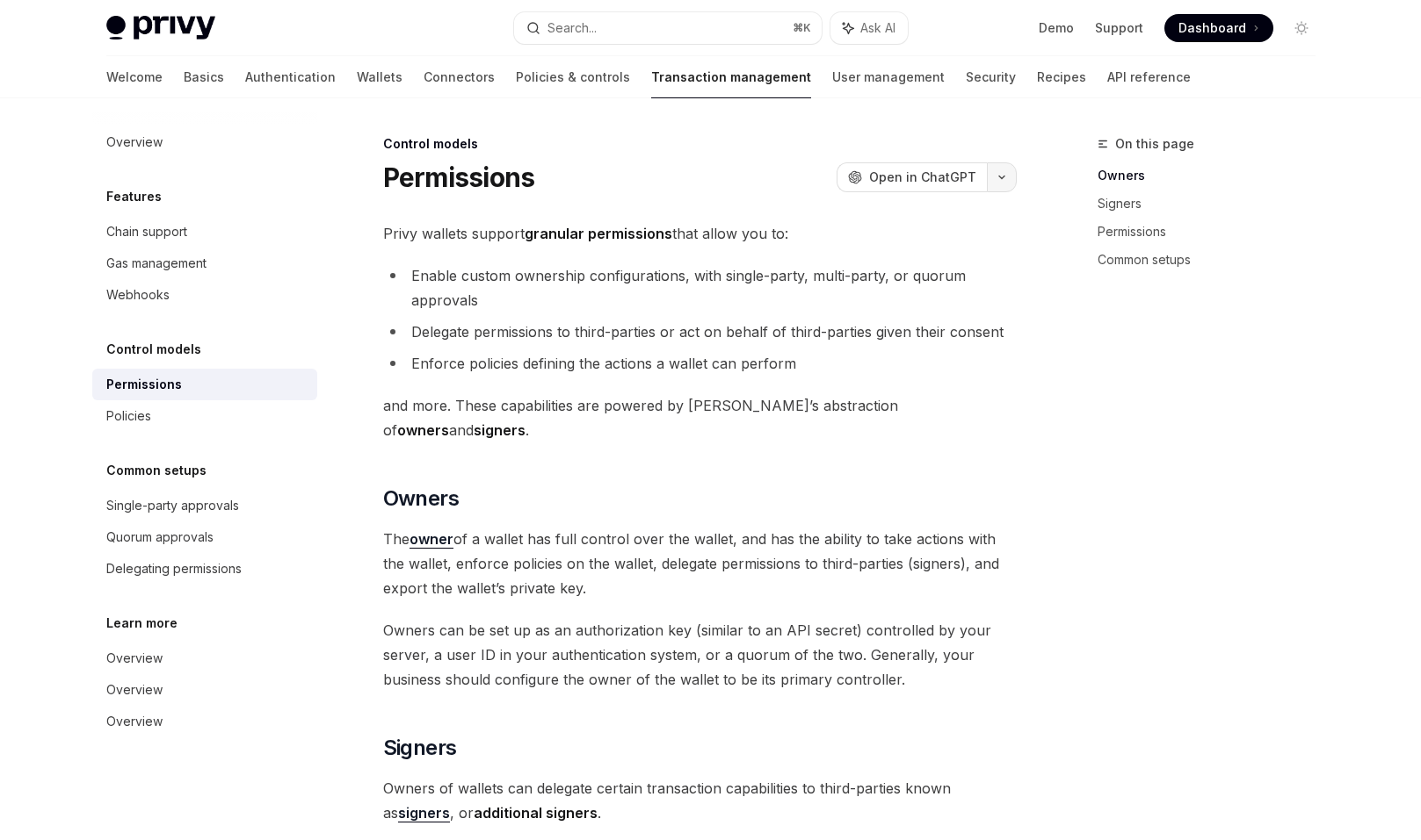
click at [1011, 177] on button "button" at bounding box center [1001, 177] width 30 height 30
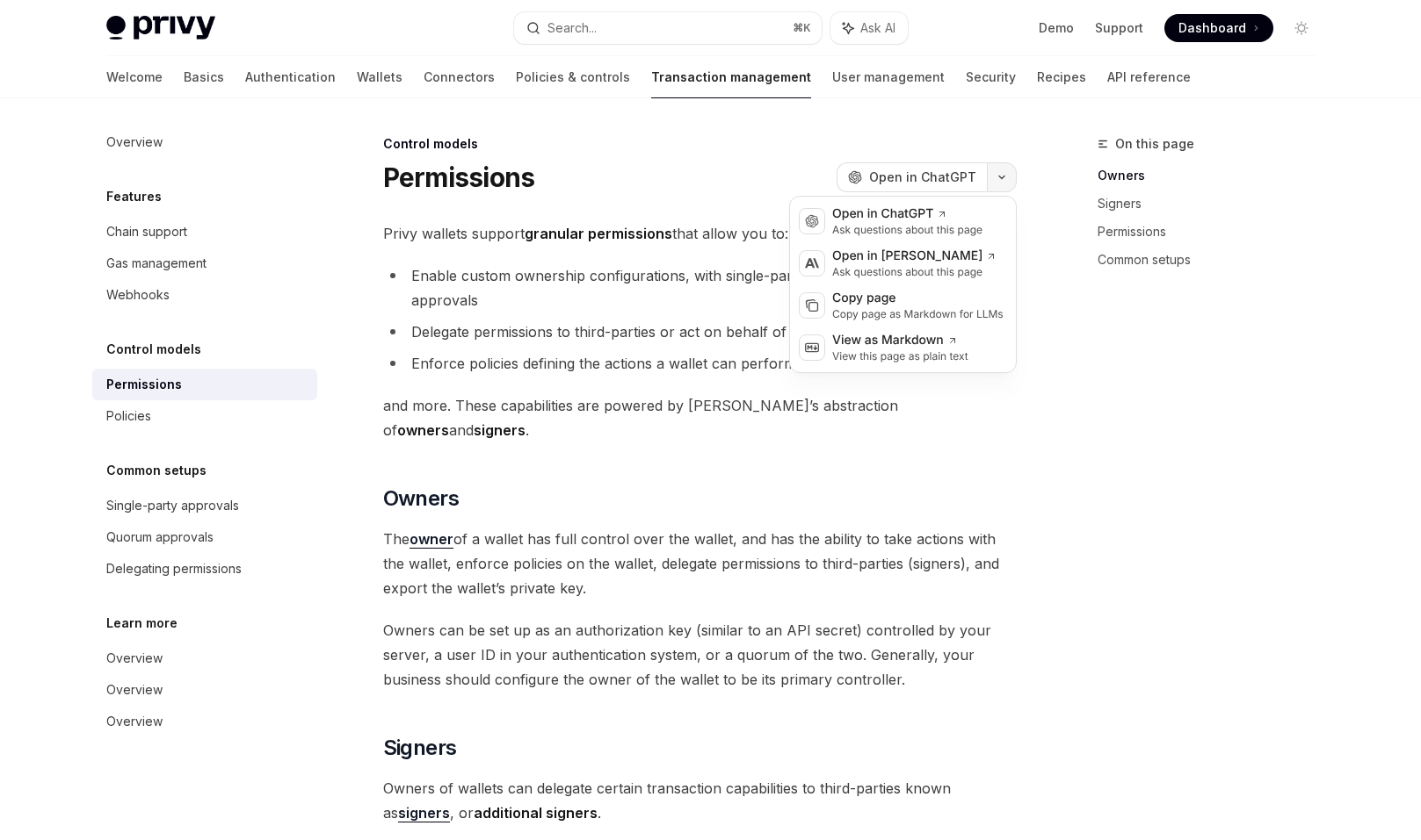
click at [1011, 177] on button "button" at bounding box center [1001, 177] width 30 height 30
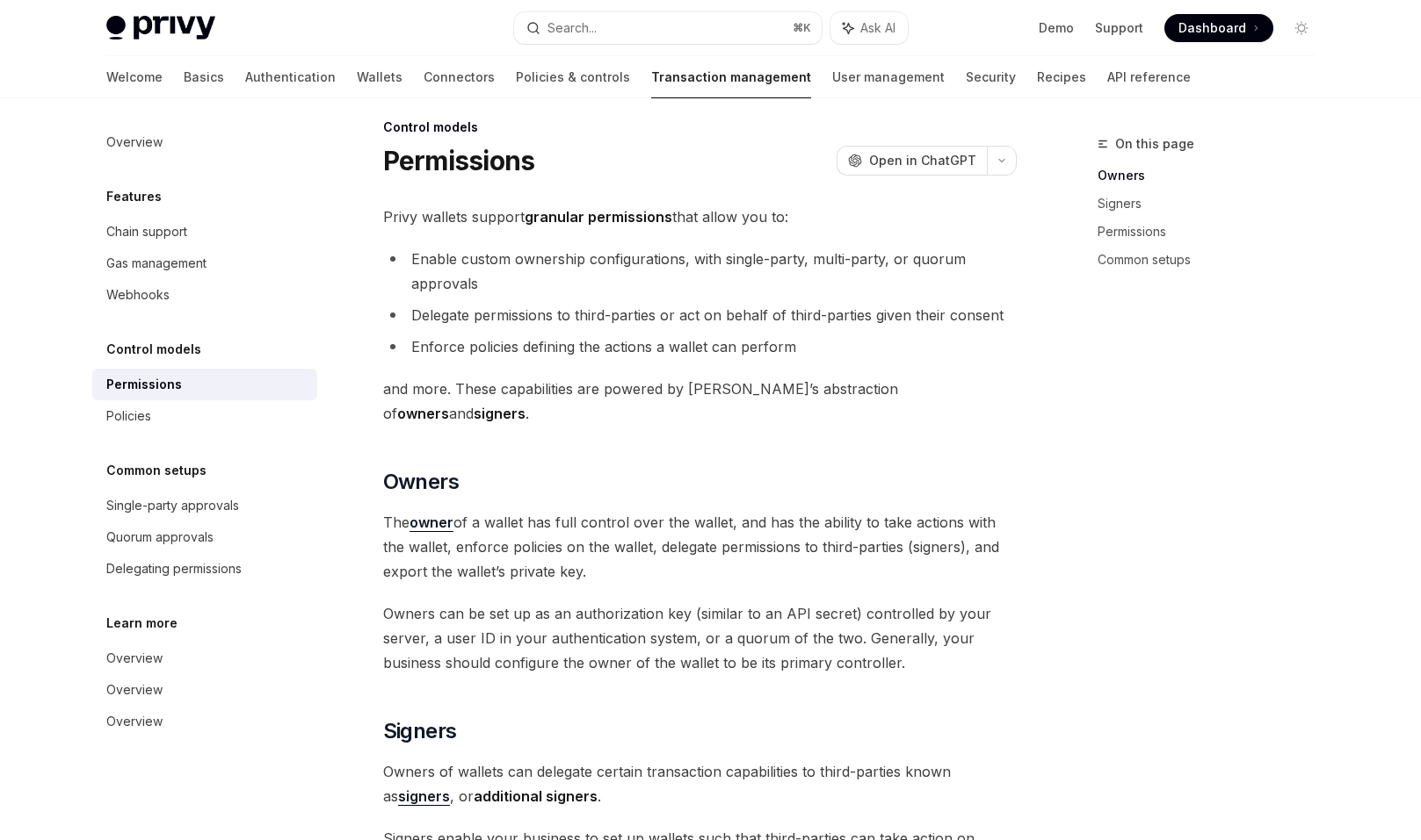
scroll to position [18, 0]
click at [261, 415] on div "Policies" at bounding box center [206, 416] width 200 height 21
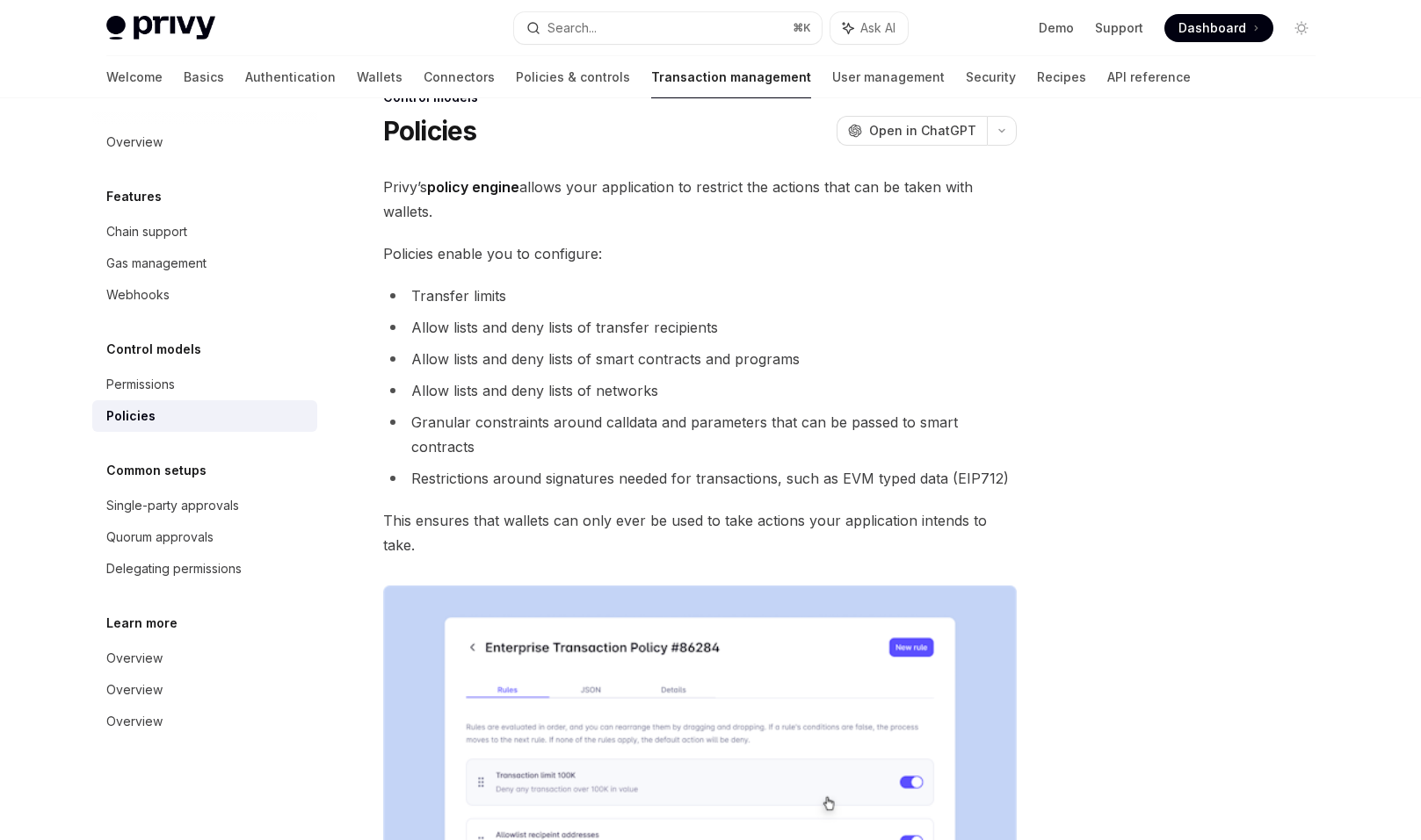
scroll to position [85, 0]
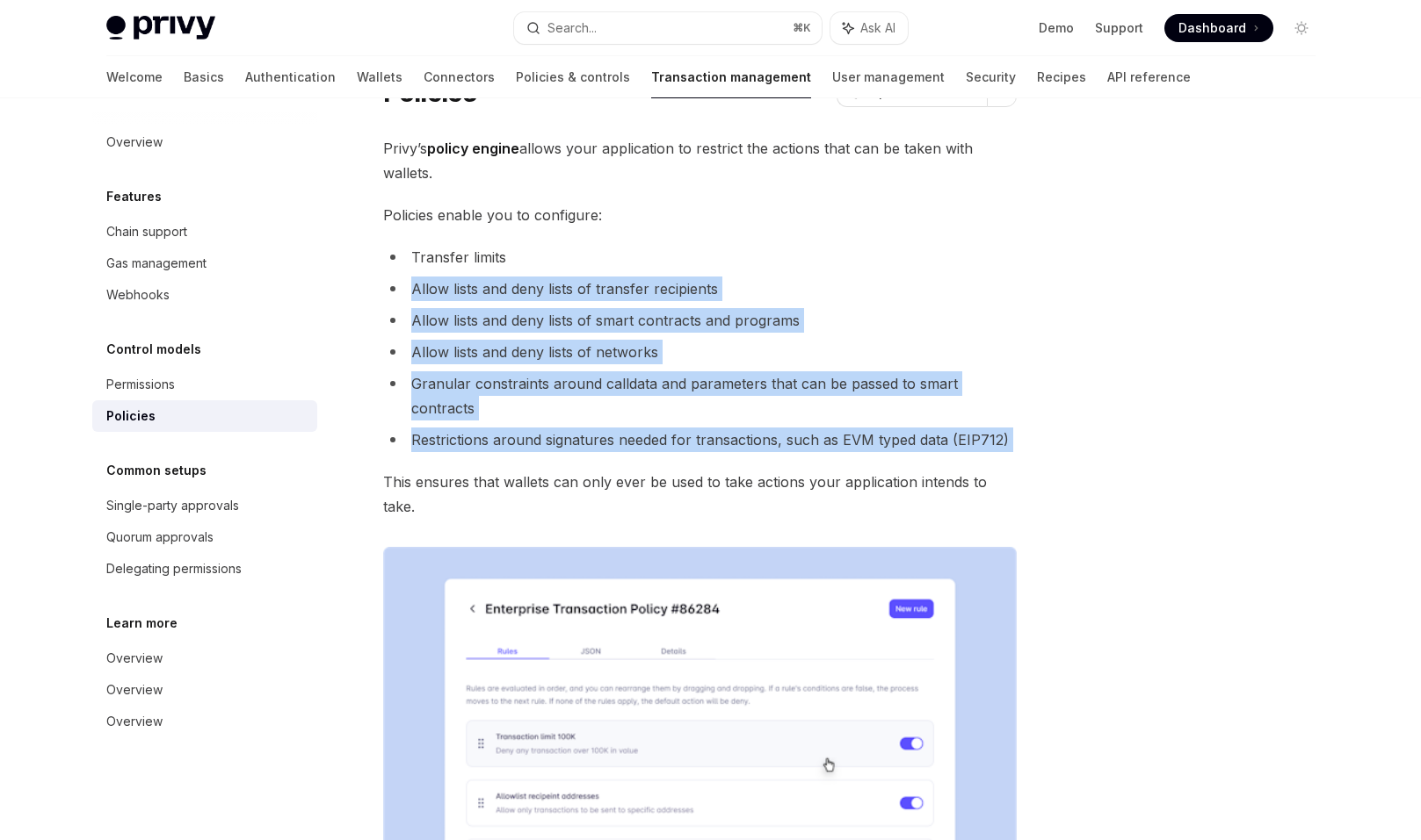
drag, startPoint x: 379, startPoint y: 286, endPoint x: 432, endPoint y: 438, distance: 161.0
click at [432, 438] on div "Control models Policies OpenAI Open in ChatGPT OpenAI Open in ChatGPT Privy’s p…" at bounding box center [535, 765] width 970 height 1433
click at [380, 408] on div "Control models Policies OpenAI Open in ChatGPT OpenAI Open in ChatGPT Privy’s p…" at bounding box center [535, 765] width 970 height 1433
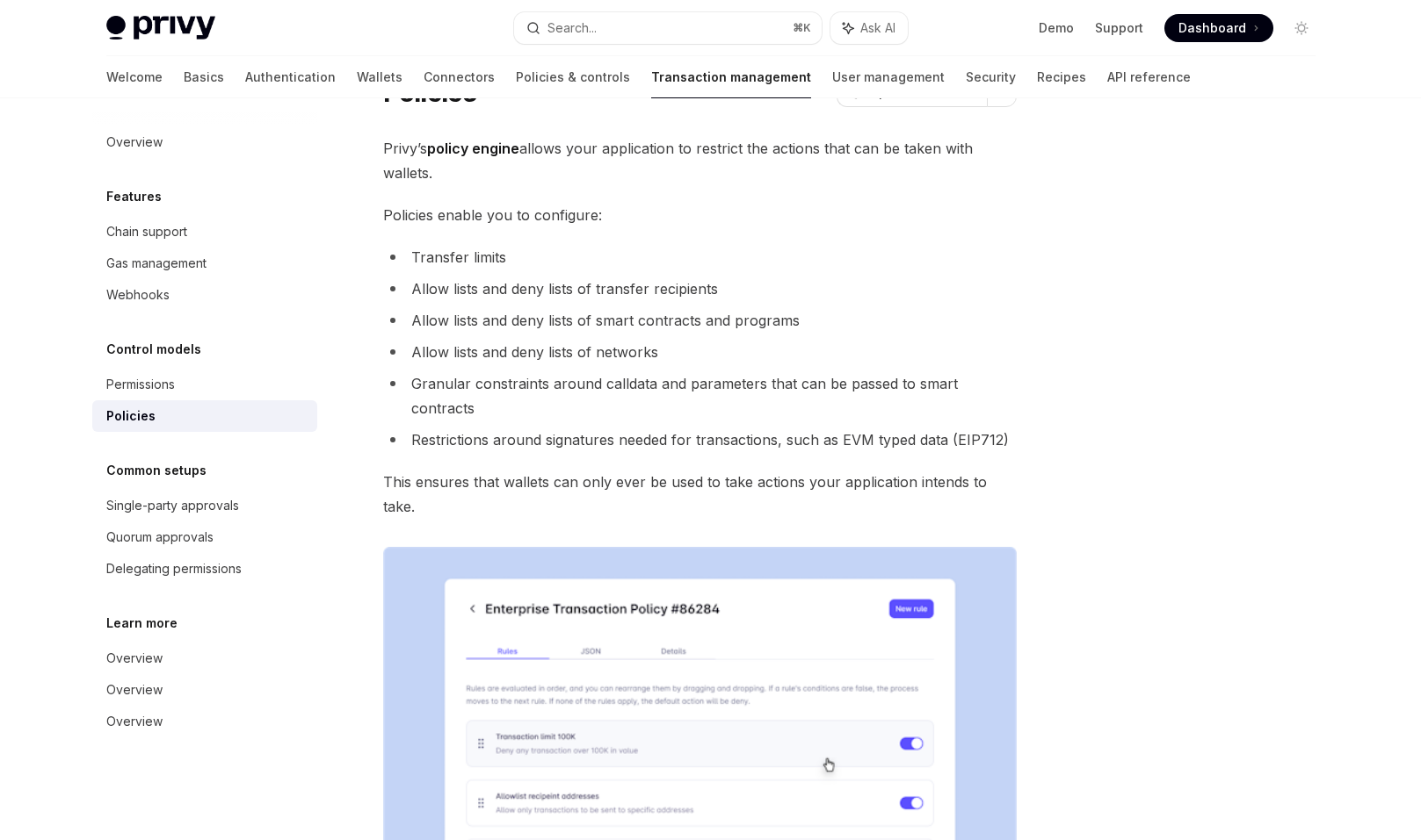
scroll to position [104, 0]
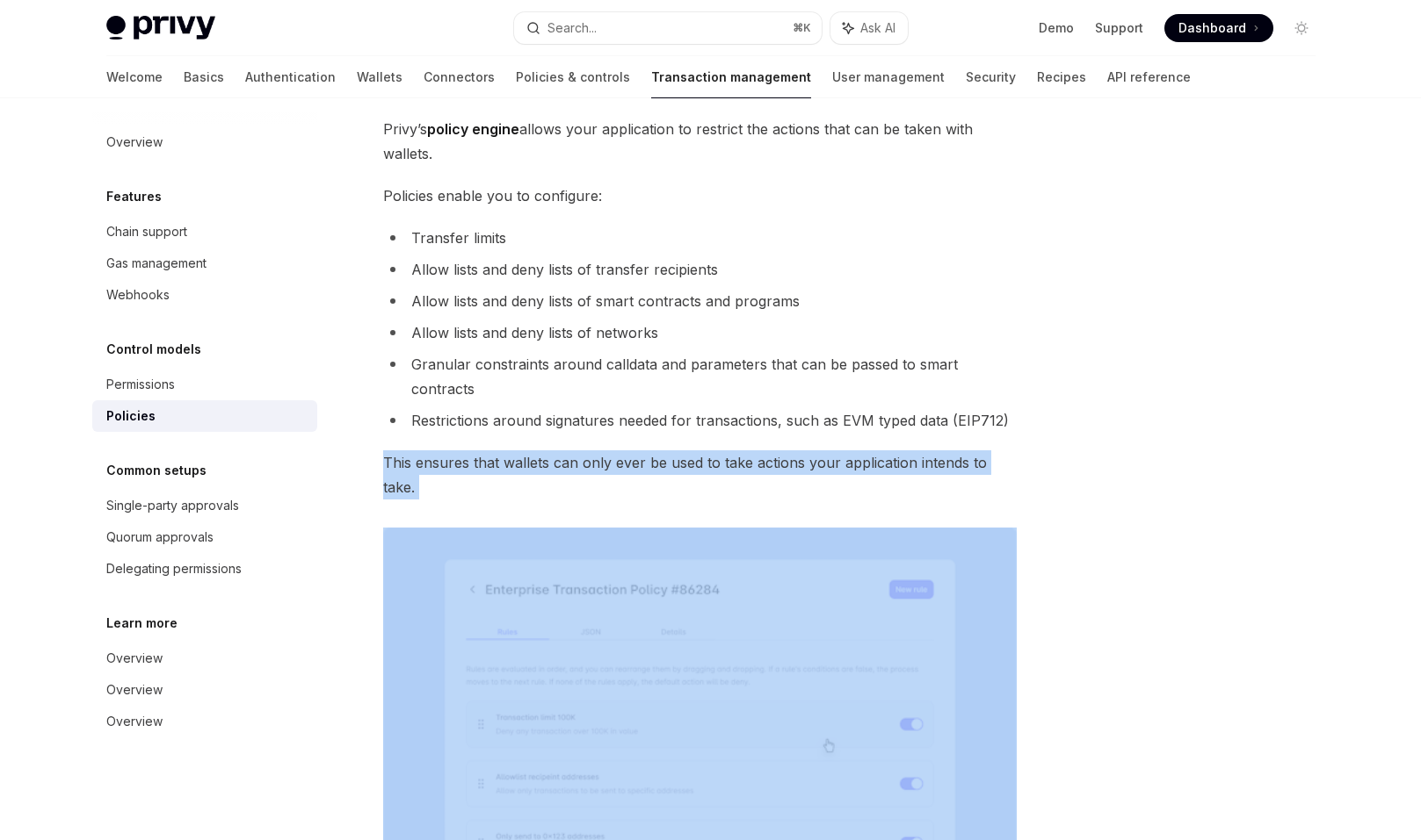
drag, startPoint x: 366, startPoint y: 423, endPoint x: 368, endPoint y: 460, distance: 37.1
click at [368, 460] on div "Control models Policies OpenAI Open in ChatGPT OpenAI Open in ChatGPT Privy’s p…" at bounding box center [535, 745] width 970 height 1433
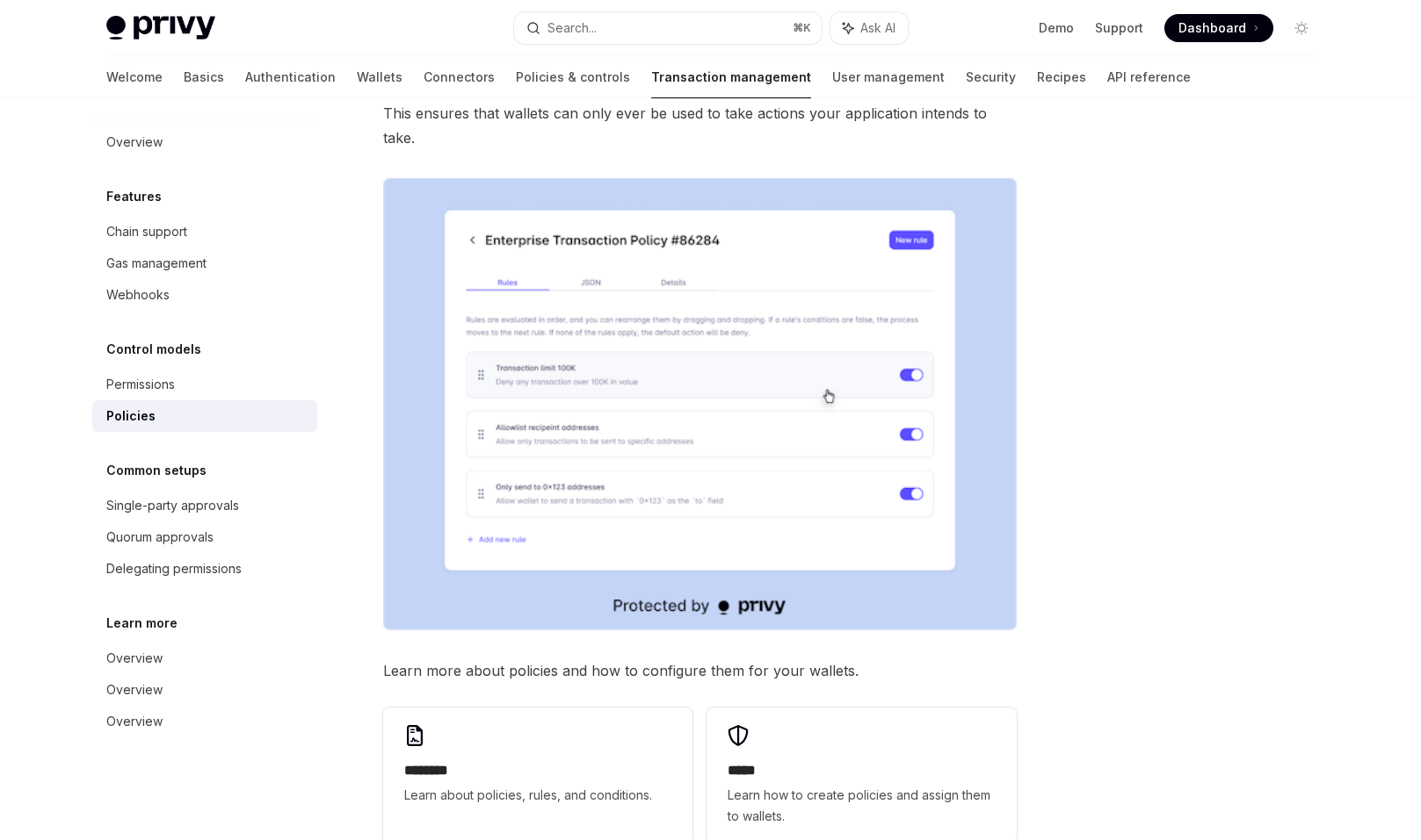
scroll to position [445, 0]
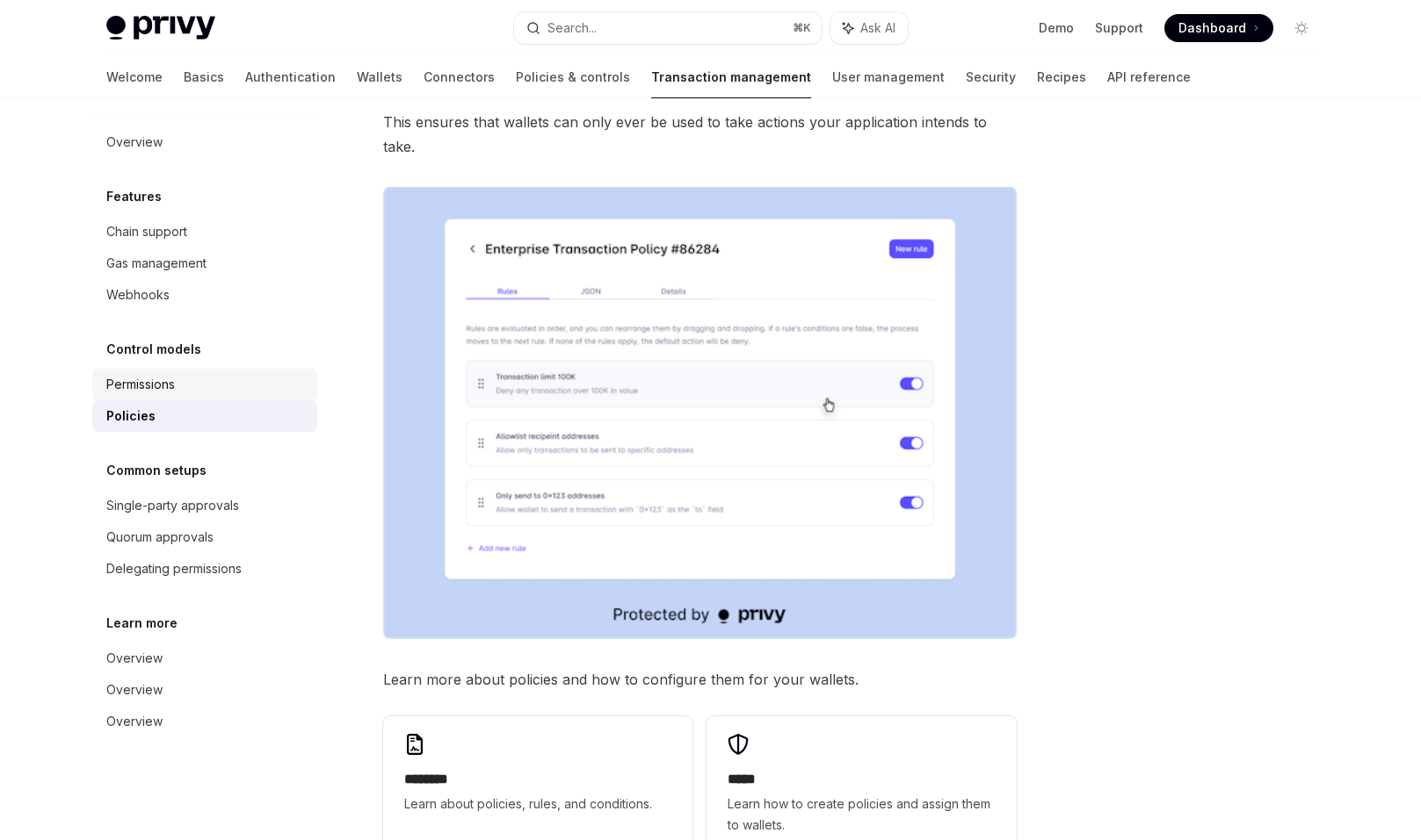
click at [236, 389] on div "Permissions" at bounding box center [206, 384] width 200 height 21
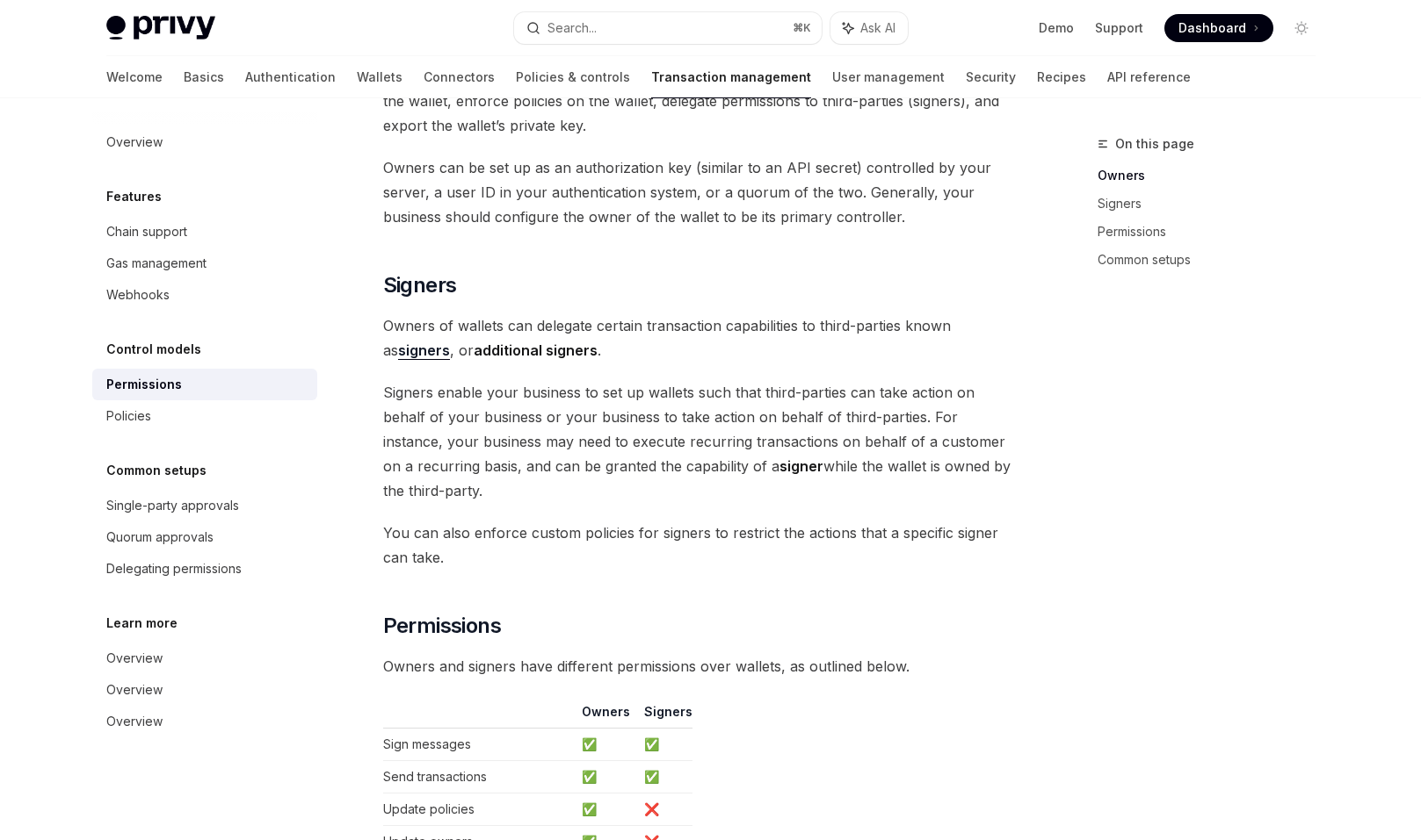
scroll to position [1113, 0]
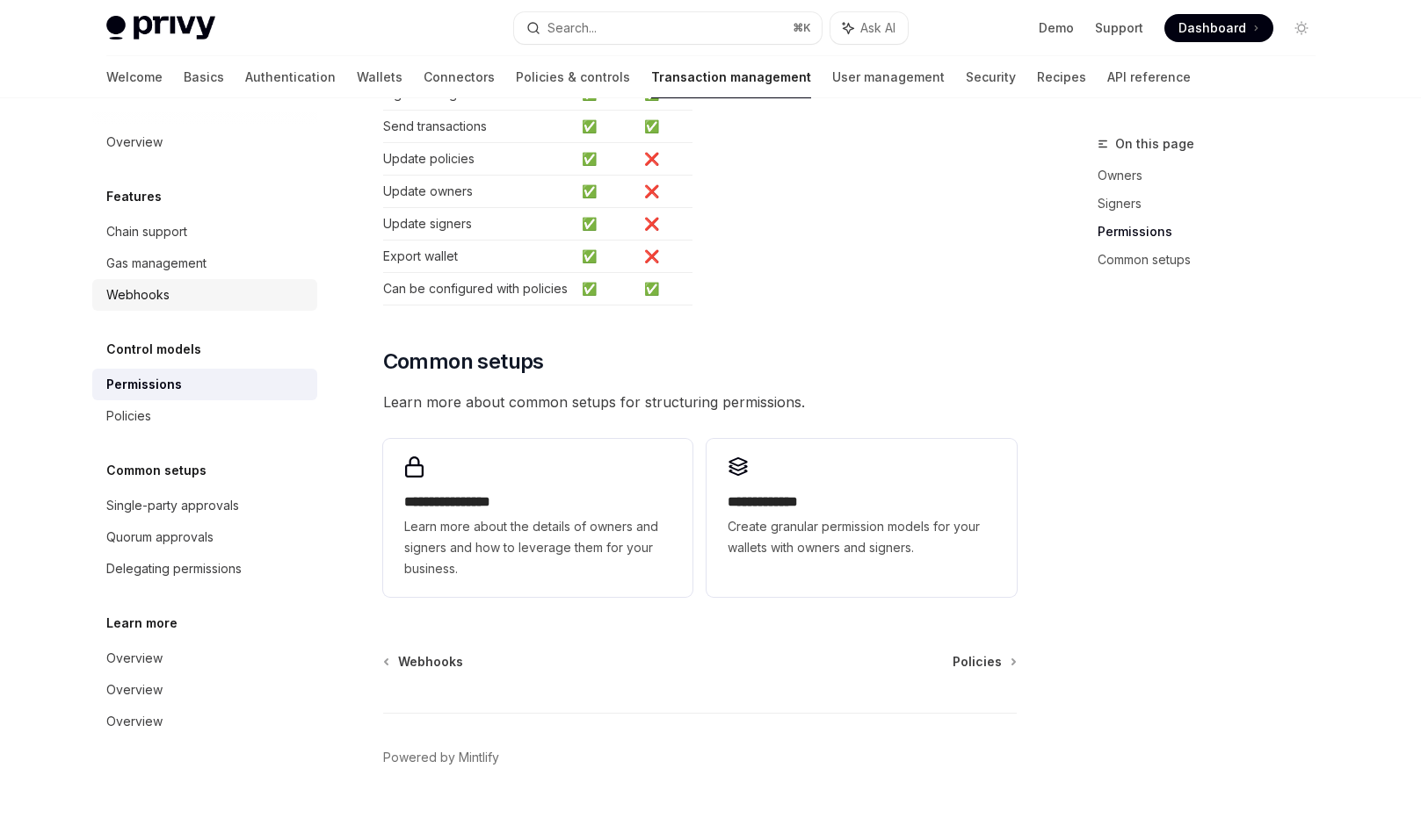
click at [209, 281] on link "Webhooks" at bounding box center [204, 294] width 225 height 32
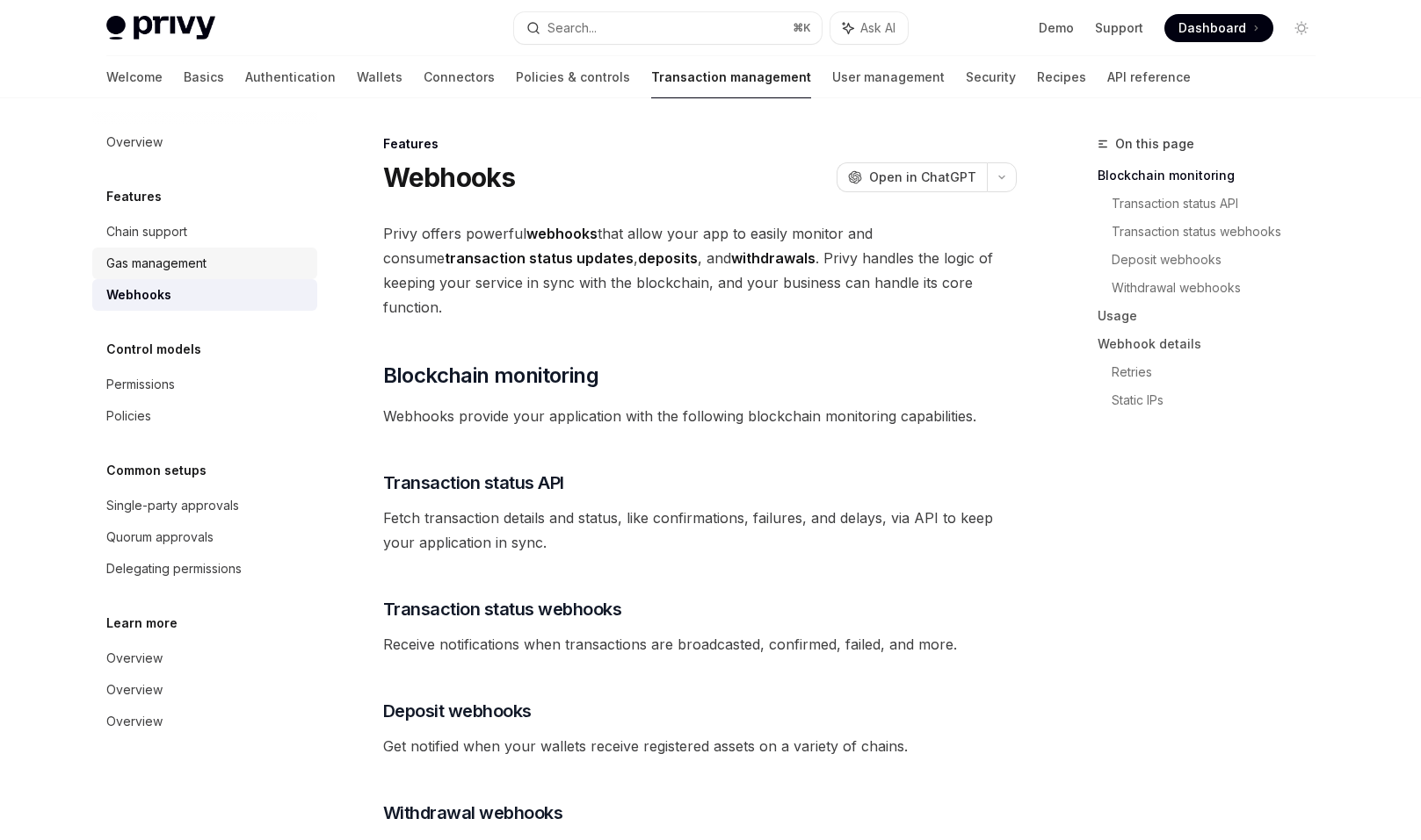
click at [213, 268] on div "Gas management" at bounding box center [206, 264] width 200 height 21
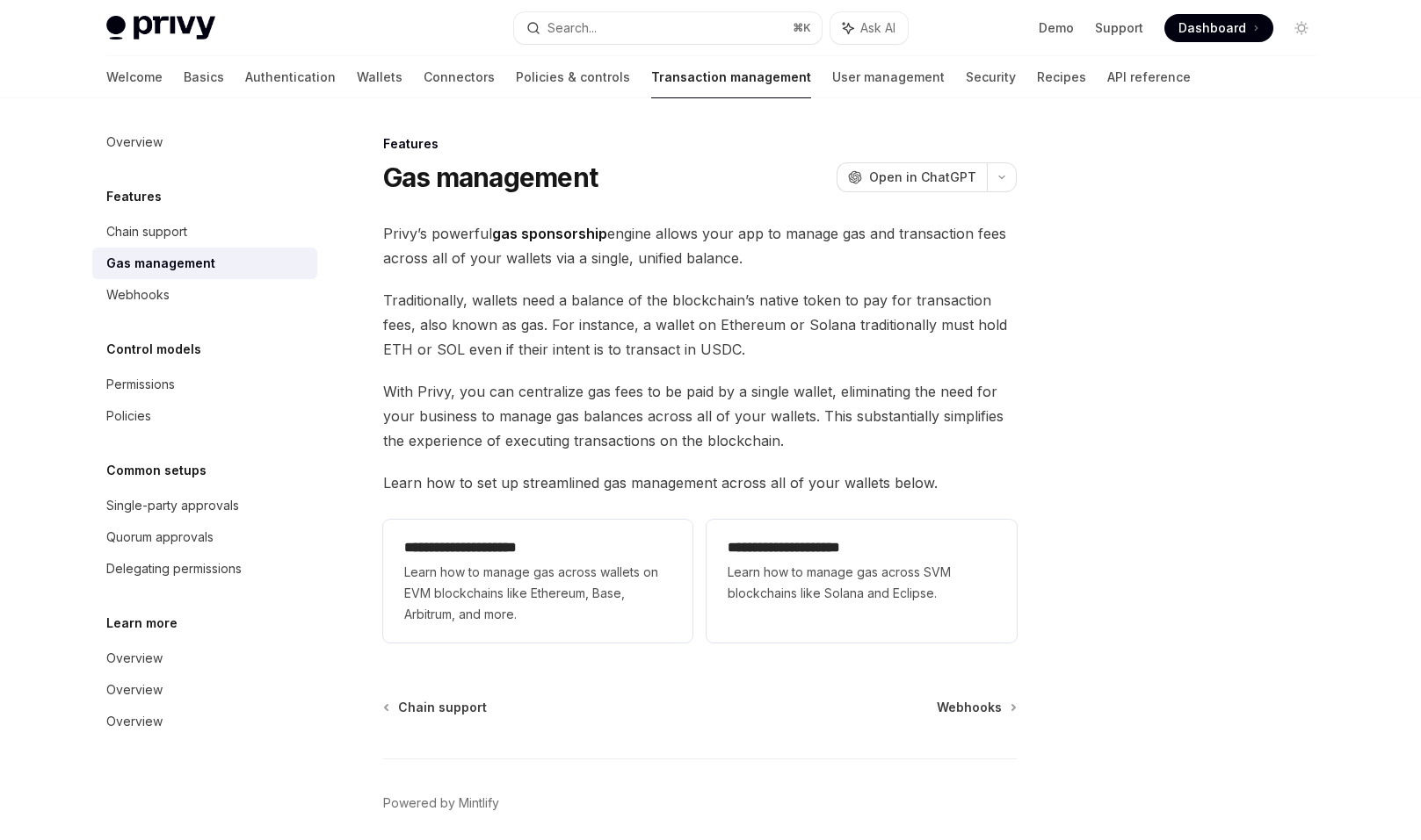
click at [432, 341] on span "Traditionally, wallets need a balance of the blockchain’s native token to pay f…" at bounding box center [700, 324] width 634 height 73
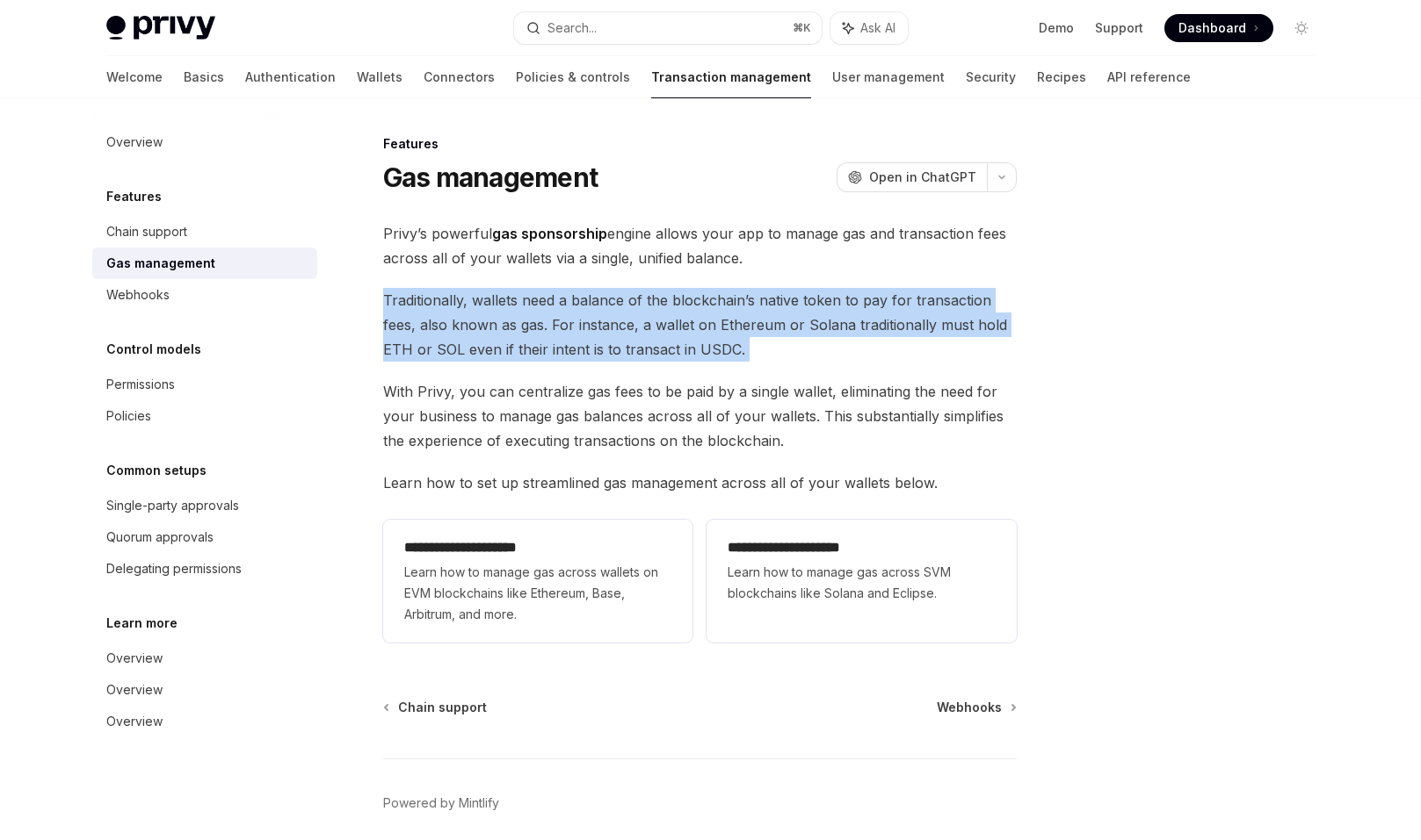
click at [407, 338] on span "Traditionally, wallets need a balance of the blockchain’s native token to pay f…" at bounding box center [700, 324] width 634 height 73
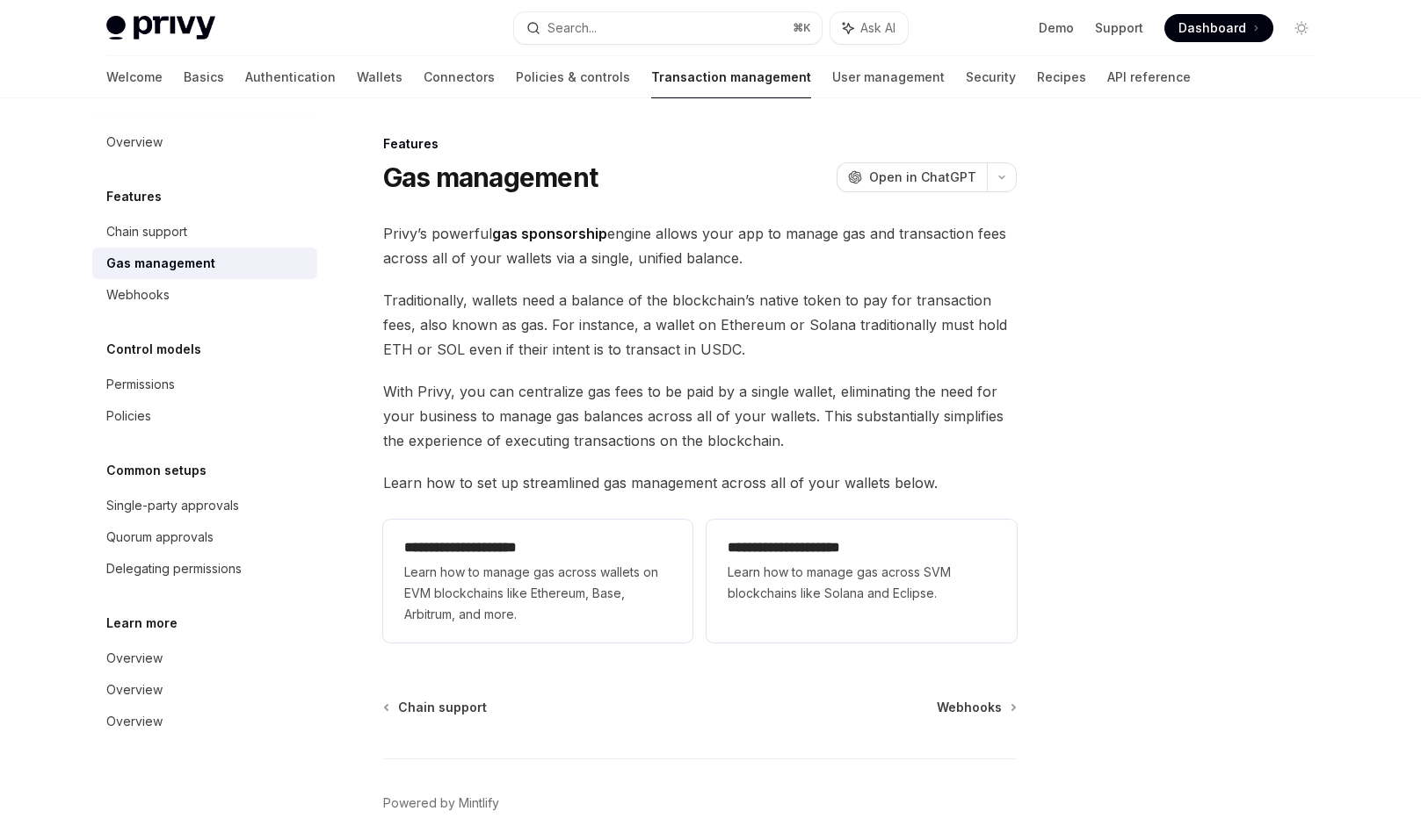
click at [481, 350] on span "Traditionally, wallets need a balance of the blockchain’s native token to pay f…" at bounding box center [700, 324] width 634 height 73
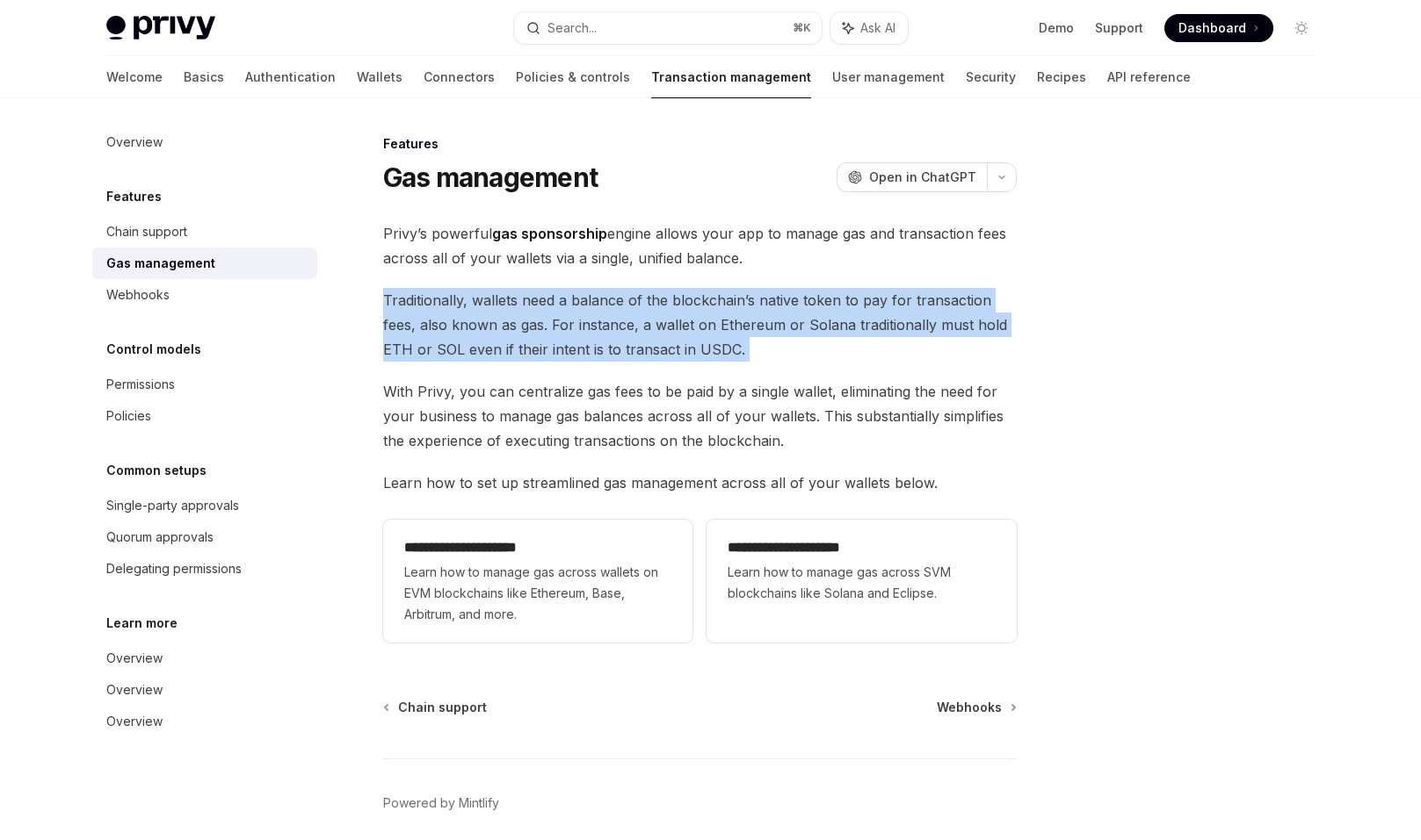
drag, startPoint x: 480, startPoint y: 364, endPoint x: 383, endPoint y: 297, distance: 117.9
click at [384, 297] on div "**********" at bounding box center [700, 435] width 634 height 429
click at [383, 297] on div "**********" at bounding box center [535, 521] width 970 height 777
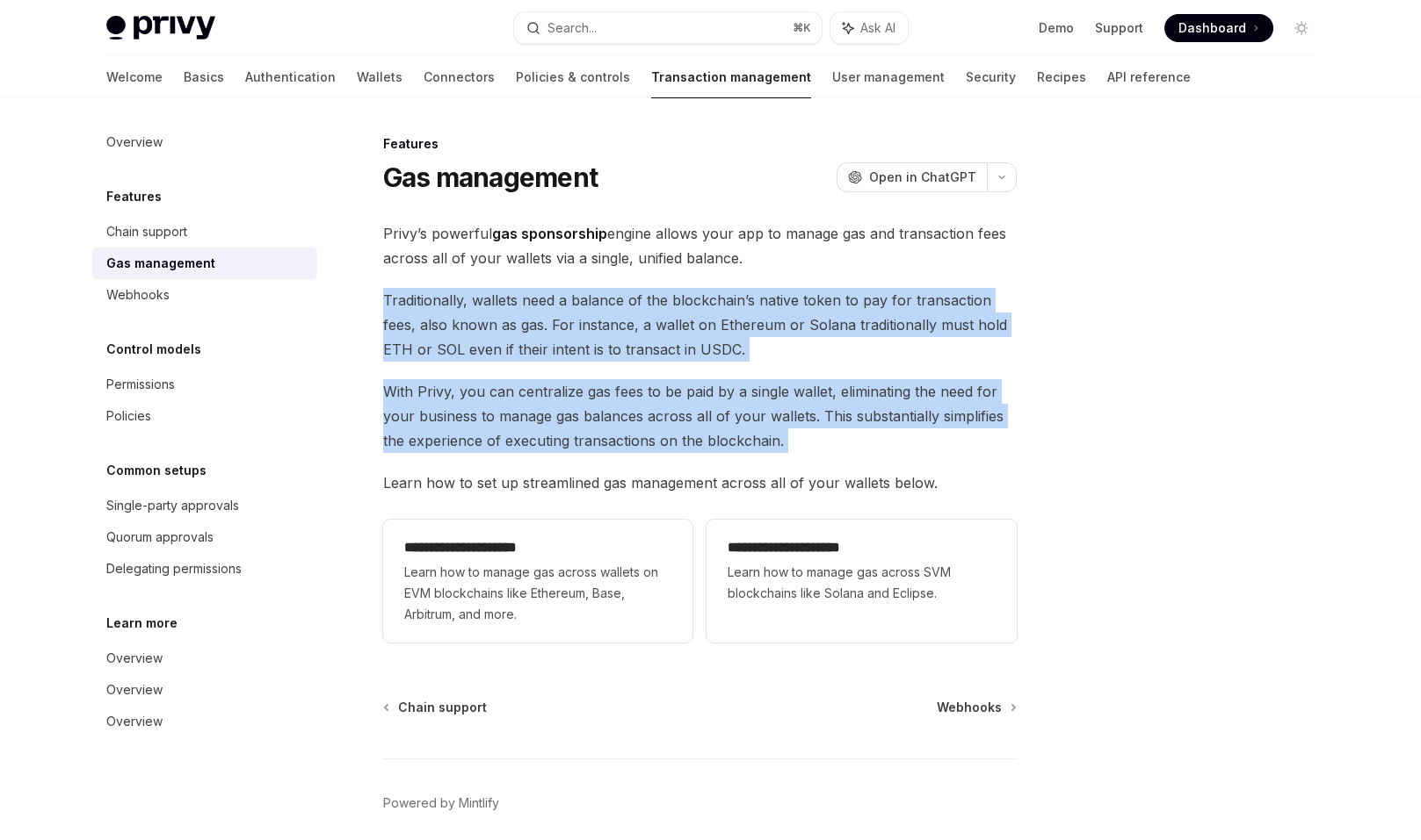
drag, startPoint x: 381, startPoint y: 296, endPoint x: 809, endPoint y: 450, distance: 454.9
click at [809, 450] on div "**********" at bounding box center [535, 521] width 970 height 777
click at [809, 450] on span "With Privy, you can centralize gas fees to be paid by a single wallet, eliminat…" at bounding box center [700, 416] width 634 height 73
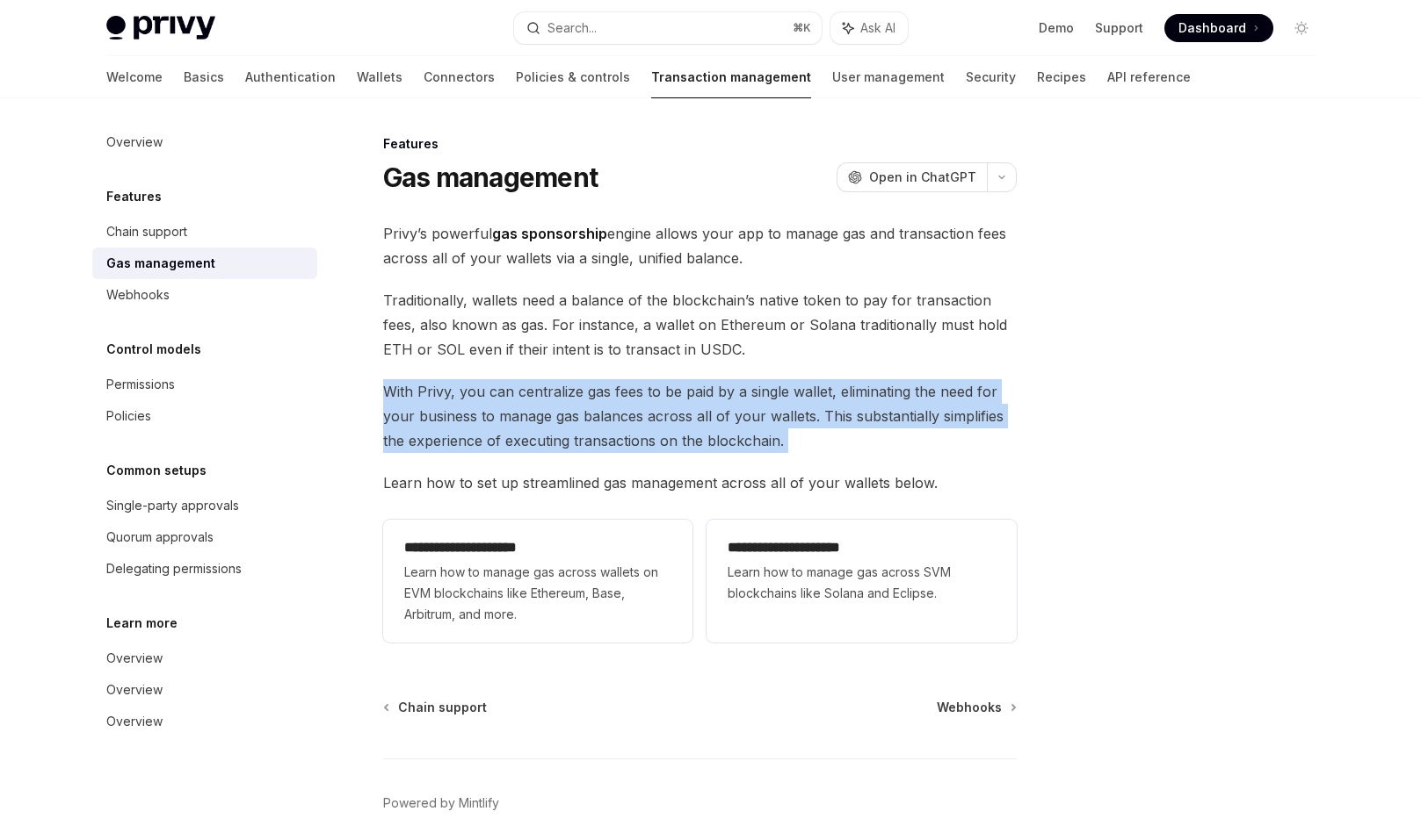
drag, startPoint x: 809, startPoint y: 450, endPoint x: 746, endPoint y: 371, distance: 101.0
click at [746, 371] on div "**********" at bounding box center [700, 435] width 634 height 429
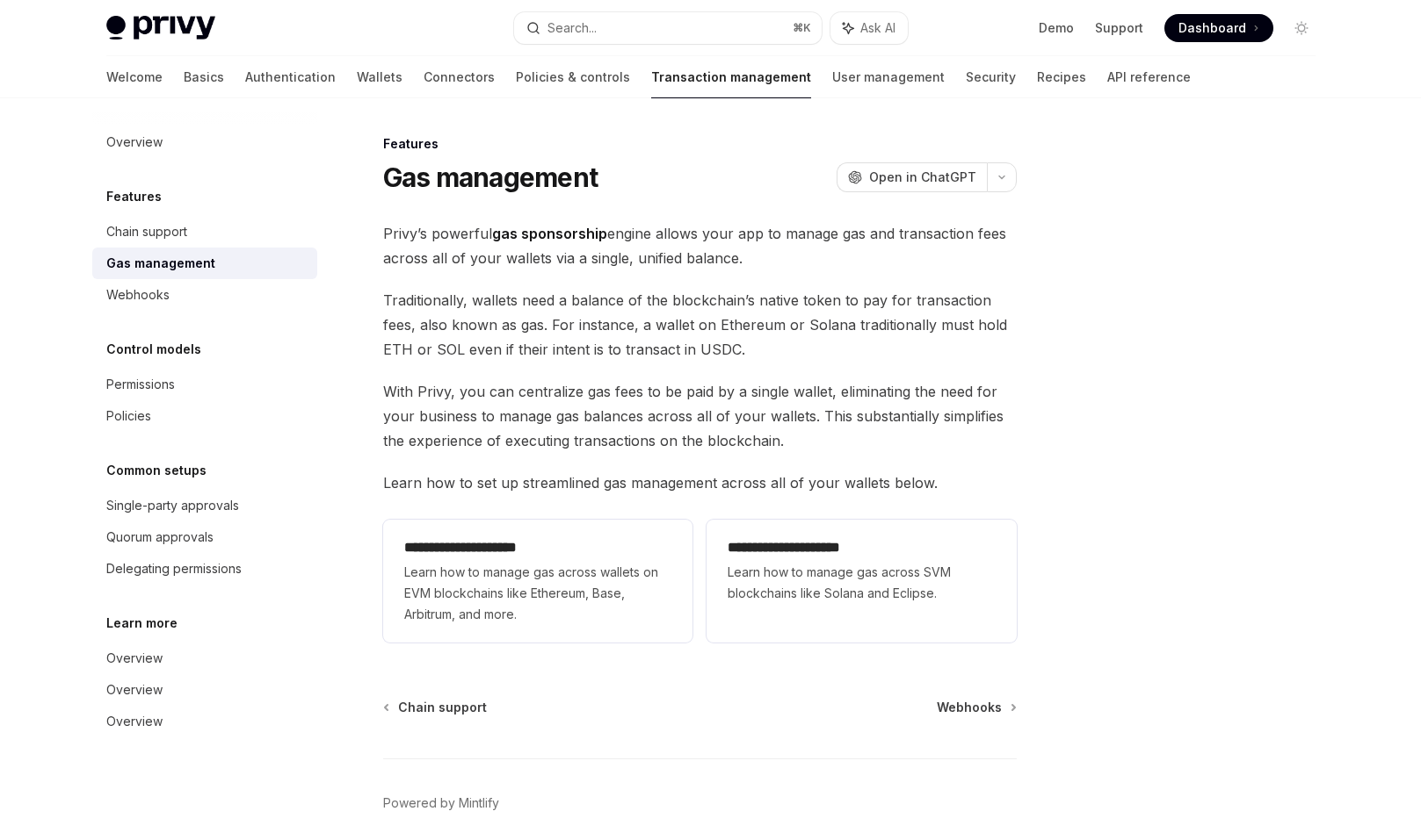
click at [629, 469] on div "**********" at bounding box center [700, 435] width 634 height 429
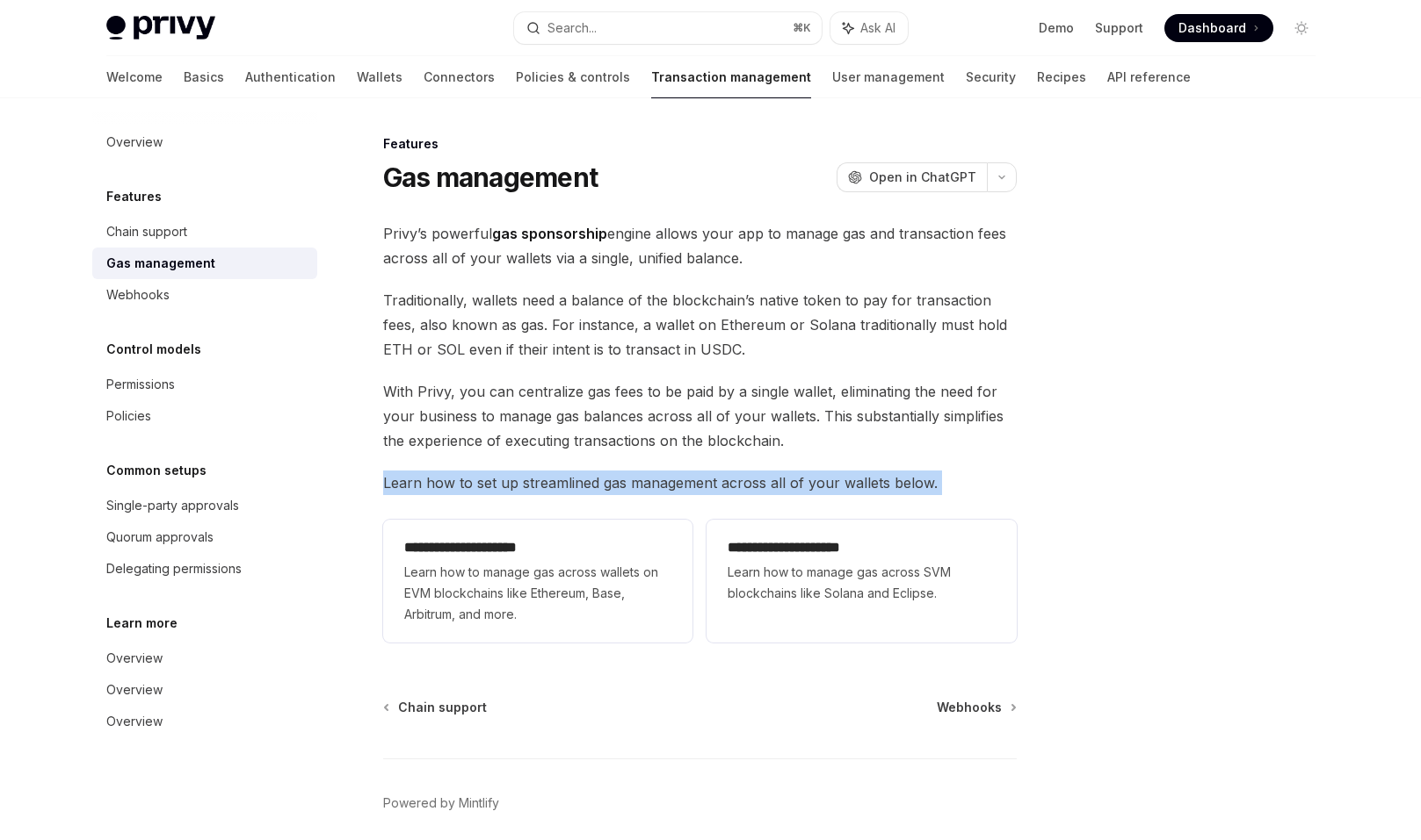
click at [629, 469] on div "**********" at bounding box center [700, 435] width 634 height 429
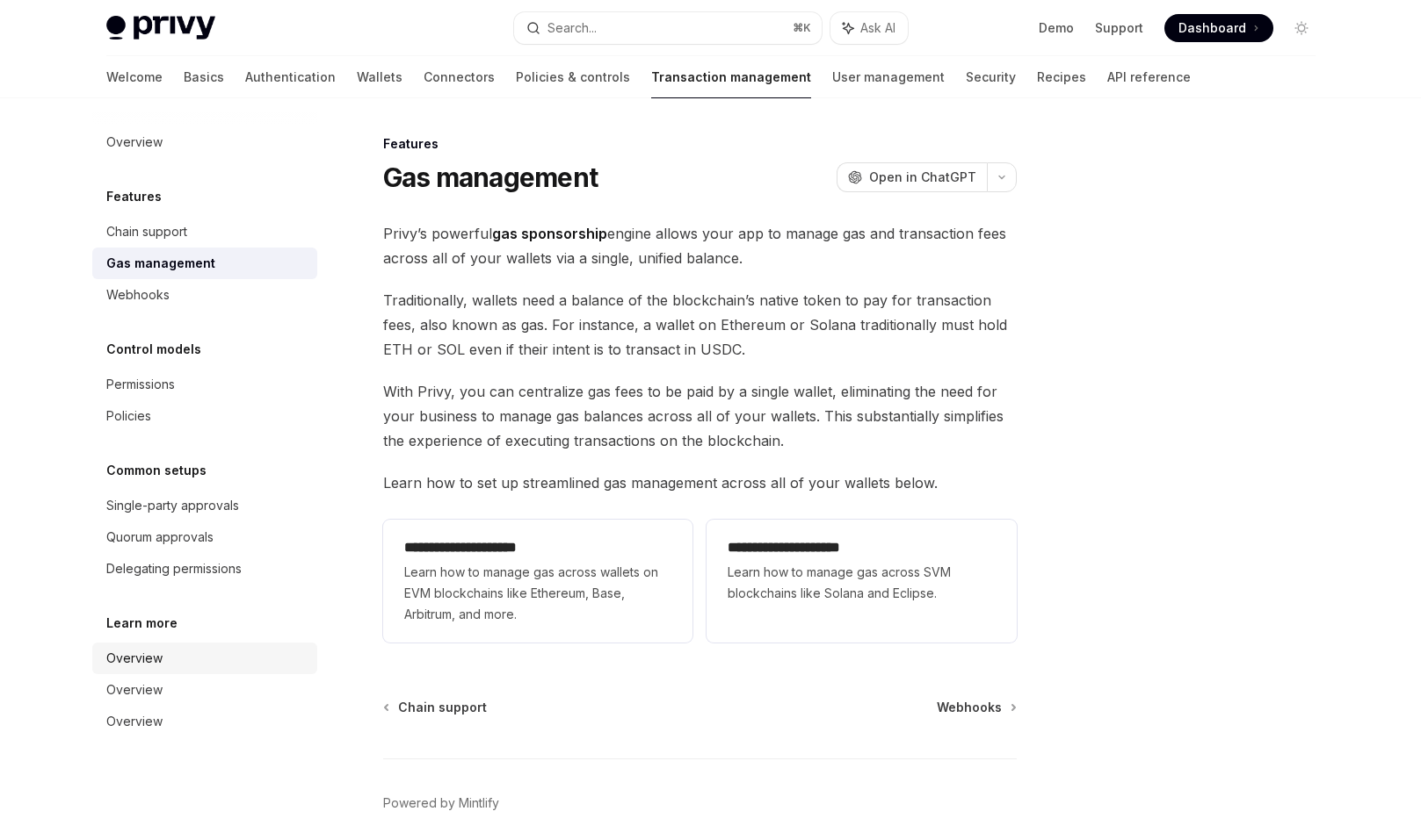
click at [209, 655] on div "Overview" at bounding box center [206, 658] width 200 height 21
type textarea "*"
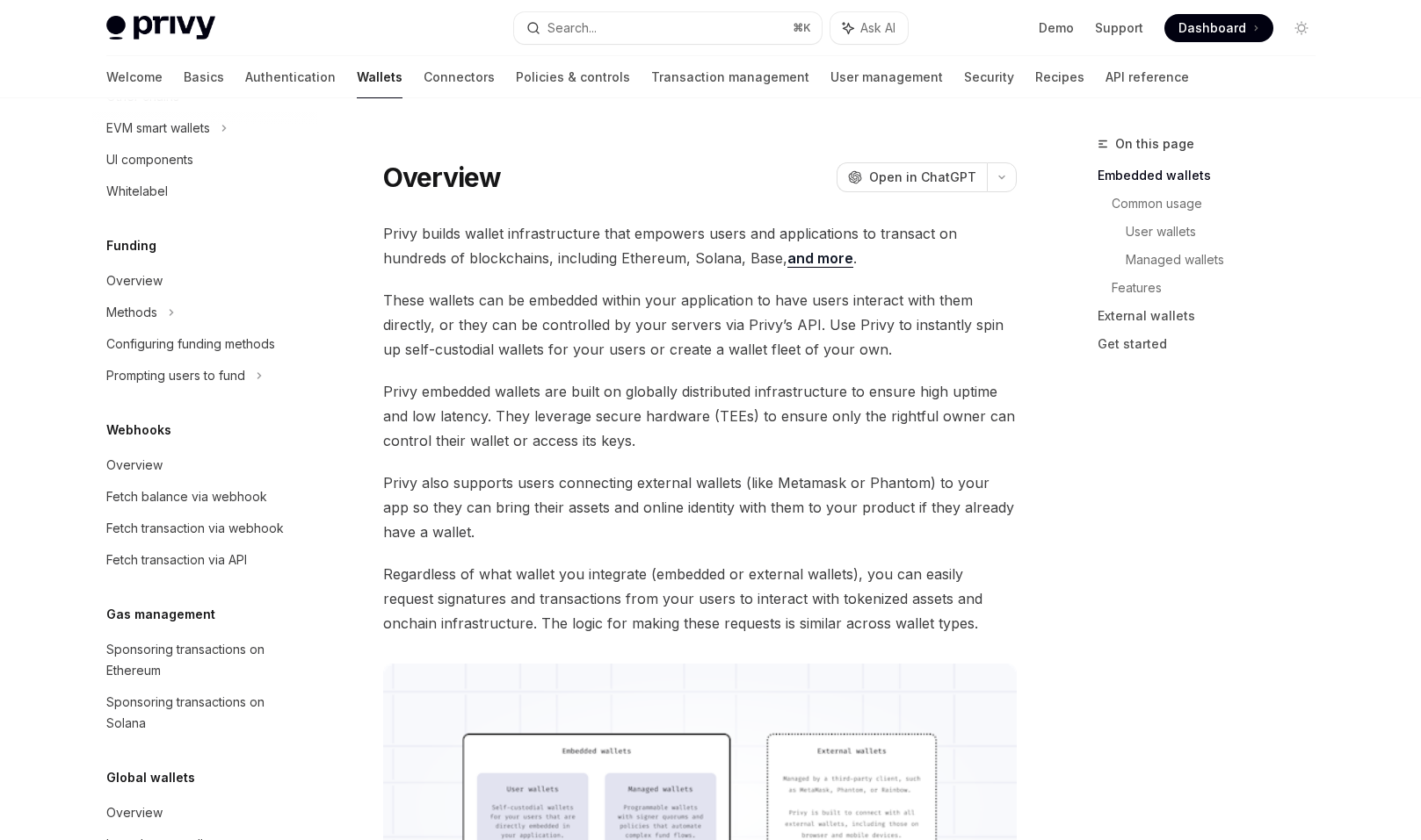
scroll to position [679, 0]
